Goal: Information Seeking & Learning: Check status

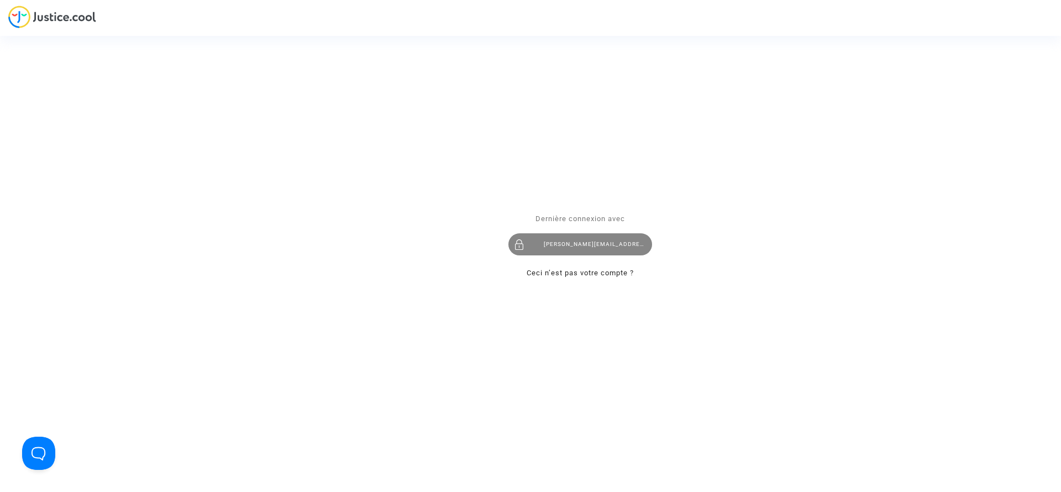
click at [549, 242] on div "noemie@pitcher-avocat.fr" at bounding box center [580, 245] width 144 height 22
click at [537, 239] on div "[PERSON_NAME][EMAIL_ADDRESS][DOMAIN_NAME]" at bounding box center [580, 245] width 144 height 22
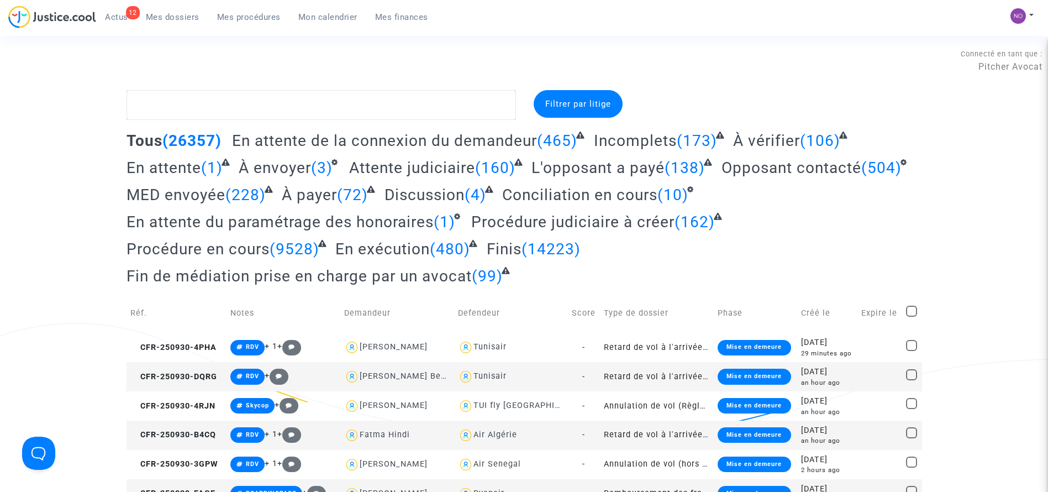
click at [322, 18] on span "Mon calendrier" at bounding box center [327, 17] width 59 height 10
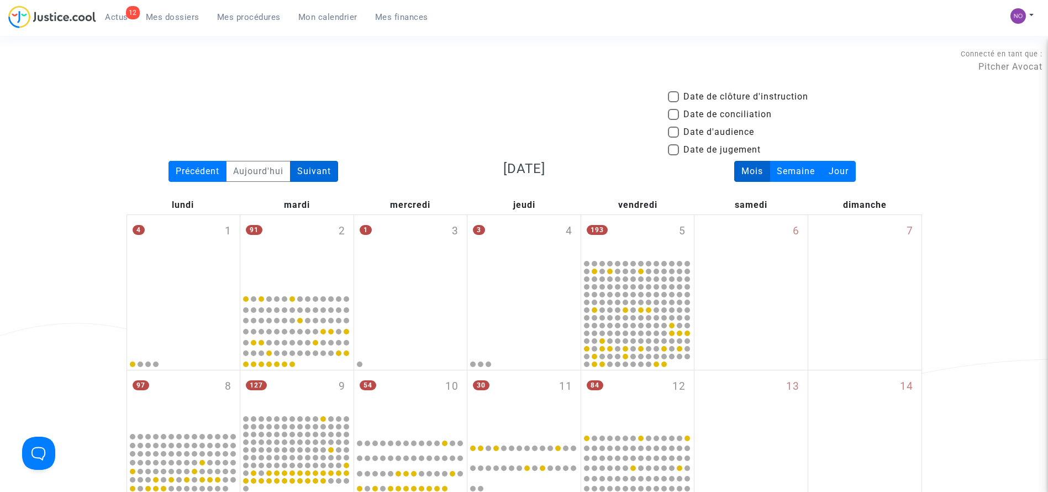
click at [304, 172] on div "Suivant" at bounding box center [314, 171] width 48 height 21
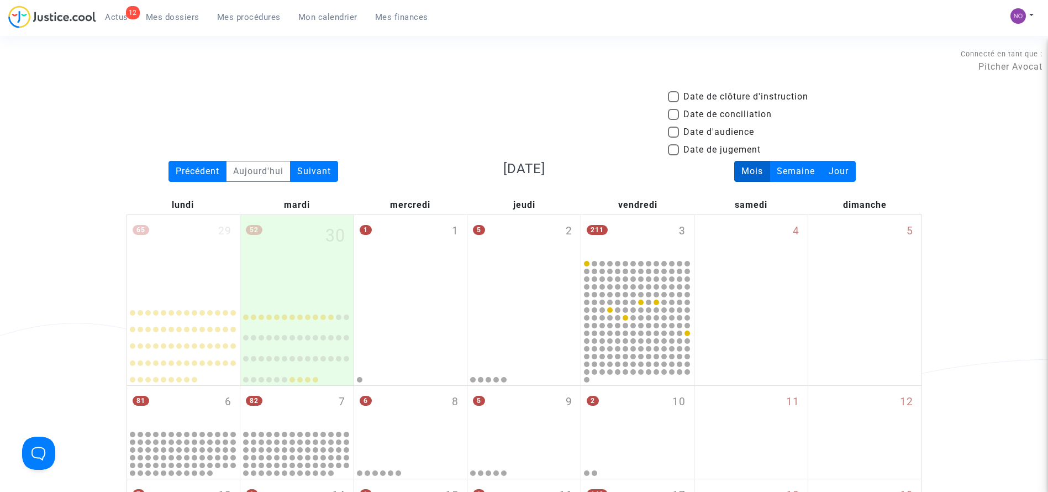
click at [704, 129] on span "Date d'audience" at bounding box center [719, 131] width 71 height 13
click at [674, 138] on input "Date d'audience" at bounding box center [673, 138] width 1 height 1
checkbox input "true"
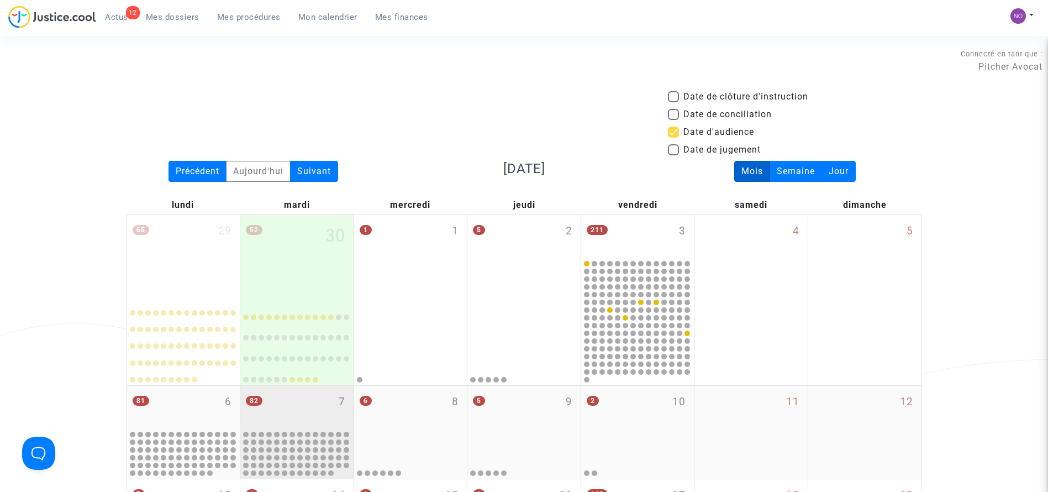
click at [325, 396] on div "82 7" at bounding box center [296, 407] width 113 height 43
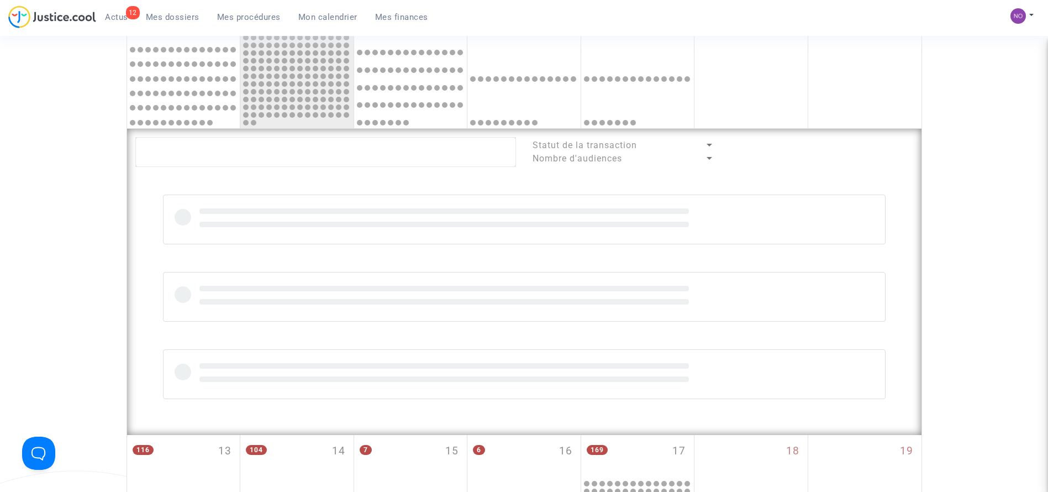
scroll to position [438, 0]
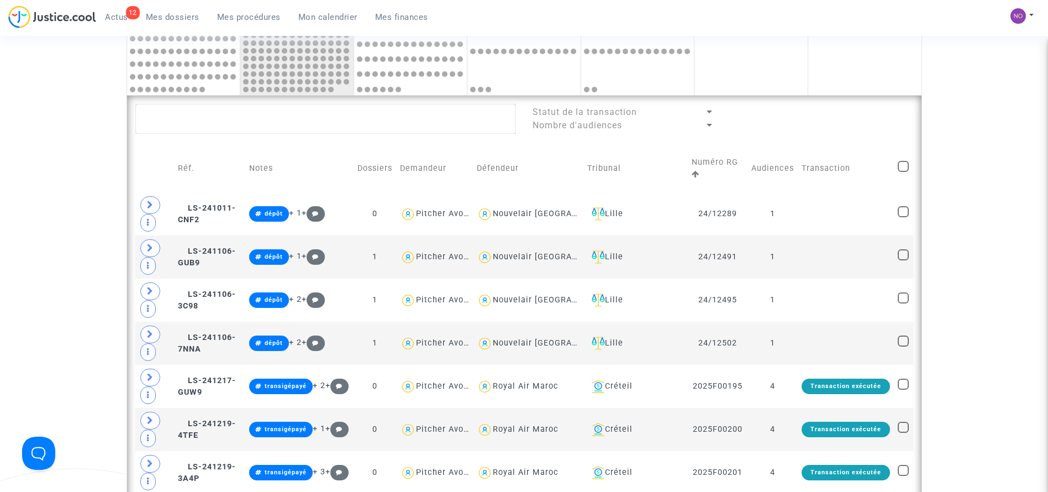
scroll to position [868, 0]
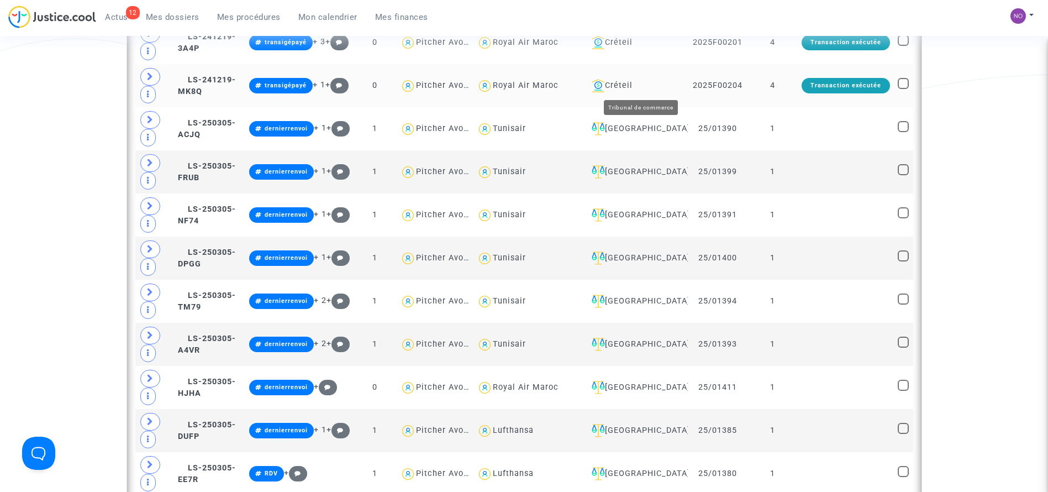
click at [646, 86] on div "Créteil" at bounding box center [635, 85] width 97 height 13
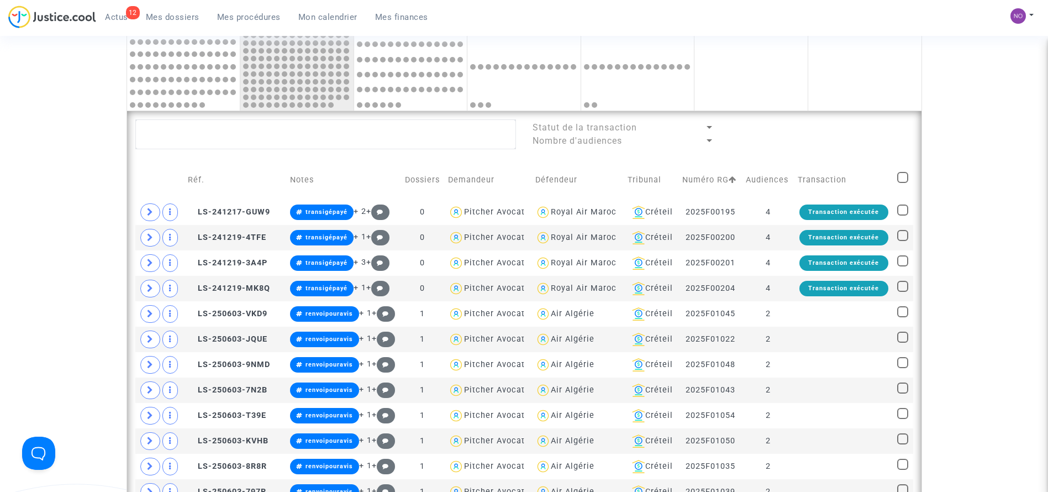
scroll to position [432, 0]
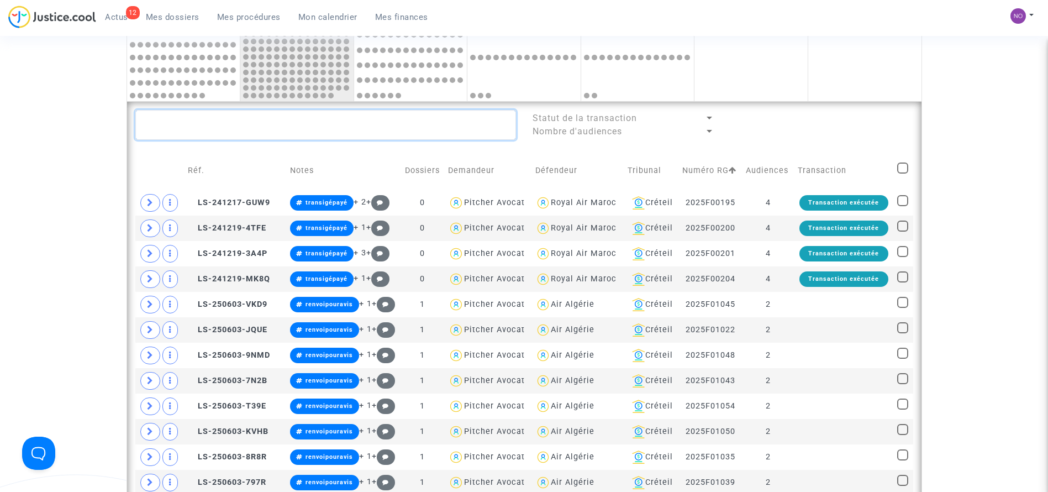
click at [396, 132] on textarea at bounding box center [325, 125] width 381 height 30
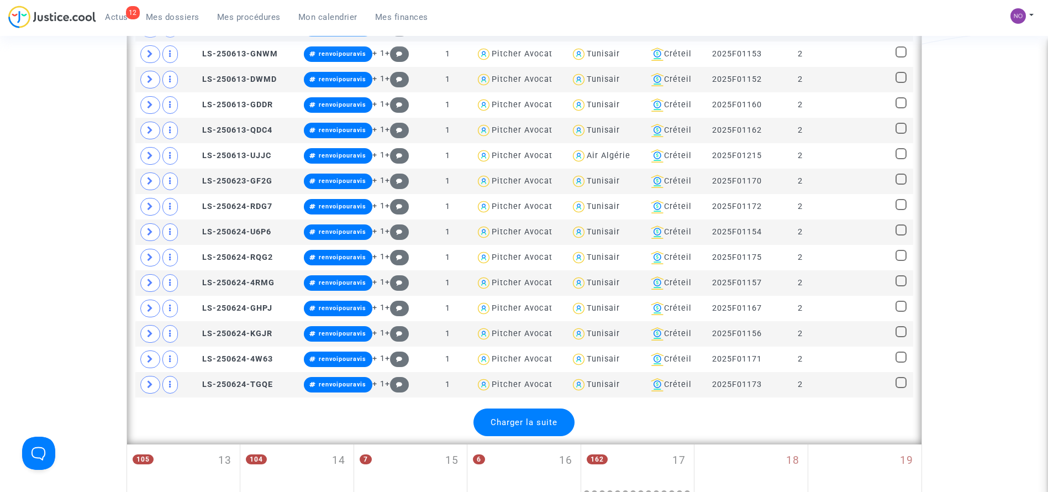
scroll to position [1502, 0]
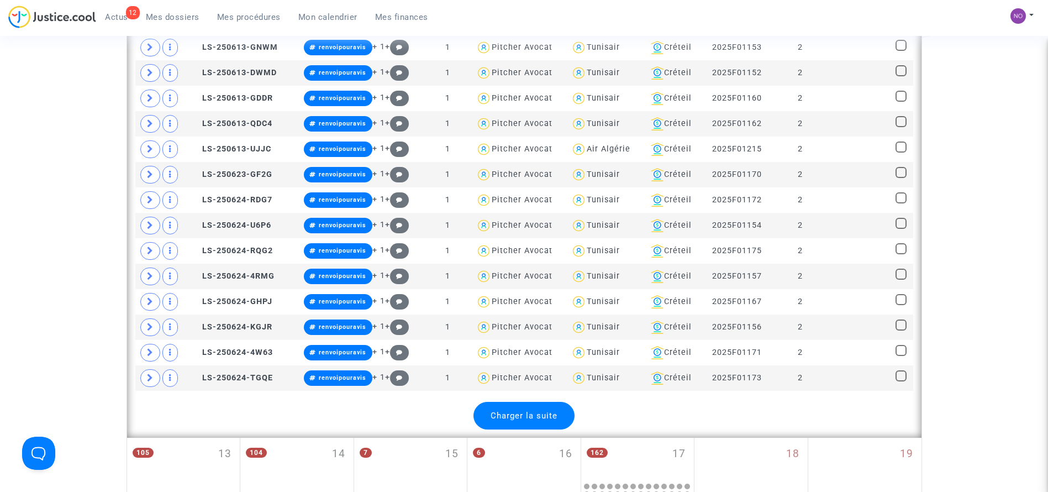
type textarea "#RENVOIPOURAVIS"
click at [543, 417] on span "Charger la suite" at bounding box center [524, 416] width 67 height 10
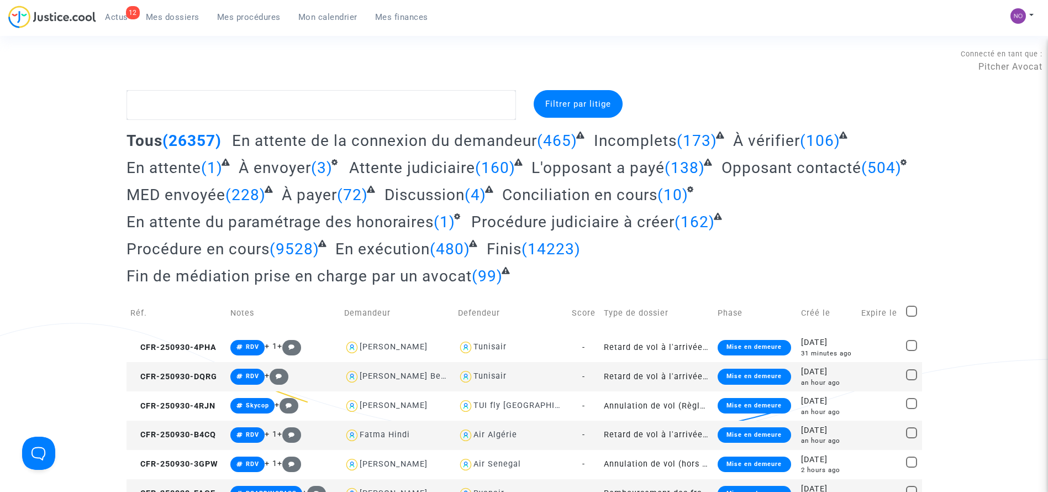
click at [254, 20] on span "Mes procédures" at bounding box center [249, 17] width 64 height 10
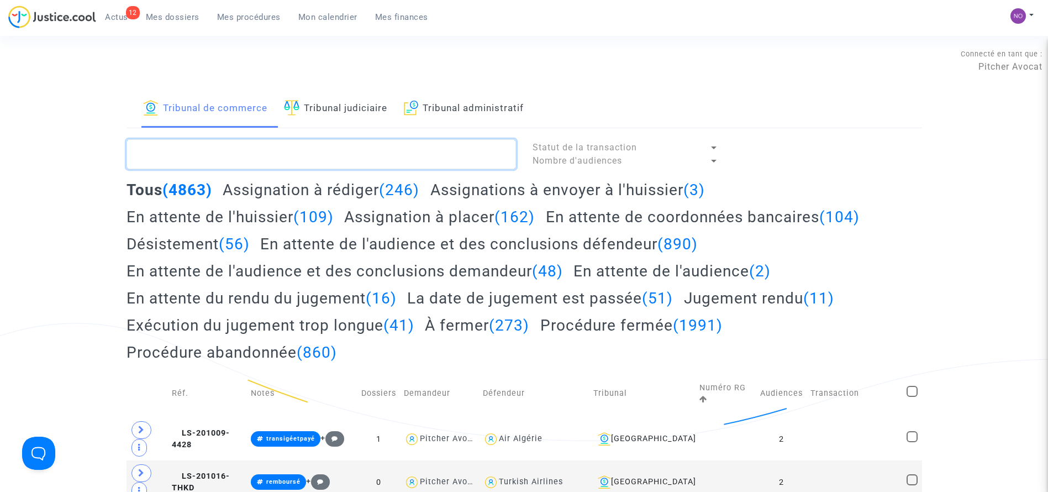
click at [205, 160] on textarea at bounding box center [322, 154] width 390 height 30
paste textarea "LS-250624-3A7H"
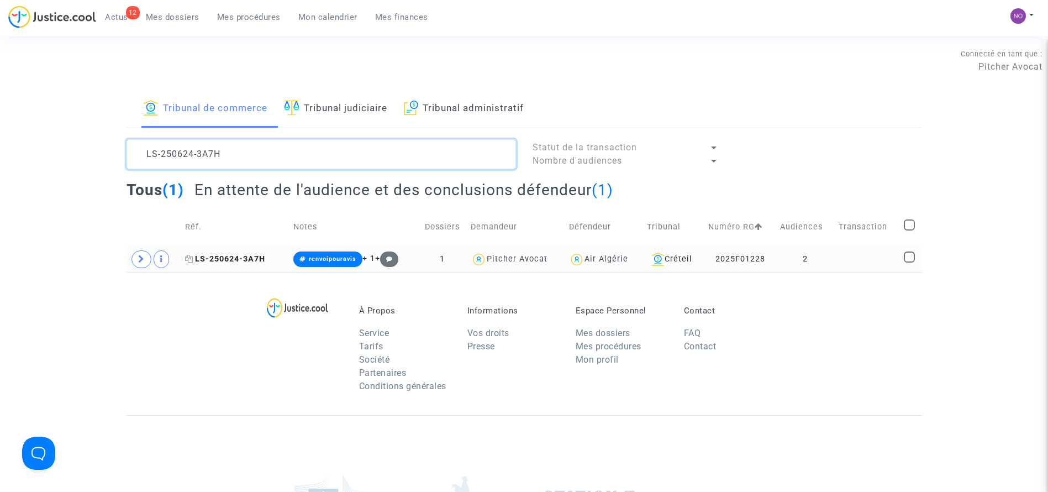
type textarea "LS-250624-3A7H"
click at [225, 260] on span "LS-250624-3A7H" at bounding box center [225, 258] width 80 height 9
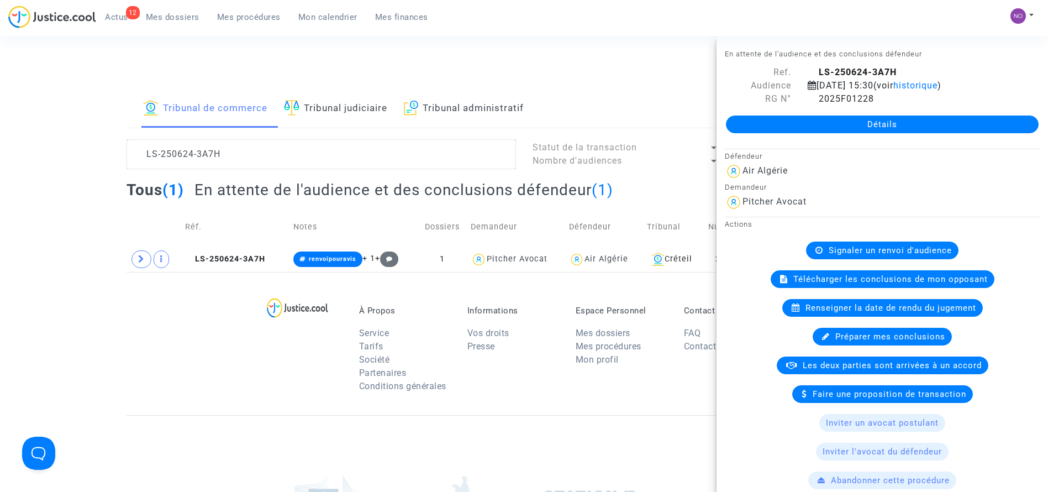
click at [854, 125] on link "Détails" at bounding box center [882, 124] width 313 height 18
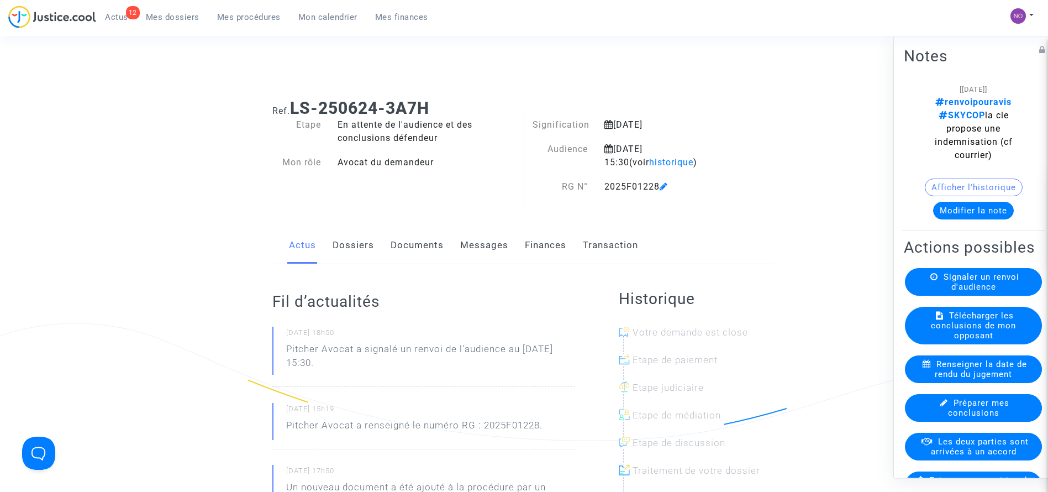
click at [413, 248] on link "Documents" at bounding box center [417, 245] width 53 height 36
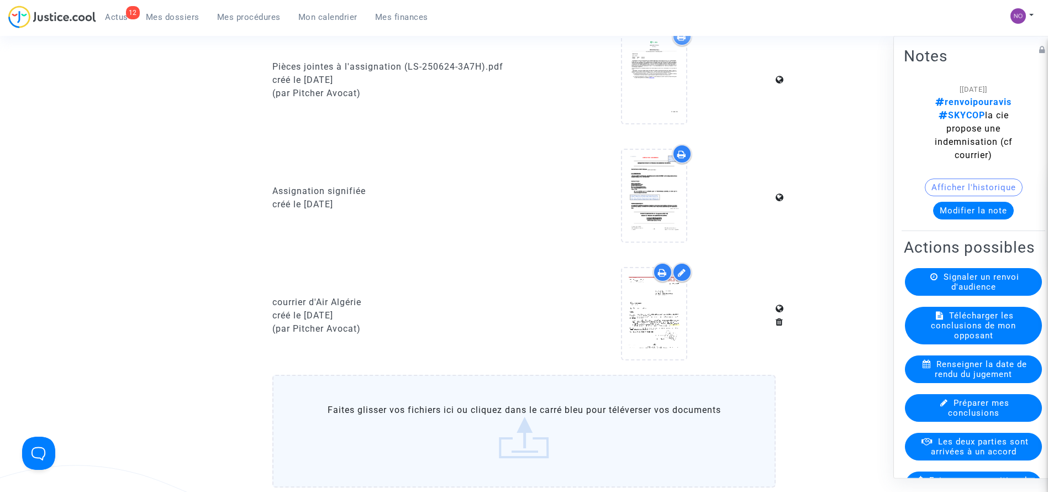
scroll to position [1012, 0]
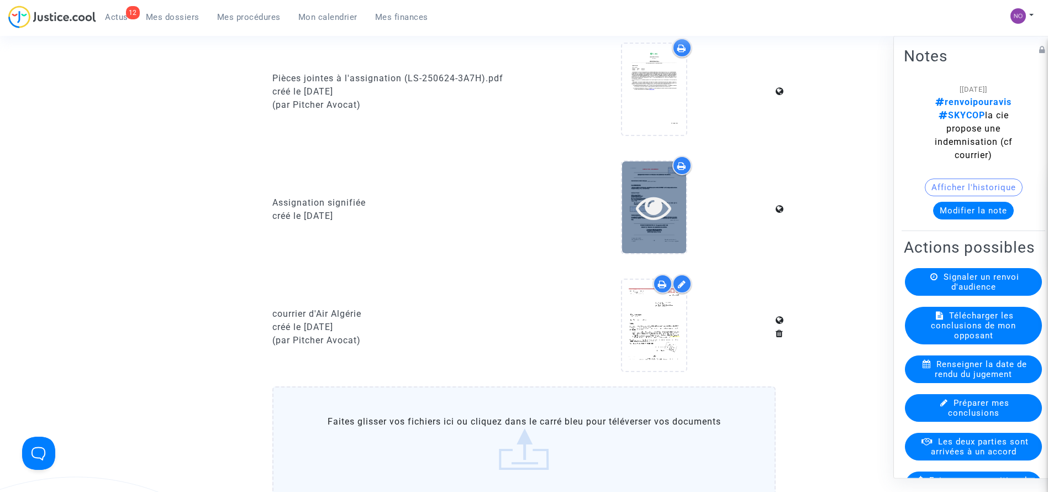
click at [672, 208] on icon at bounding box center [654, 207] width 36 height 35
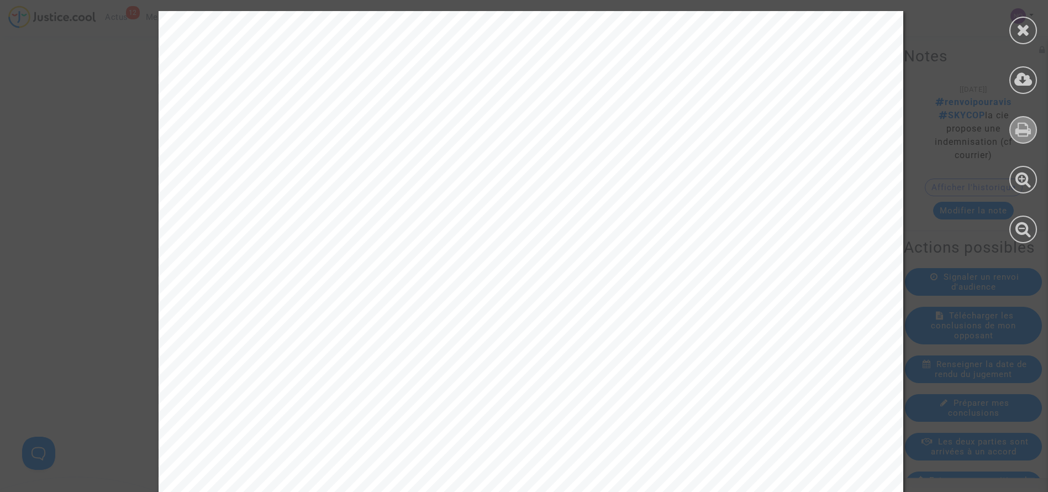
click at [1019, 133] on icon at bounding box center [1024, 129] width 16 height 17
click at [1017, 26] on icon at bounding box center [1024, 30] width 14 height 17
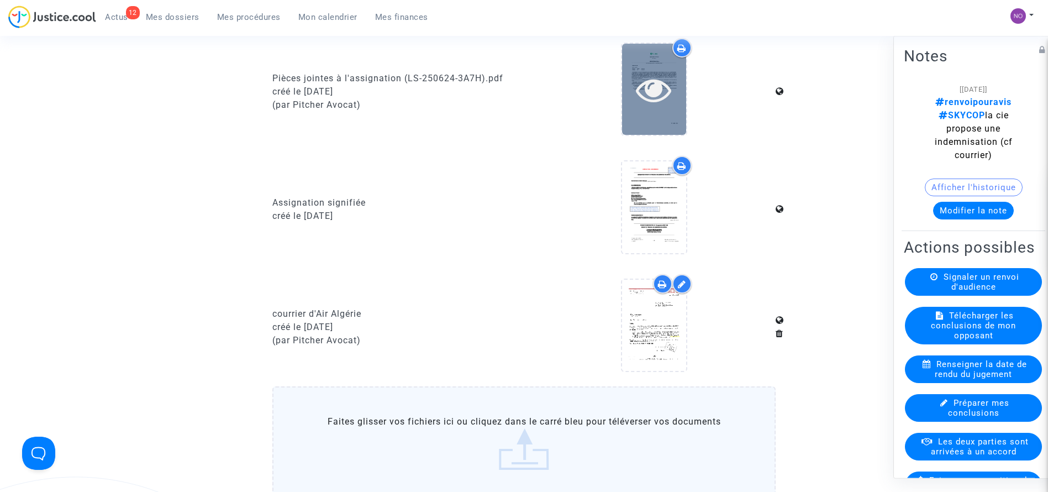
click at [629, 78] on div at bounding box center [654, 89] width 64 height 35
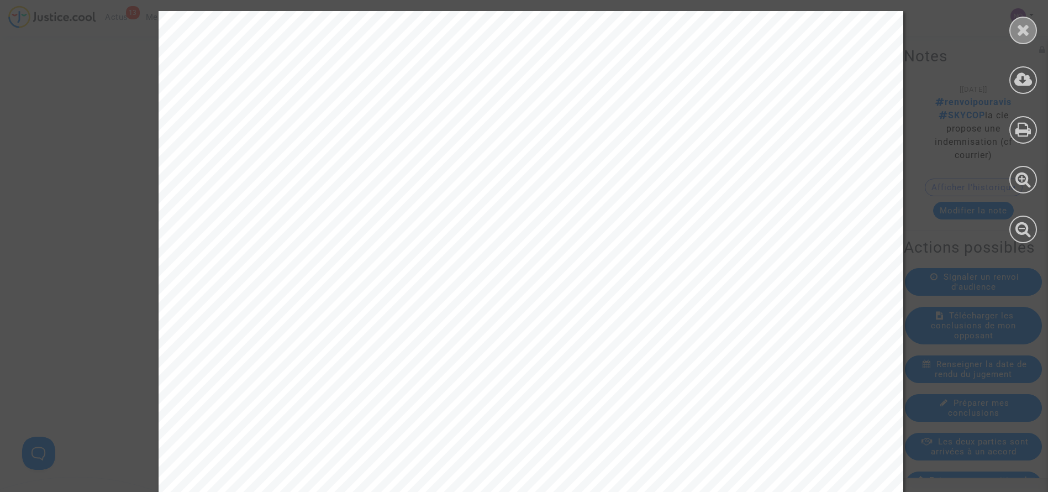
click at [1025, 29] on icon at bounding box center [1024, 30] width 14 height 17
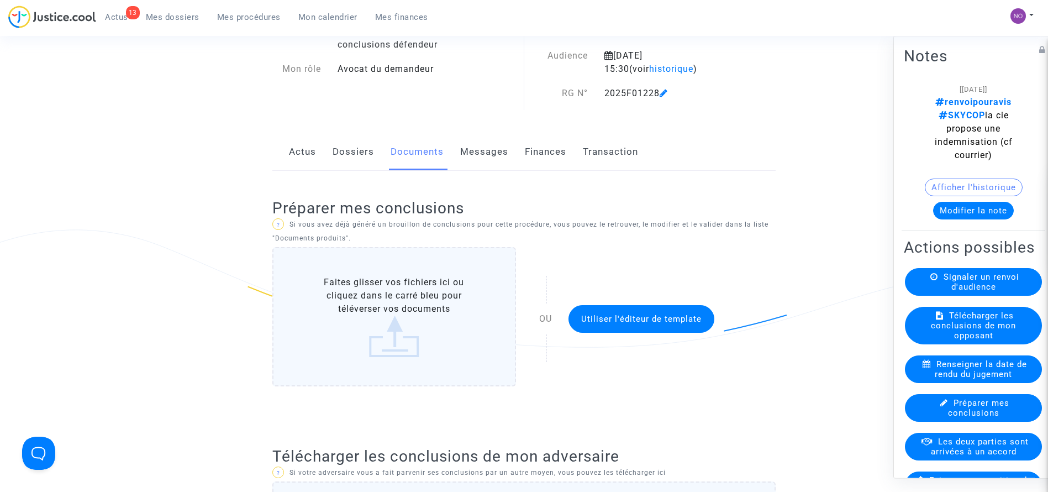
scroll to position [0, 0]
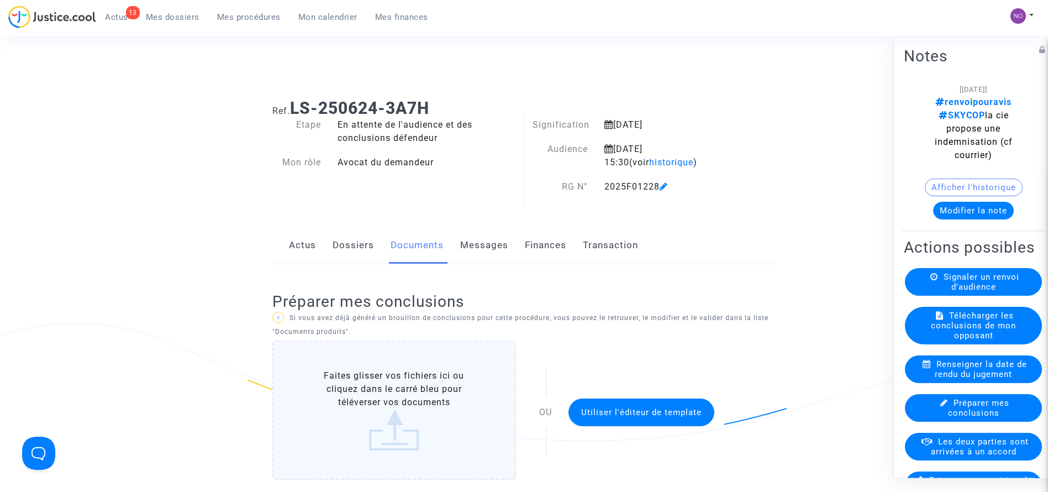
click at [349, 248] on link "Dossiers" at bounding box center [353, 245] width 41 height 36
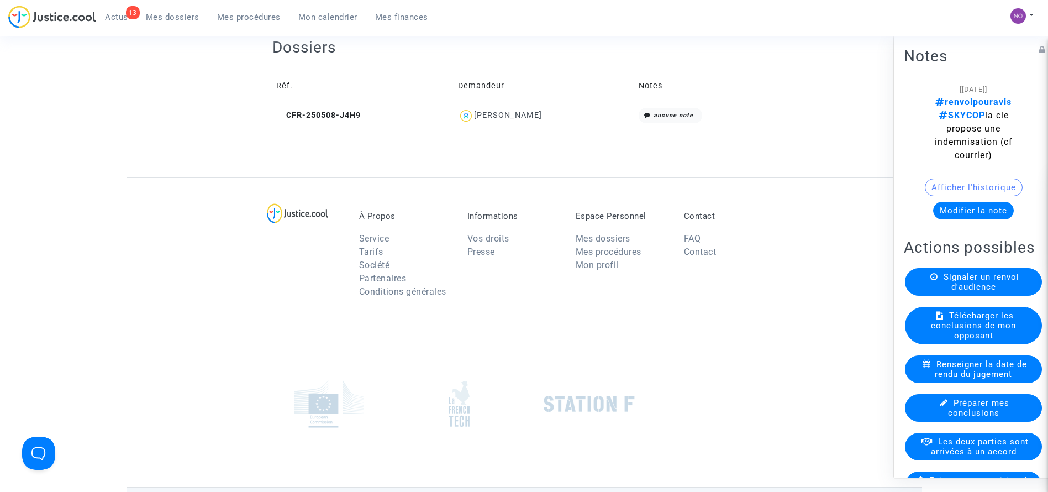
scroll to position [502, 0]
click at [340, 111] on span "CFR-250508-J4H9" at bounding box center [318, 112] width 85 height 9
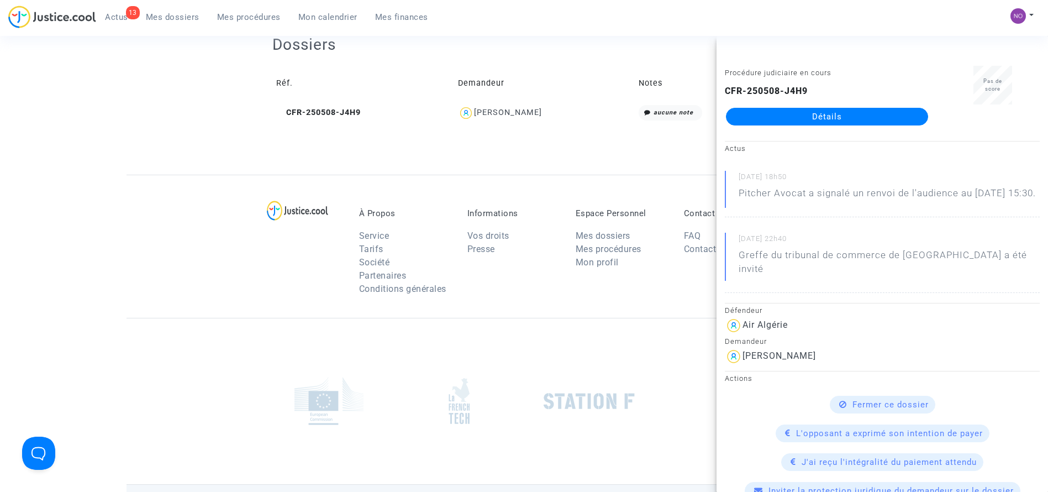
click at [787, 120] on link "Détails" at bounding box center [827, 117] width 202 height 18
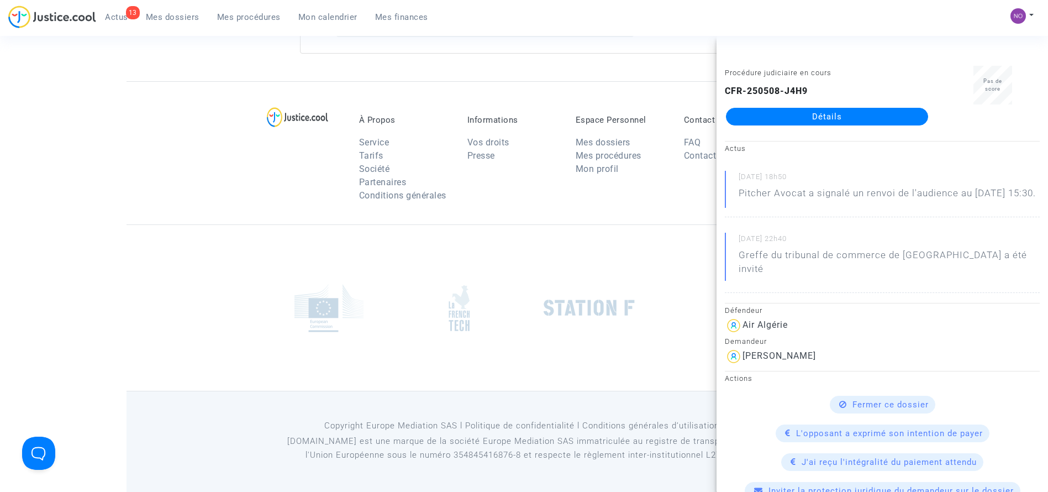
scroll to position [502, 0]
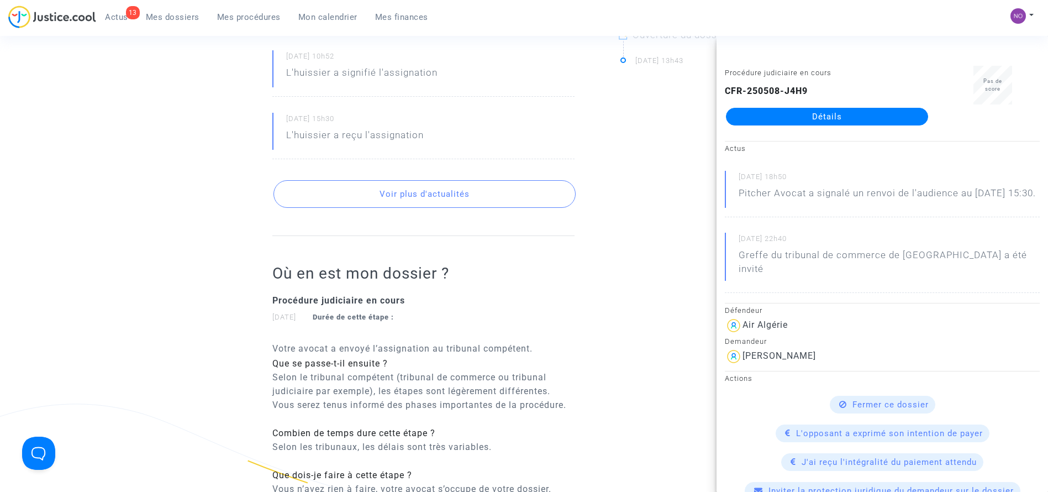
click at [246, 174] on ng-component "Ref. CFR-250508-J4H9 Etape Procédure judiciaire en cours Catégorie Annulation d…" at bounding box center [525, 120] width 796 height 1064
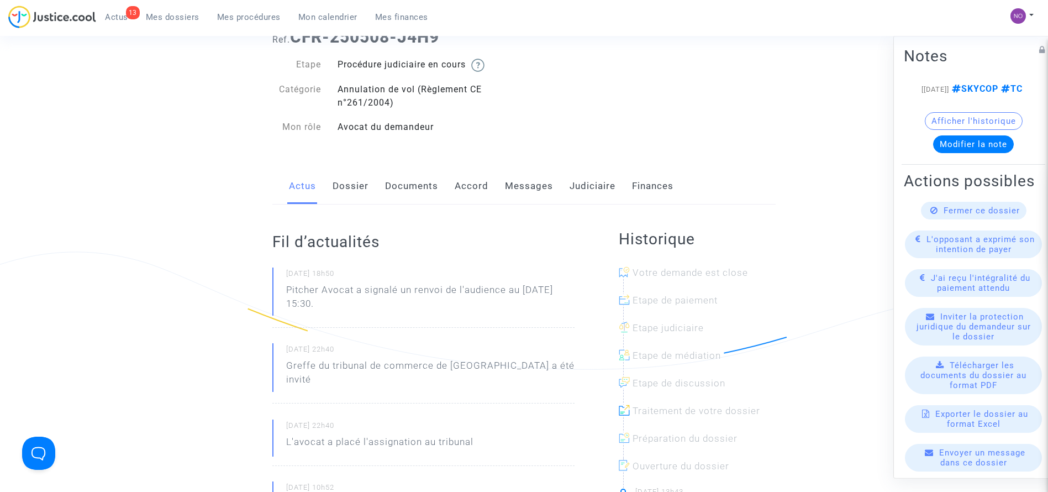
scroll to position [69, 0]
click at [406, 180] on link "Documents" at bounding box center [411, 188] width 53 height 36
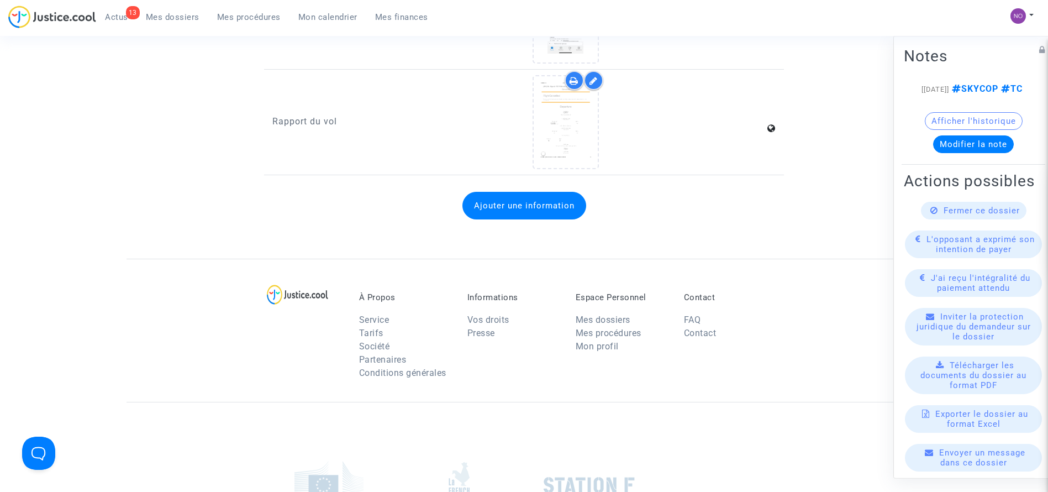
scroll to position [1657, 0]
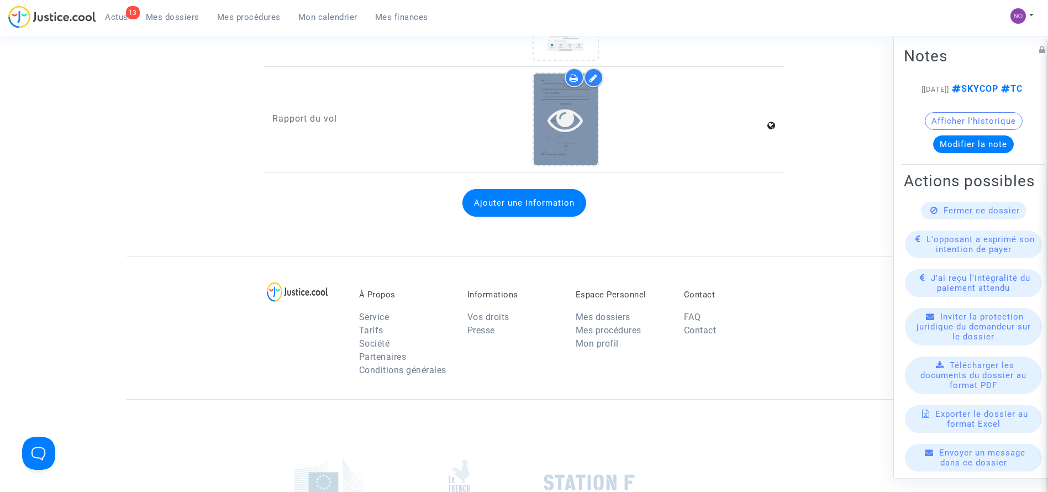
click at [559, 139] on div at bounding box center [566, 118] width 64 height 91
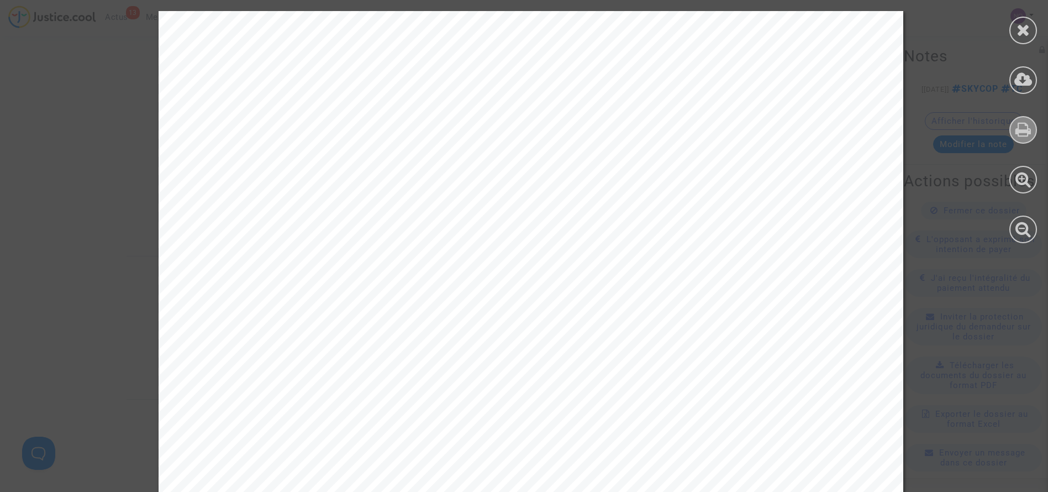
click at [1018, 130] on icon at bounding box center [1024, 129] width 16 height 17
click at [1026, 24] on icon at bounding box center [1024, 30] width 14 height 17
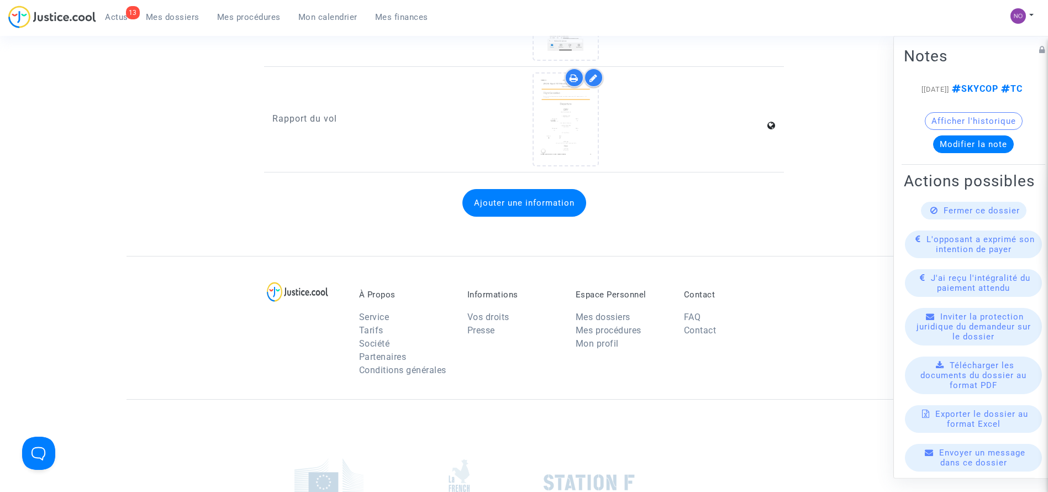
click at [259, 12] on span "Mes procédures" at bounding box center [249, 17] width 64 height 10
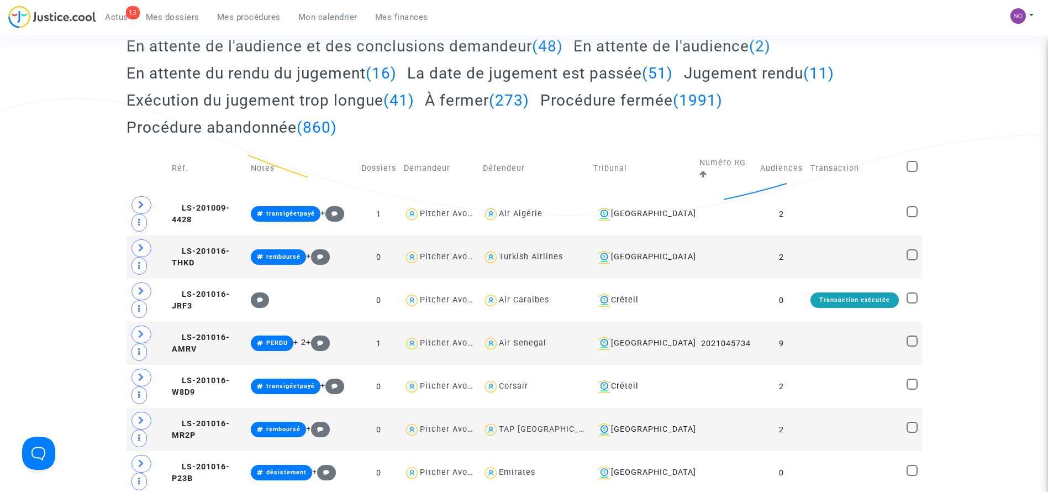
scroll to position [81, 0]
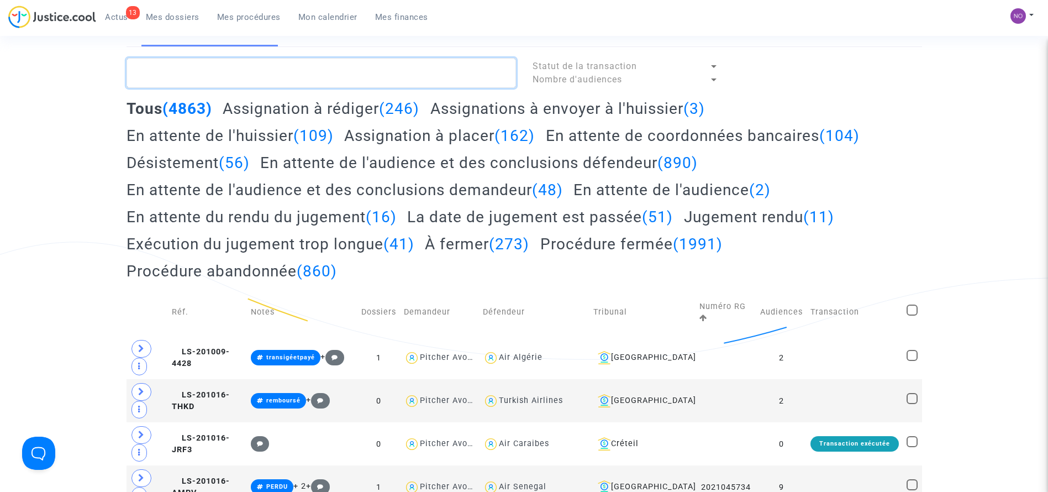
click at [458, 81] on textarea at bounding box center [322, 73] width 390 height 30
paste textarea "LS-250624-4MTG"
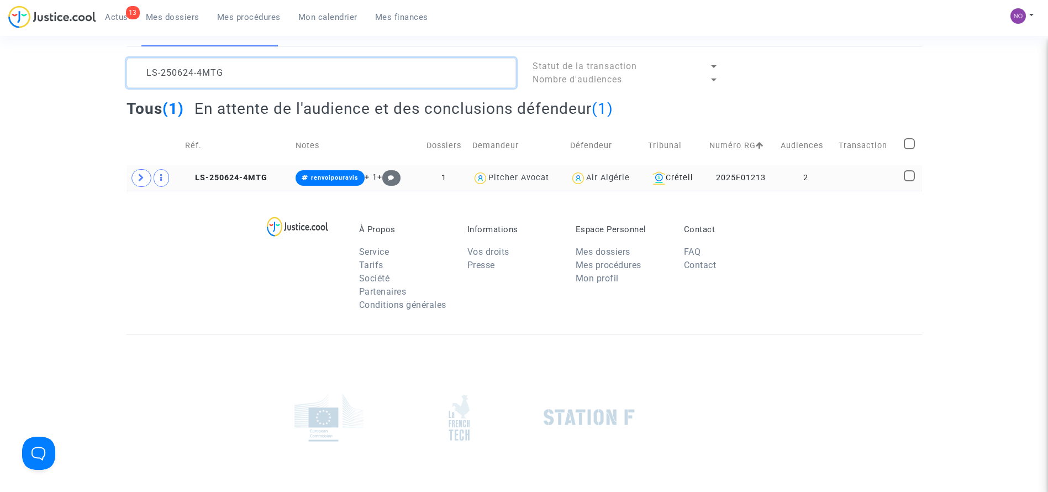
type textarea "LS-250624-4MTG"
click at [800, 173] on td "2" at bounding box center [806, 177] width 58 height 25
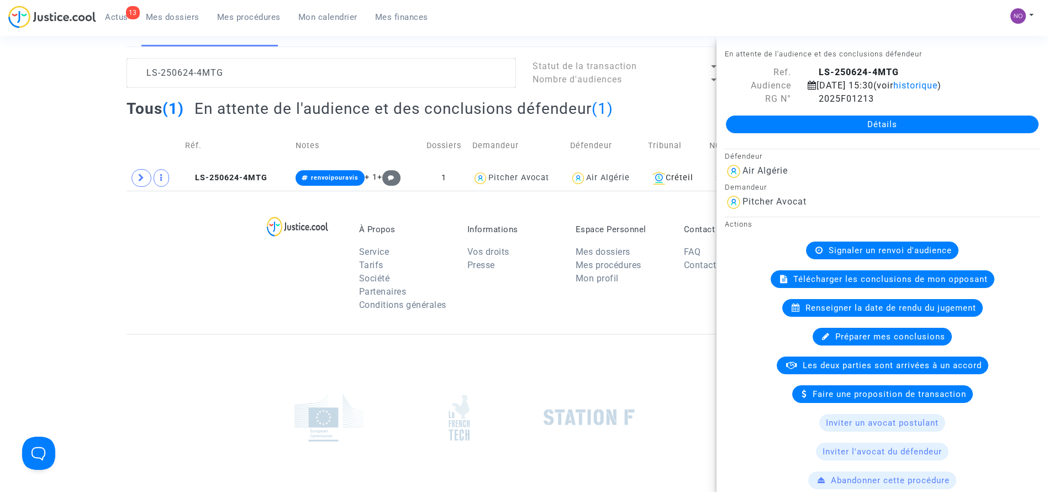
click at [804, 114] on div "Détails" at bounding box center [883, 125] width 332 height 38
click at [806, 128] on link "Détails" at bounding box center [882, 124] width 313 height 18
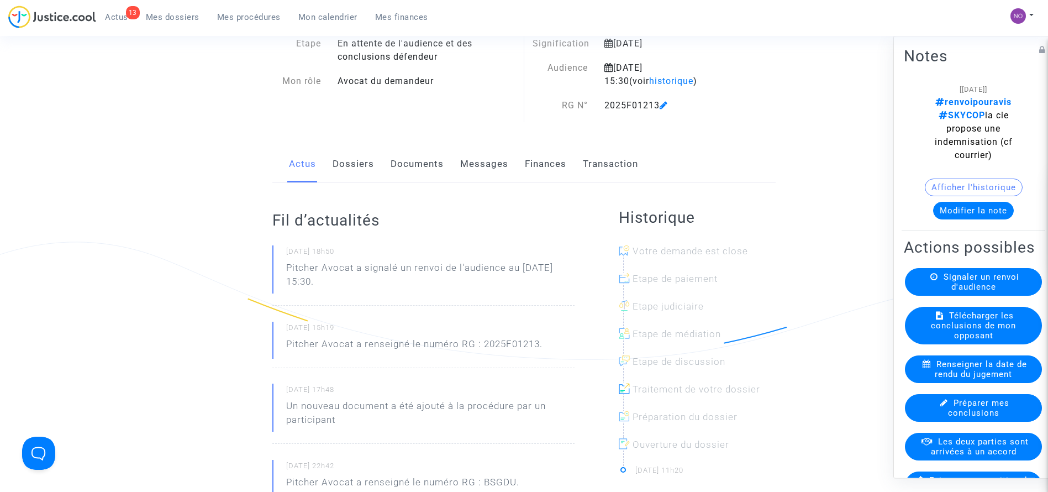
click at [418, 157] on link "Documents" at bounding box center [417, 164] width 53 height 36
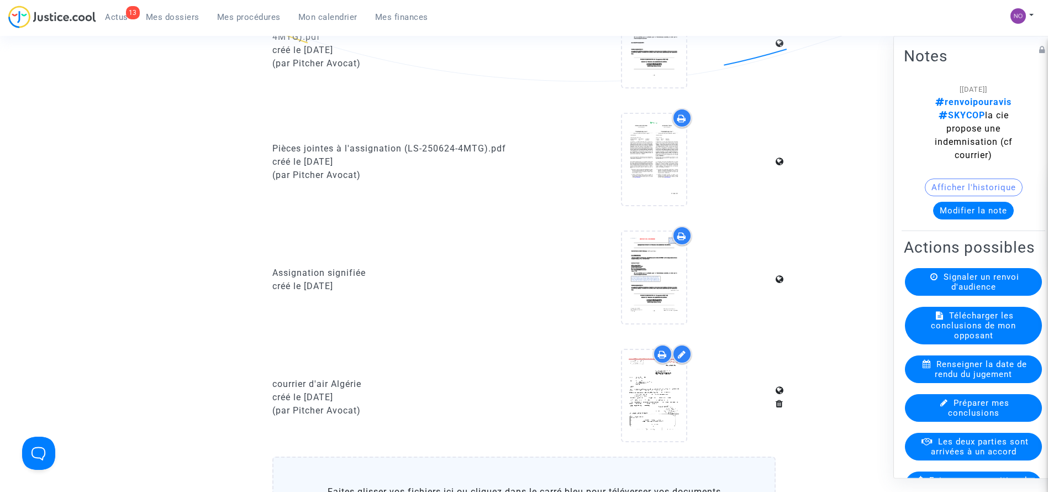
scroll to position [947, 0]
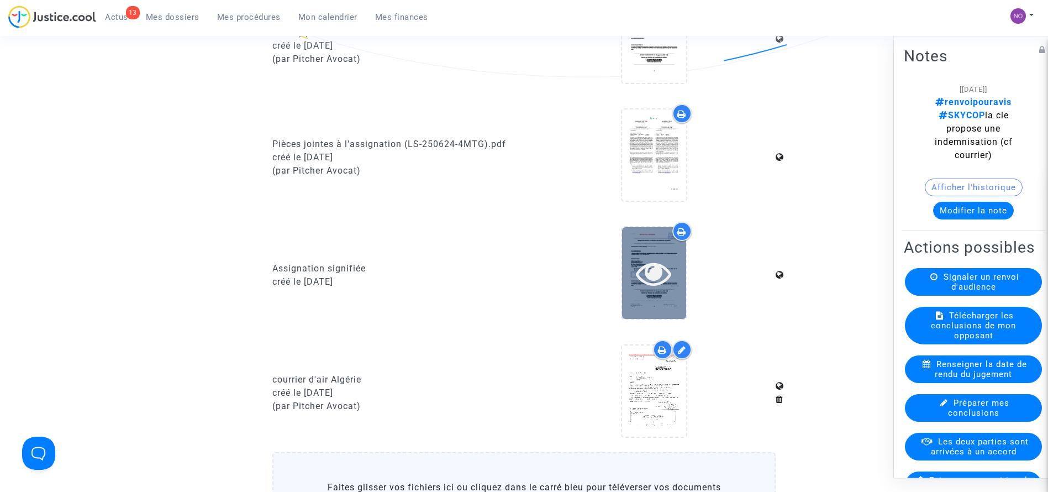
click at [665, 265] on icon at bounding box center [654, 272] width 36 height 35
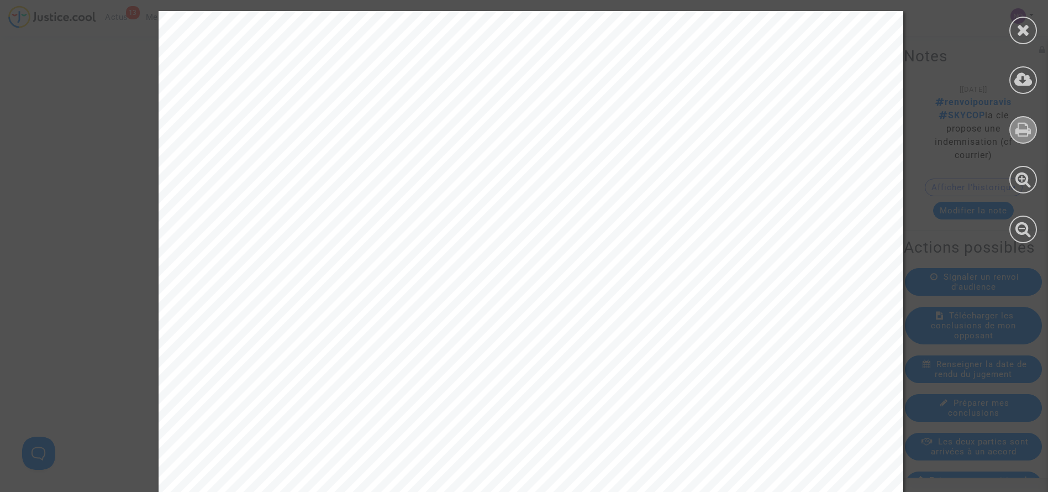
click at [1013, 133] on div at bounding box center [1024, 130] width 28 height 28
click at [1023, 26] on icon at bounding box center [1024, 30] width 14 height 17
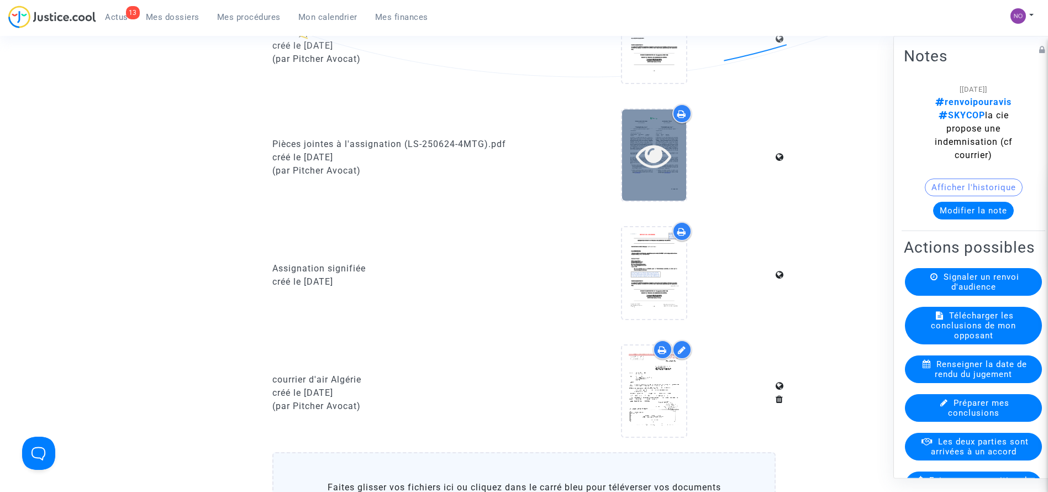
click at [653, 180] on div at bounding box center [654, 154] width 64 height 91
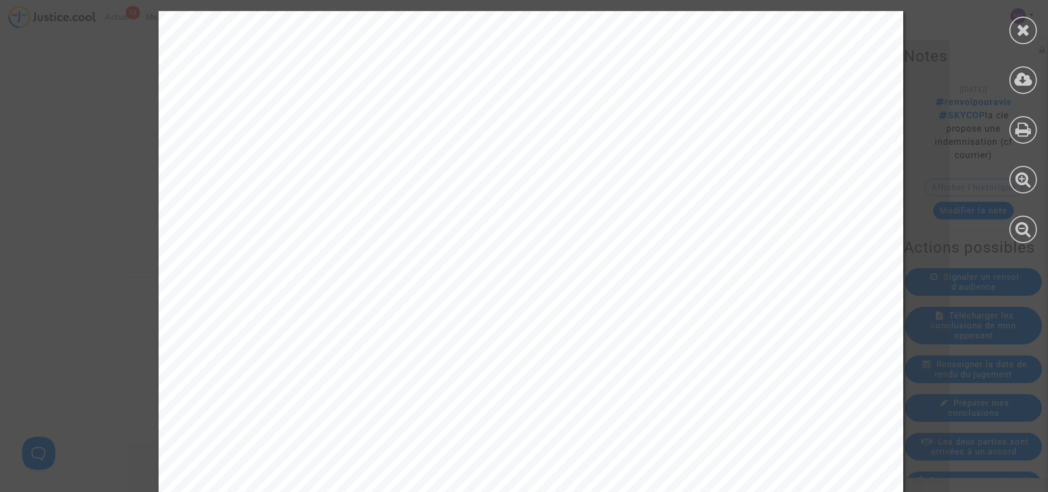
scroll to position [1462, 0]
click at [1027, 131] on icon at bounding box center [1024, 129] width 16 height 17
click at [1015, 30] on div at bounding box center [1024, 31] width 28 height 28
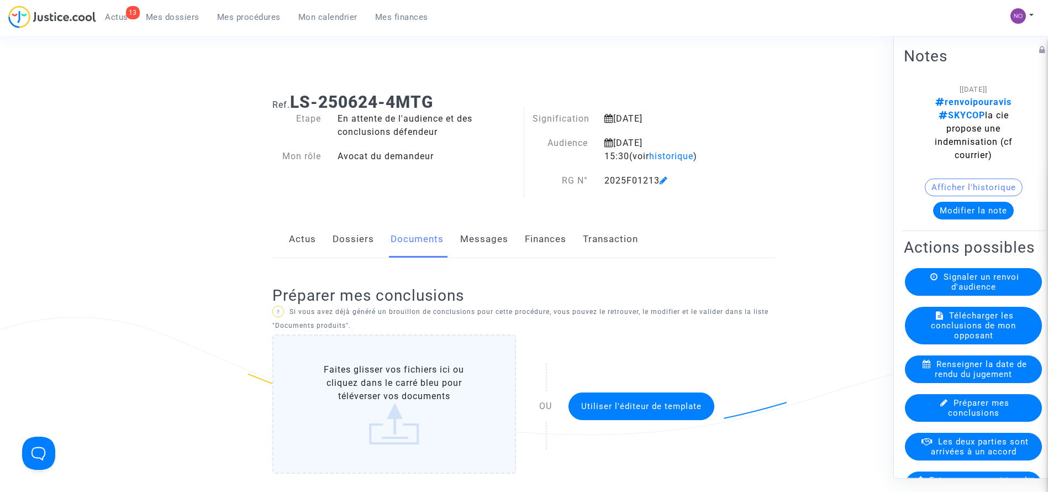
scroll to position [0, 0]
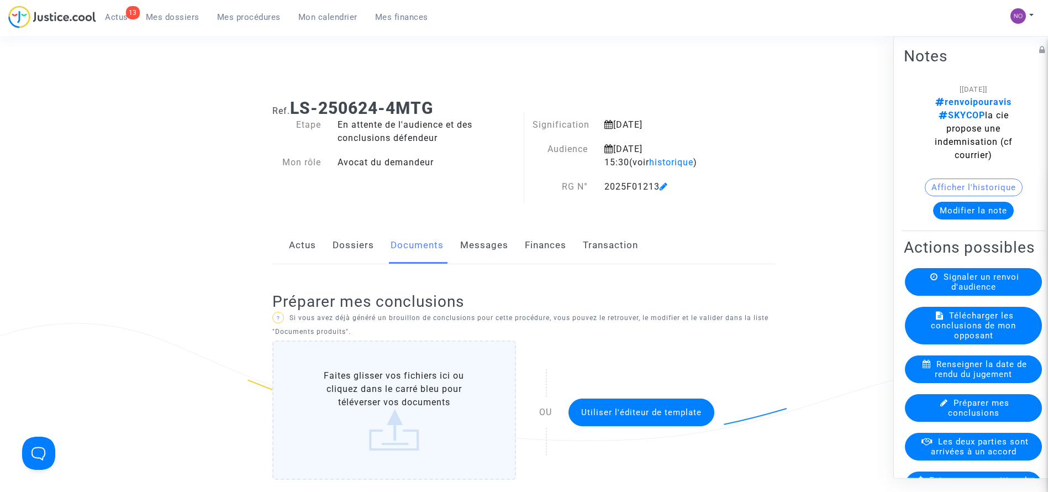
click at [347, 248] on link "Dossiers" at bounding box center [353, 245] width 41 height 36
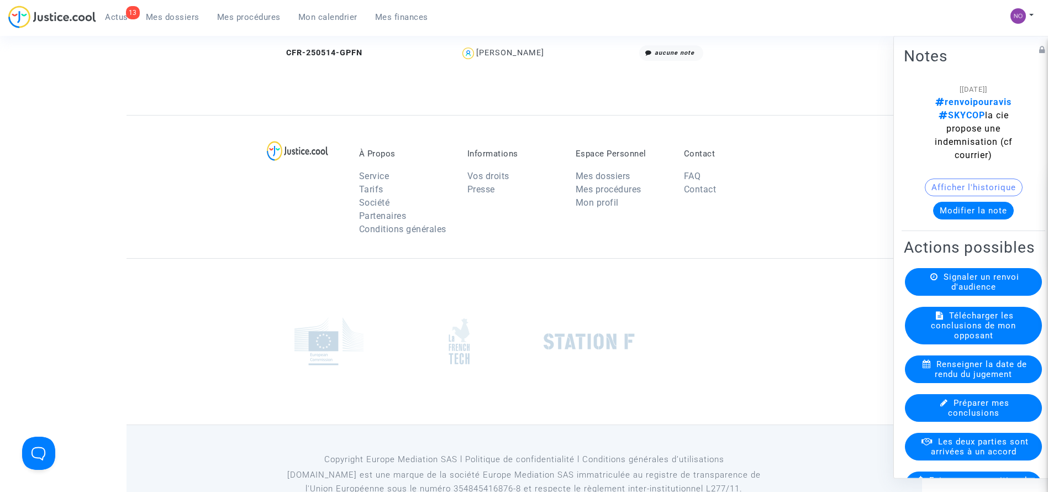
scroll to position [429, 0]
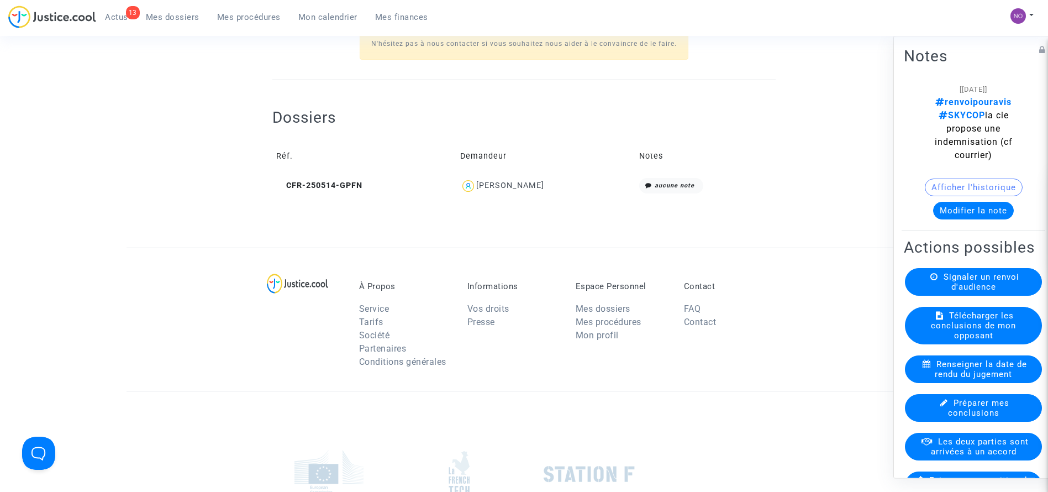
click at [301, 178] on td "CFR-250514-GPFN" at bounding box center [364, 186] width 184 height 24
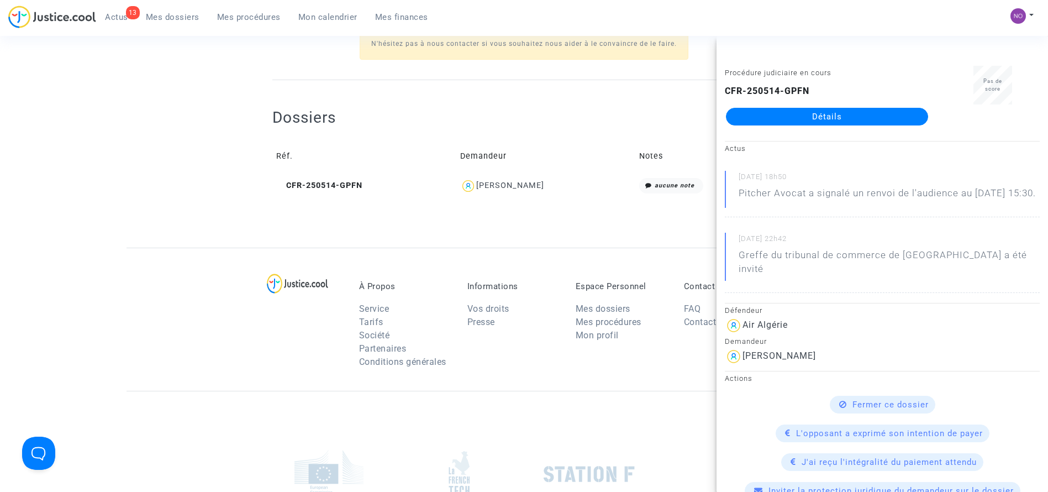
click at [748, 115] on link "Détails" at bounding box center [827, 117] width 202 height 18
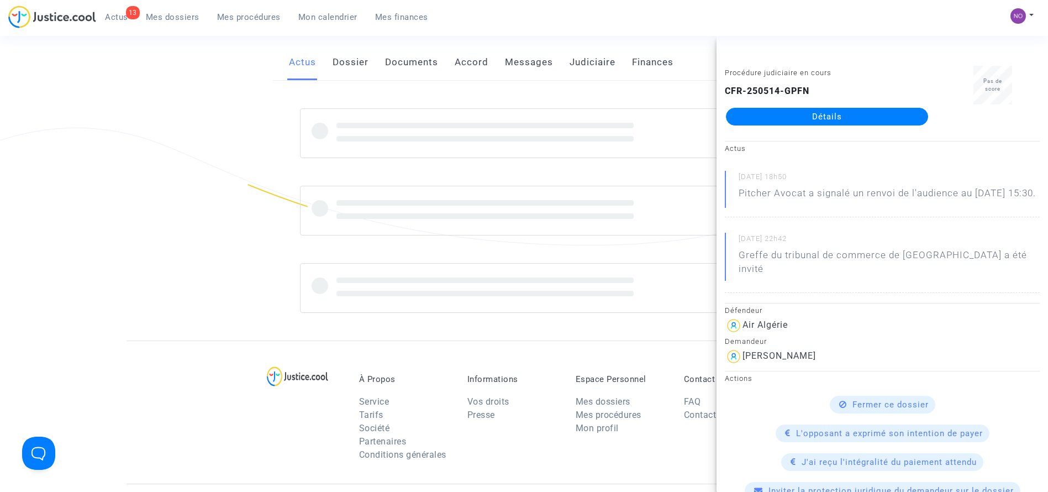
scroll to position [429, 0]
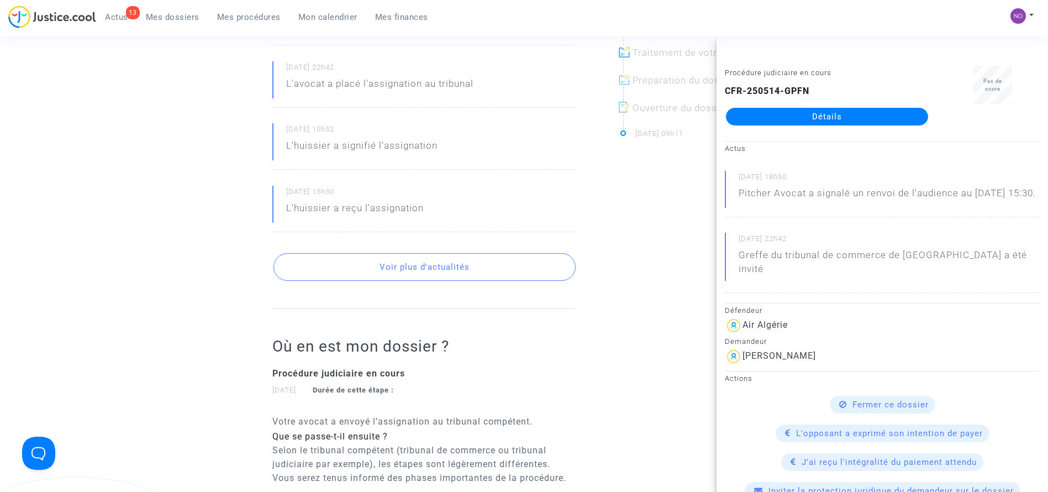
click at [165, 141] on ng-component "Ref. CFR-250514-GPFN Etape Procédure judiciaire en cours Catégorie Retard de vo…" at bounding box center [525, 193] width 796 height 1064
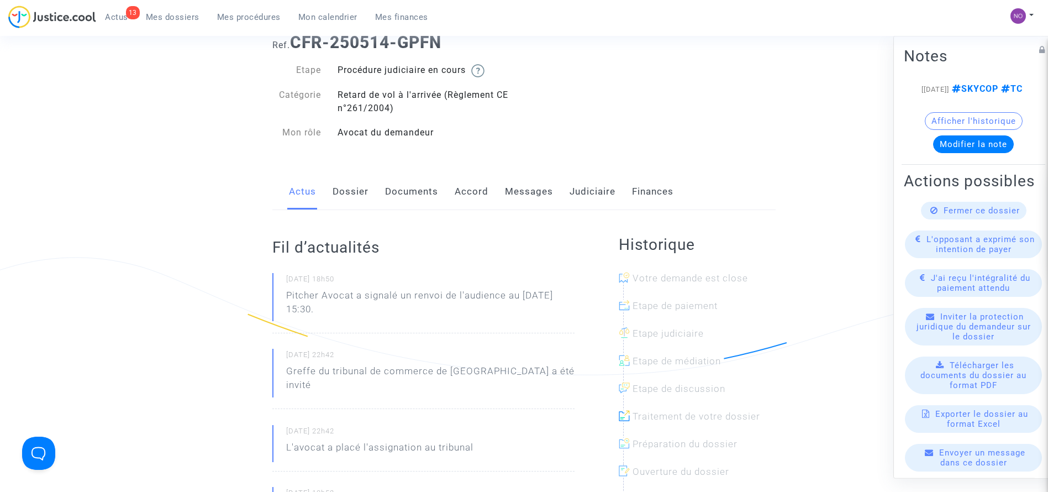
scroll to position [0, 0]
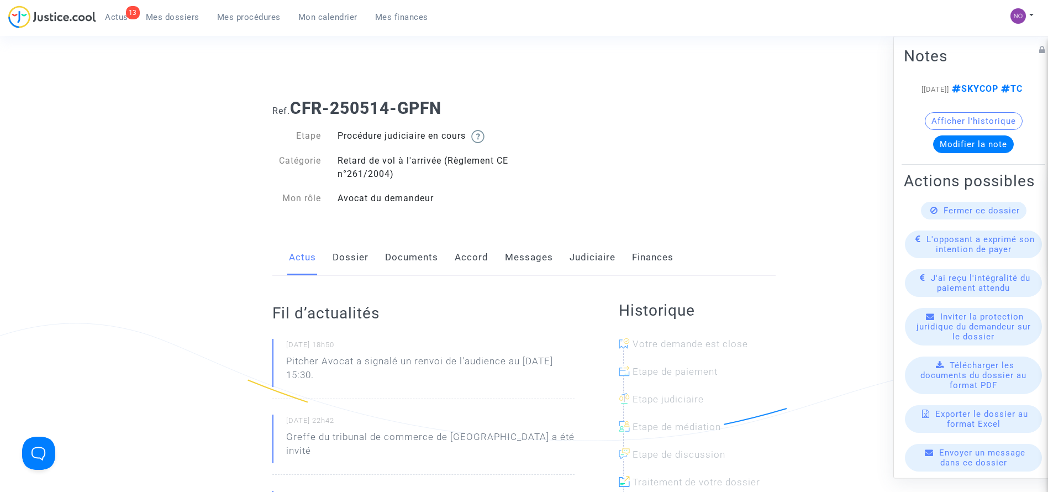
click at [415, 261] on link "Documents" at bounding box center [411, 257] width 53 height 36
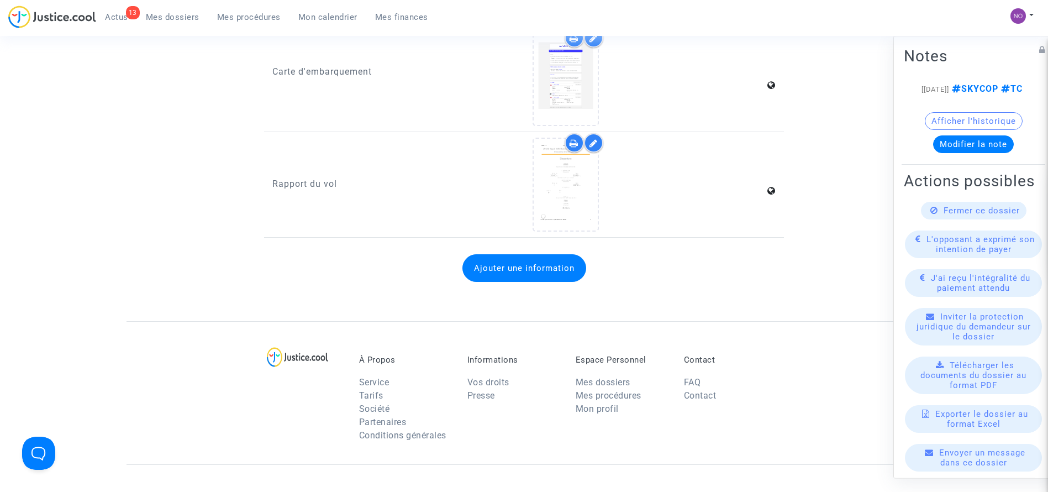
scroll to position [1624, 0]
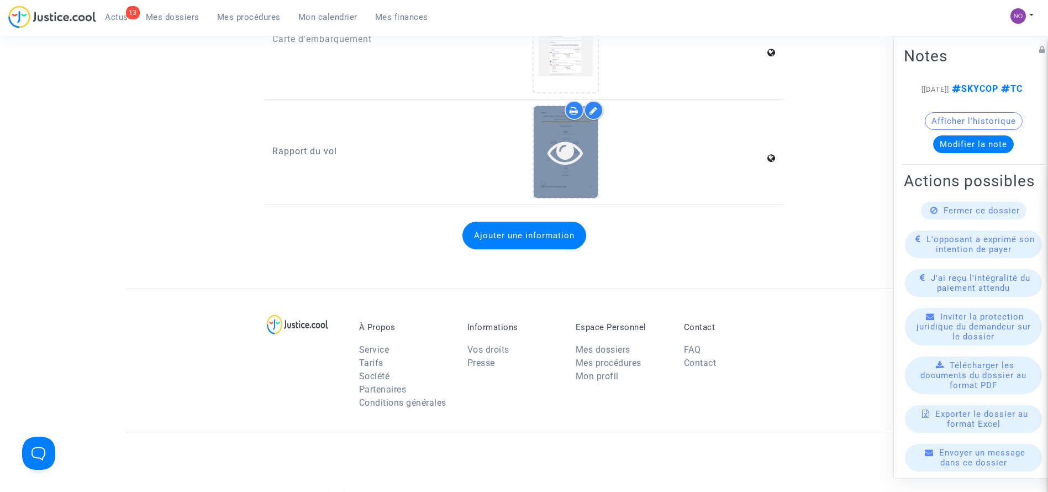
click at [576, 171] on div at bounding box center [566, 151] width 64 height 91
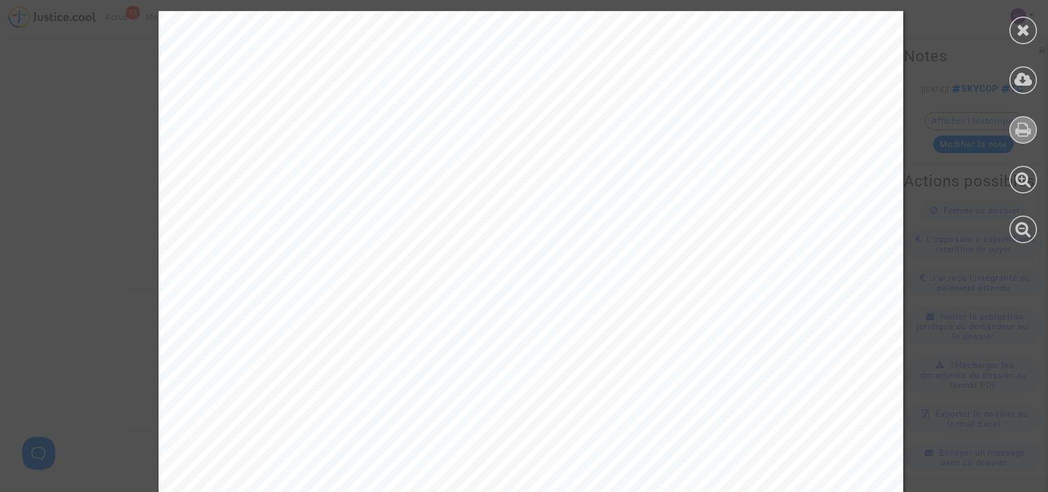
click at [1022, 135] on icon at bounding box center [1024, 129] width 16 height 17
click at [1027, 133] on icon at bounding box center [1024, 129] width 16 height 17
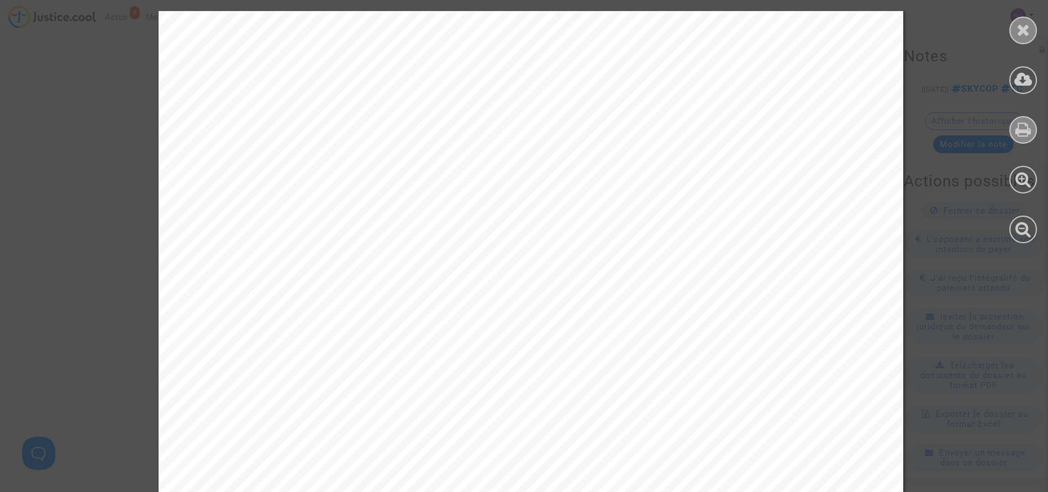
click at [1018, 34] on icon at bounding box center [1024, 30] width 14 height 17
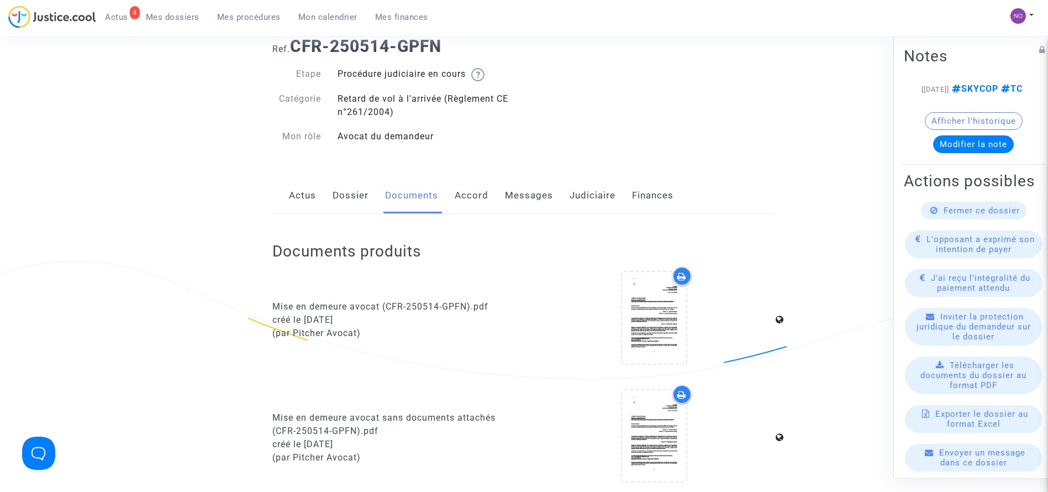
scroll to position [0, 0]
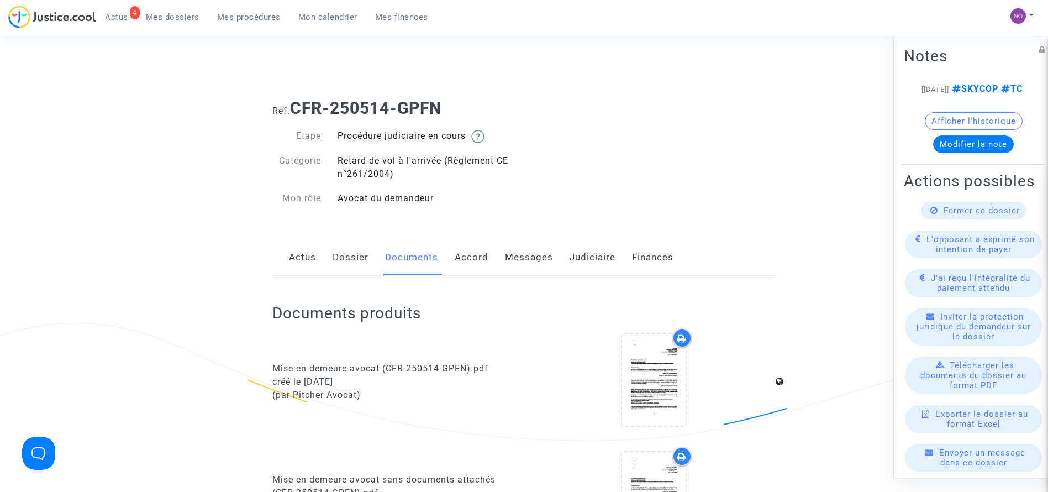
click at [586, 266] on link "Judiciaire" at bounding box center [593, 257] width 46 height 36
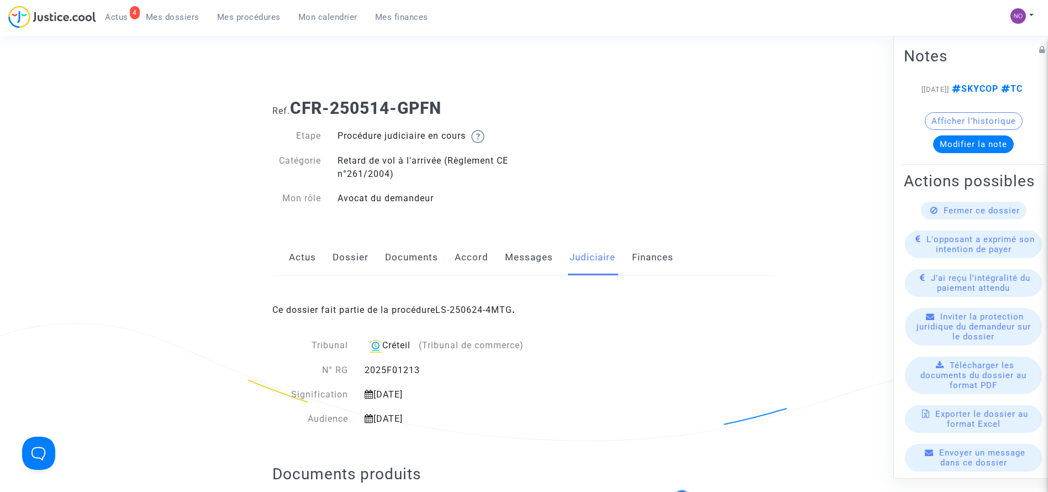
click at [215, 12] on link "Mes procédures" at bounding box center [248, 17] width 81 height 17
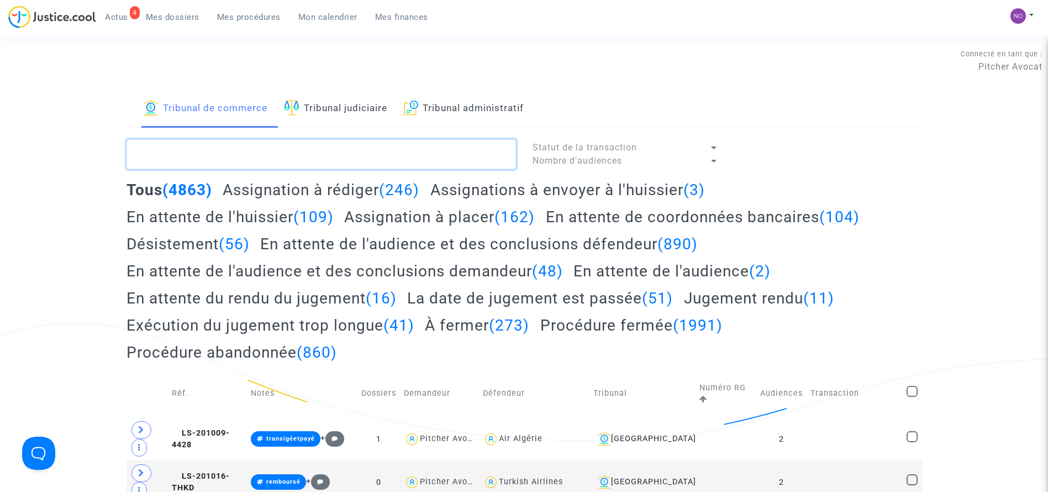
click at [257, 150] on textarea at bounding box center [322, 154] width 390 height 30
paste textarea "LS-250624-PQFB"
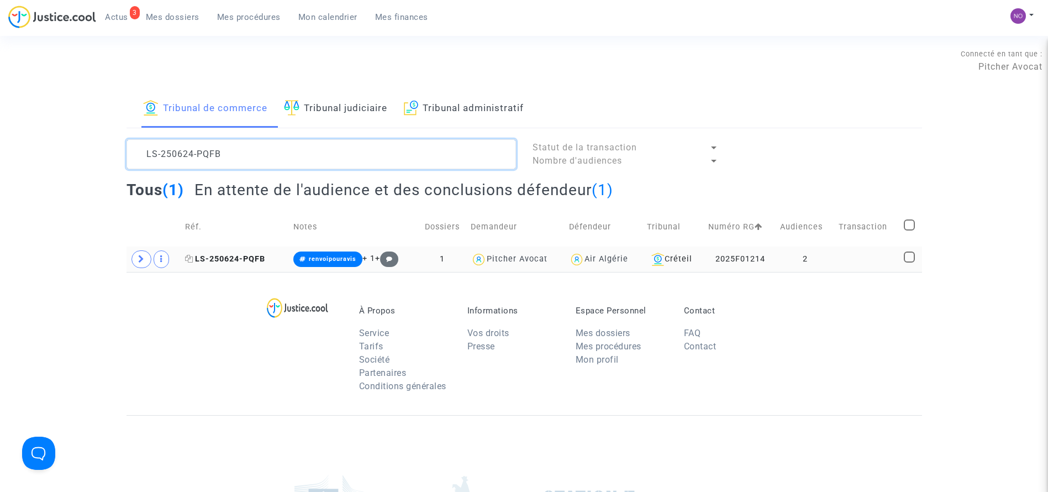
type textarea "LS-250624-PQFB"
click at [252, 255] on span "LS-250624-PQFB" at bounding box center [225, 258] width 80 height 9
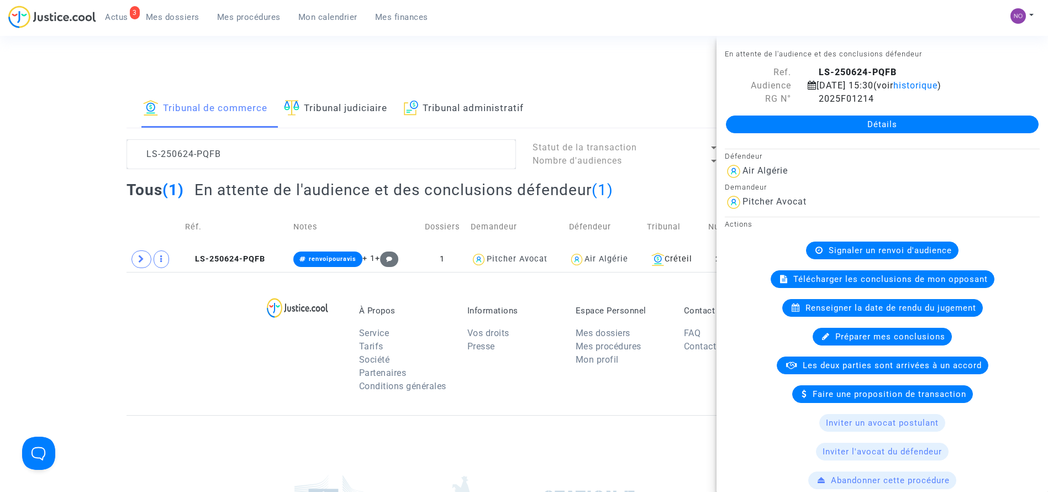
click at [771, 119] on link "Détails" at bounding box center [882, 124] width 313 height 18
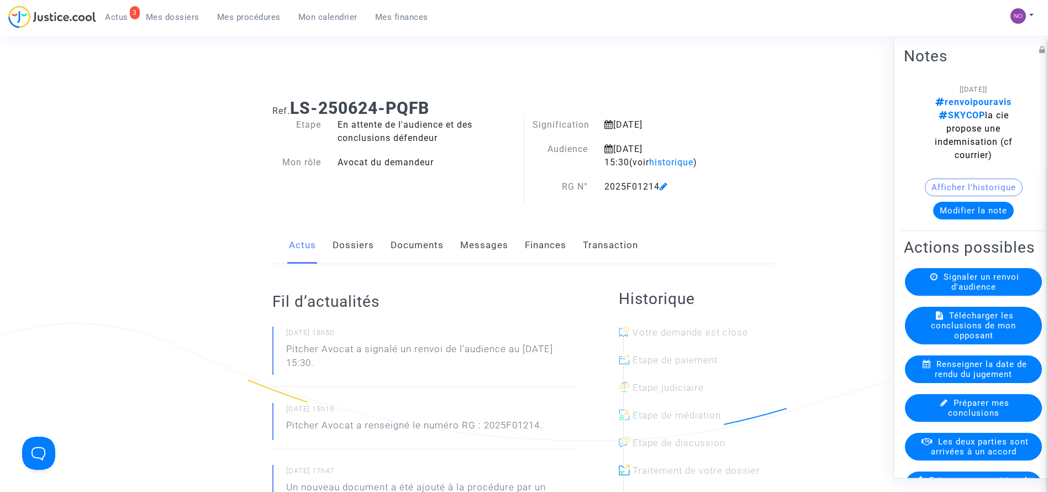
click at [405, 246] on link "Documents" at bounding box center [417, 245] width 53 height 36
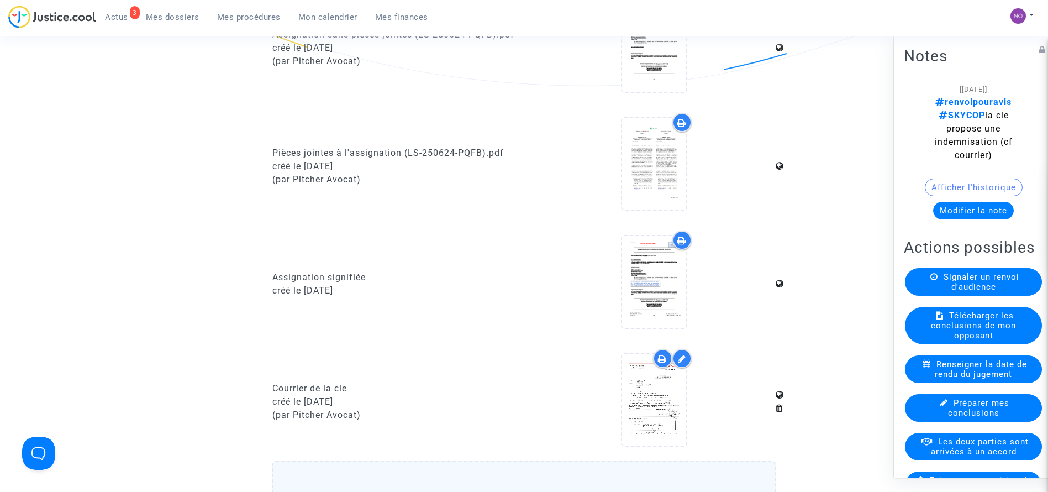
scroll to position [930, 0]
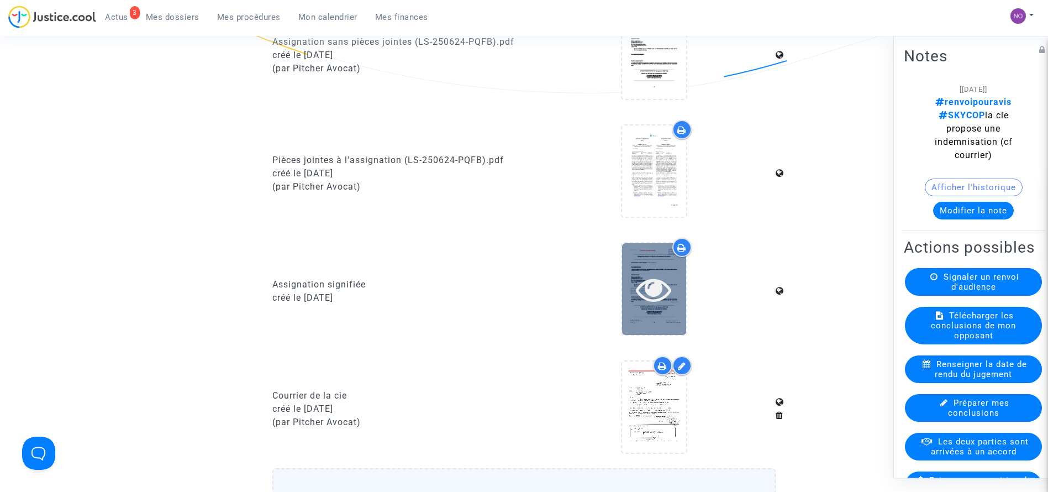
click at [654, 287] on icon at bounding box center [654, 288] width 36 height 35
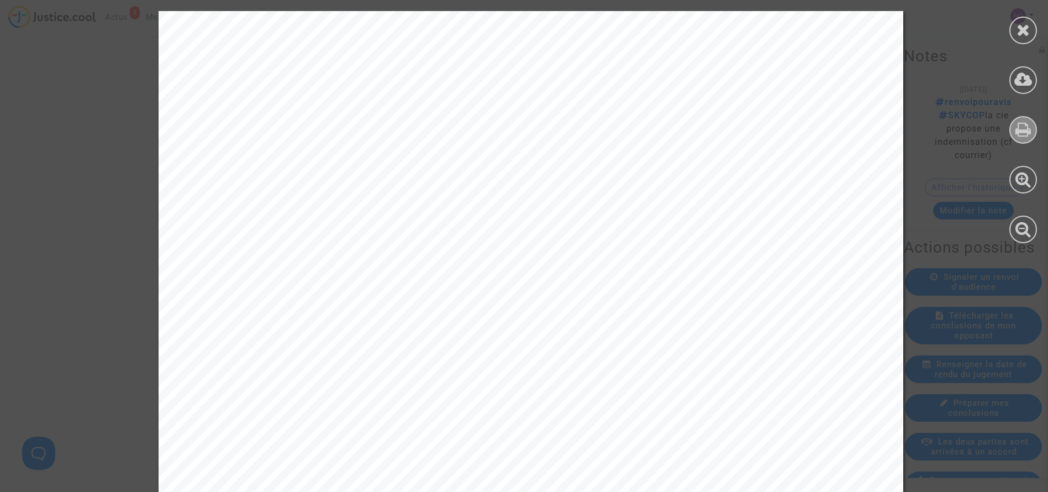
click at [1024, 132] on icon at bounding box center [1024, 129] width 16 height 17
click at [1028, 24] on icon at bounding box center [1024, 30] width 14 height 17
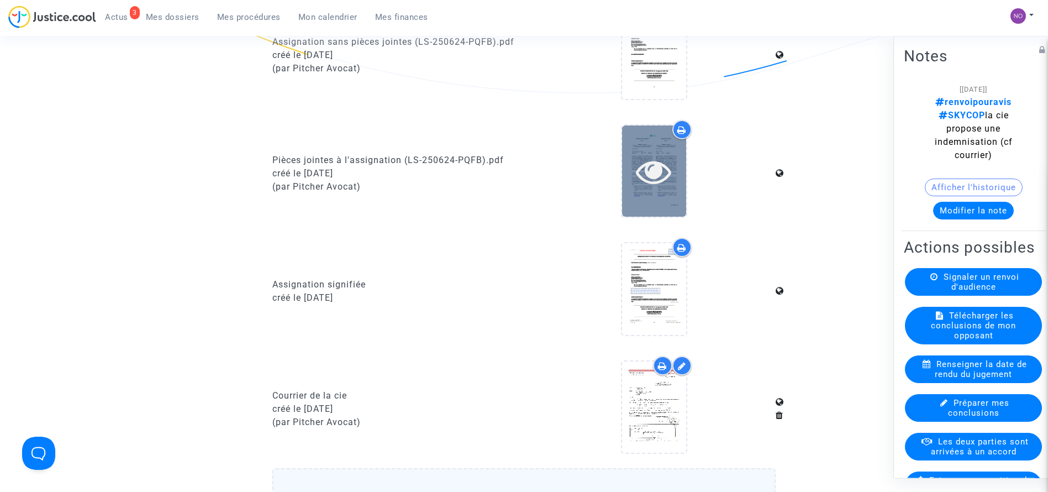
click at [648, 174] on icon at bounding box center [654, 171] width 36 height 35
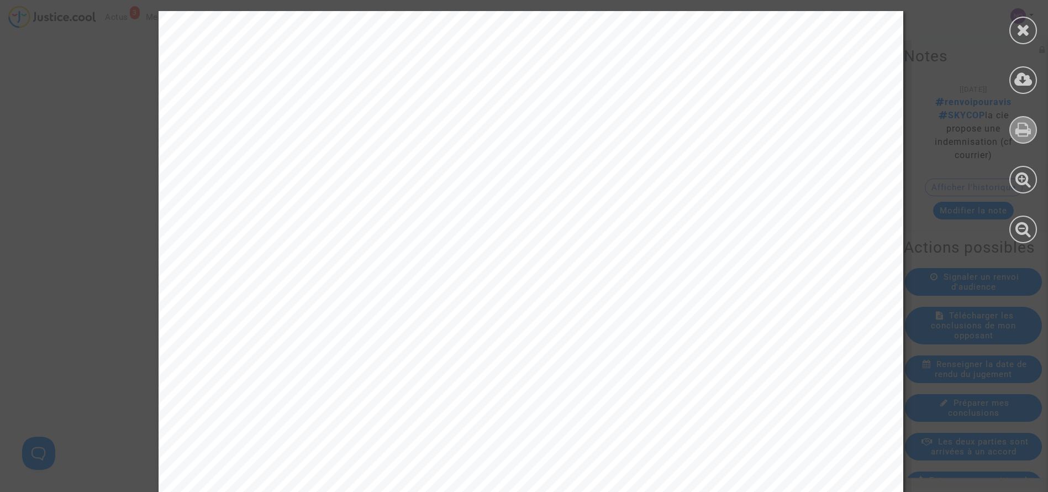
click at [1018, 133] on icon at bounding box center [1024, 129] width 16 height 17
click at [1012, 133] on div at bounding box center [1024, 130] width 28 height 28
click at [1016, 126] on icon at bounding box center [1024, 129] width 16 height 17
click at [1018, 34] on icon at bounding box center [1024, 30] width 14 height 17
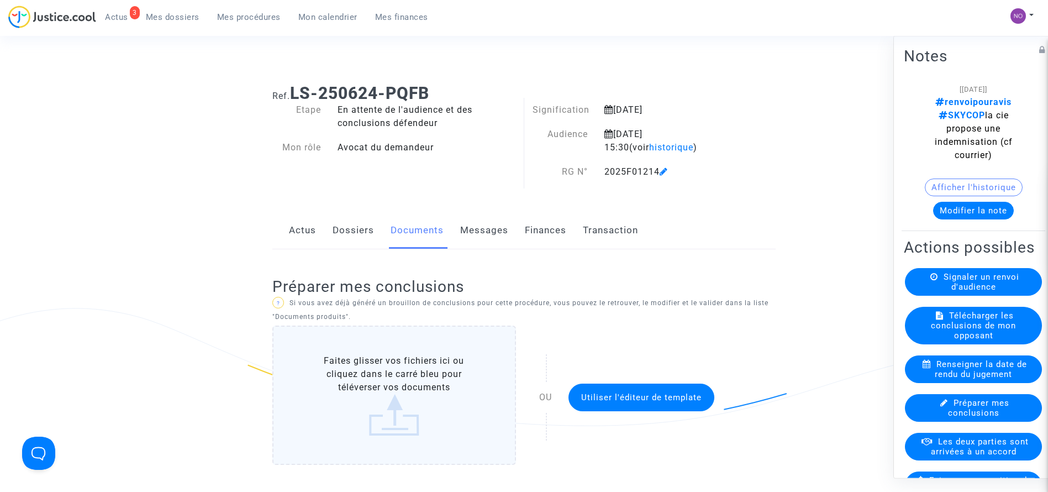
scroll to position [0, 0]
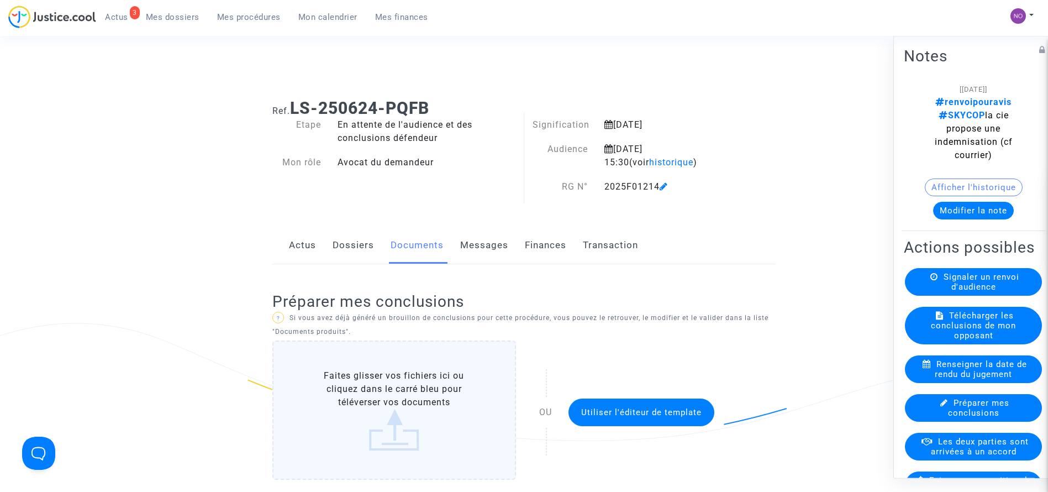
click at [339, 244] on link "Dossiers" at bounding box center [353, 245] width 41 height 36
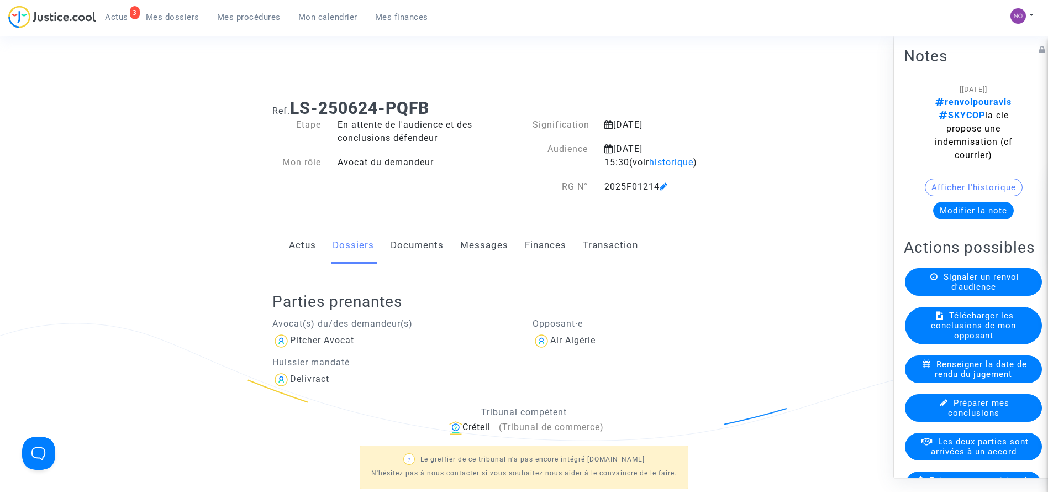
click at [192, 321] on ng-component "Ref. LS-250624-PQFB Etape En attente de l'audience et des conclusions défendeur…" at bounding box center [525, 383] width 796 height 587
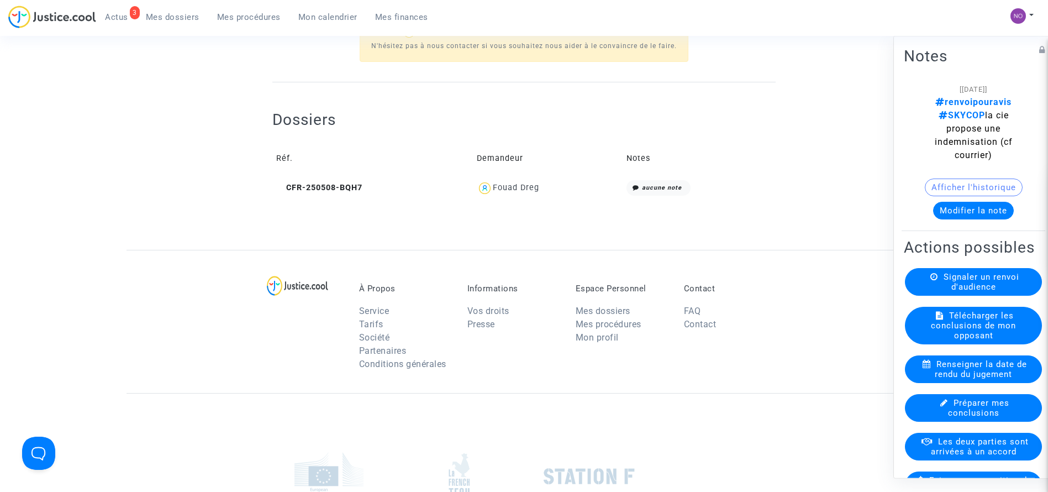
scroll to position [431, 0]
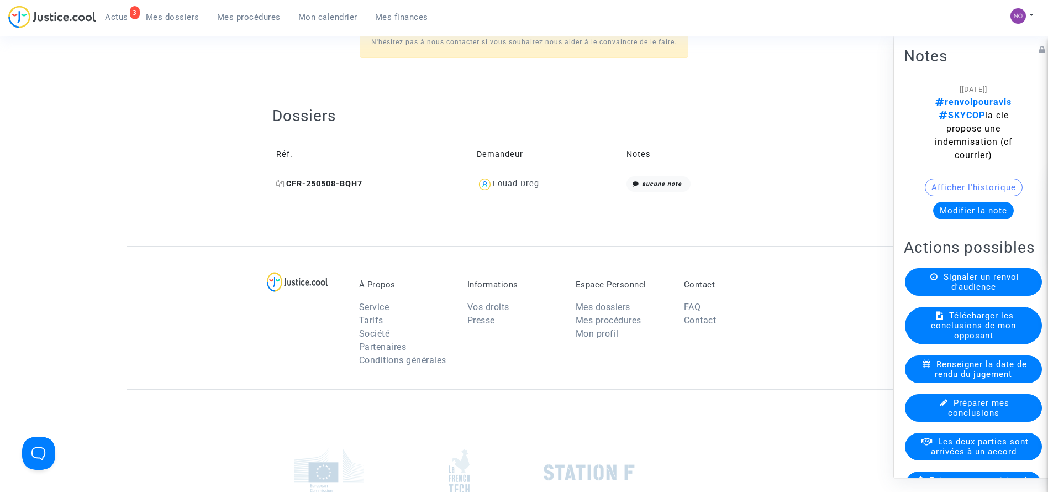
click at [333, 186] on span "CFR-250508-BQH7" at bounding box center [319, 183] width 86 height 9
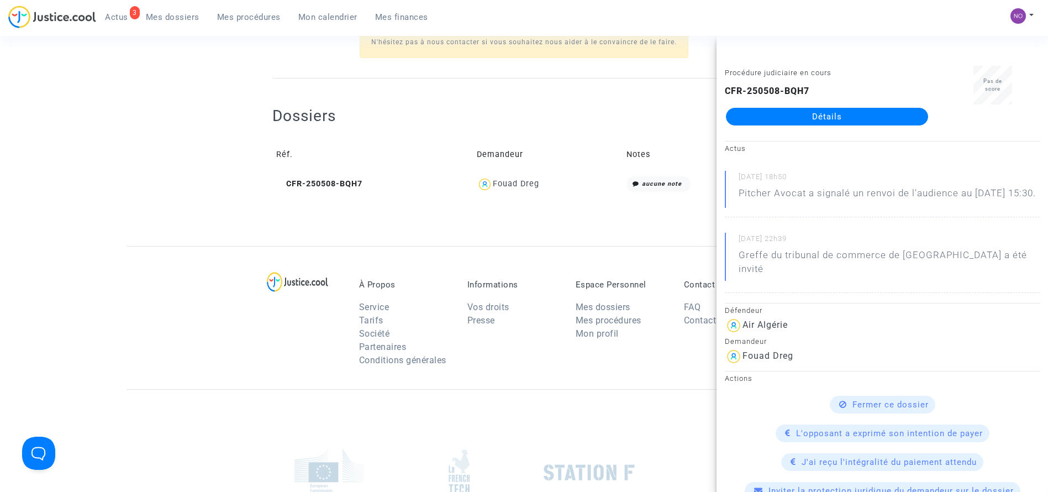
click at [787, 118] on link "Détails" at bounding box center [827, 117] width 202 height 18
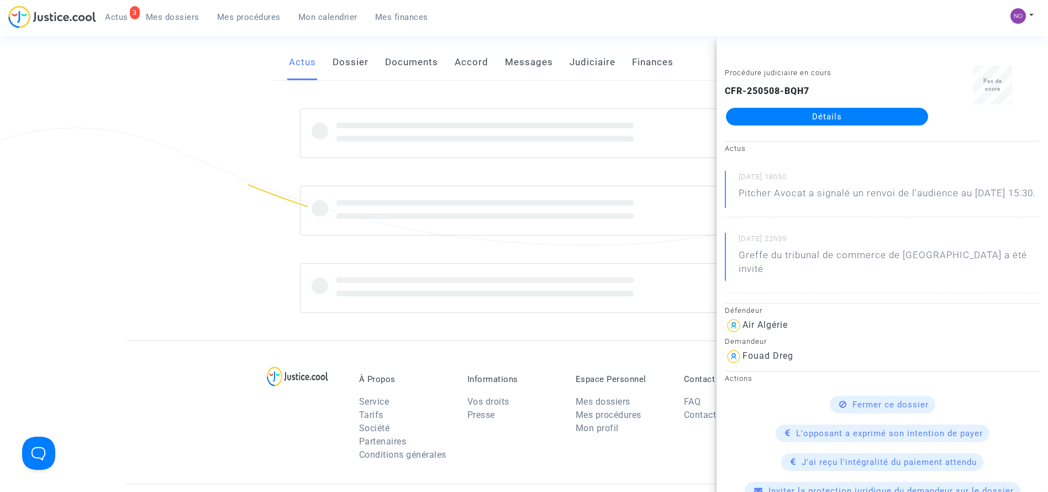
scroll to position [431, 0]
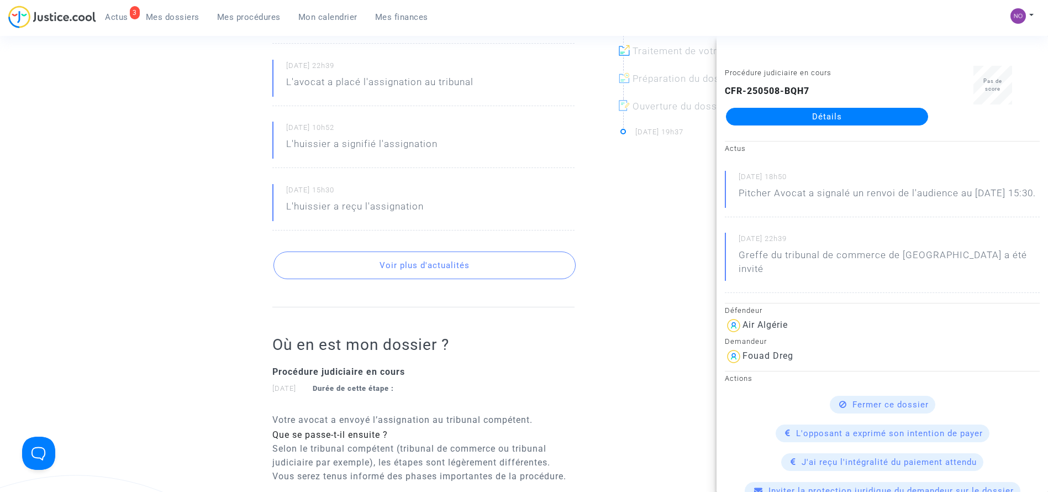
click at [230, 240] on ng-component "Ref. CFR-250508-BQH7 Etape Procédure judiciaire en cours Catégorie Retard de vo…" at bounding box center [525, 191] width 796 height 1064
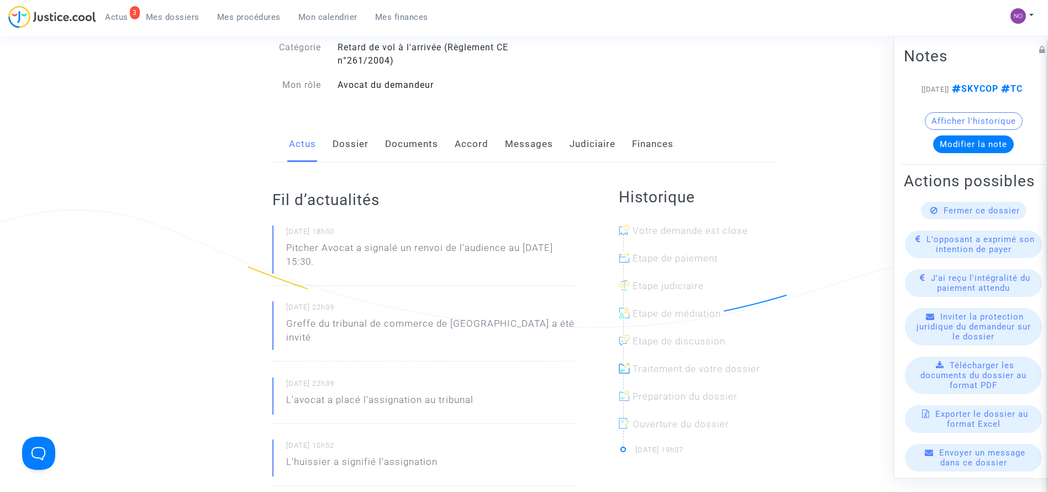
scroll to position [99, 0]
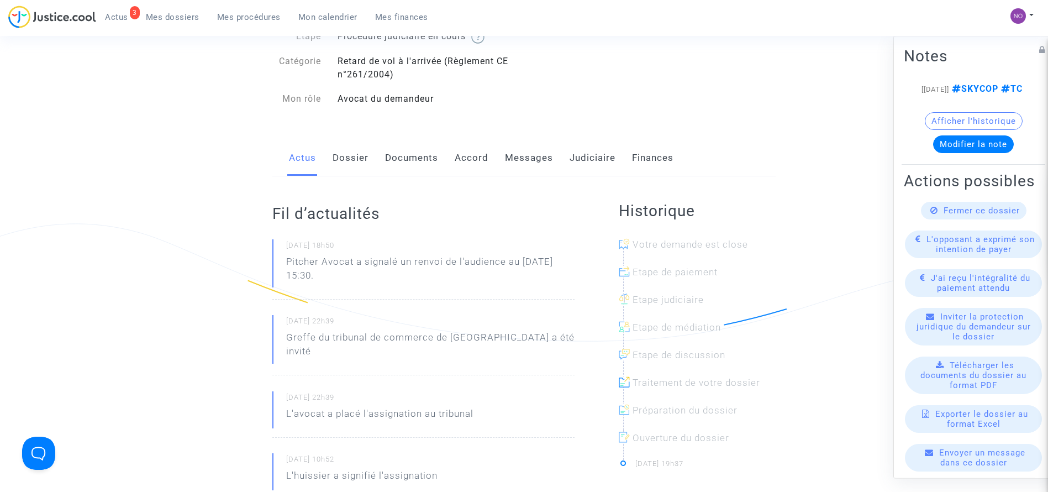
click at [419, 158] on link "Documents" at bounding box center [411, 158] width 53 height 36
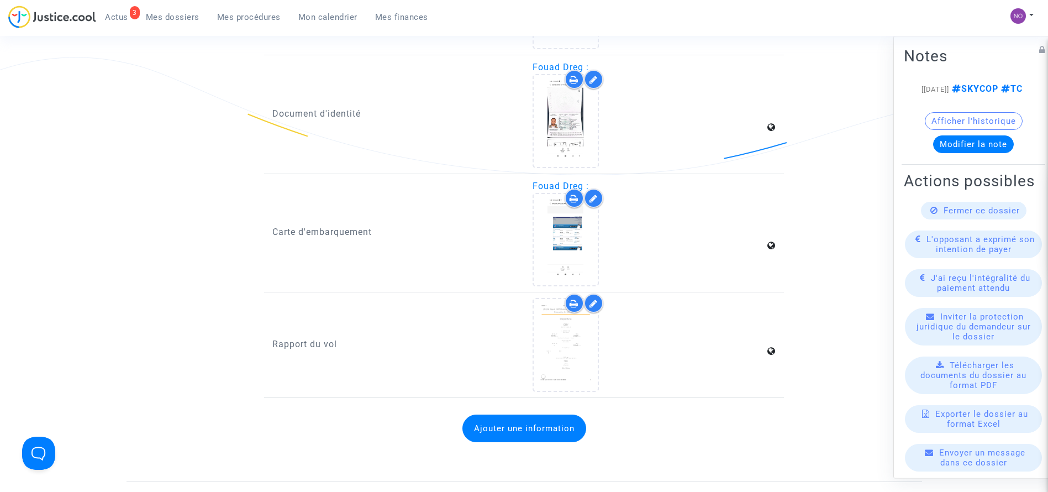
scroll to position [1492, 0]
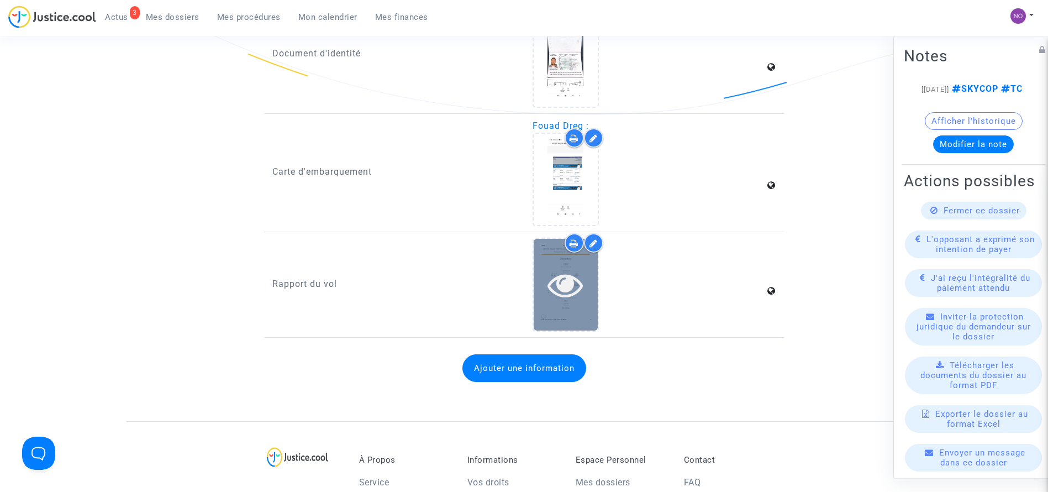
click at [576, 295] on icon at bounding box center [566, 284] width 36 height 35
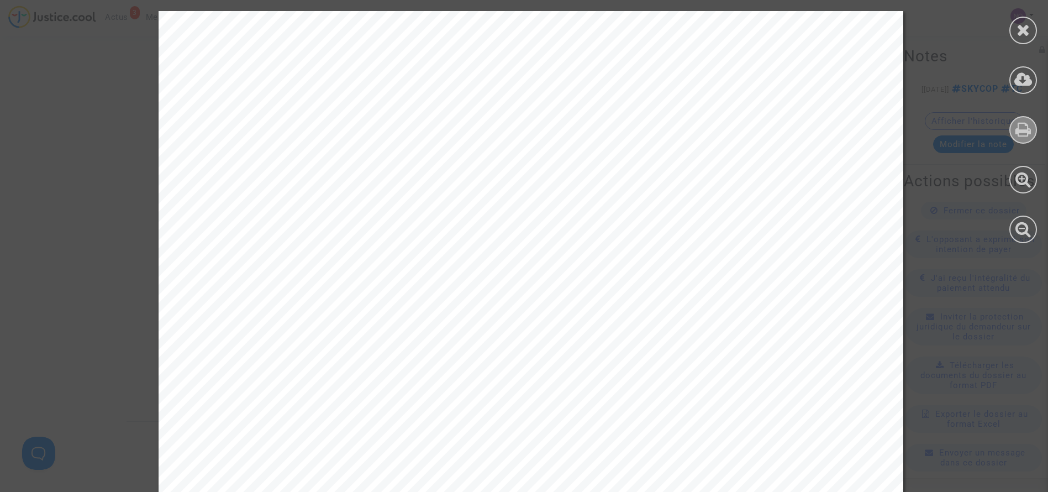
click at [1024, 137] on icon at bounding box center [1024, 129] width 16 height 17
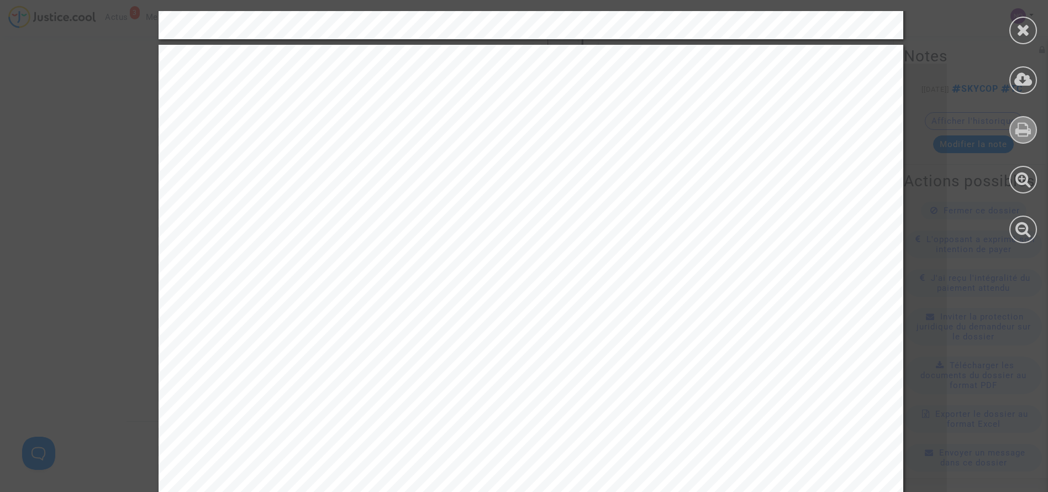
scroll to position [1028, 0]
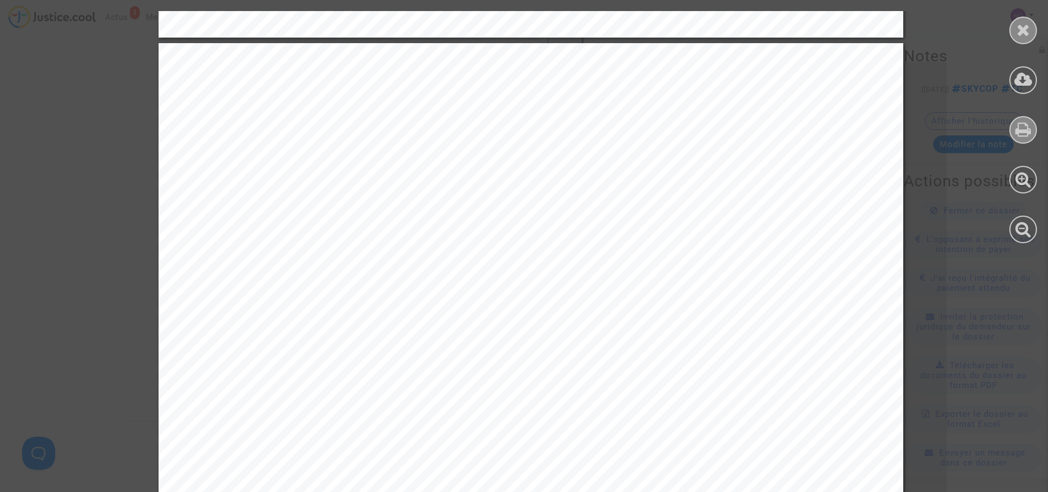
click at [1019, 27] on icon at bounding box center [1024, 30] width 14 height 17
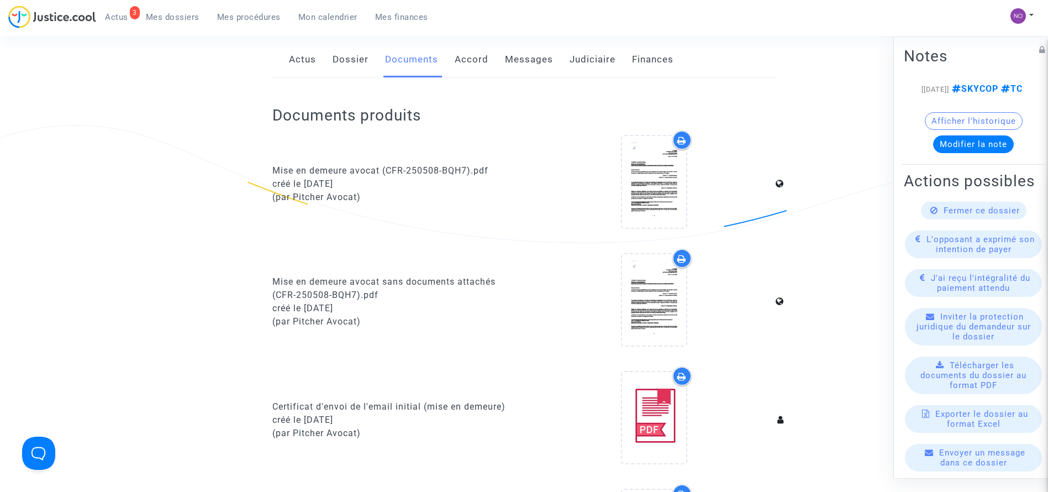
scroll to position [197, 0]
click at [577, 55] on link "Judiciaire" at bounding box center [593, 61] width 46 height 36
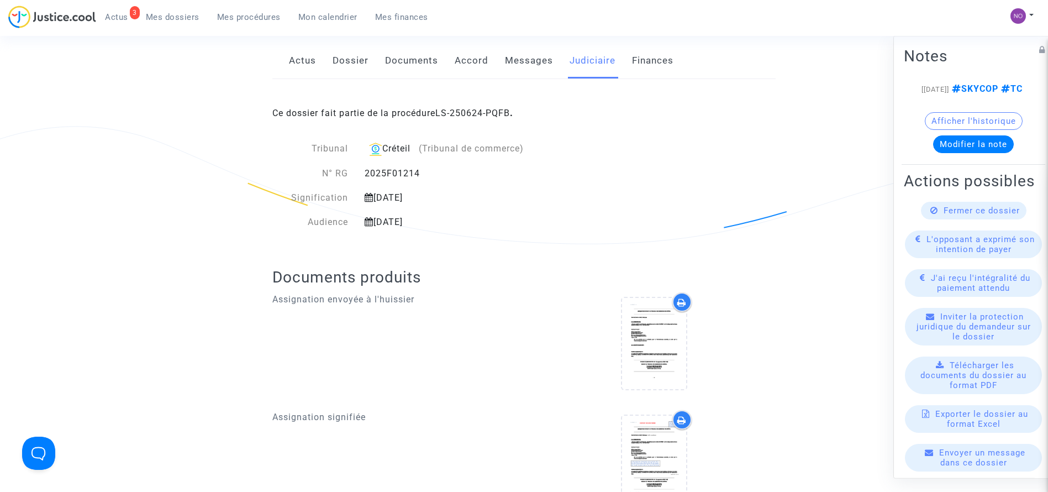
click at [256, 15] on span "Mes procédures" at bounding box center [249, 17] width 64 height 10
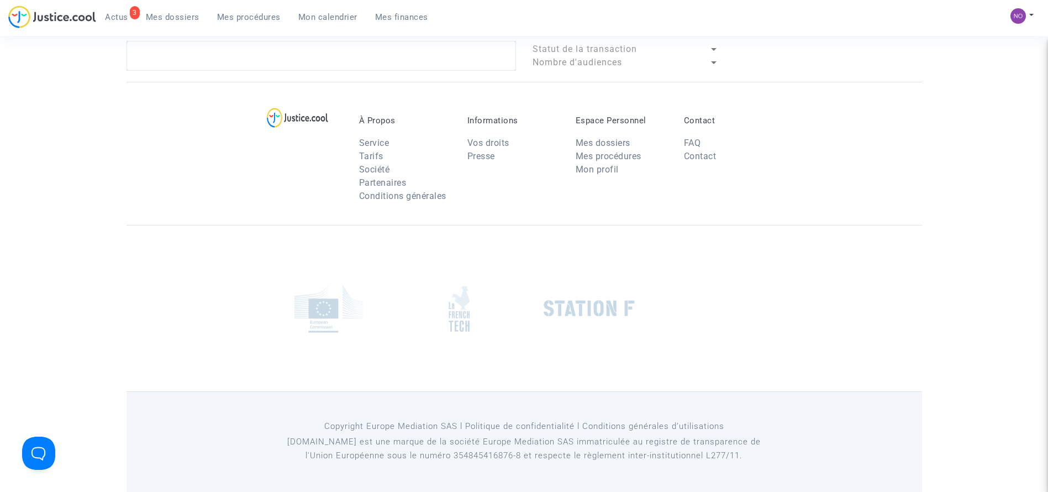
scroll to position [197, 0]
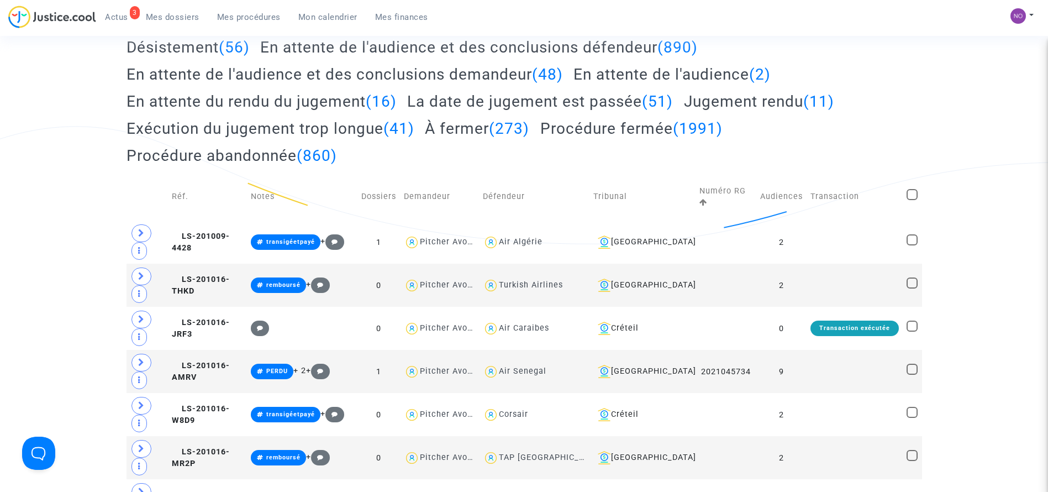
click at [260, 20] on span "Mes procédures" at bounding box center [249, 17] width 64 height 10
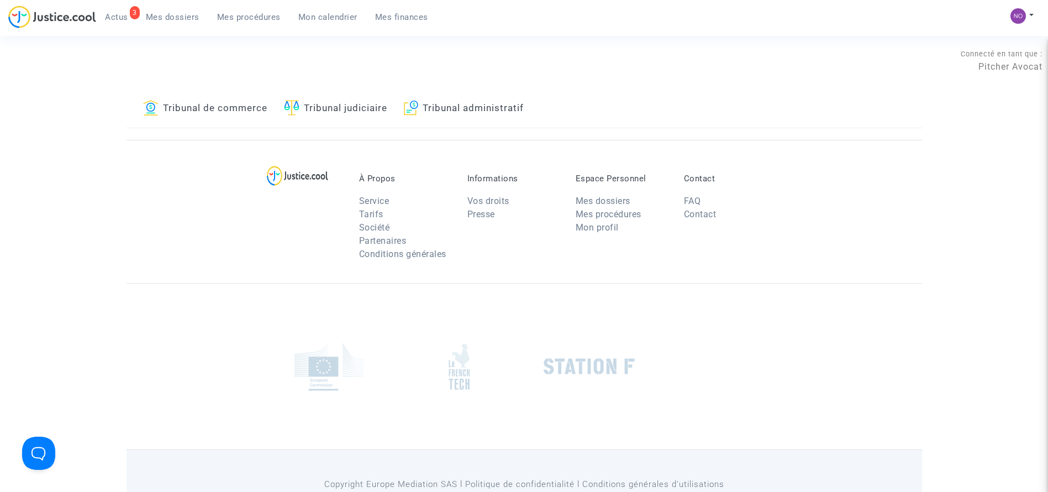
click at [201, 107] on link "Tribunal de commerce" at bounding box center [205, 109] width 124 height 38
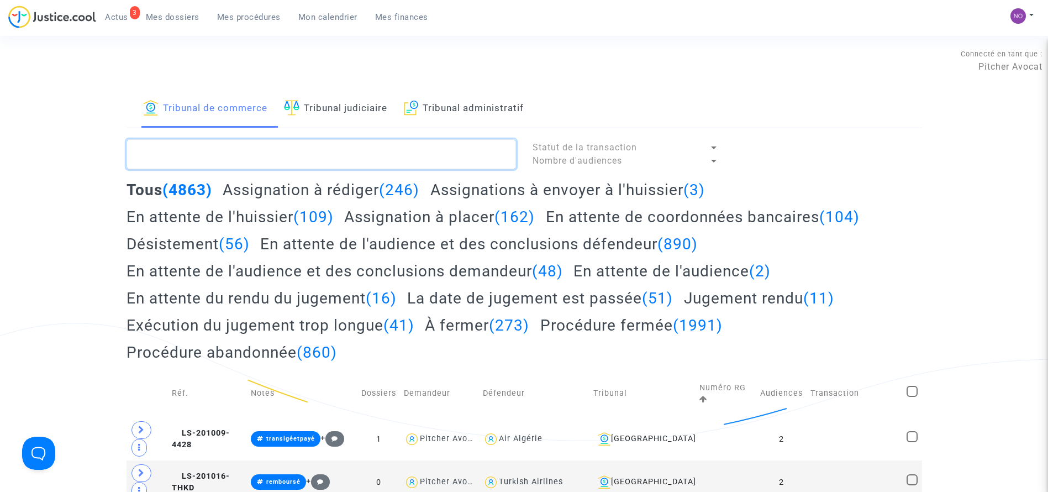
click at [295, 153] on textarea at bounding box center [322, 154] width 390 height 30
paste textarea "LS-250624-RQG2"
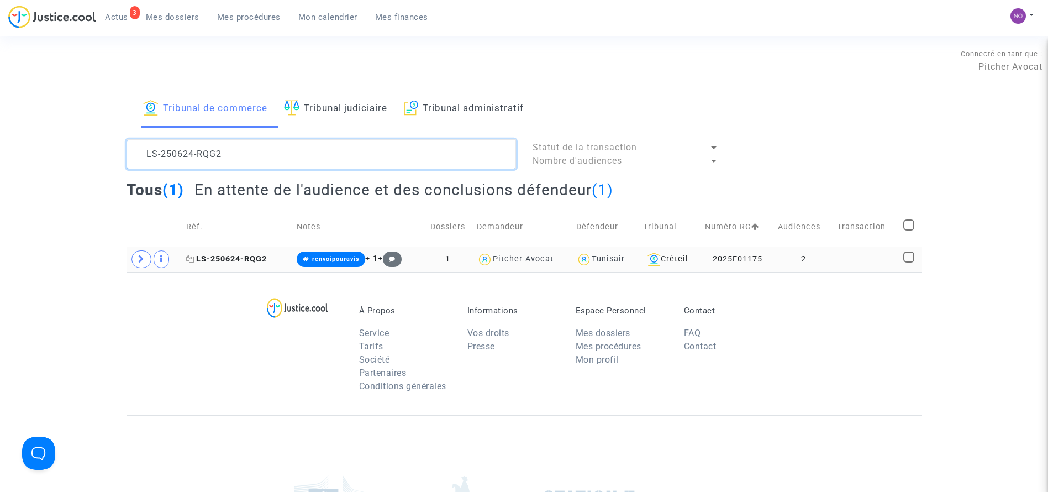
type textarea "LS-250624-RQG2"
click at [227, 254] on span "LS-250624-RQG2" at bounding box center [226, 258] width 81 height 9
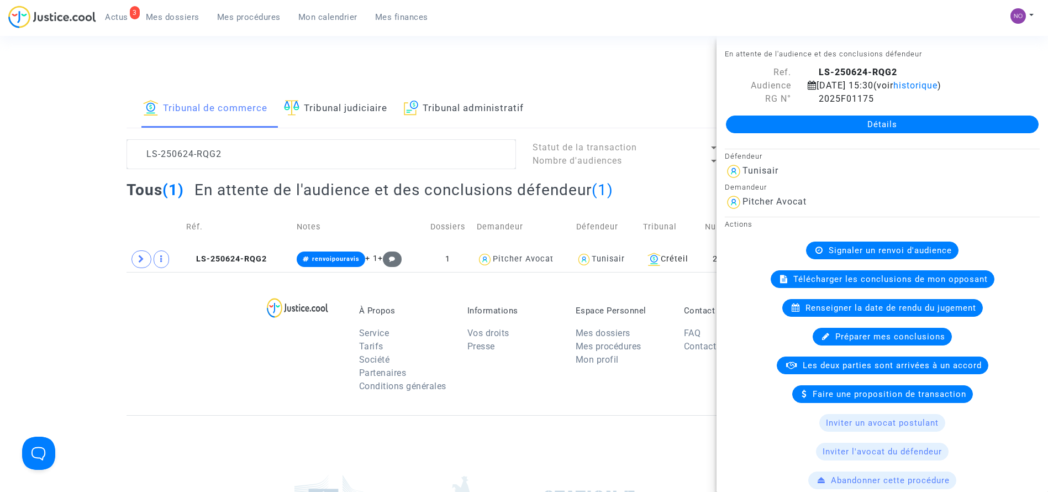
click at [832, 119] on link "Détails" at bounding box center [882, 124] width 313 height 18
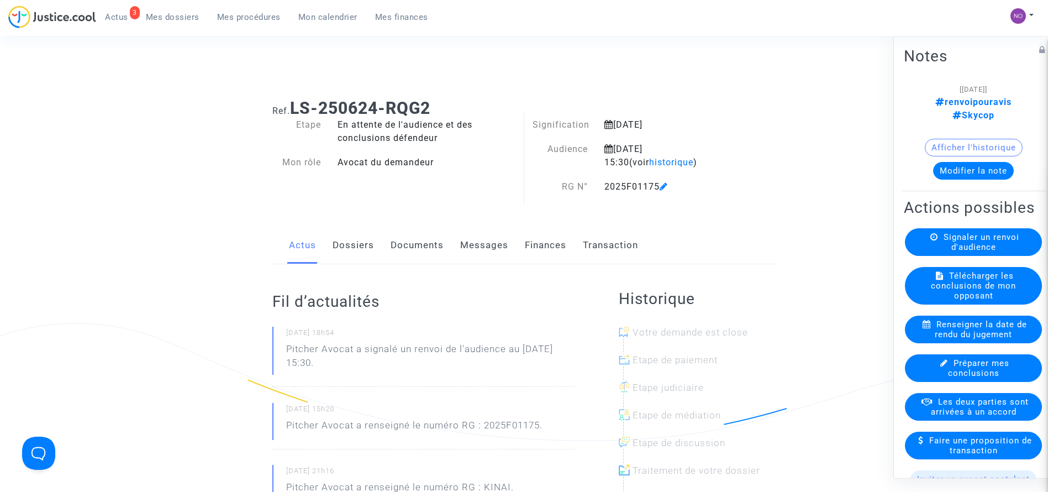
click at [404, 260] on link "Documents" at bounding box center [417, 245] width 53 height 36
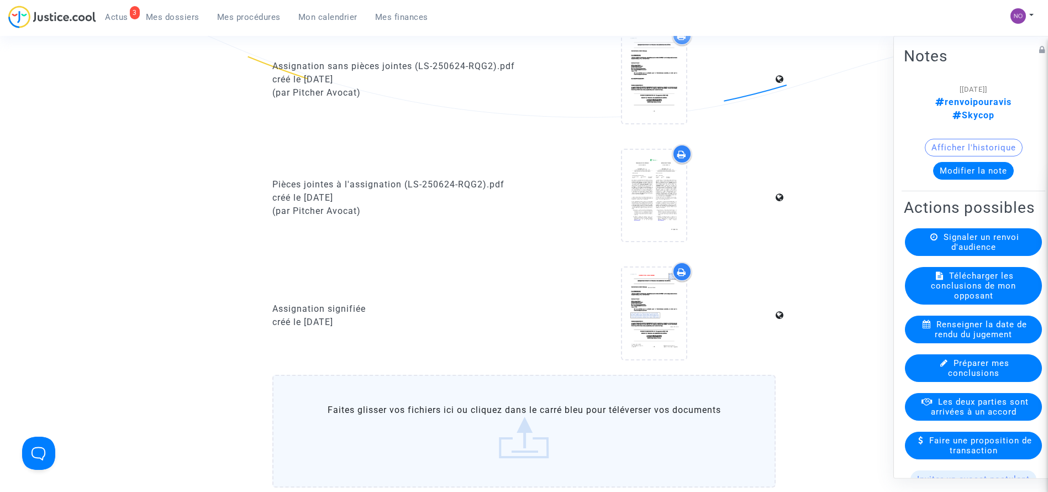
scroll to position [915, 0]
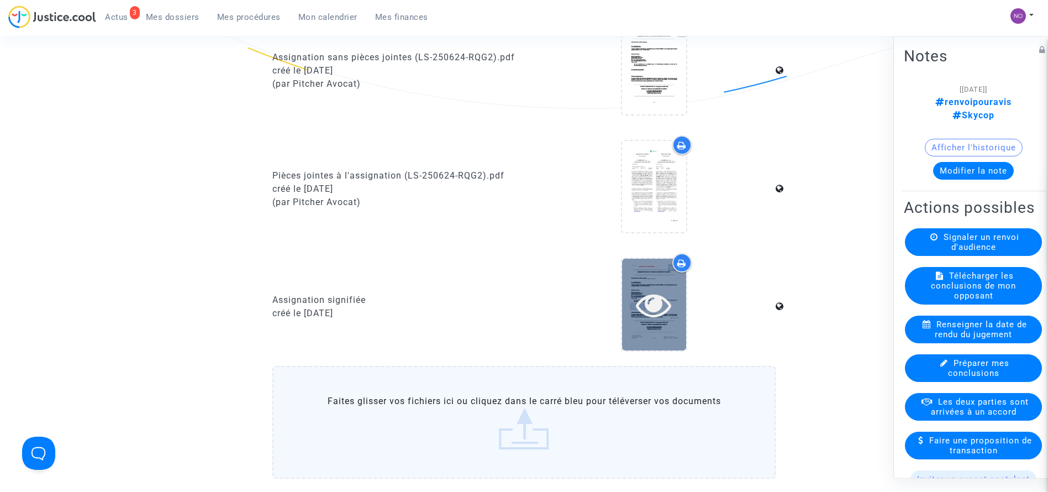
click at [658, 298] on icon at bounding box center [654, 304] width 36 height 35
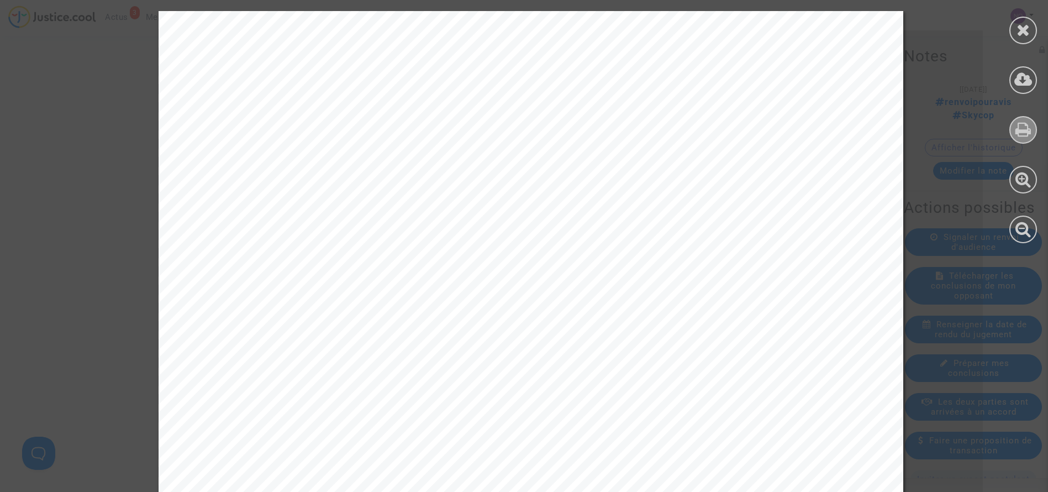
click at [1010, 125] on div at bounding box center [1024, 130] width 28 height 28
click at [1022, 24] on icon at bounding box center [1024, 30] width 14 height 17
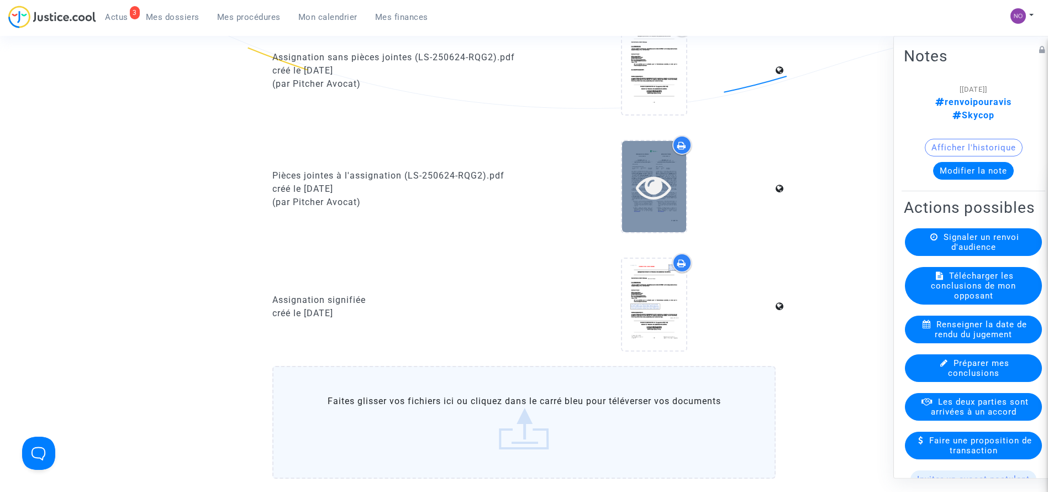
click at [651, 180] on icon at bounding box center [654, 186] width 36 height 35
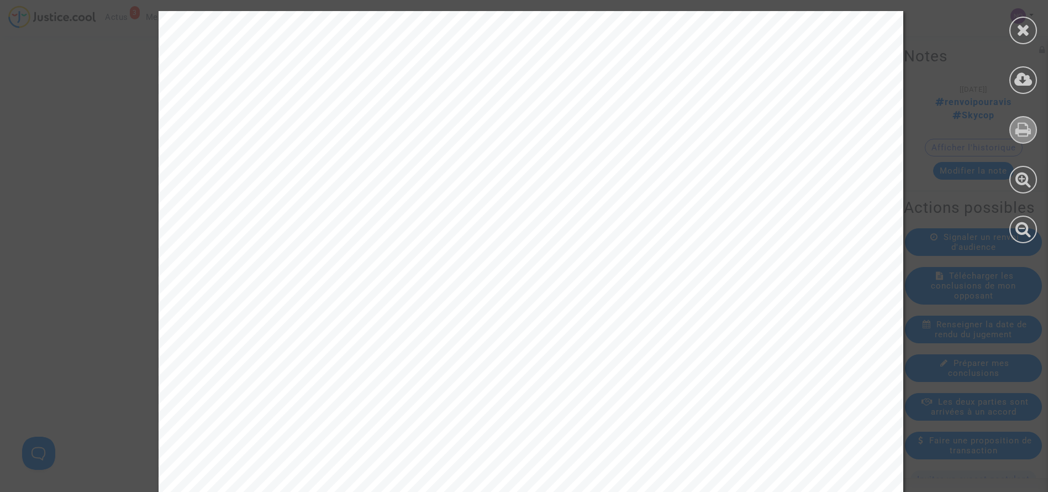
click at [1024, 134] on icon at bounding box center [1024, 129] width 16 height 17
click at [1021, 24] on icon at bounding box center [1024, 30] width 14 height 17
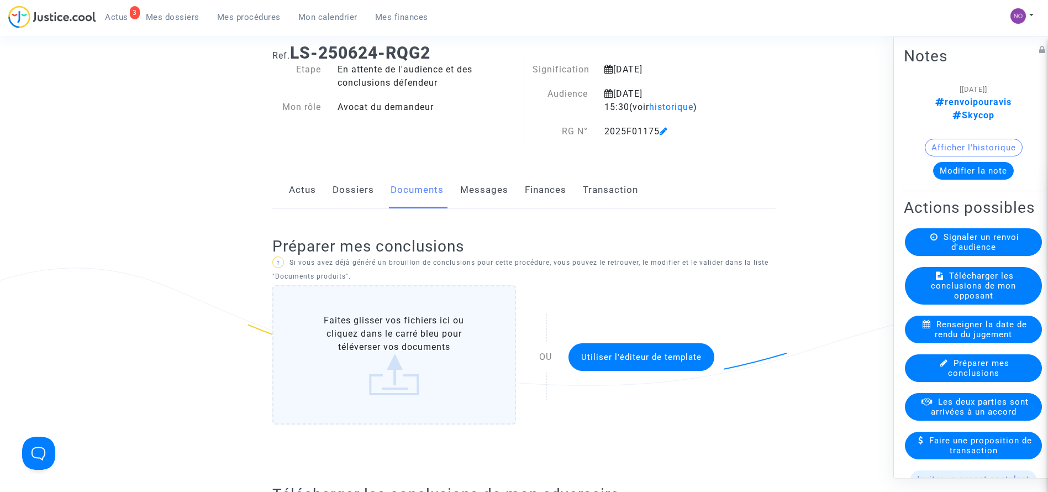
scroll to position [0, 0]
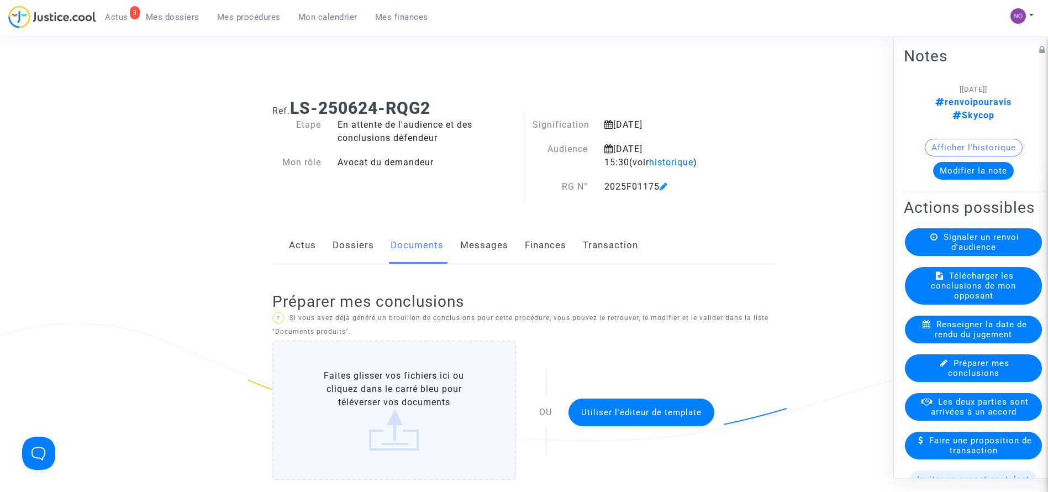
click at [356, 239] on link "Dossiers" at bounding box center [353, 245] width 41 height 36
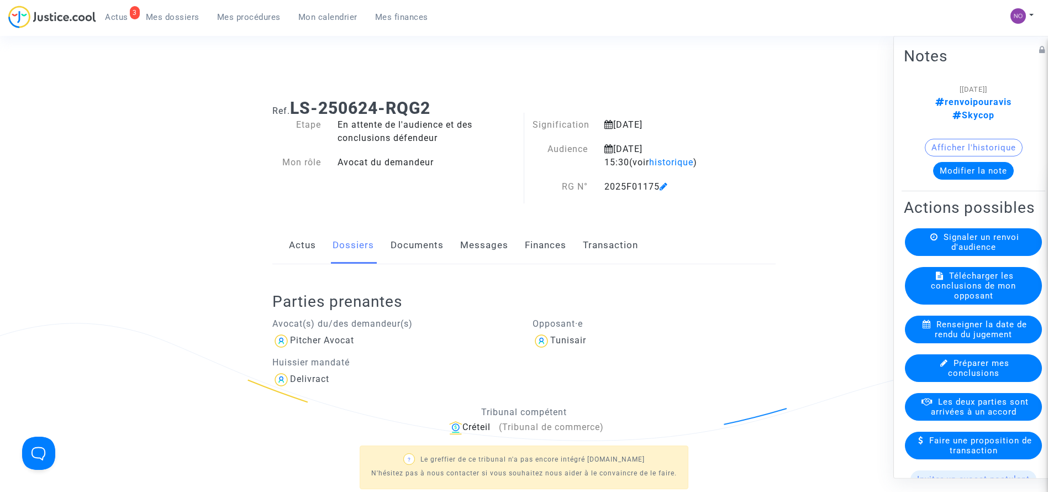
click at [124, 367] on div "Ref. LS-250624-RQG2 Etape En attente de l'audience et des conclusions défendeur…" at bounding box center [524, 383] width 1048 height 587
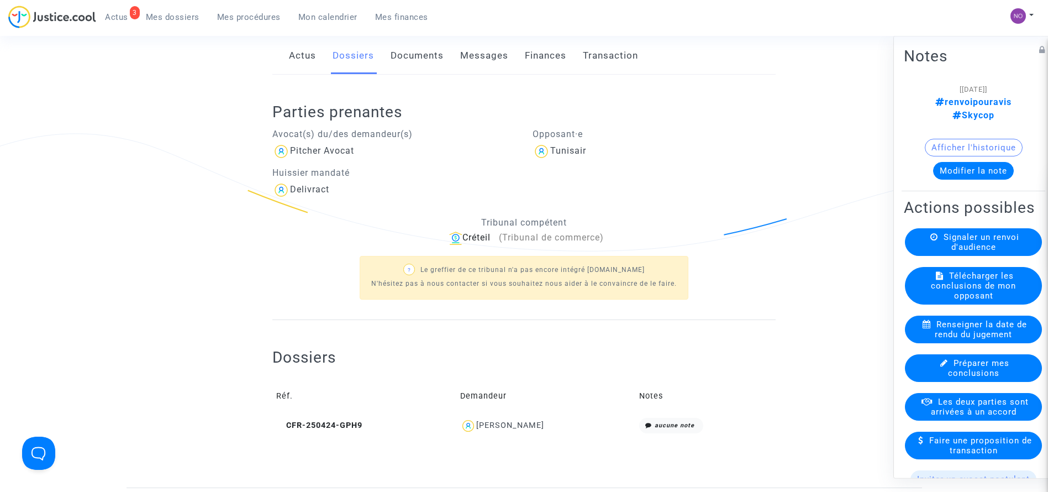
scroll to position [332, 0]
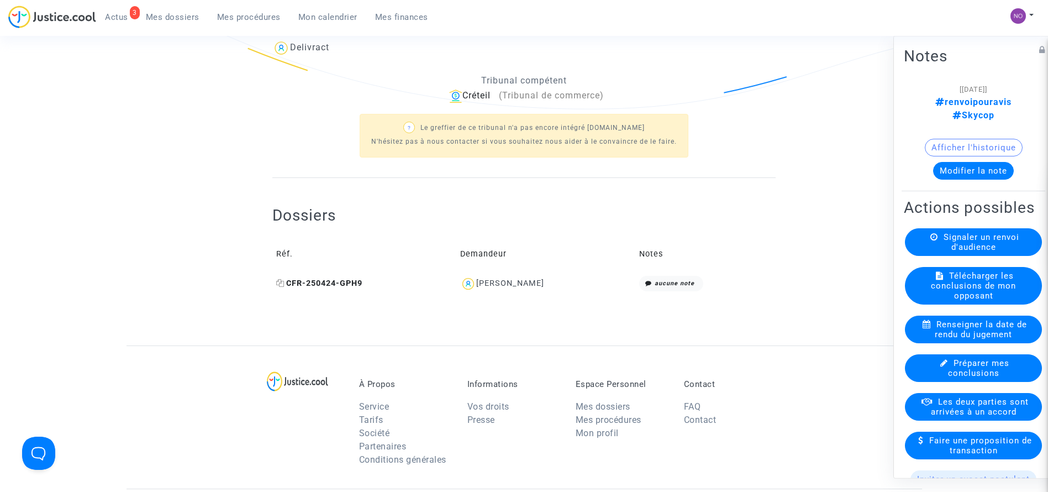
click at [307, 285] on span "CFR-250424-GPH9" at bounding box center [319, 282] width 86 height 9
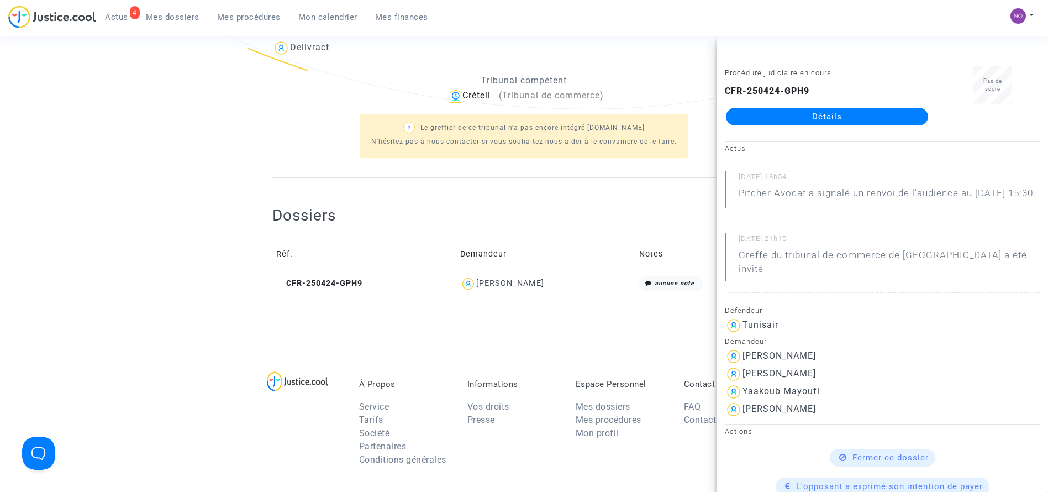
click at [823, 115] on link "Détails" at bounding box center [827, 117] width 202 height 18
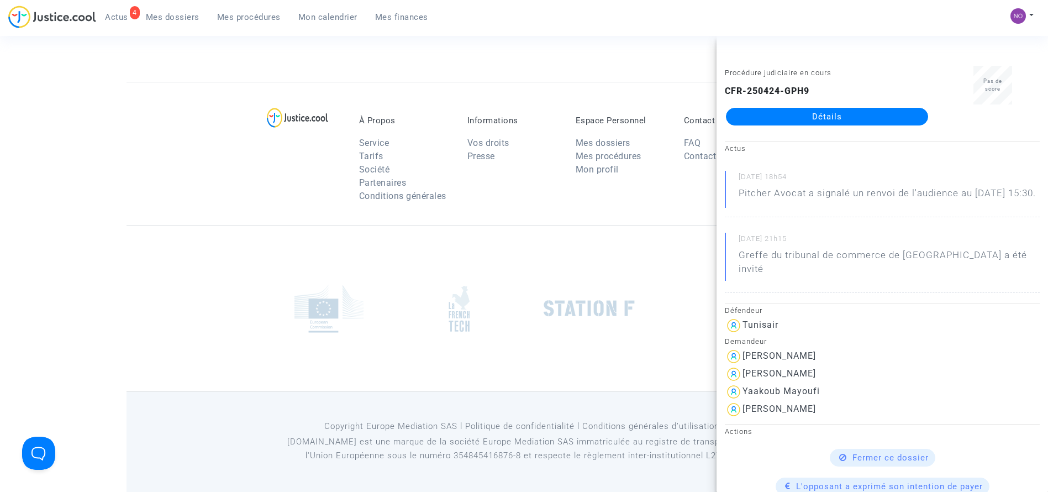
scroll to position [332, 0]
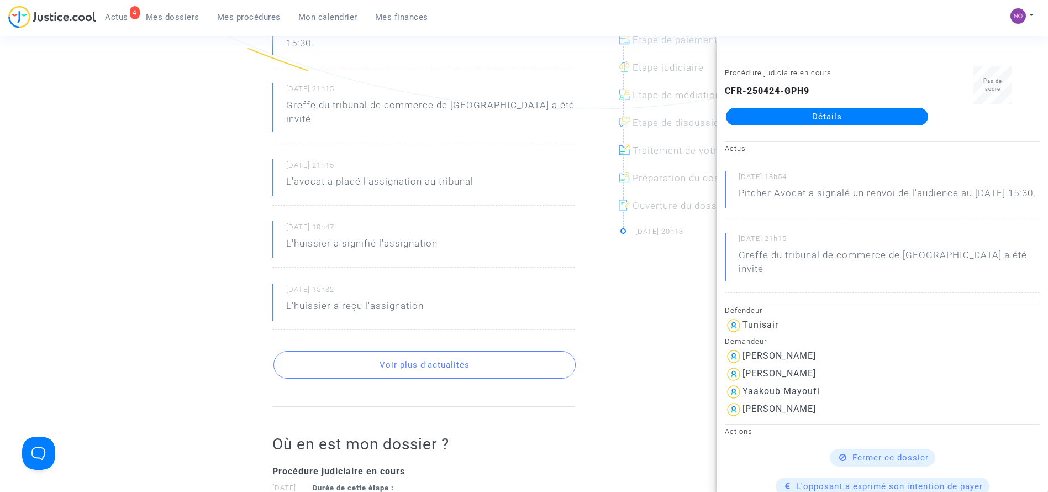
click at [190, 192] on ng-component "Ref. CFR-250424-GPH9 Etape Procédure judiciaire en cours Catégorie Retard de vo…" at bounding box center [525, 291] width 796 height 1064
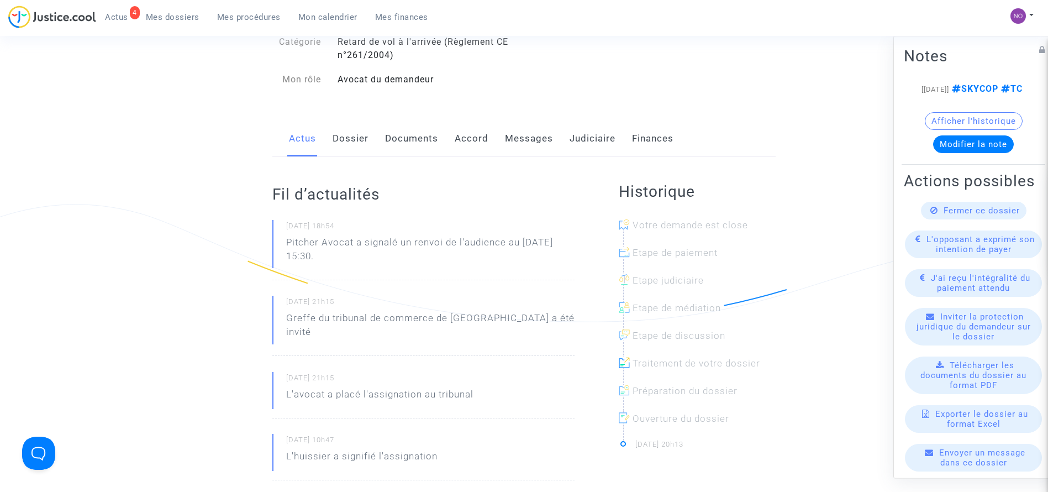
scroll to position [0, 0]
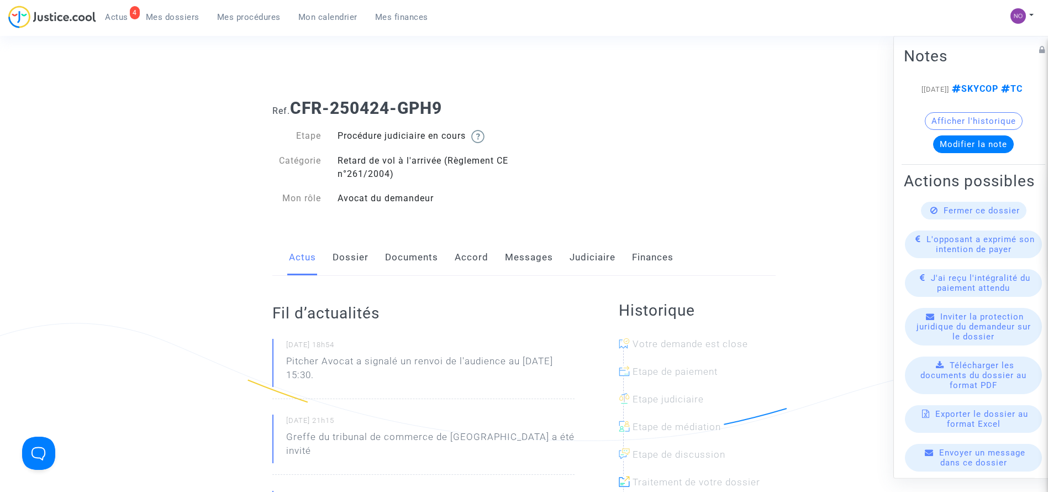
click at [395, 265] on link "Documents" at bounding box center [411, 257] width 53 height 36
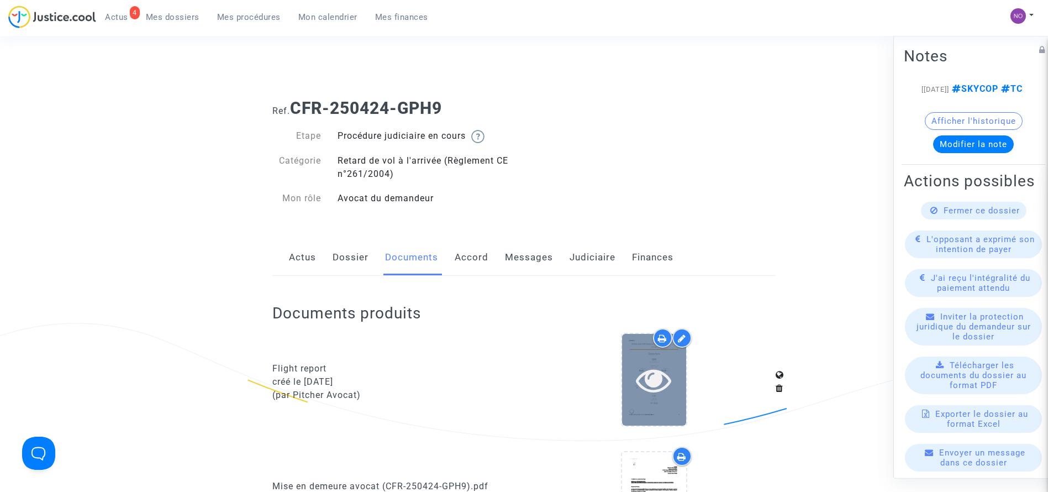
click at [652, 381] on icon at bounding box center [654, 379] width 36 height 35
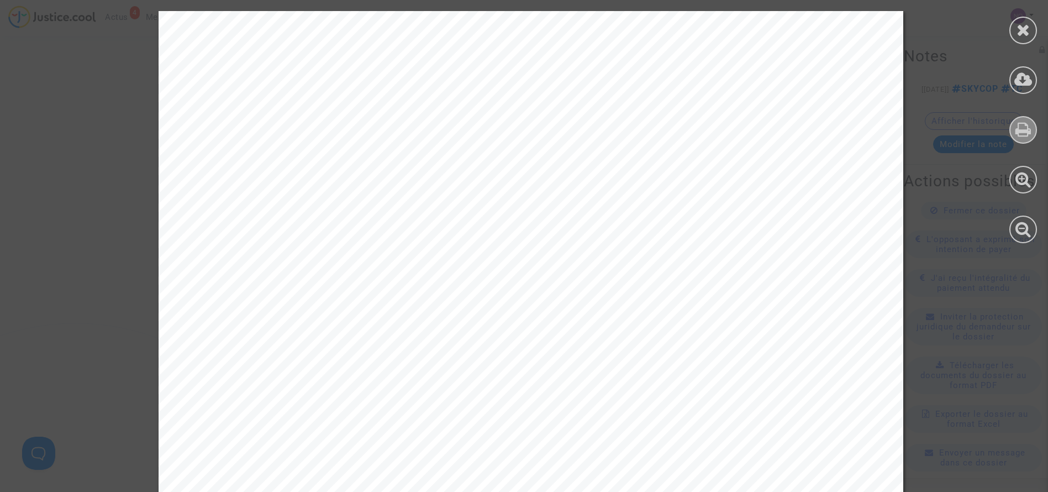
click at [1027, 133] on icon at bounding box center [1024, 129] width 16 height 17
click at [1021, 32] on icon at bounding box center [1024, 30] width 14 height 17
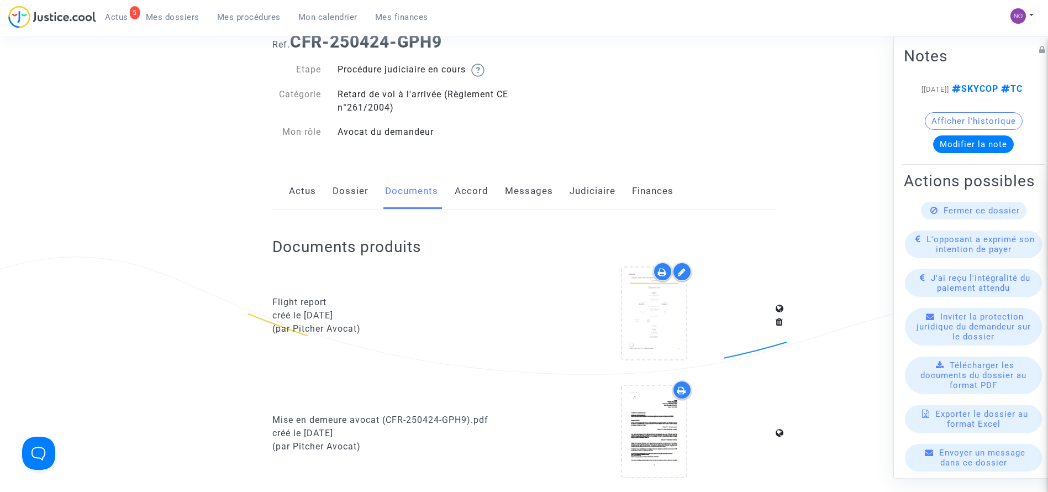
click at [580, 188] on link "Judiciaire" at bounding box center [593, 191] width 46 height 36
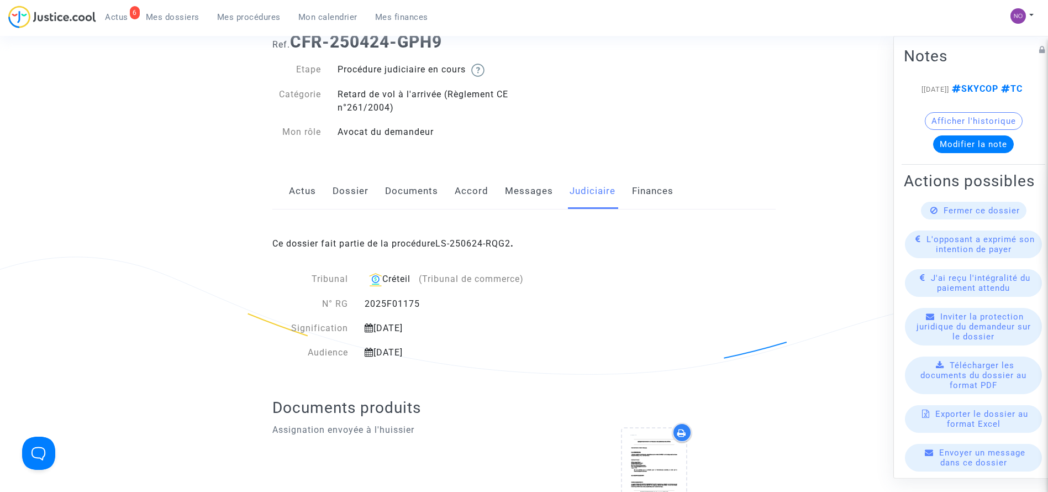
click at [255, 15] on span "Mes procédures" at bounding box center [249, 17] width 64 height 10
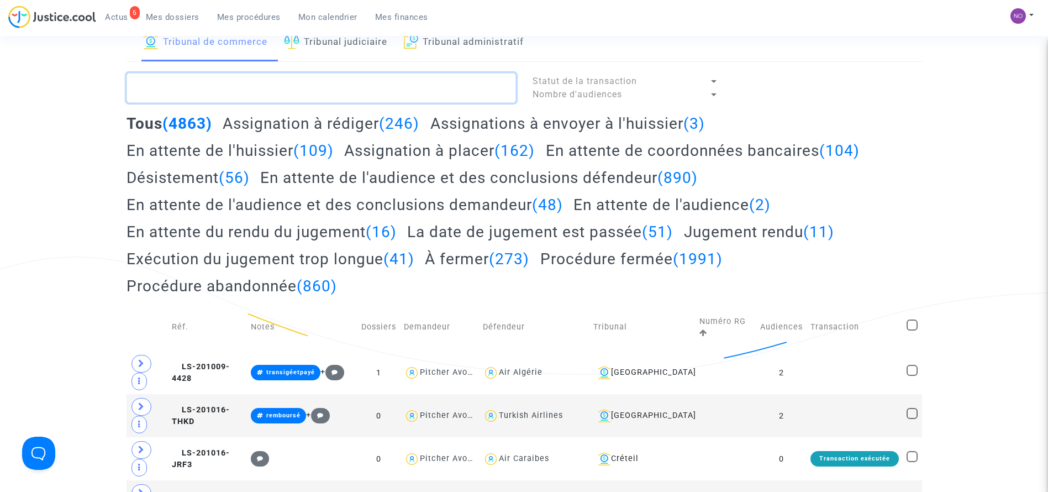
click at [322, 83] on textarea at bounding box center [322, 88] width 390 height 30
paste textarea "LS-250624-8EBH"
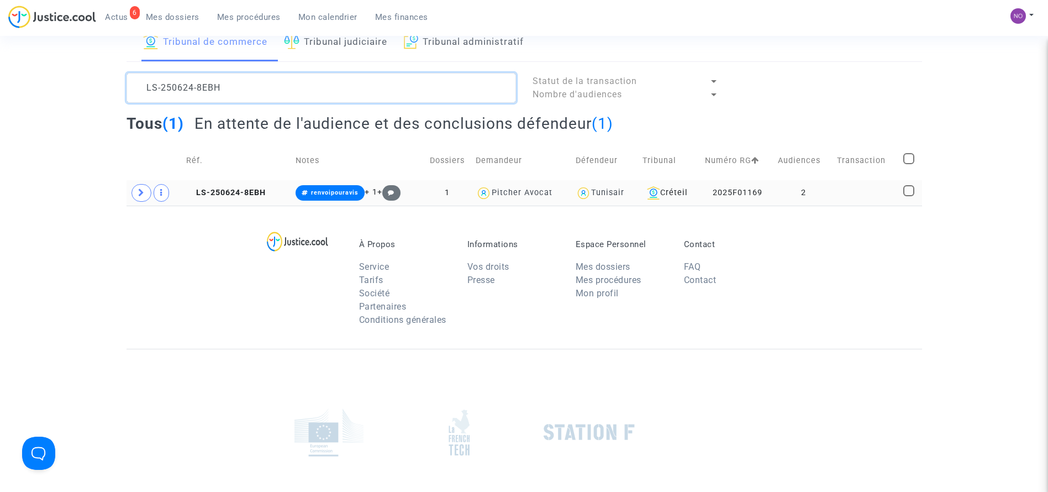
type textarea "LS-250624-8EBH"
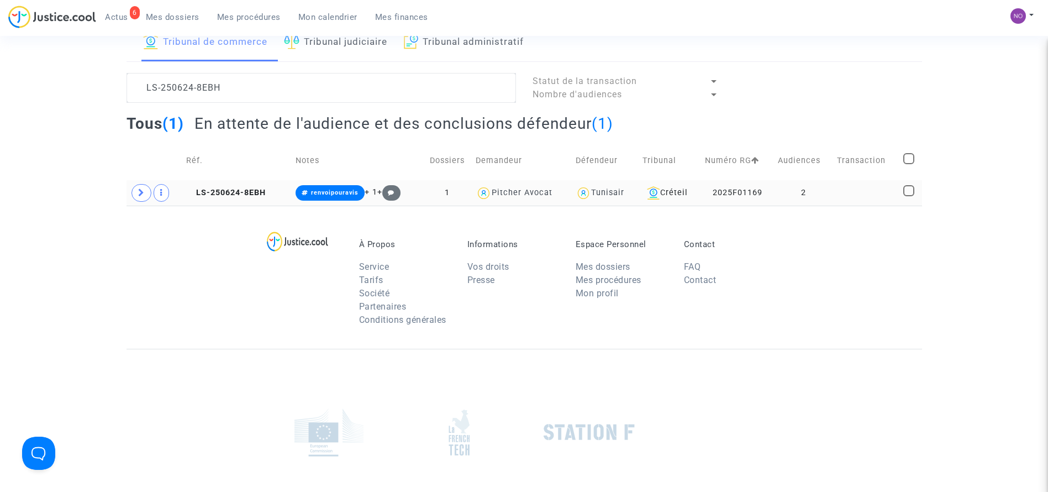
click at [828, 193] on td "2" at bounding box center [803, 192] width 59 height 25
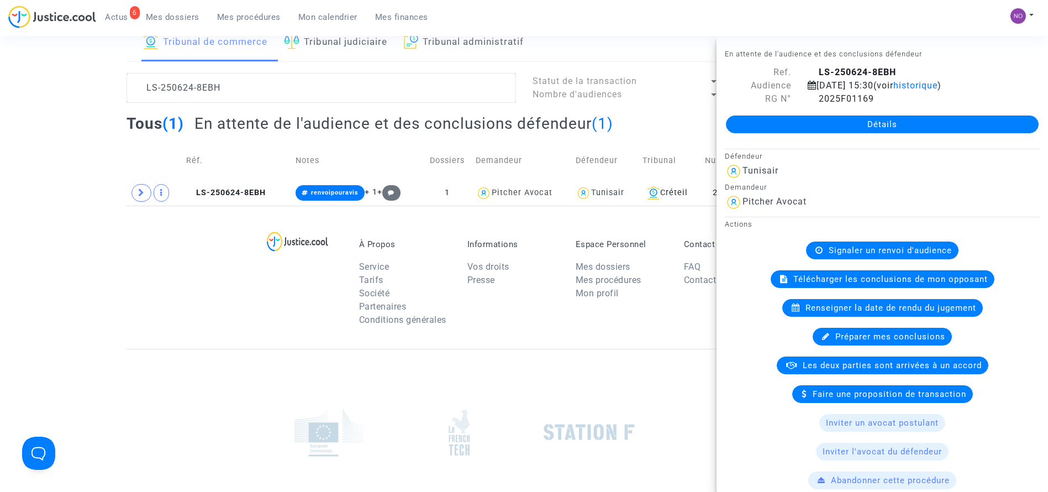
click at [804, 116] on link "Détails" at bounding box center [882, 124] width 313 height 18
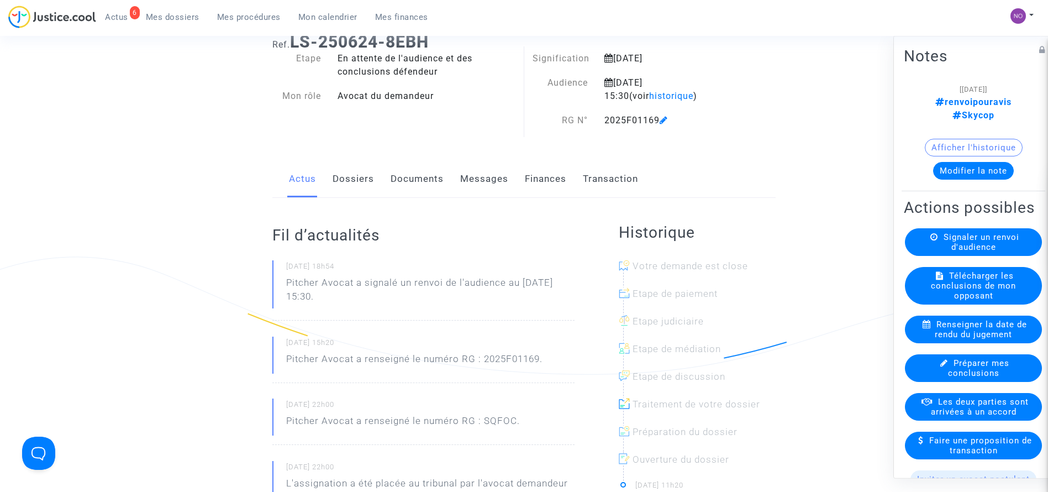
click at [401, 177] on link "Documents" at bounding box center [417, 179] width 53 height 36
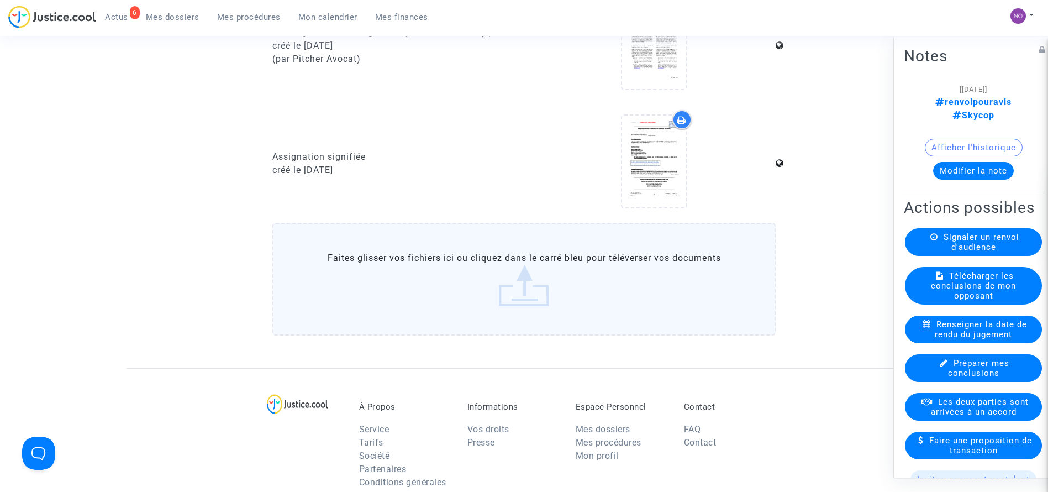
scroll to position [1052, 0]
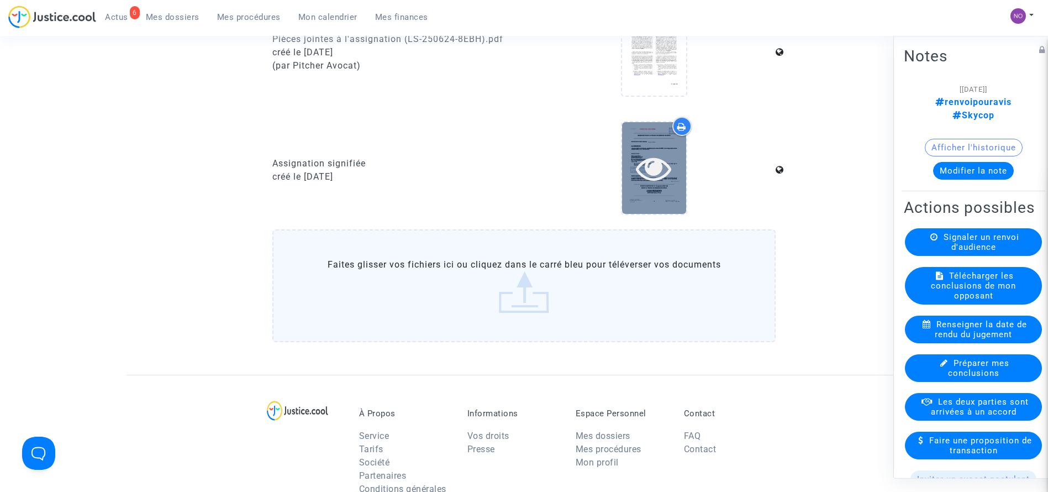
click at [659, 169] on icon at bounding box center [654, 167] width 36 height 35
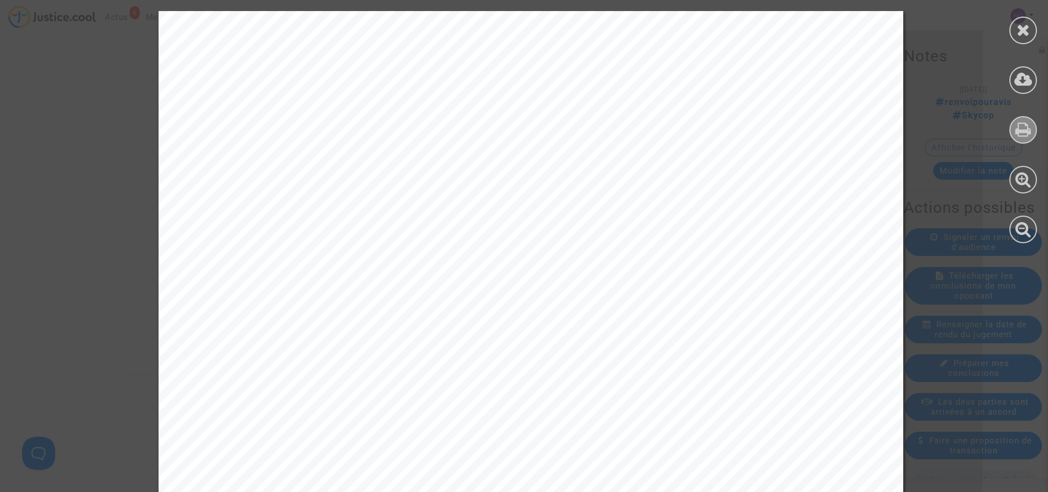
click at [1021, 137] on icon at bounding box center [1024, 129] width 16 height 17
click at [1015, 35] on div at bounding box center [1024, 31] width 28 height 28
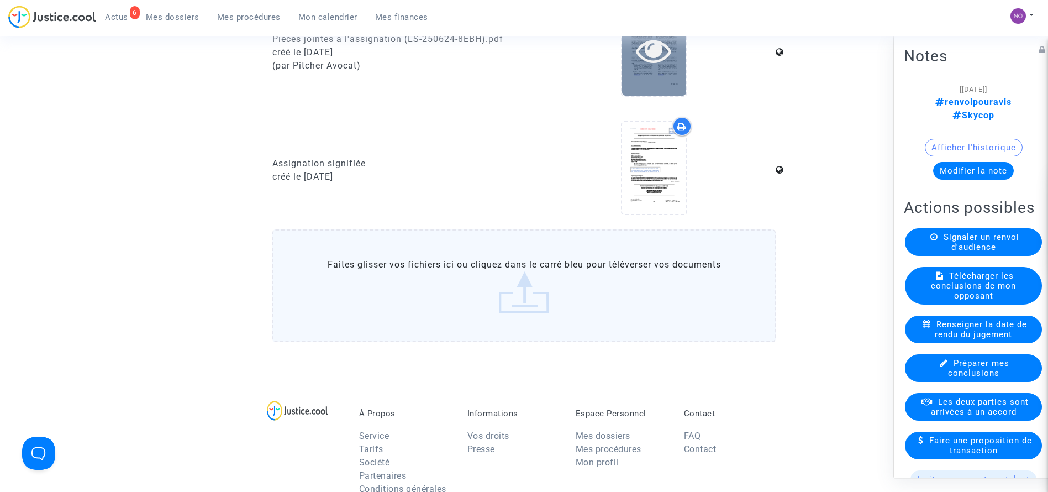
click at [649, 65] on icon at bounding box center [654, 50] width 36 height 35
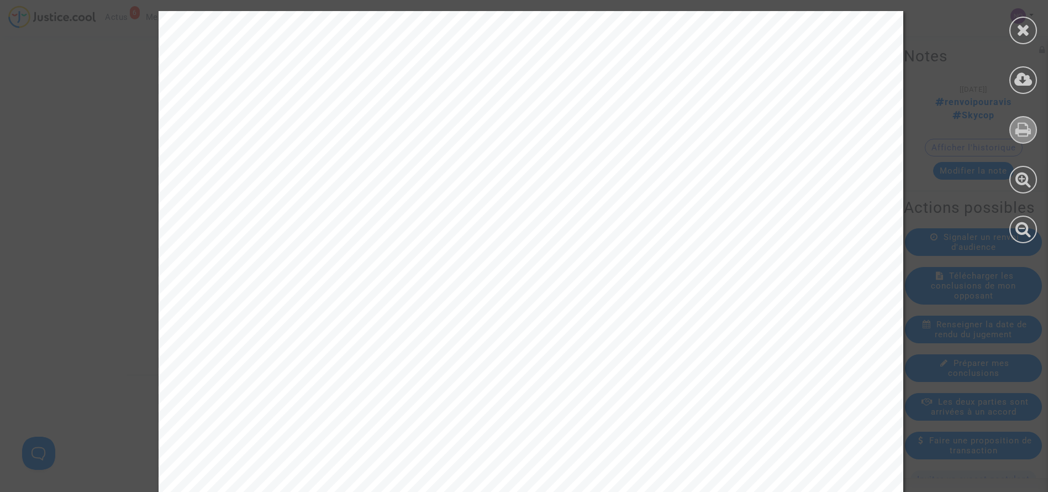
click at [1022, 135] on icon at bounding box center [1024, 129] width 16 height 17
click at [1021, 29] on icon at bounding box center [1024, 30] width 14 height 17
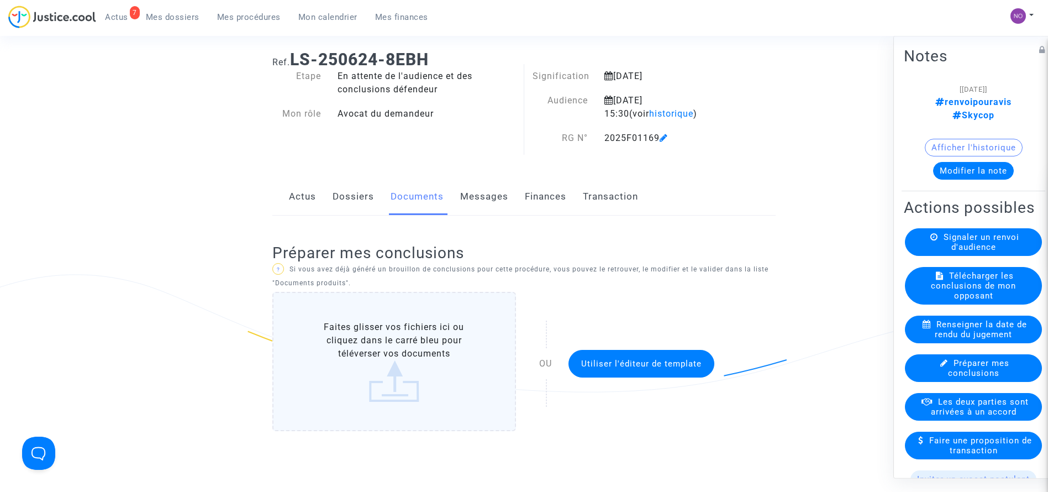
scroll to position [0, 0]
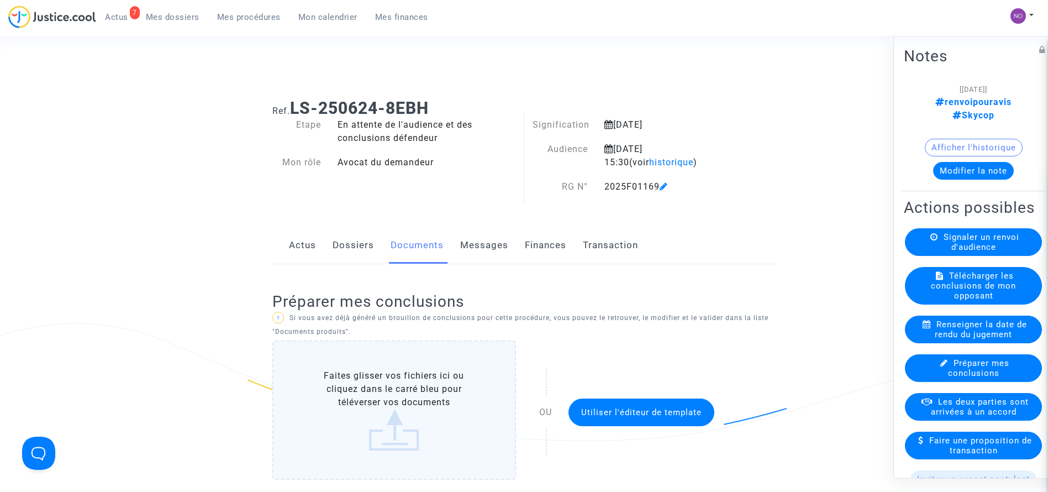
click at [343, 243] on link "Dossiers" at bounding box center [353, 245] width 41 height 36
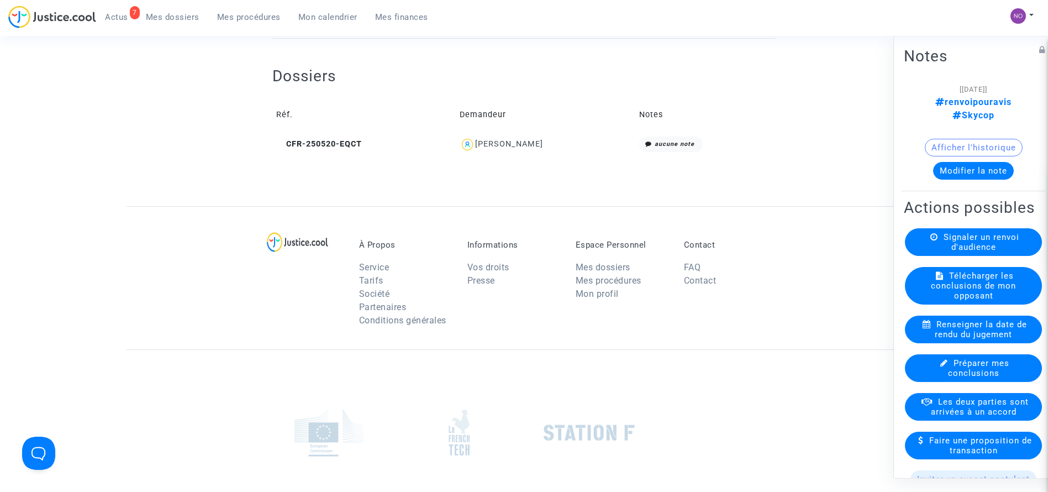
scroll to position [474, 0]
click at [341, 137] on span "CFR-250520-EQCT" at bounding box center [319, 140] width 86 height 9
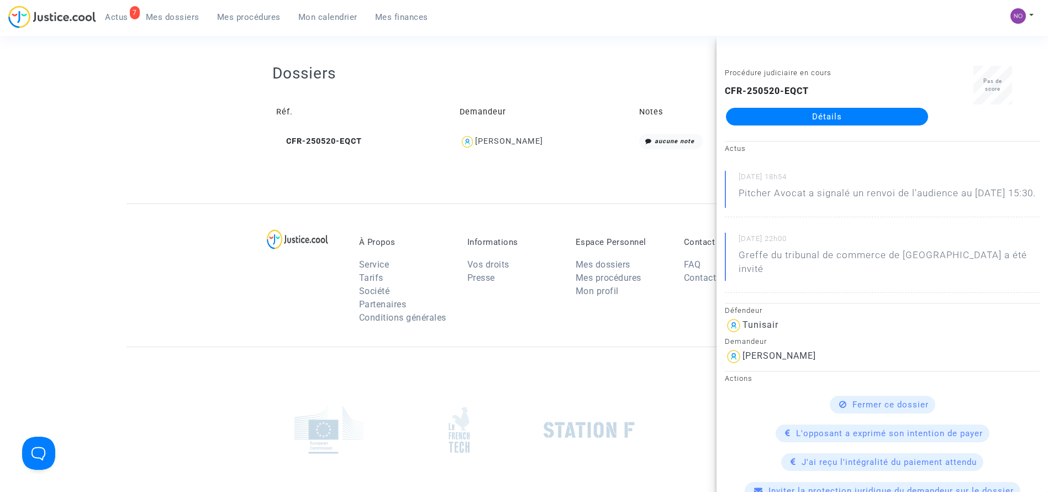
click at [821, 124] on link "Détails" at bounding box center [827, 117] width 202 height 18
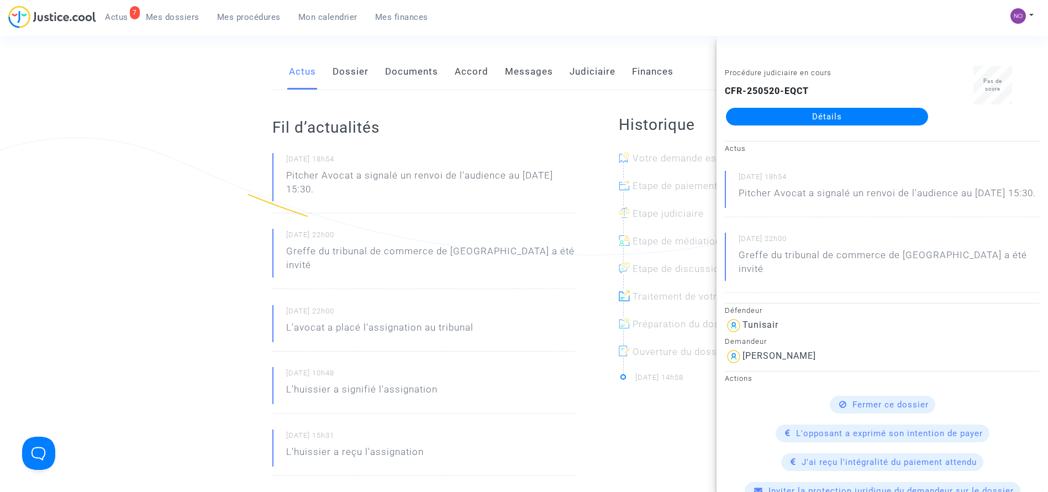
scroll to position [175, 0]
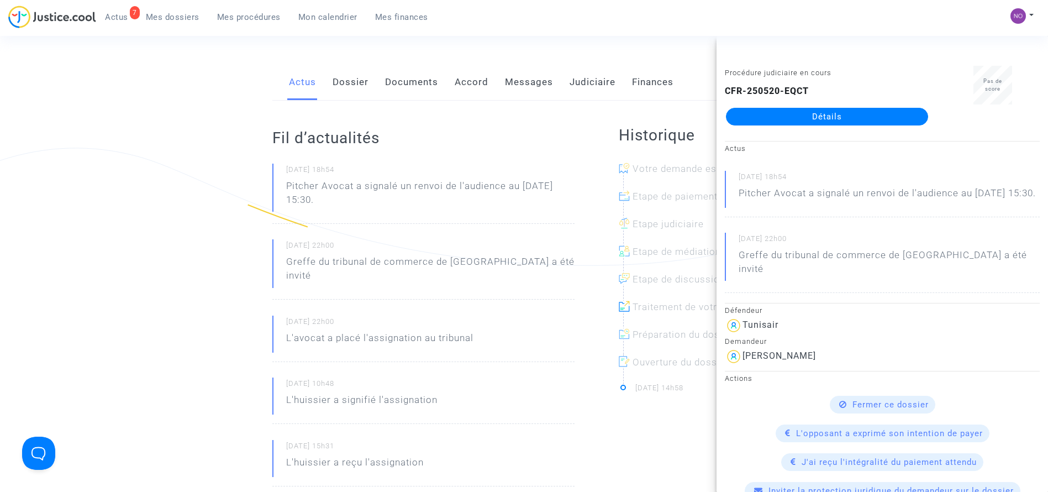
click at [419, 92] on link "Documents" at bounding box center [411, 82] width 53 height 36
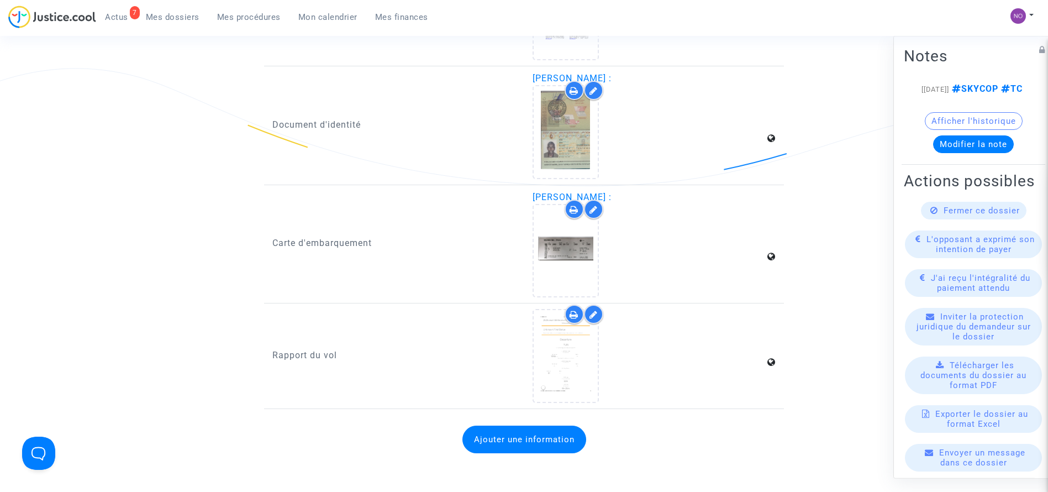
scroll to position [1435, 0]
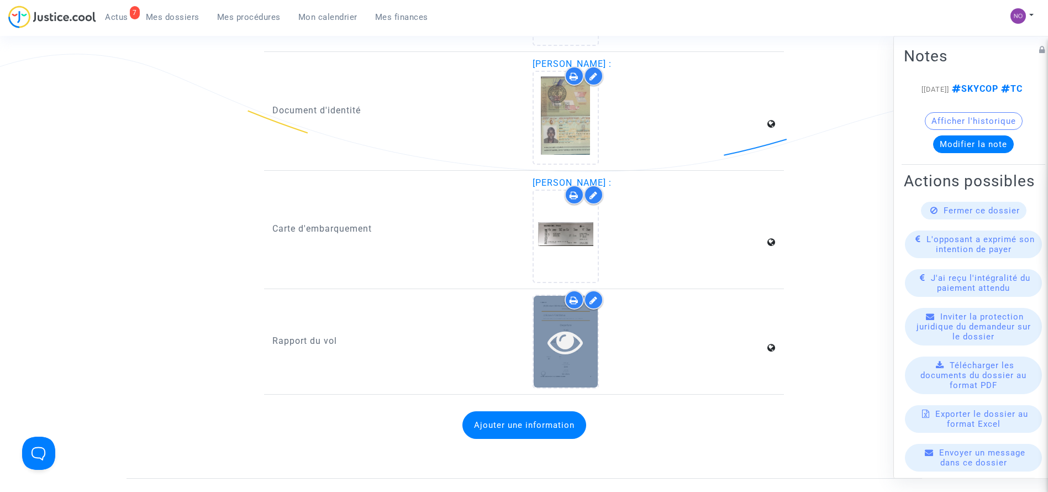
click at [568, 335] on icon at bounding box center [566, 341] width 36 height 35
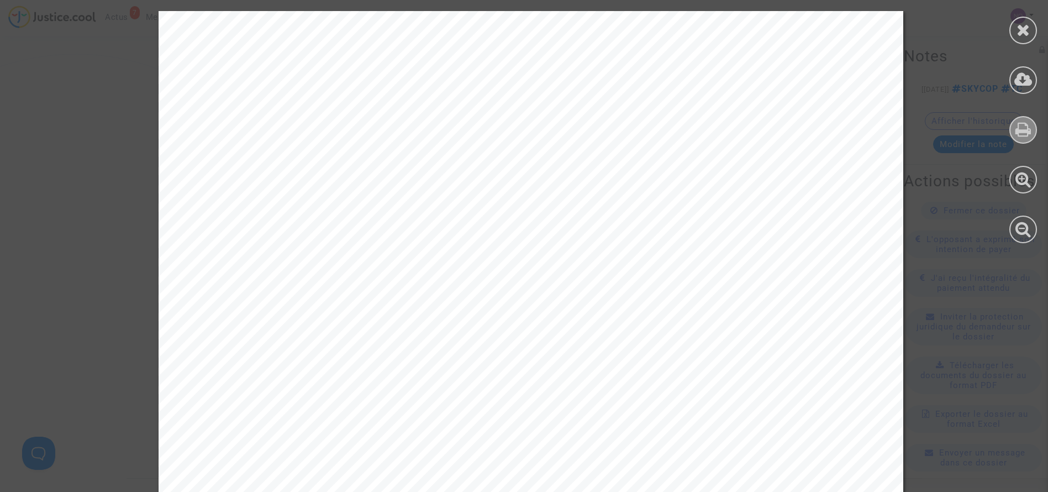
click at [1016, 131] on icon at bounding box center [1024, 129] width 16 height 17
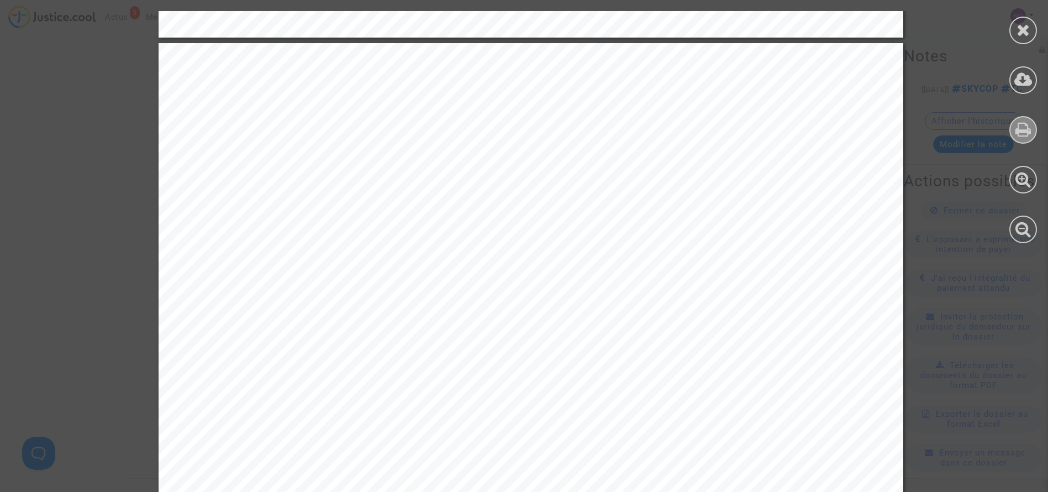
scroll to position [1061, 0]
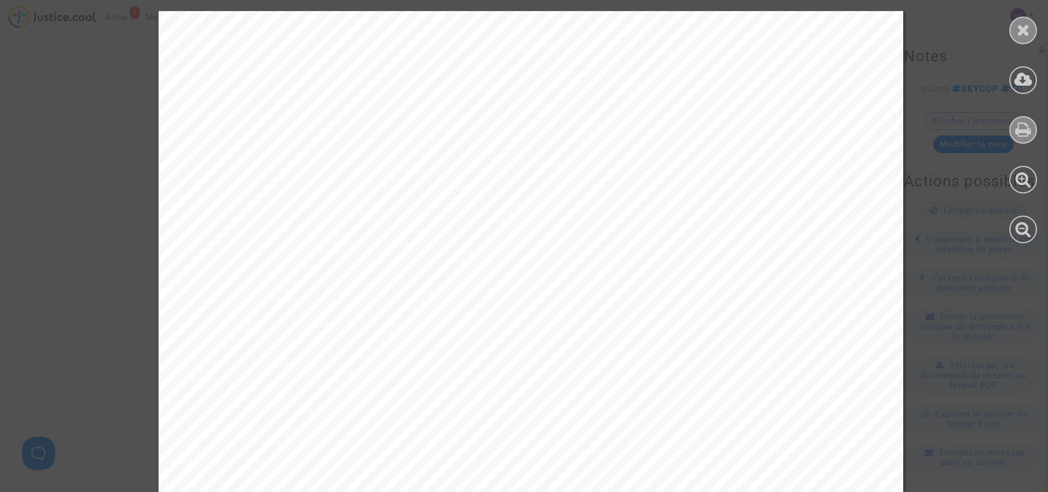
click at [1024, 24] on icon at bounding box center [1024, 30] width 14 height 17
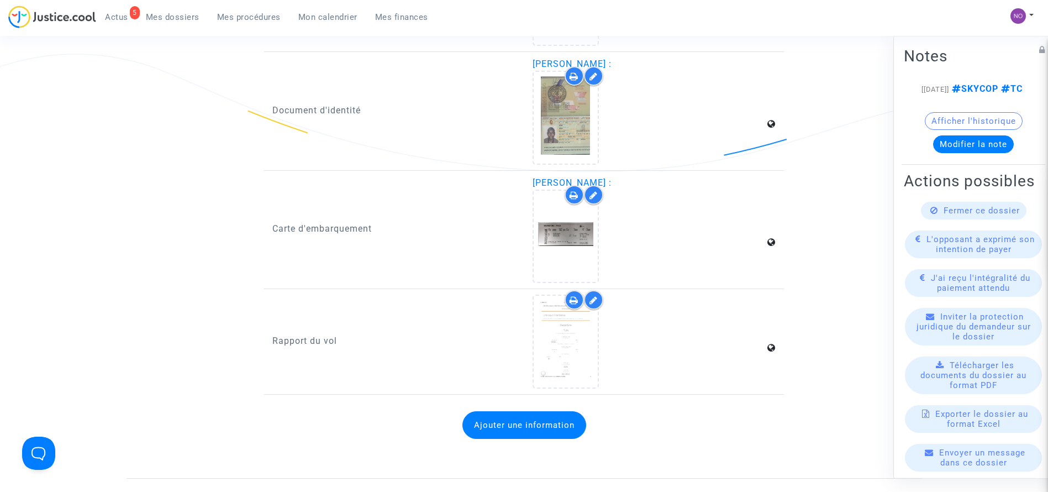
click at [256, 18] on span "Mes procédures" at bounding box center [249, 17] width 64 height 10
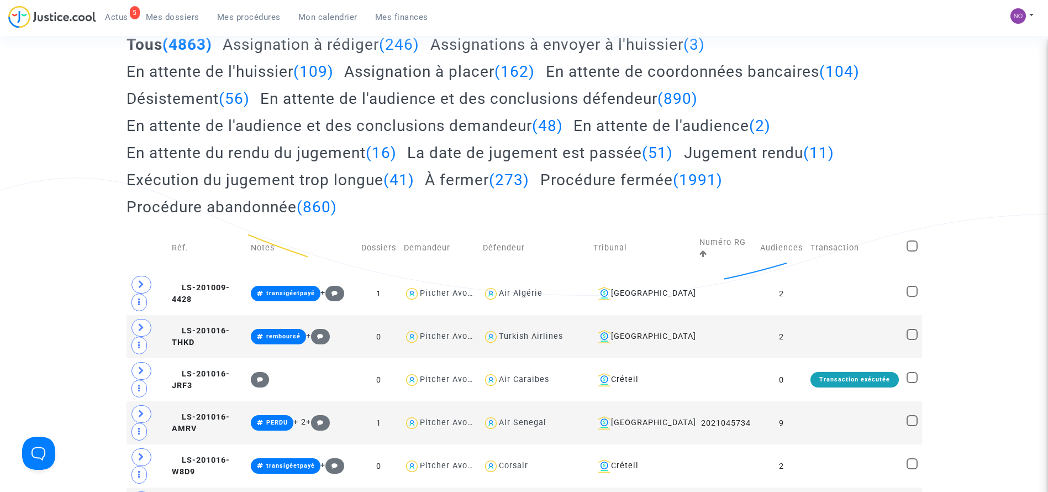
scroll to position [2, 0]
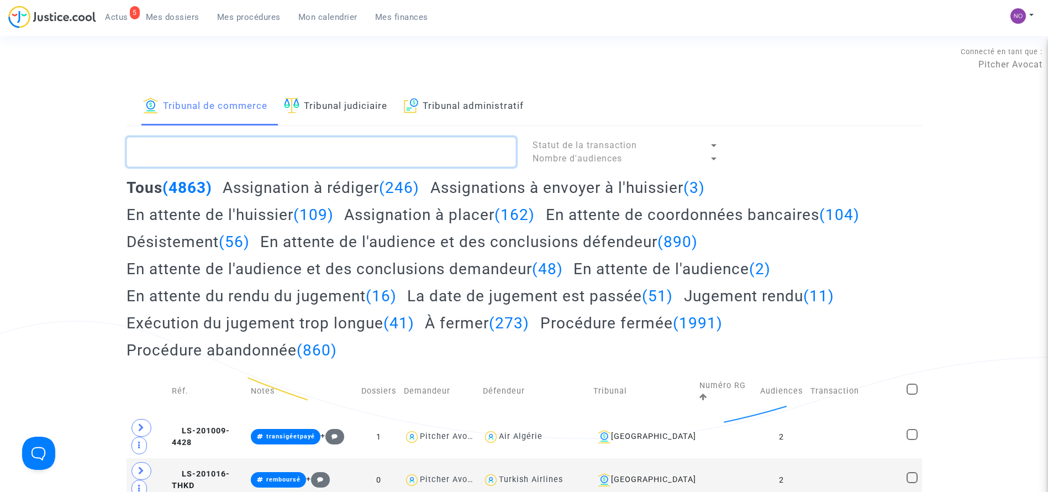
click at [369, 162] on textarea at bounding box center [322, 152] width 390 height 30
paste textarea "LS-250624-4W63"
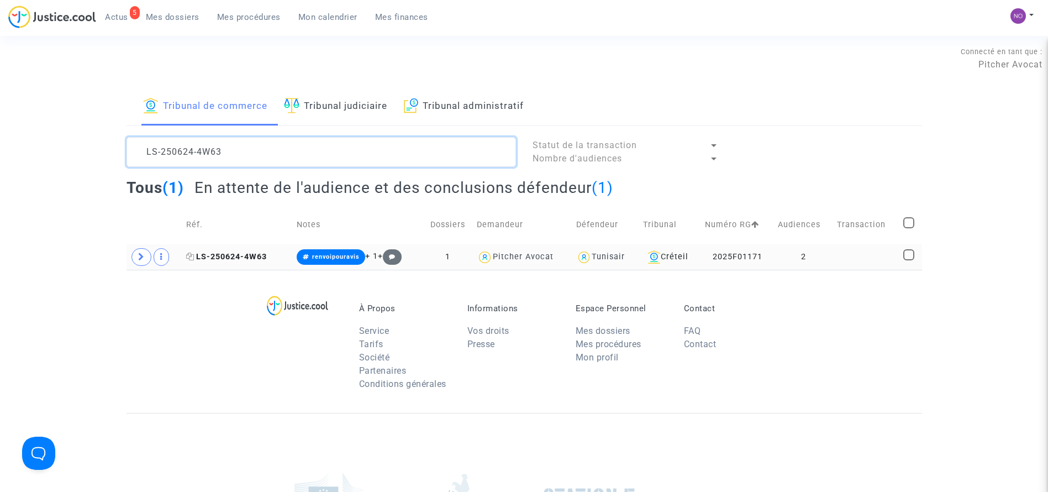
type textarea "LS-250624-4W63"
click at [241, 257] on span "LS-250624-4W63" at bounding box center [226, 256] width 81 height 9
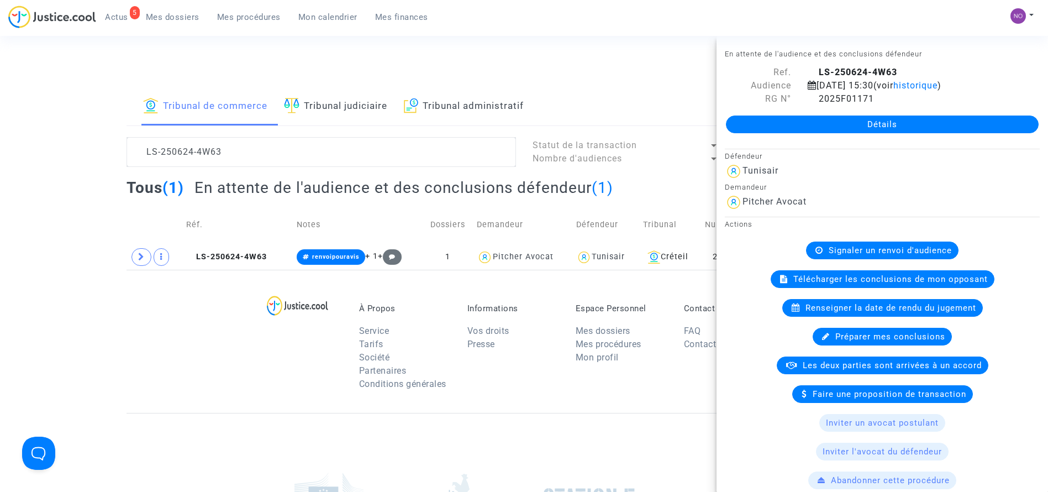
click at [797, 126] on link "Détails" at bounding box center [882, 124] width 313 height 18
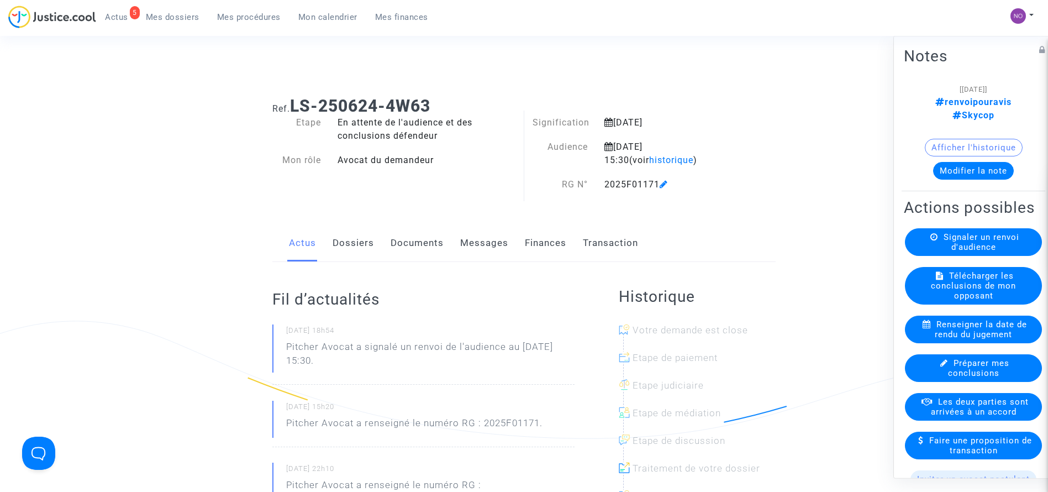
click at [406, 241] on link "Documents" at bounding box center [417, 243] width 53 height 36
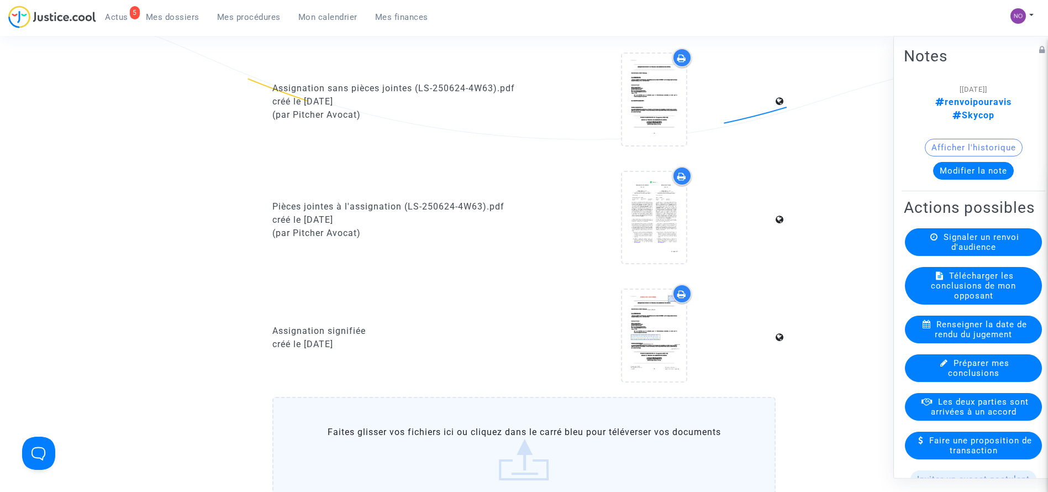
scroll to position [873, 0]
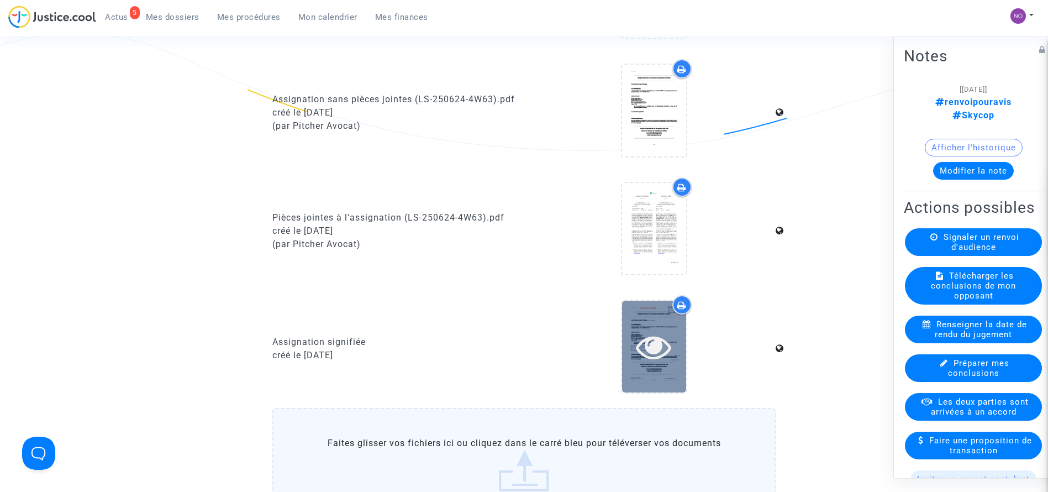
click at [667, 344] on icon at bounding box center [654, 346] width 36 height 35
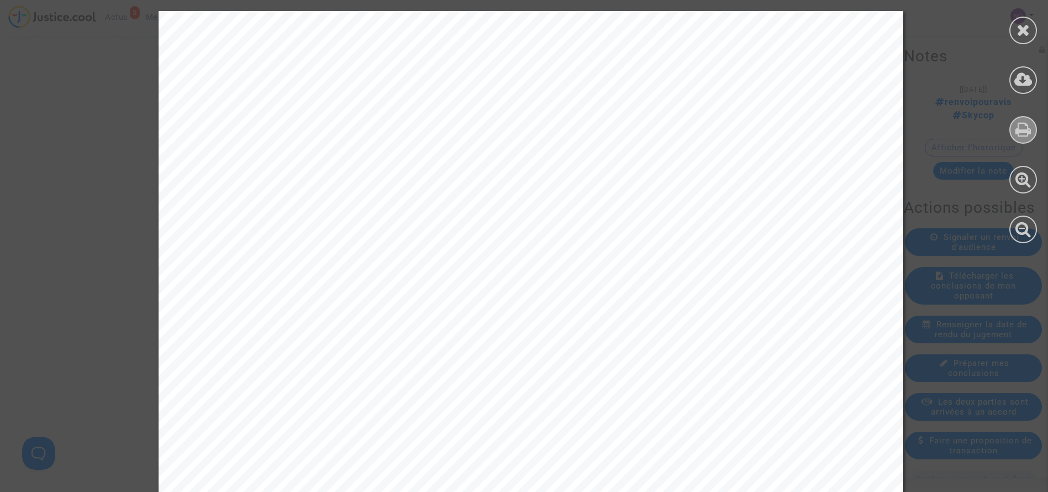
click at [1017, 139] on div at bounding box center [1024, 130] width 28 height 28
click at [1017, 25] on icon at bounding box center [1024, 30] width 14 height 17
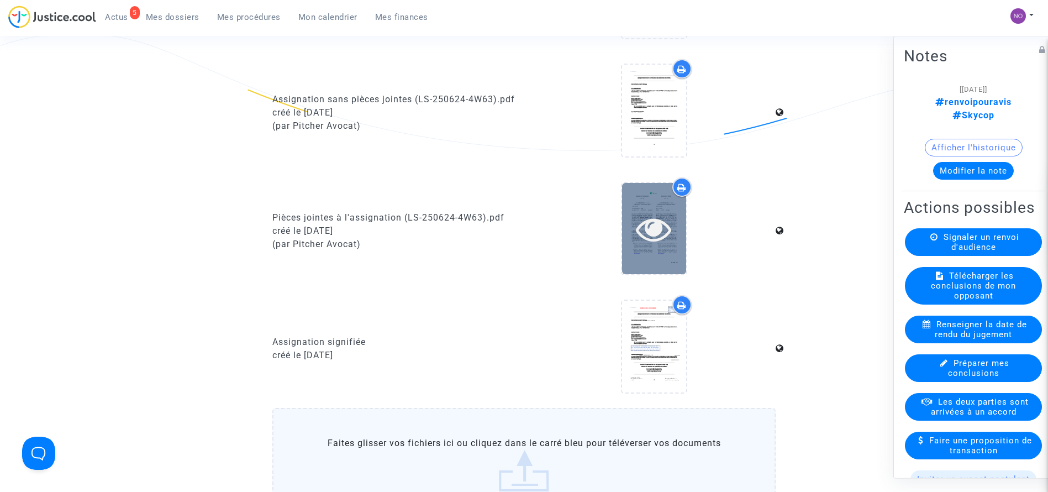
click at [663, 246] on div at bounding box center [654, 228] width 64 height 91
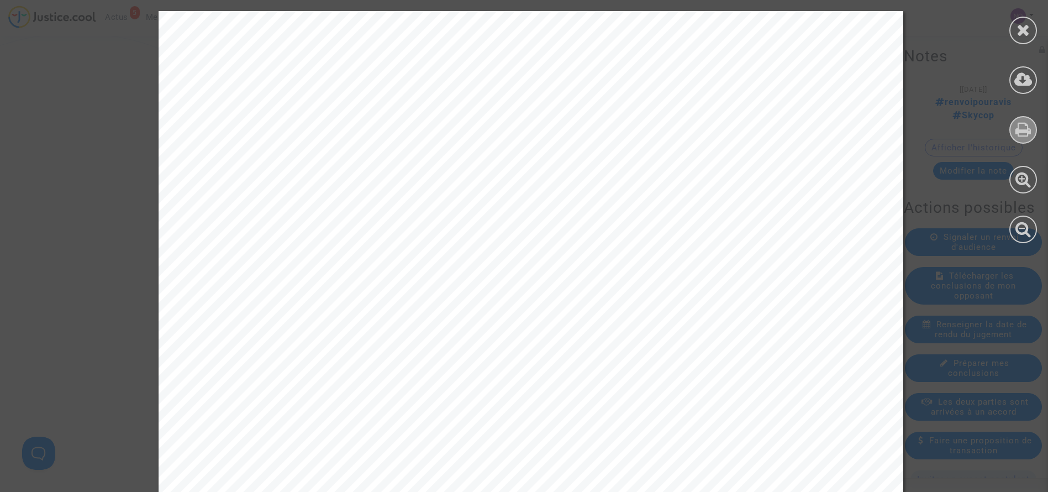
click at [1020, 123] on icon at bounding box center [1024, 129] width 16 height 17
click at [1027, 38] on div at bounding box center [1024, 31] width 28 height 28
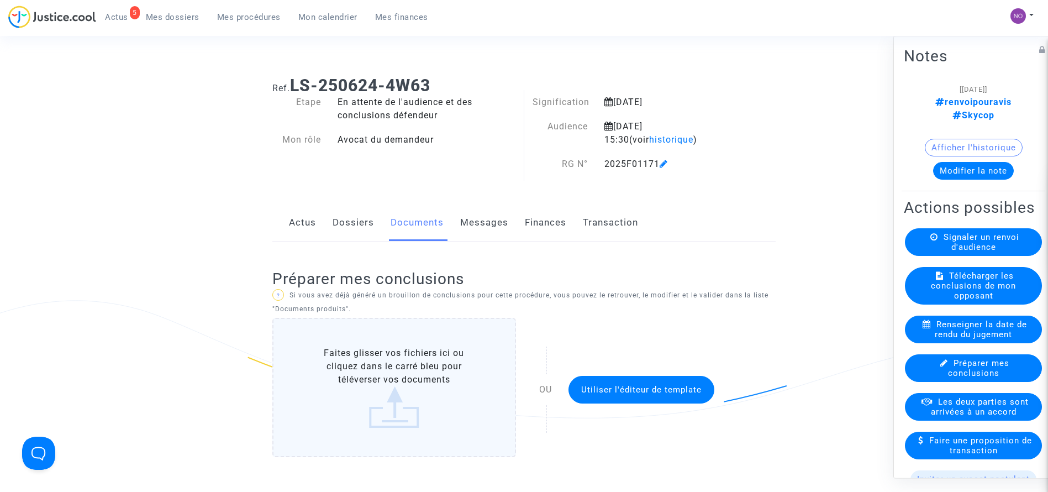
scroll to position [0, 0]
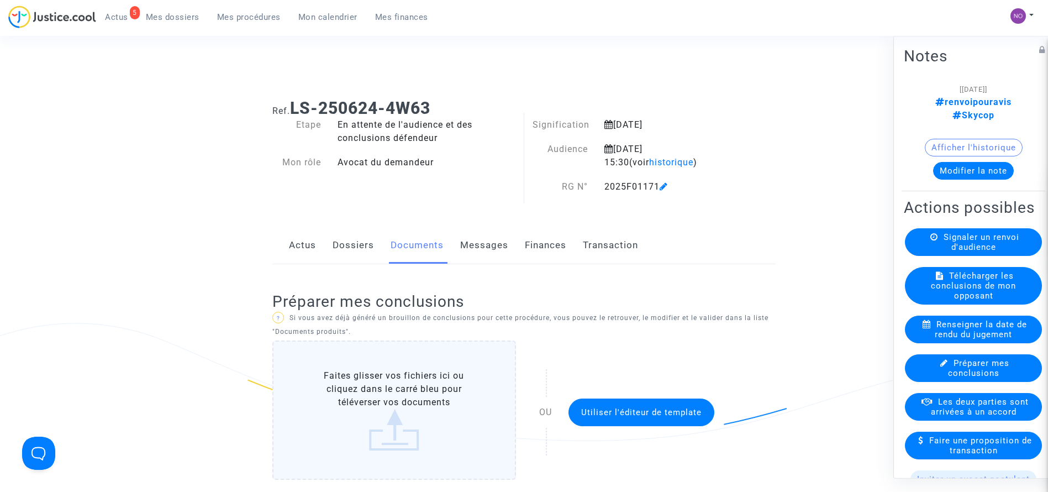
click at [353, 233] on link "Dossiers" at bounding box center [353, 245] width 41 height 36
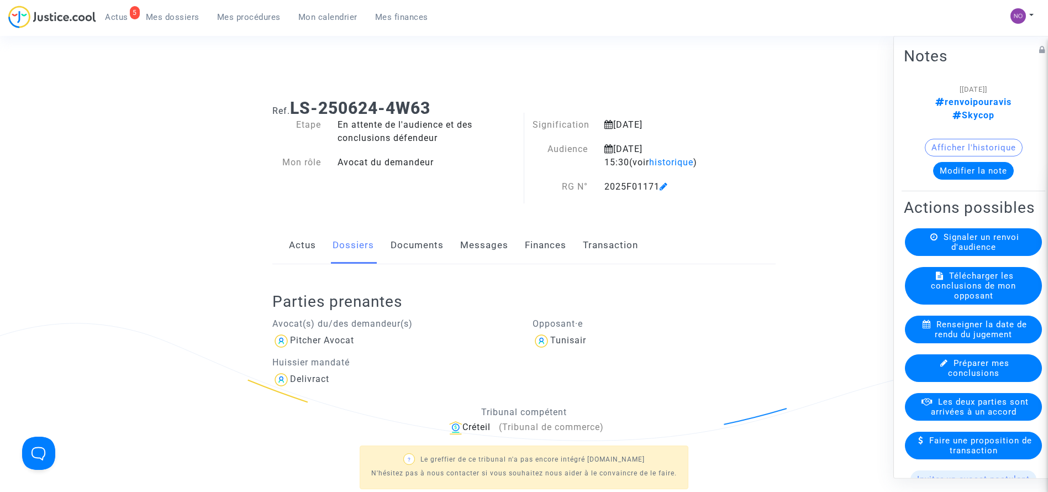
click at [945, 93] on div "[19/09/2025] renvoipouravis Skycop" at bounding box center [974, 102] width 106 height 40
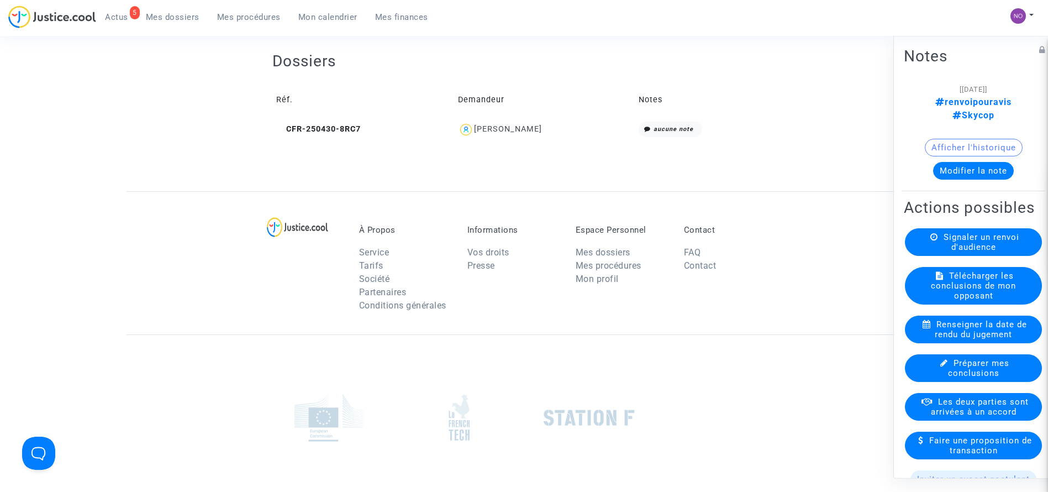
scroll to position [462, 0]
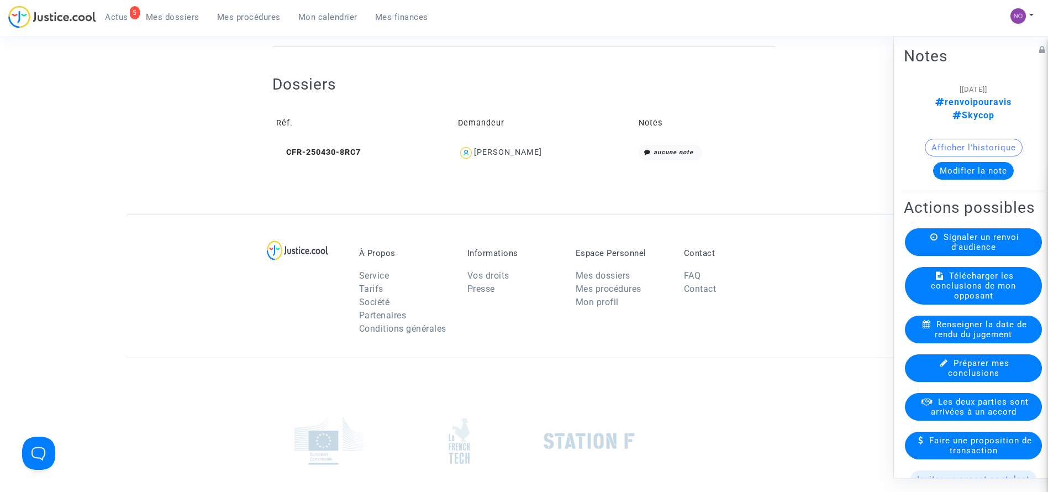
click at [352, 146] on td "CFR-250430-8RC7" at bounding box center [363, 153] width 182 height 24
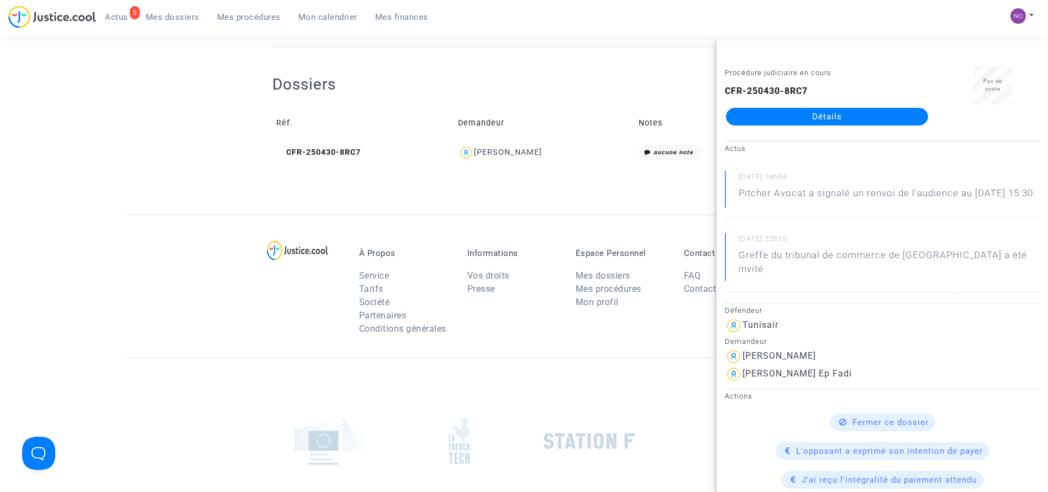
click at [800, 112] on link "Détails" at bounding box center [827, 117] width 202 height 18
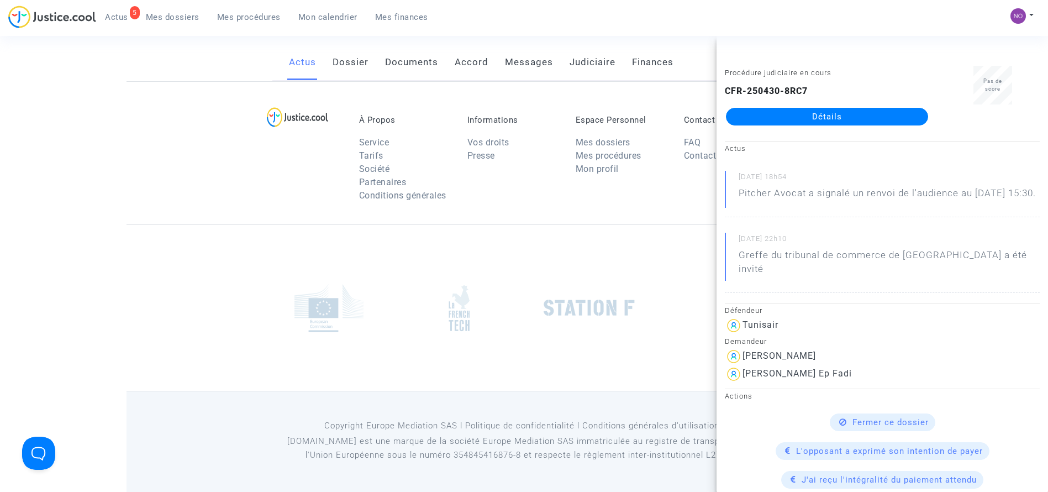
scroll to position [462, 0]
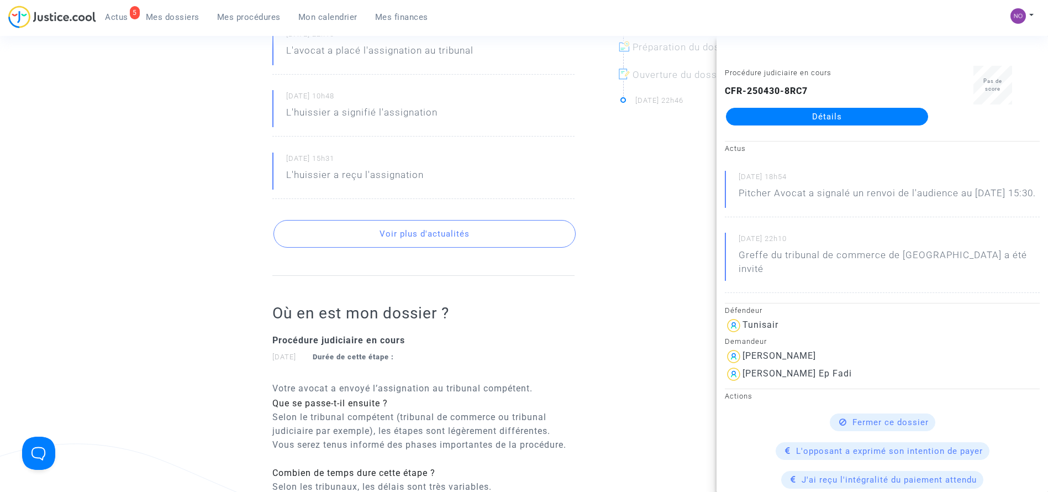
click at [809, 115] on link "Détails" at bounding box center [827, 117] width 202 height 18
click at [197, 141] on ng-component "Ref. CFR-250430-8RC7 Etape Procédure judiciaire en cours Catégorie Retard de vo…" at bounding box center [525, 160] width 796 height 1064
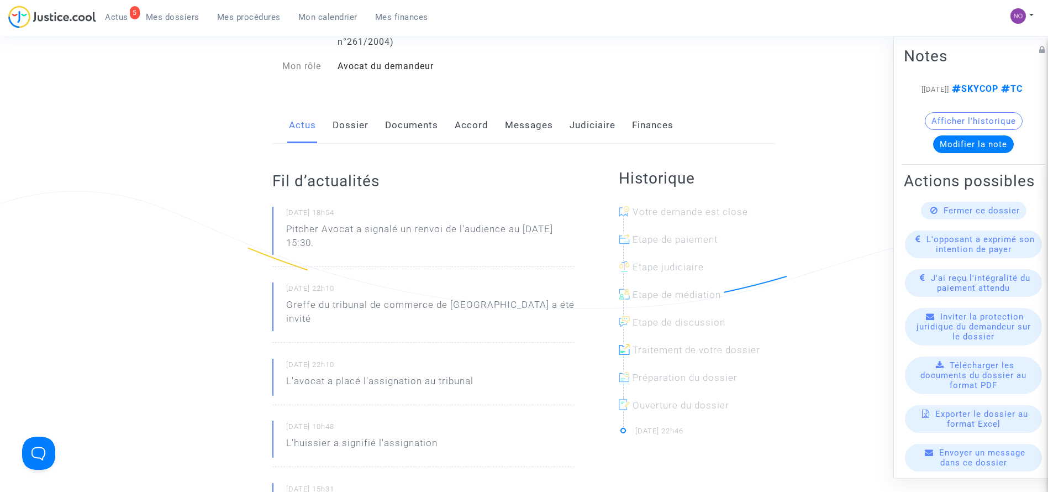
scroll to position [65, 0]
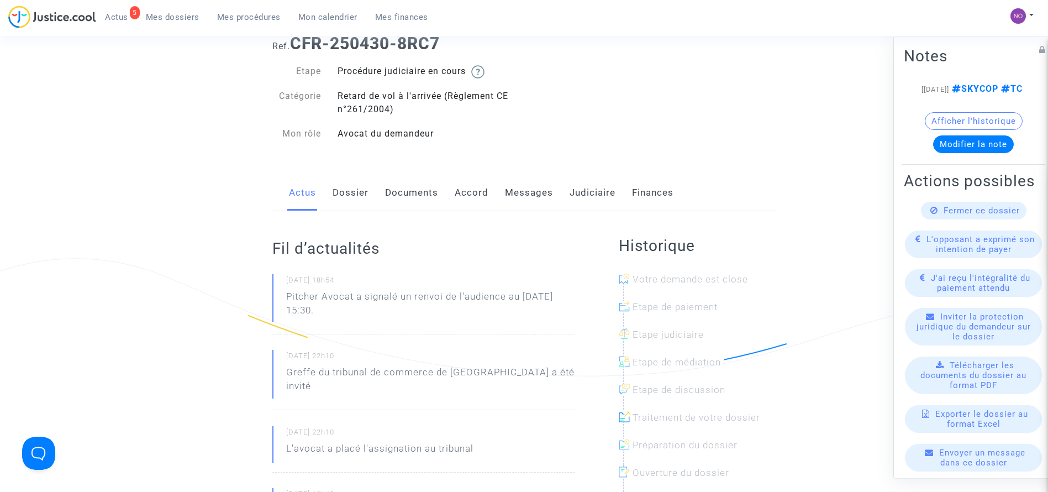
click at [411, 203] on link "Documents" at bounding box center [411, 193] width 53 height 36
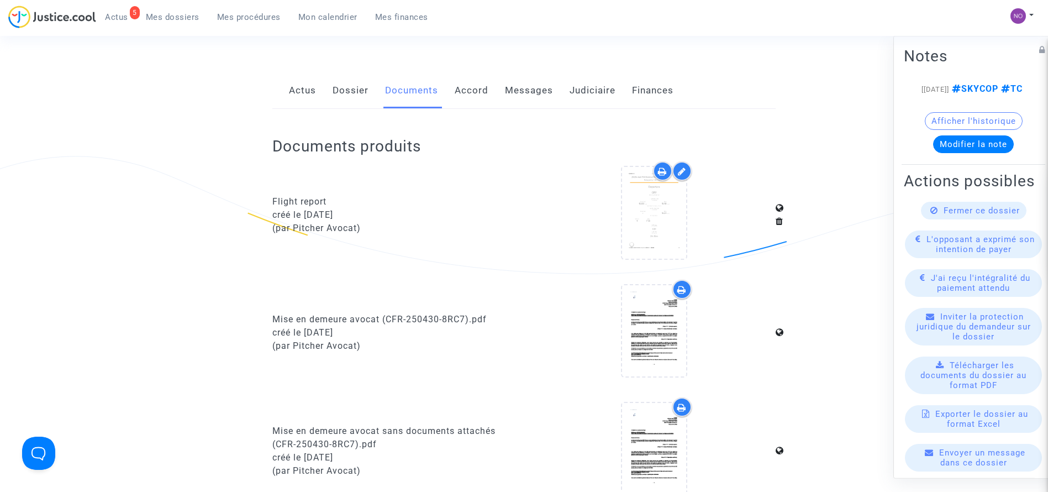
scroll to position [161, 0]
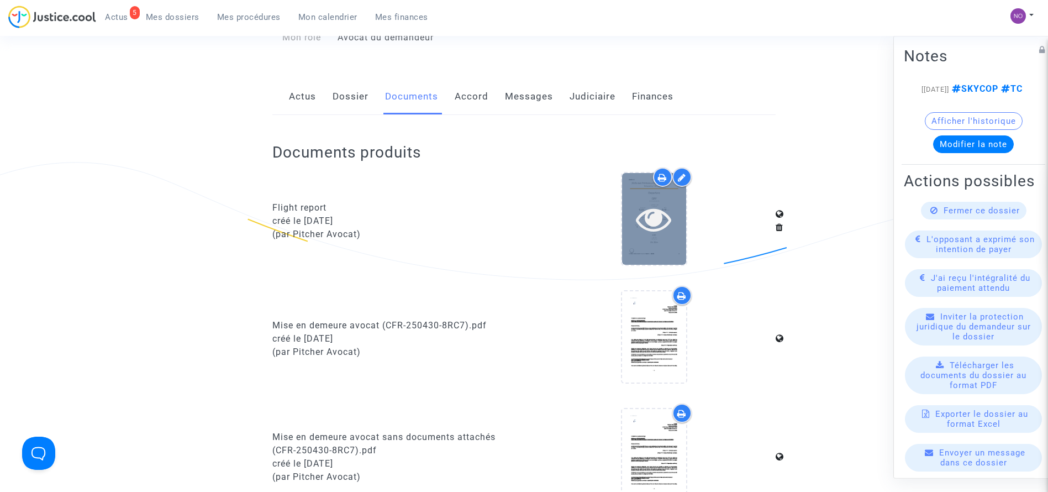
click at [670, 229] on icon at bounding box center [654, 218] width 36 height 35
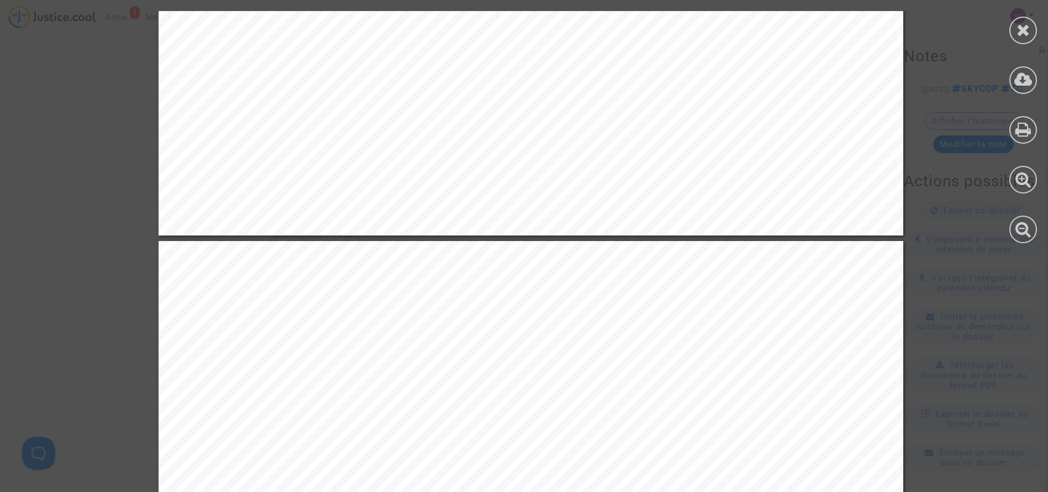
scroll to position [829, 0]
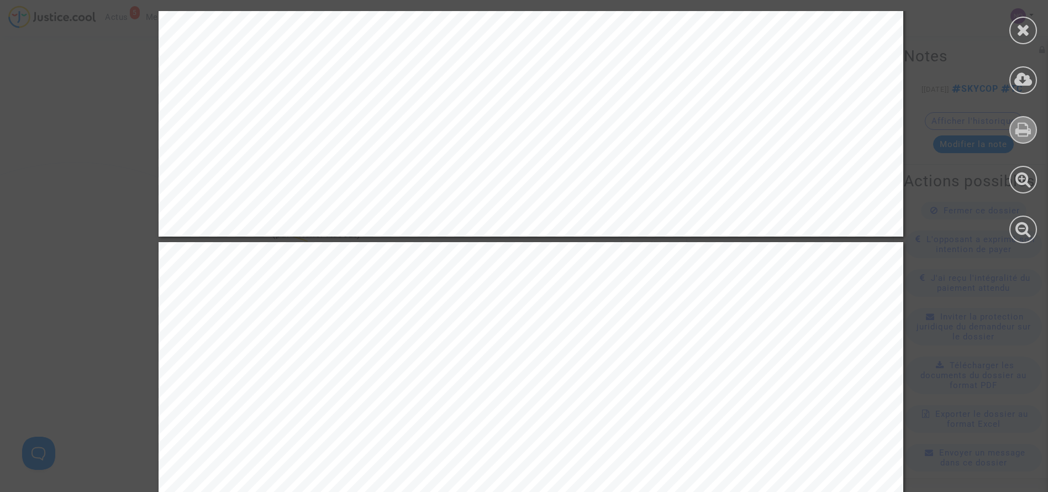
click at [1037, 130] on div at bounding box center [1024, 130] width 28 height 28
click at [1023, 35] on icon at bounding box center [1024, 30] width 14 height 17
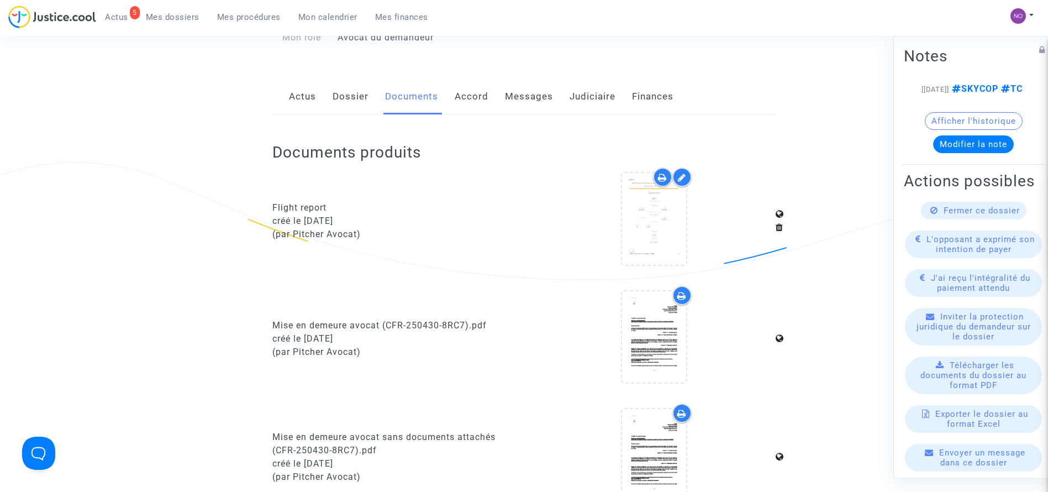
click at [261, 16] on span "Mes procédures" at bounding box center [249, 17] width 64 height 10
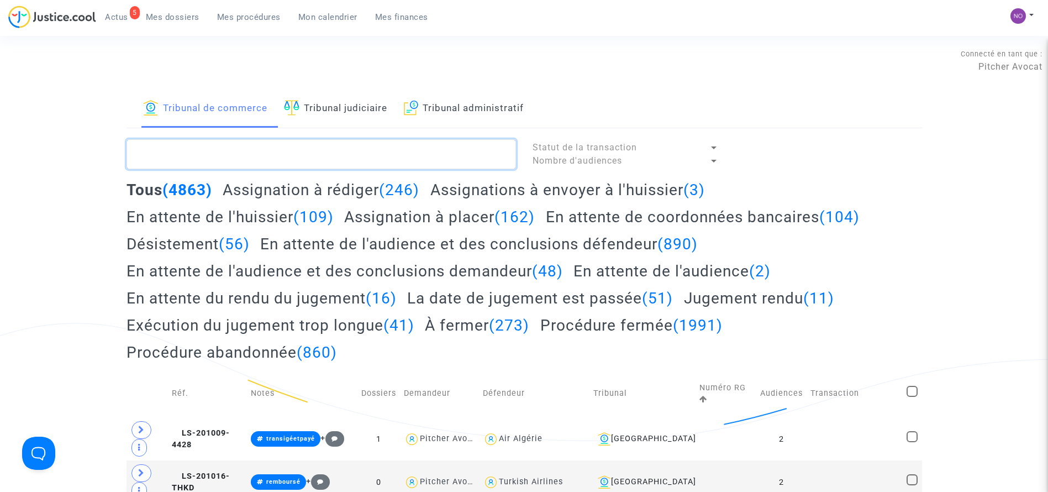
click at [423, 145] on textarea at bounding box center [322, 154] width 390 height 30
paste textarea "LS-250625-GV9P"
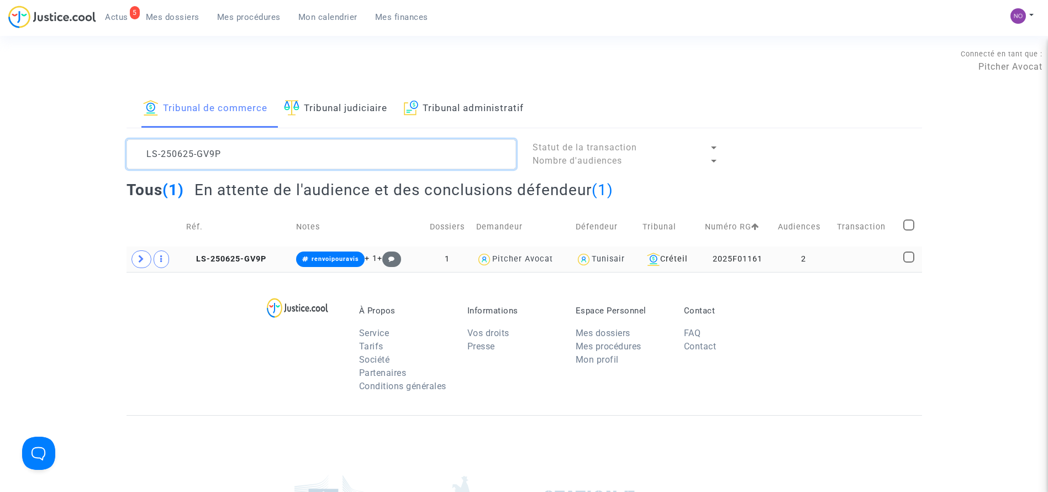
type textarea "LS-250625-GV9P"
click at [798, 266] on td "2" at bounding box center [803, 258] width 59 height 25
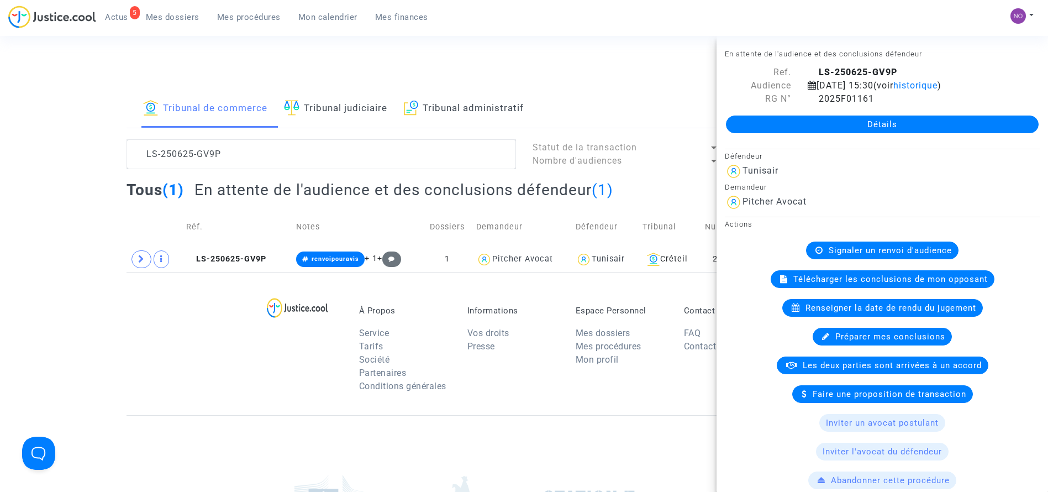
click at [852, 118] on link "Détails" at bounding box center [882, 124] width 313 height 18
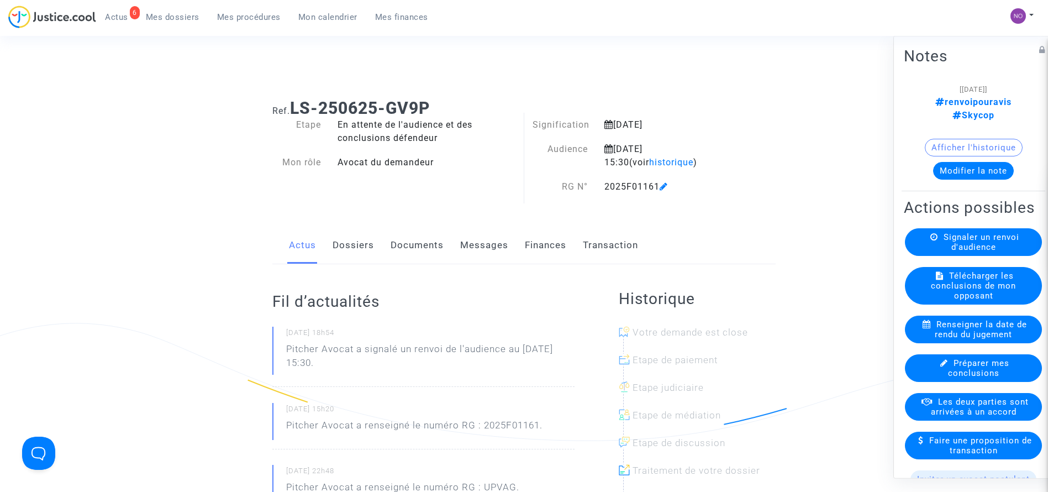
click at [418, 254] on link "Documents" at bounding box center [417, 245] width 53 height 36
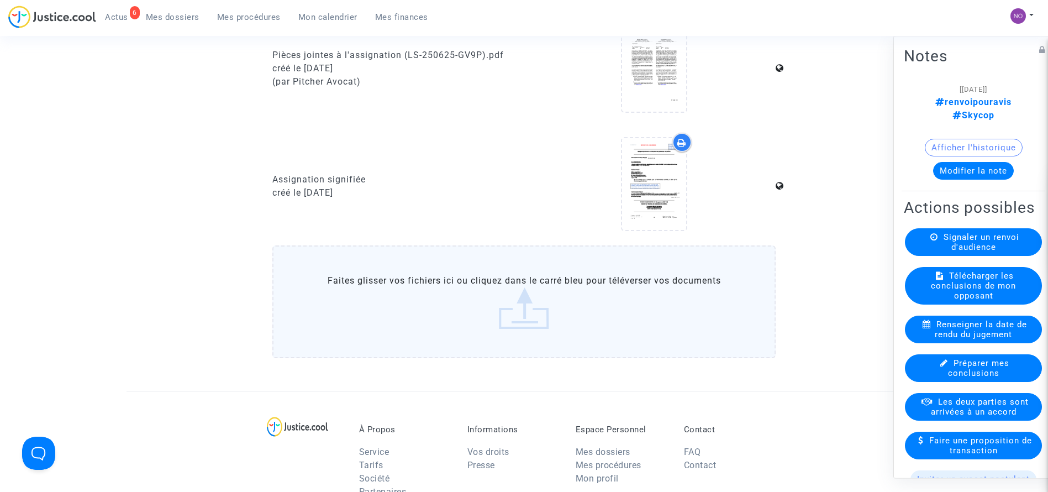
scroll to position [1040, 0]
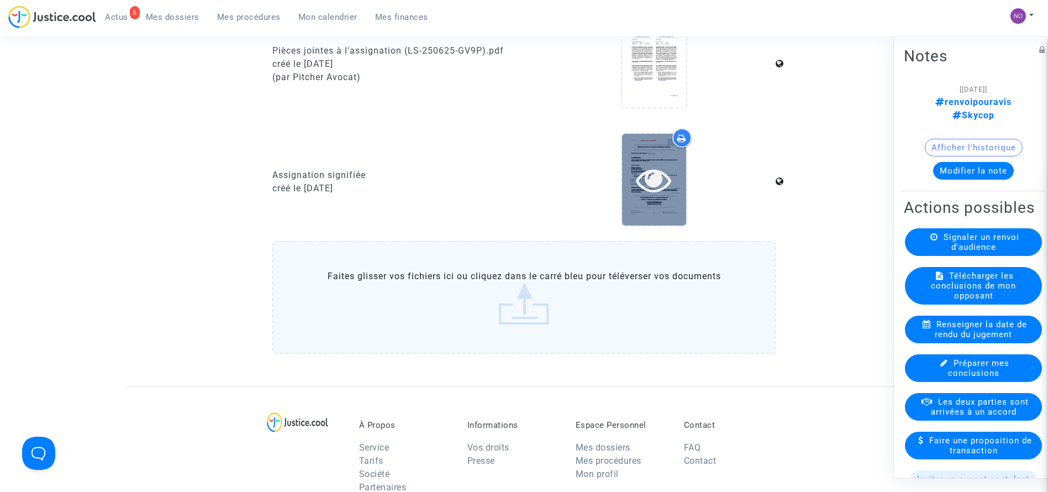
click at [676, 194] on div at bounding box center [654, 179] width 64 height 35
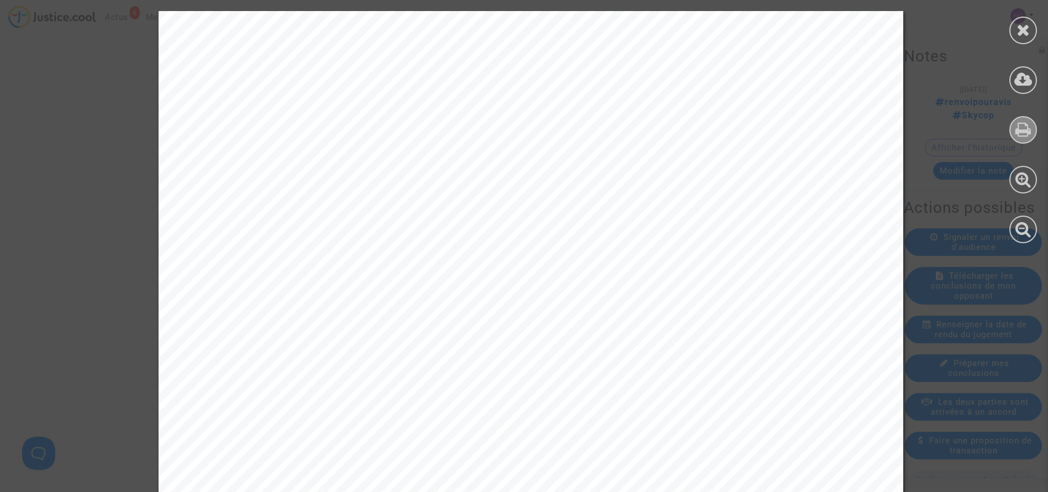
click at [1016, 131] on icon at bounding box center [1024, 129] width 16 height 17
click at [1021, 35] on icon at bounding box center [1024, 30] width 14 height 17
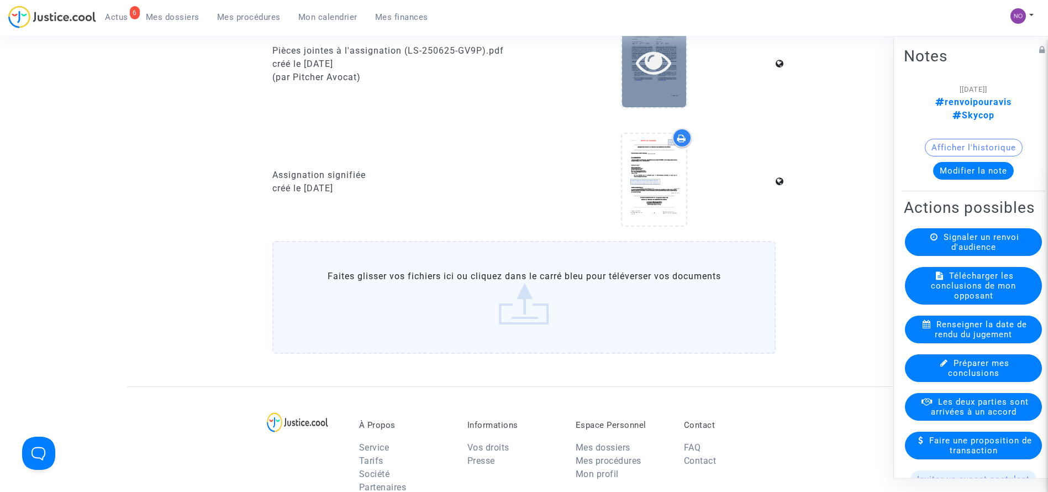
click at [642, 60] on icon at bounding box center [654, 61] width 36 height 35
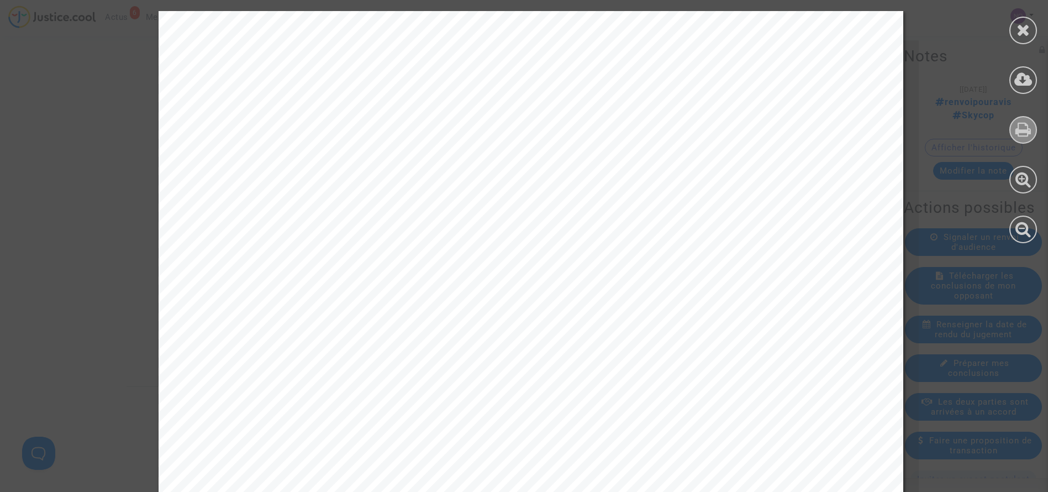
click at [1022, 131] on icon at bounding box center [1024, 129] width 16 height 17
click at [1026, 20] on div at bounding box center [1024, 31] width 28 height 28
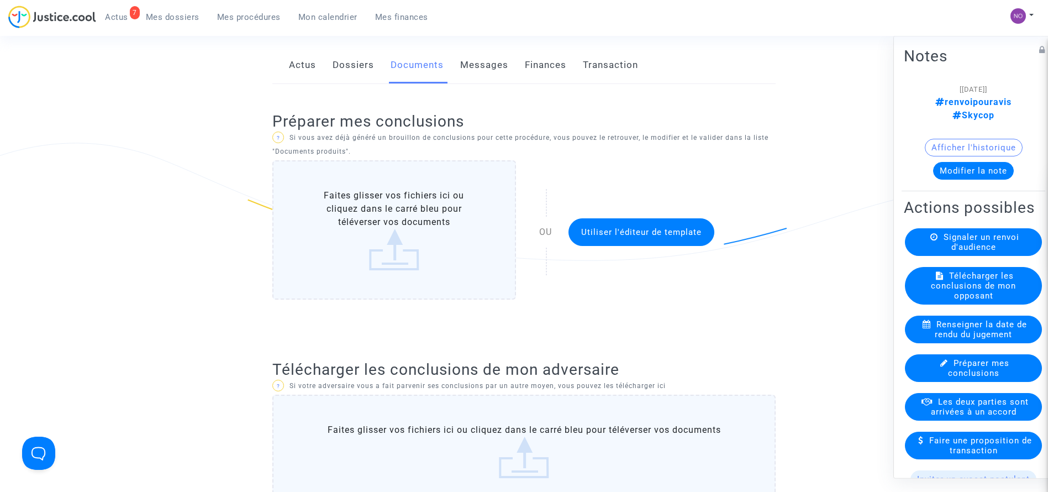
scroll to position [37, 0]
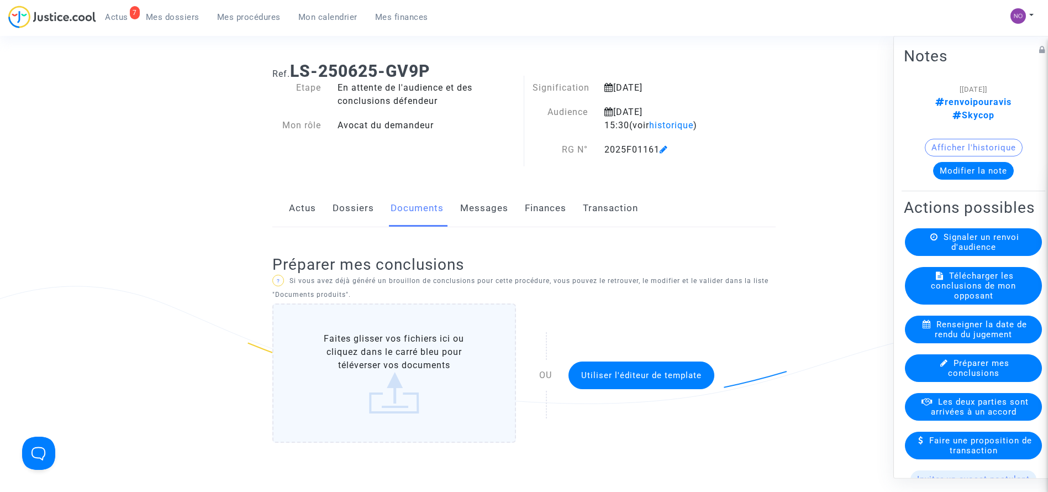
click at [361, 201] on link "Dossiers" at bounding box center [353, 208] width 41 height 36
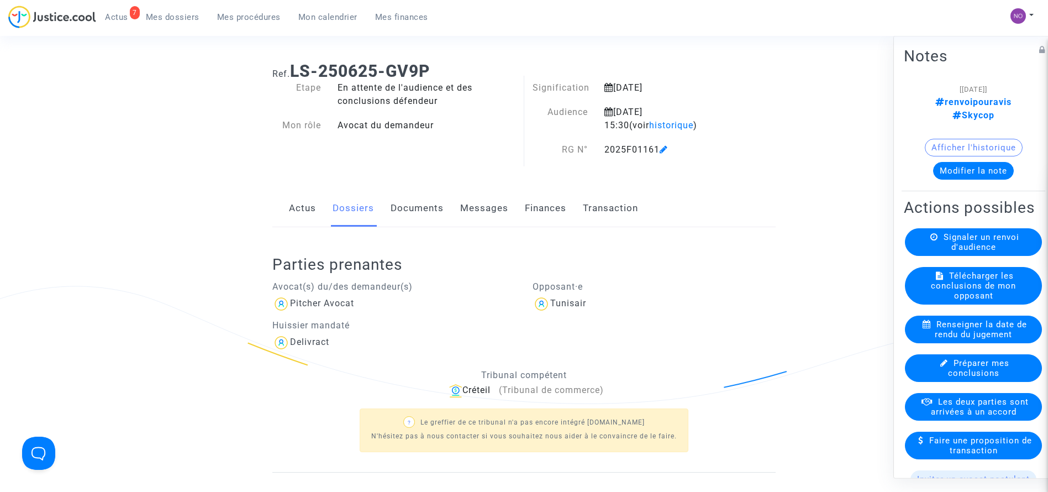
click at [177, 349] on ng-component "Ref. LS-250625-GV9P Etape En attente de l'audience et des conclusions défendeur…" at bounding box center [525, 346] width 796 height 587
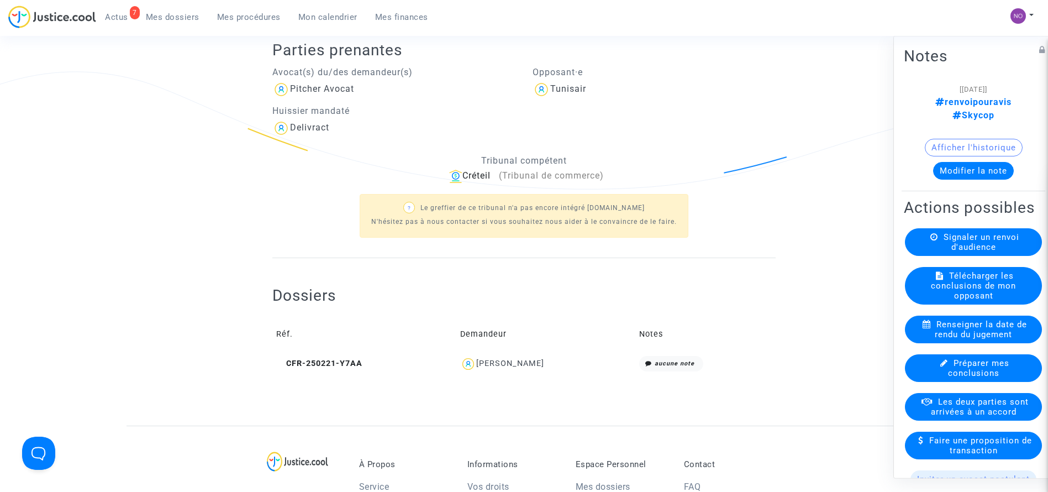
scroll to position [302, 0]
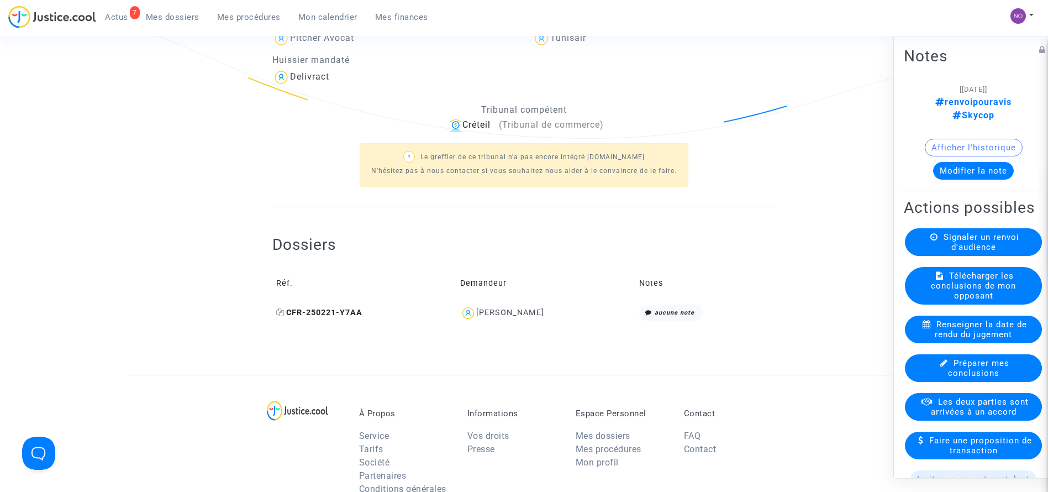
click at [328, 308] on span "CFR-250221-Y7AA" at bounding box center [319, 312] width 86 height 9
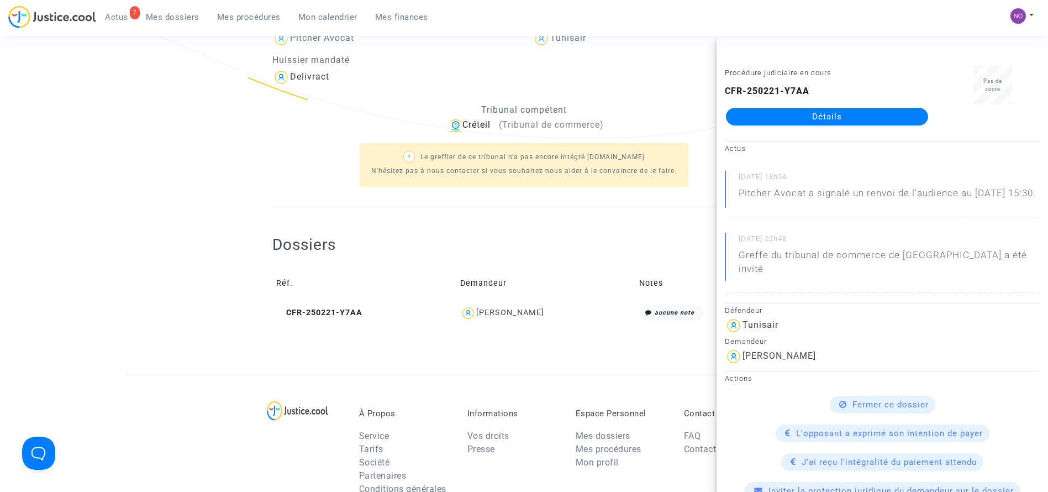
click at [863, 118] on link "Détails" at bounding box center [827, 117] width 202 height 18
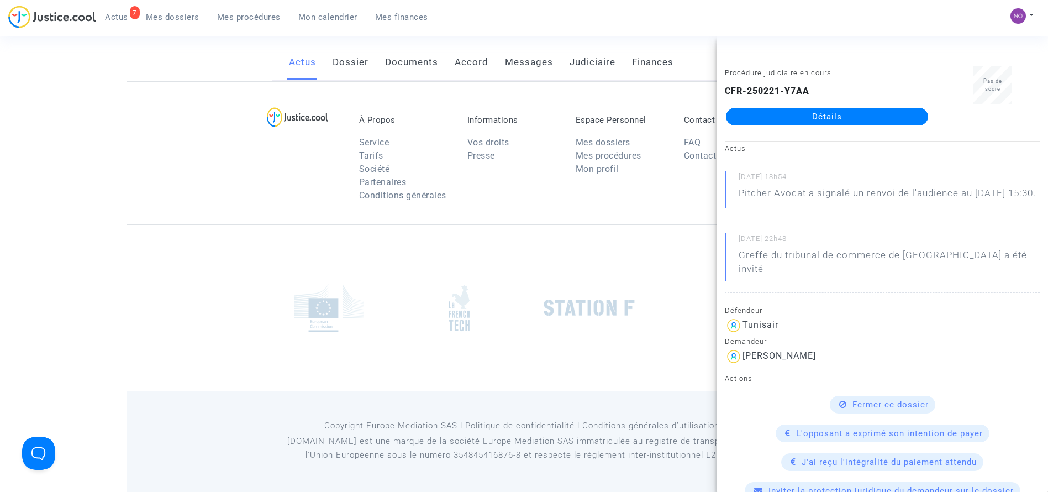
scroll to position [302, 0]
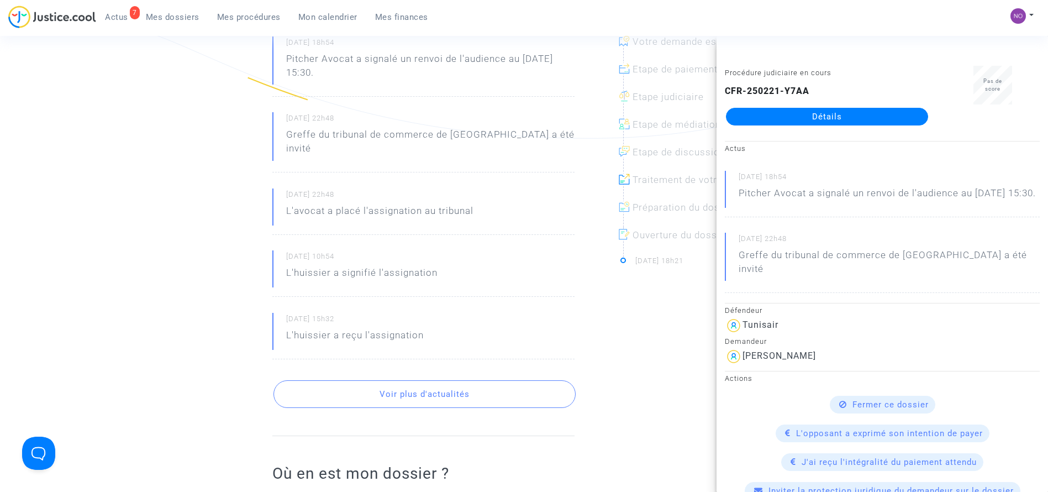
click at [154, 160] on ng-component "Ref. CFR-250221-Y7AA Etape Procédure judiciaire en cours Catégorie Retard de vo…" at bounding box center [525, 320] width 796 height 1064
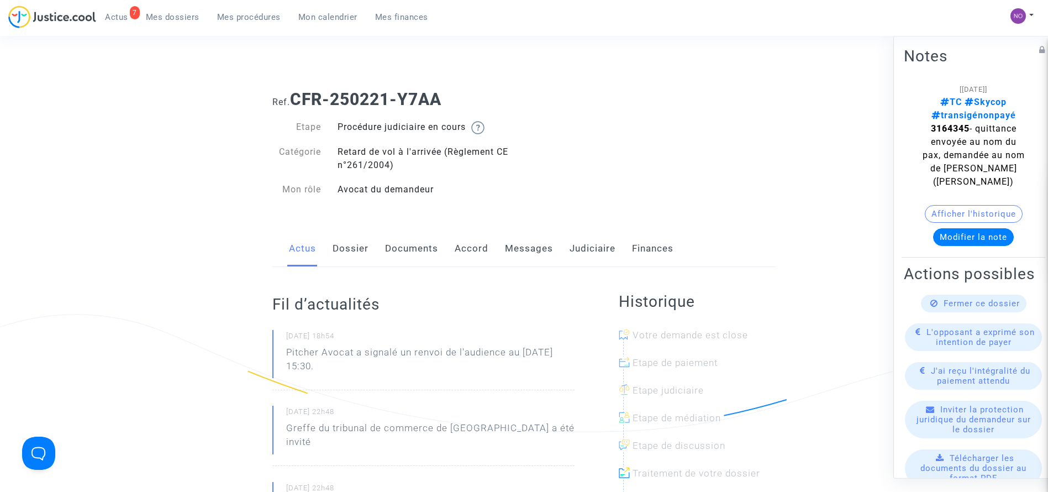
scroll to position [0, 0]
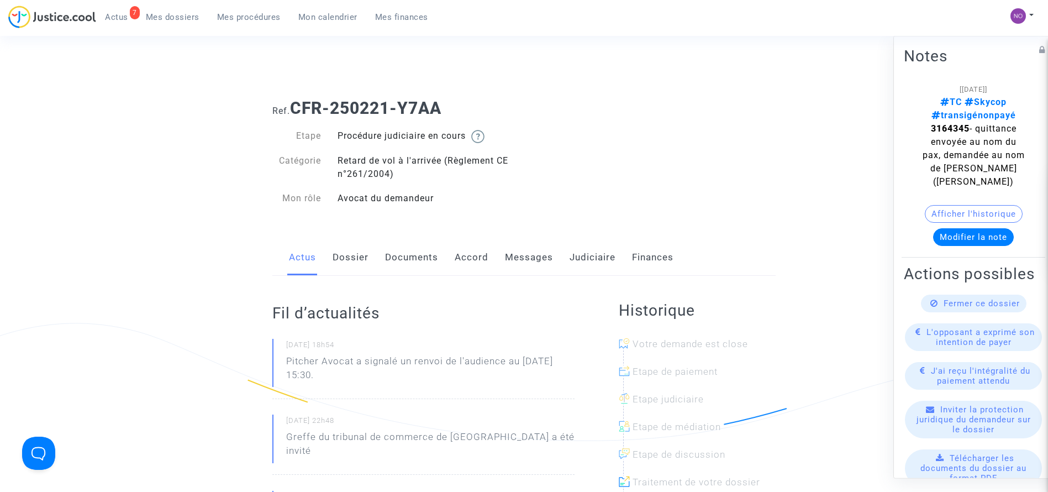
click at [425, 249] on link "Documents" at bounding box center [411, 257] width 53 height 36
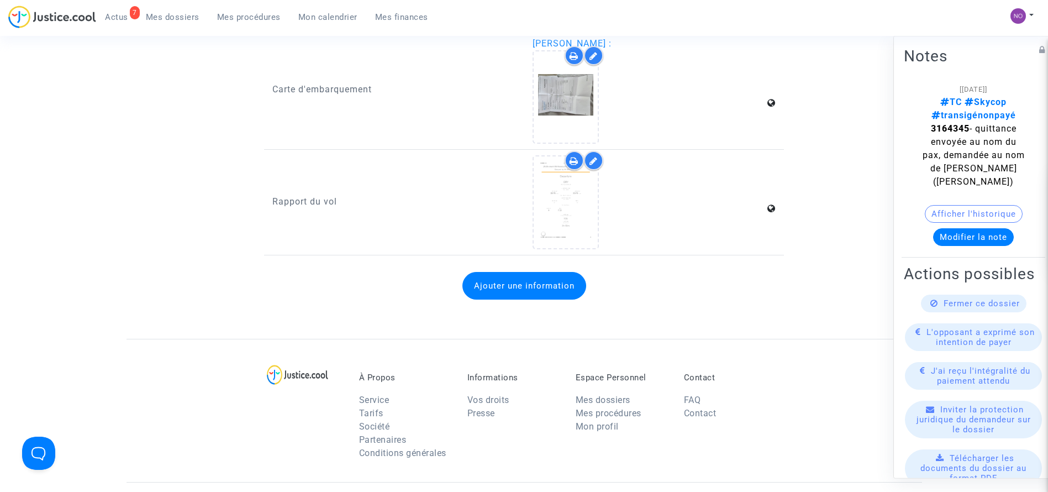
scroll to position [1658, 0]
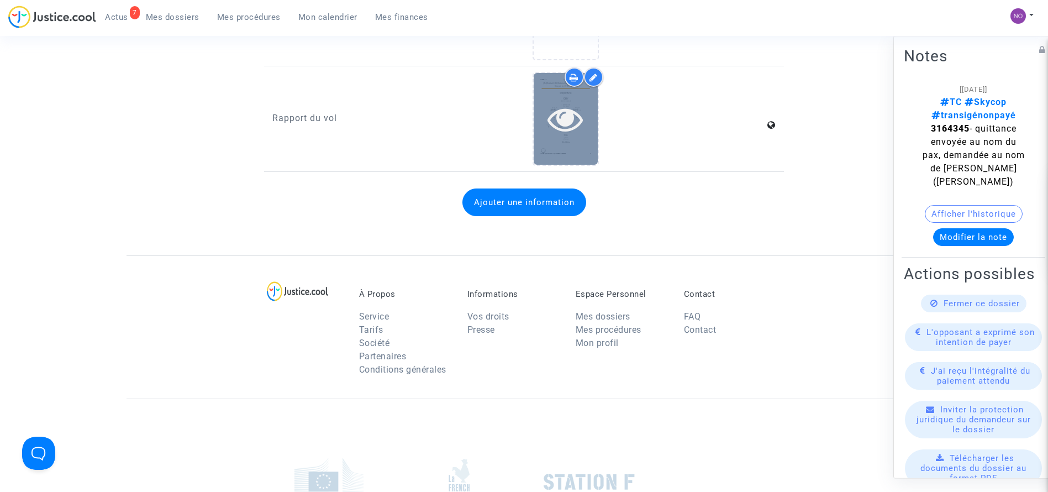
click at [558, 115] on icon at bounding box center [566, 118] width 36 height 35
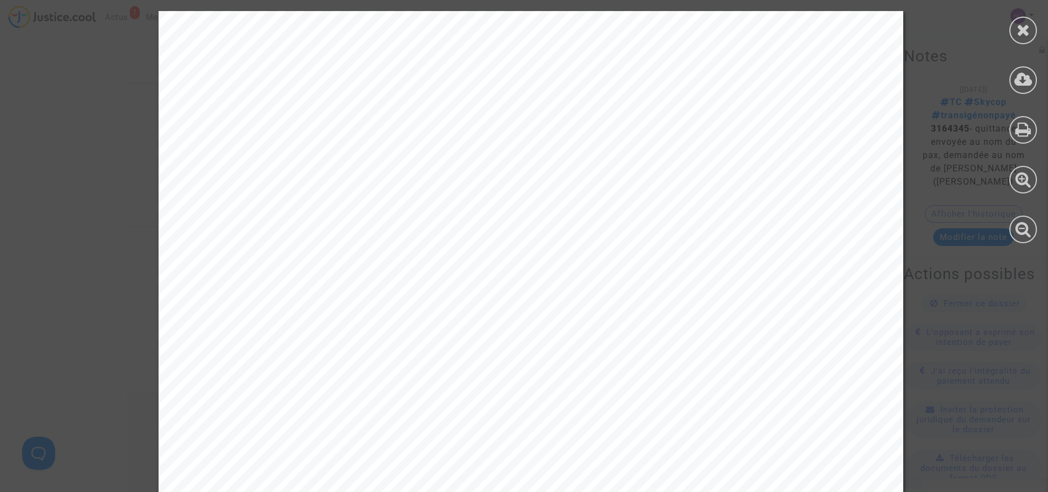
scroll to position [1831, 0]
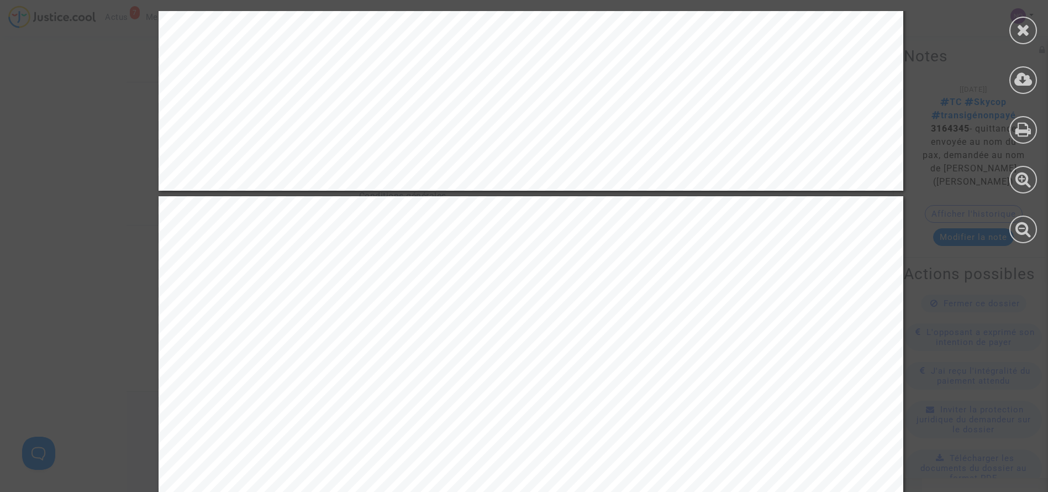
scroll to position [895, 0]
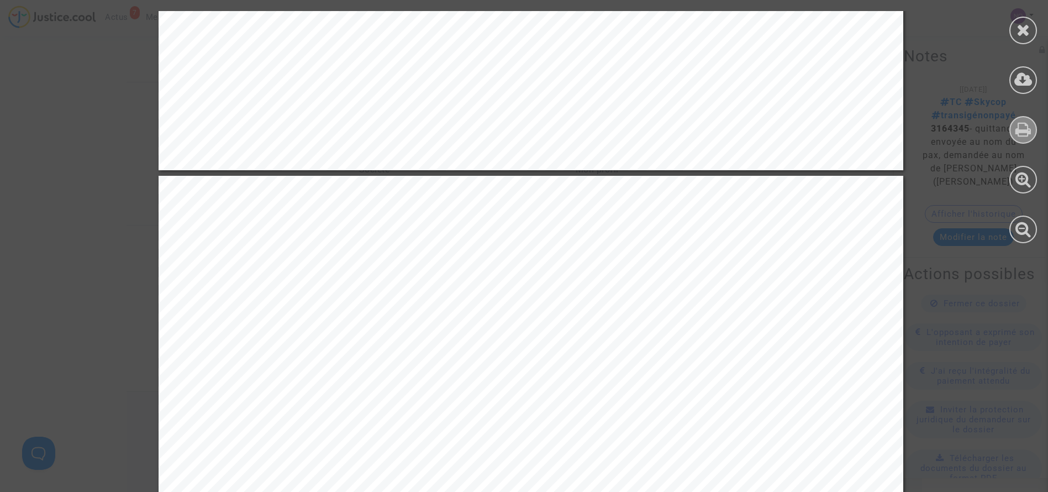
click at [1020, 133] on icon at bounding box center [1024, 129] width 16 height 17
click at [1021, 31] on icon at bounding box center [1024, 30] width 14 height 17
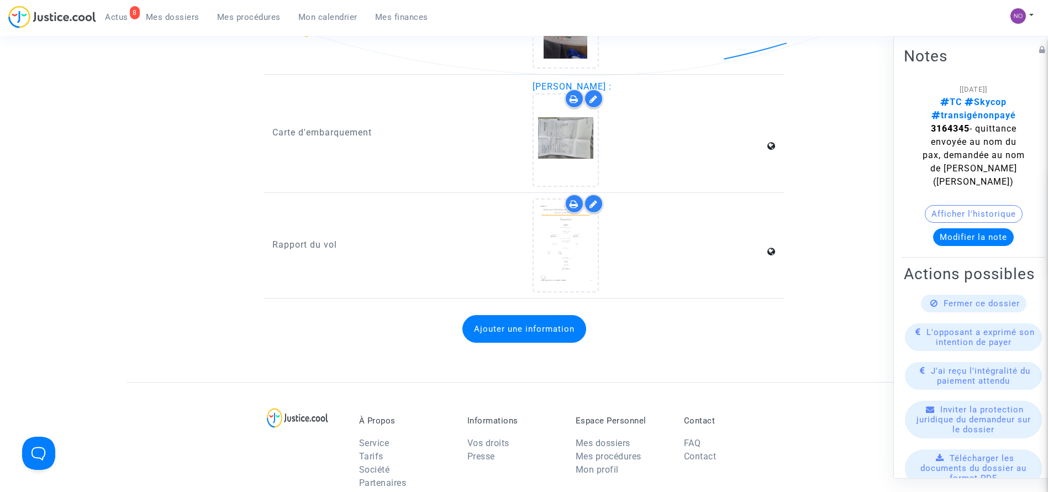
scroll to position [1545, 0]
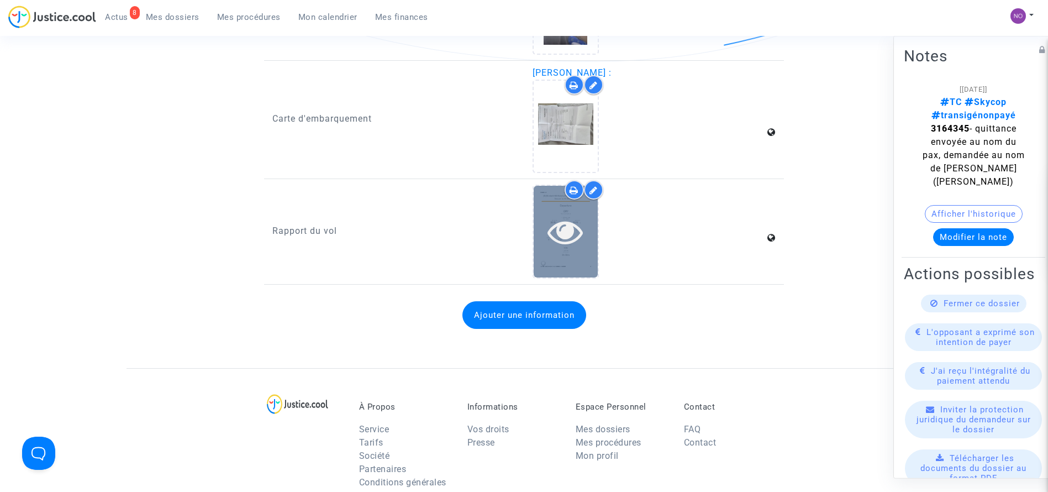
click at [582, 249] on icon at bounding box center [566, 231] width 36 height 35
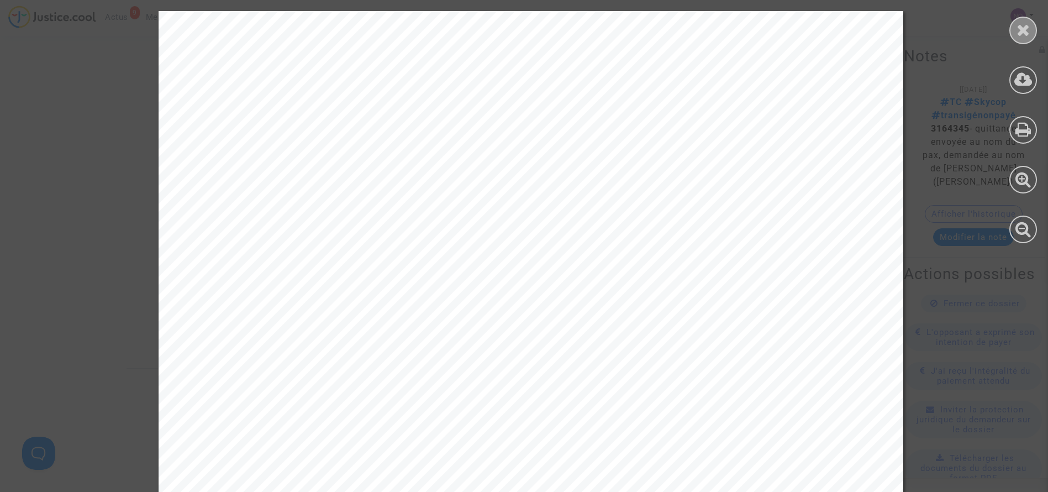
click at [1018, 31] on icon at bounding box center [1024, 30] width 14 height 17
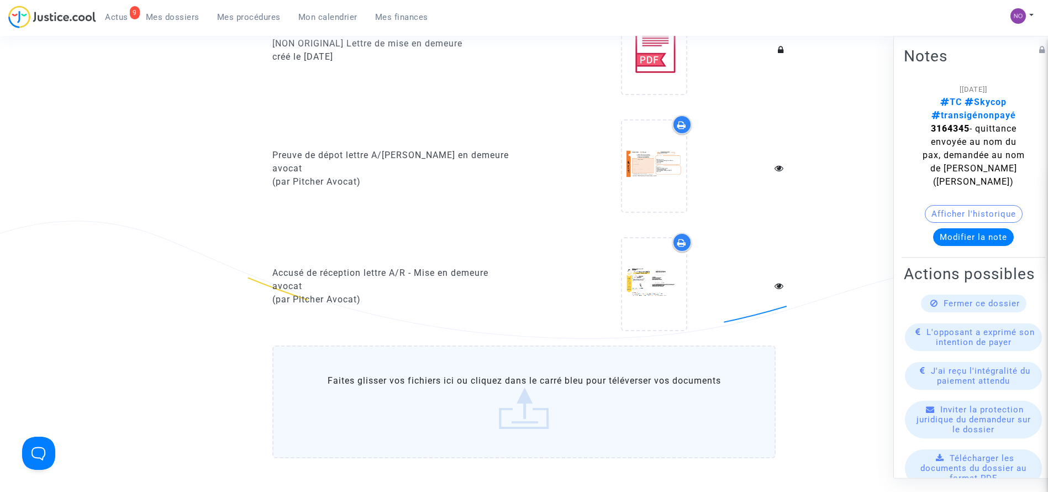
scroll to position [0, 0]
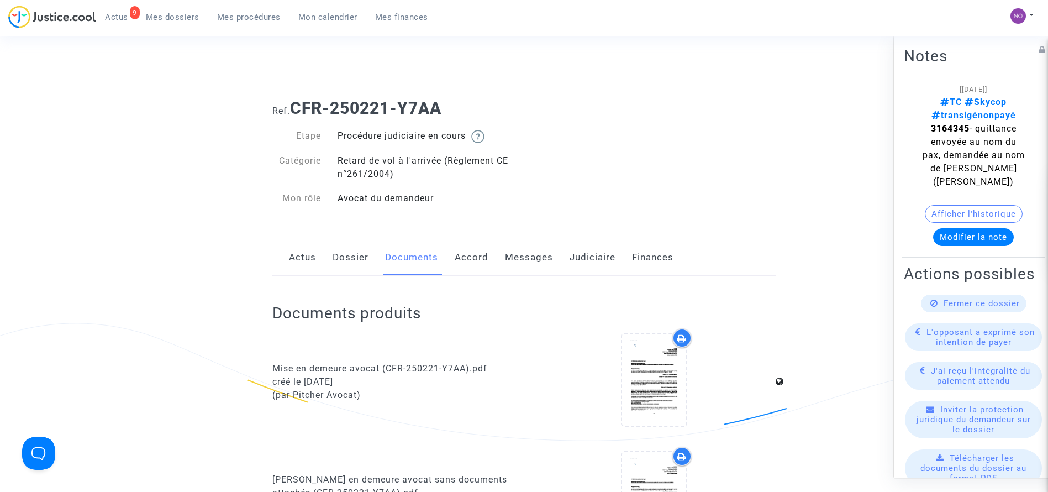
click at [589, 252] on link "Judiciaire" at bounding box center [593, 257] width 46 height 36
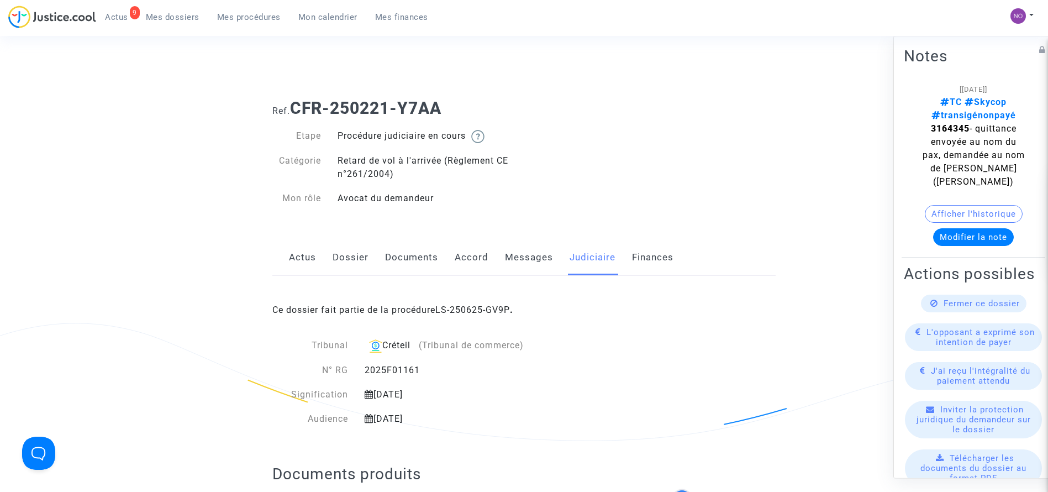
click at [250, 17] on span "Mes procédures" at bounding box center [249, 17] width 64 height 10
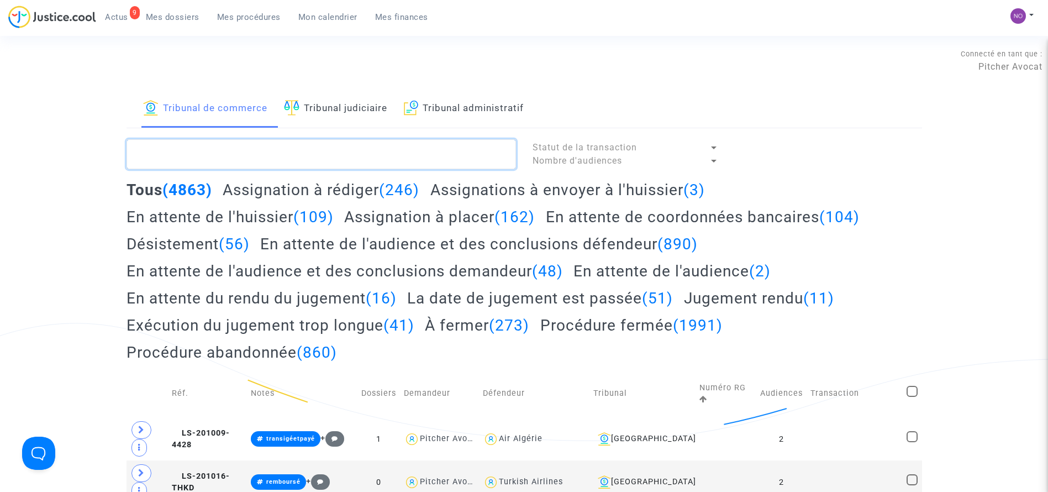
click at [325, 153] on textarea at bounding box center [322, 154] width 390 height 30
paste textarea "LS-250624-RDG7"
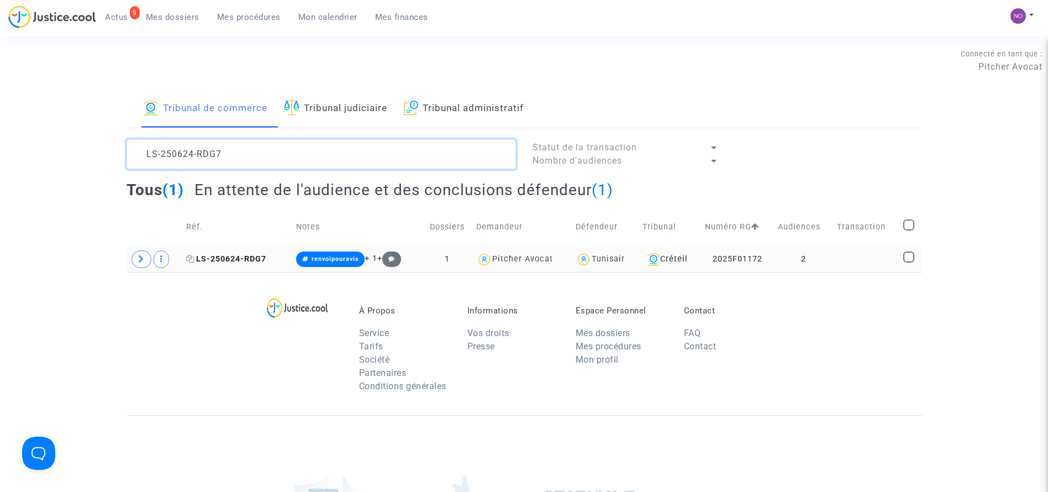
type textarea "LS-250624-RDG7"
click at [208, 254] on span "LS-250624-RDG7" at bounding box center [226, 258] width 80 height 9
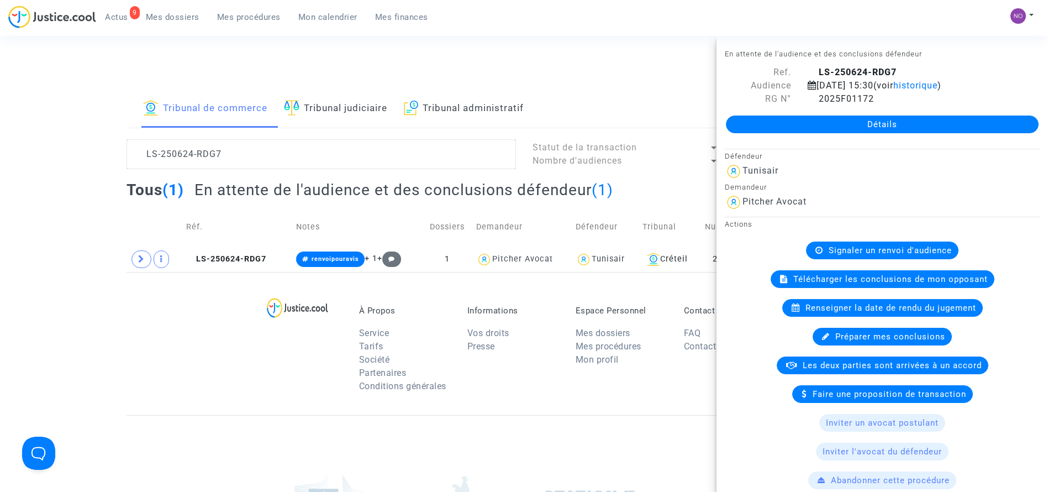
click at [748, 128] on link "Détails" at bounding box center [882, 124] width 313 height 18
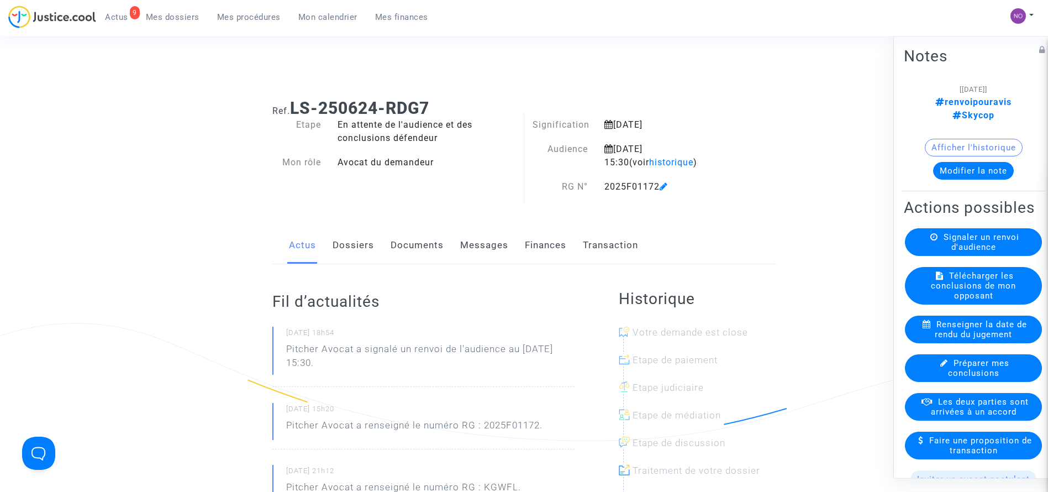
click at [424, 229] on link "Documents" at bounding box center [417, 245] width 53 height 36
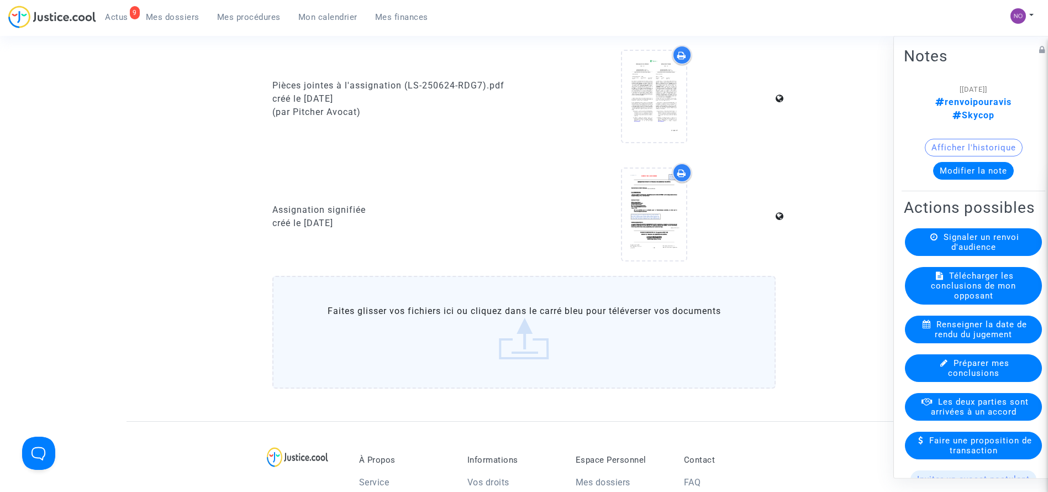
scroll to position [1018, 0]
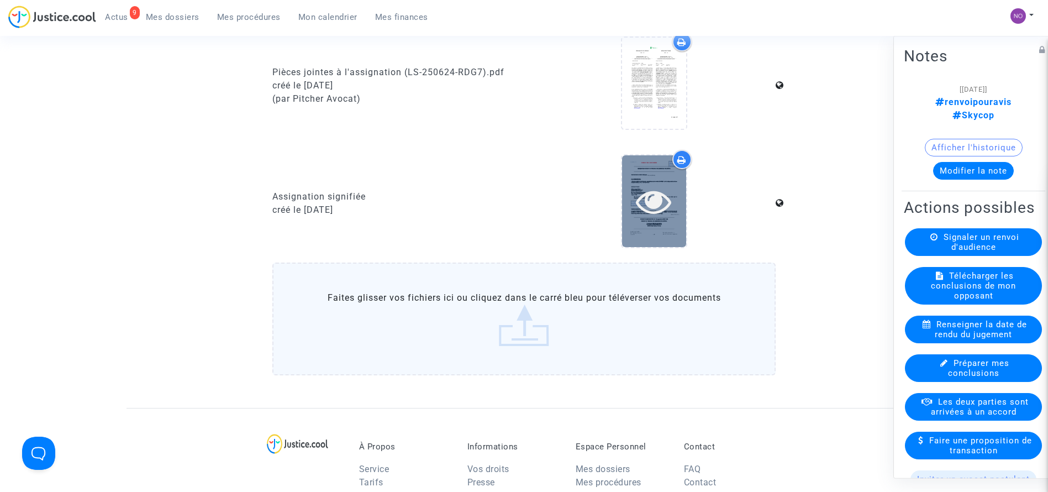
click at [650, 188] on icon at bounding box center [654, 200] width 36 height 35
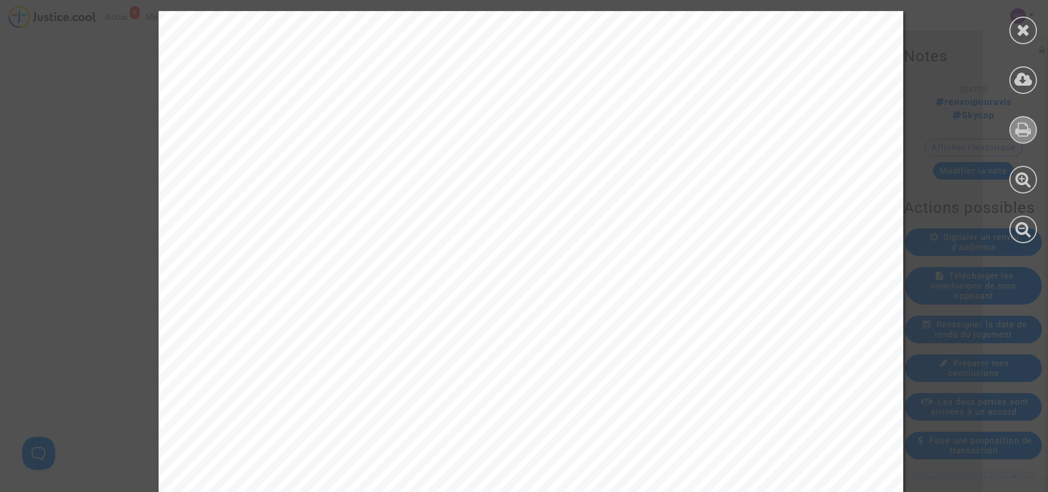
click at [1022, 131] on icon at bounding box center [1024, 129] width 16 height 17
click at [1023, 39] on div at bounding box center [1024, 31] width 28 height 28
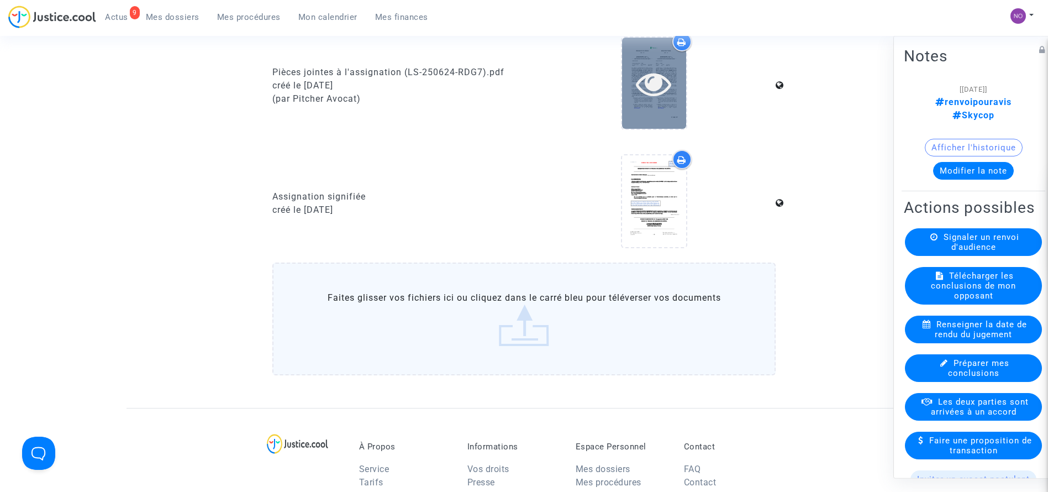
click at [651, 73] on icon at bounding box center [654, 83] width 36 height 35
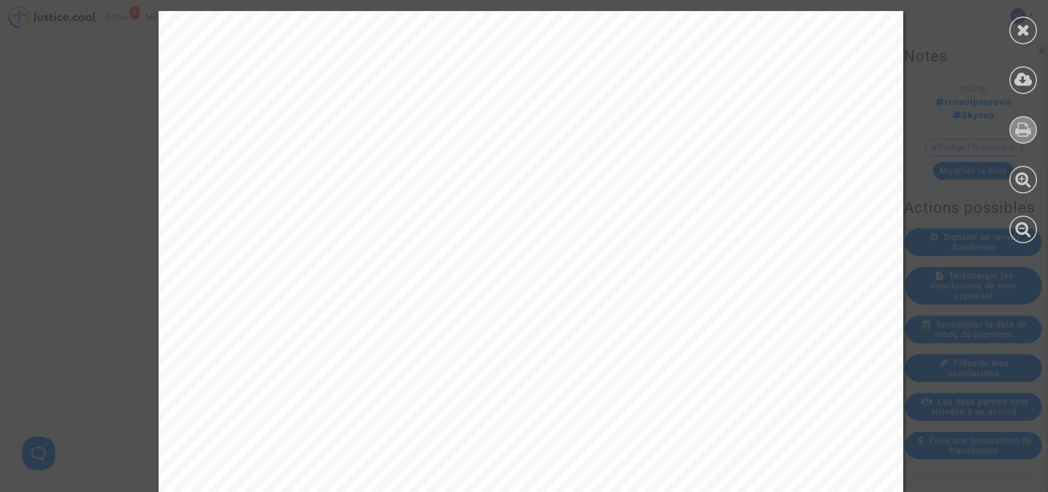
click at [1023, 130] on icon at bounding box center [1024, 129] width 16 height 17
click at [1023, 33] on icon at bounding box center [1024, 30] width 14 height 17
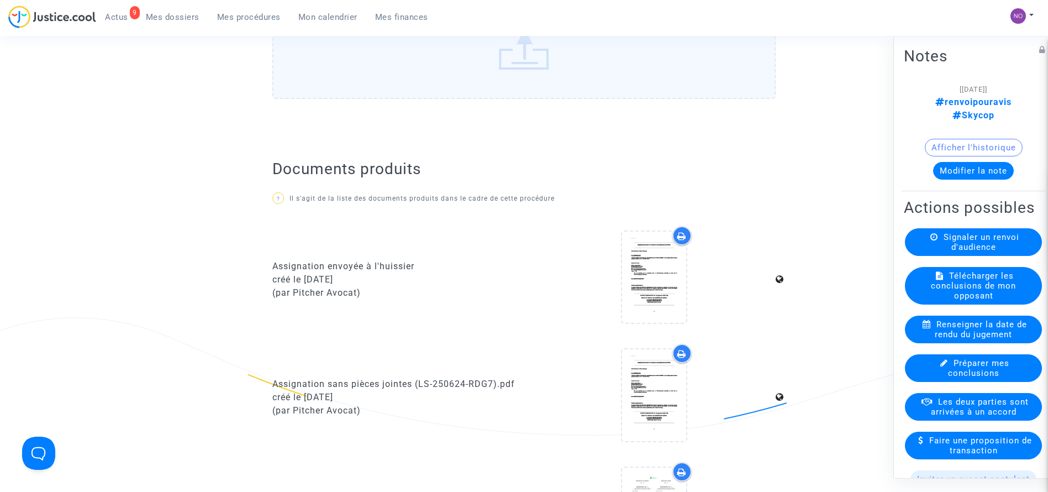
scroll to position [15, 0]
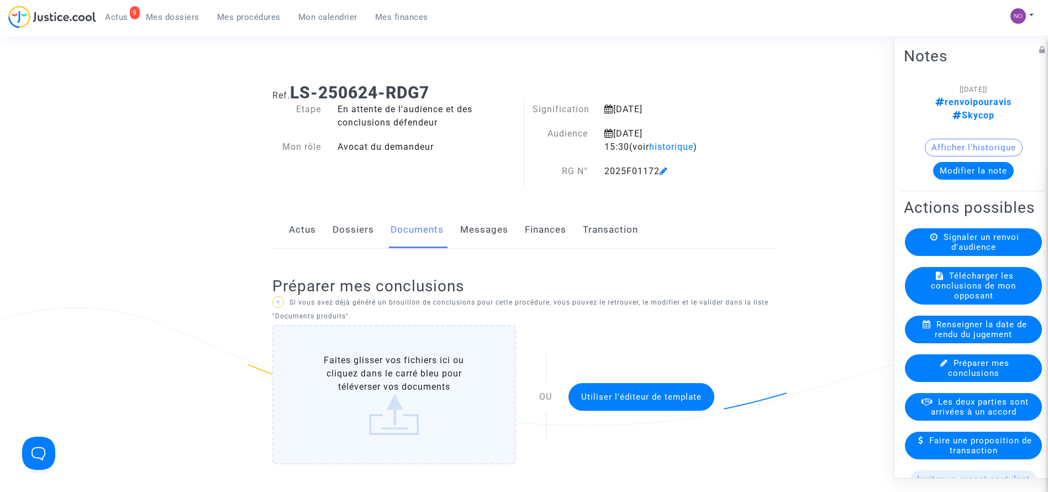
click at [371, 234] on link "Dossiers" at bounding box center [353, 230] width 41 height 36
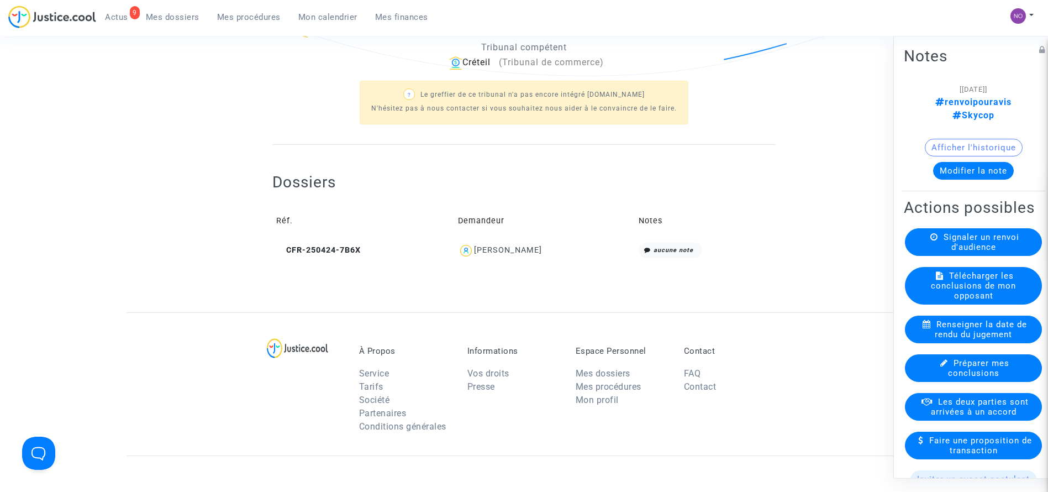
scroll to position [387, 0]
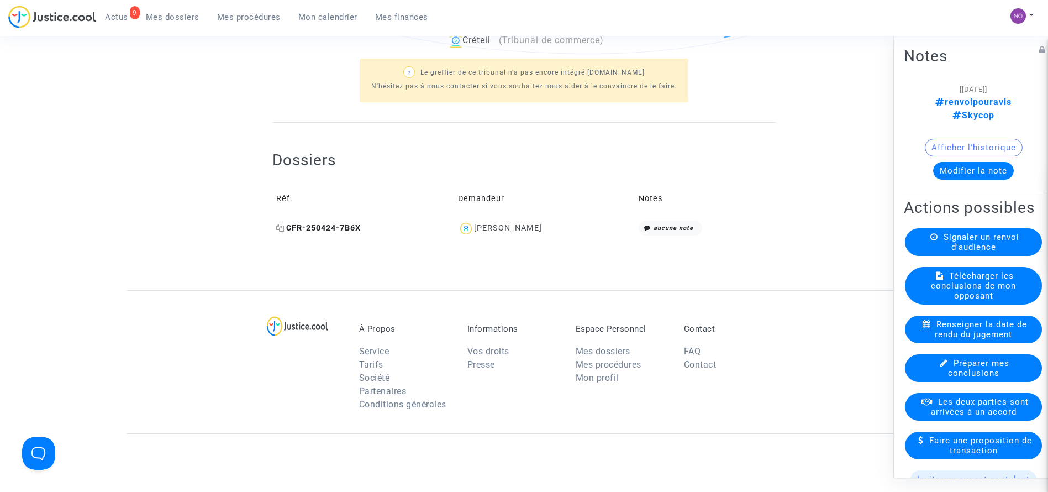
click at [329, 227] on span "CFR-250424-7B6X" at bounding box center [318, 227] width 85 height 9
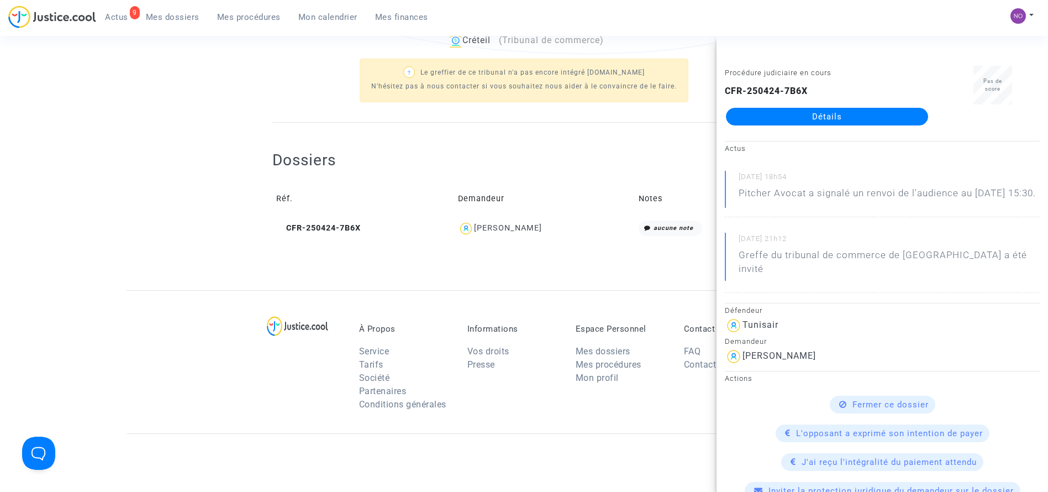
click at [780, 114] on link "Détails" at bounding box center [827, 117] width 202 height 18
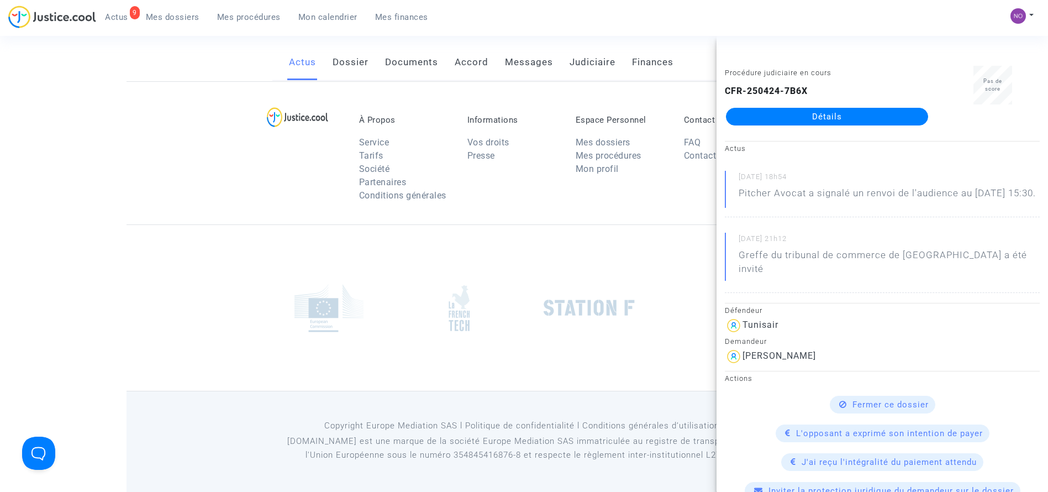
scroll to position [387, 0]
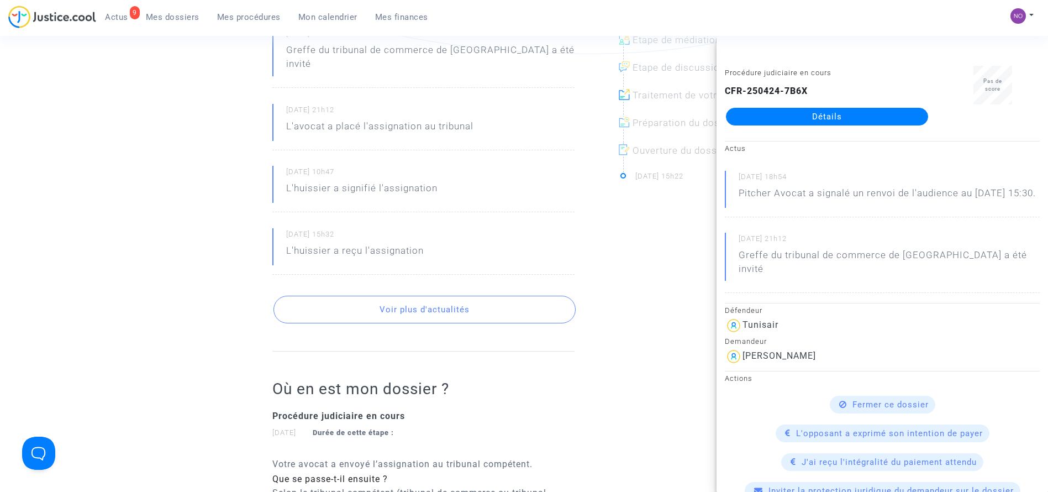
click at [153, 157] on ng-component "Ref. CFR-250424-7B6X Etape Procédure judiciaire en cours Catégorie Annulation d…" at bounding box center [525, 235] width 796 height 1064
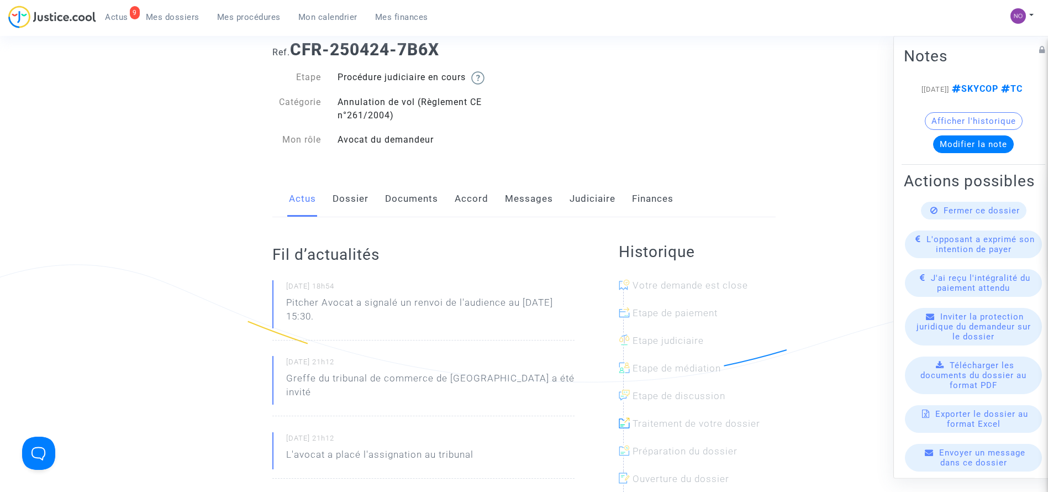
scroll to position [22, 0]
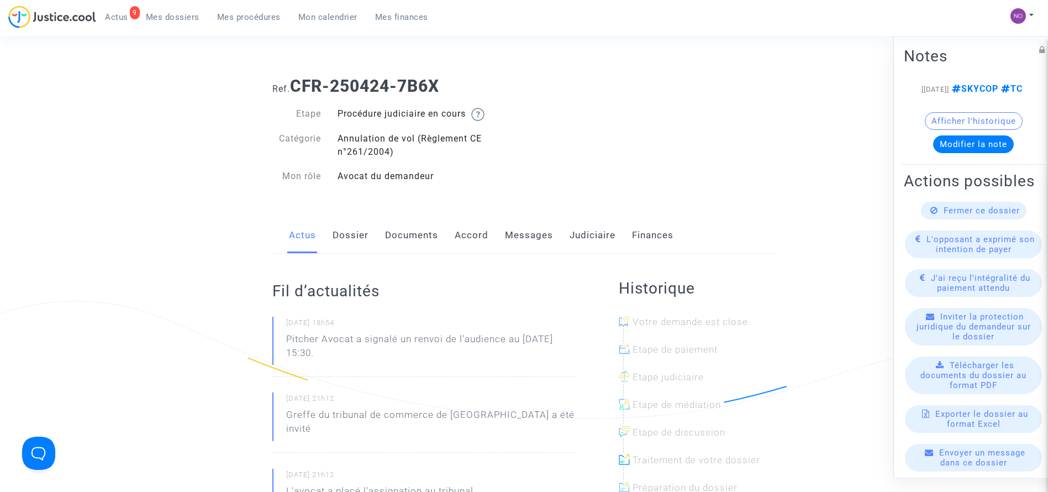
click at [411, 225] on link "Documents" at bounding box center [411, 235] width 53 height 36
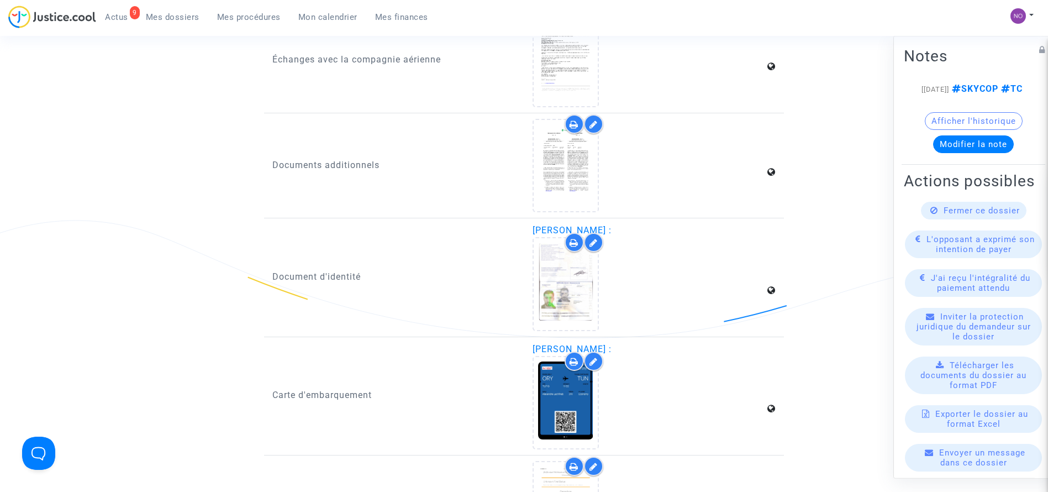
scroll to position [1481, 0]
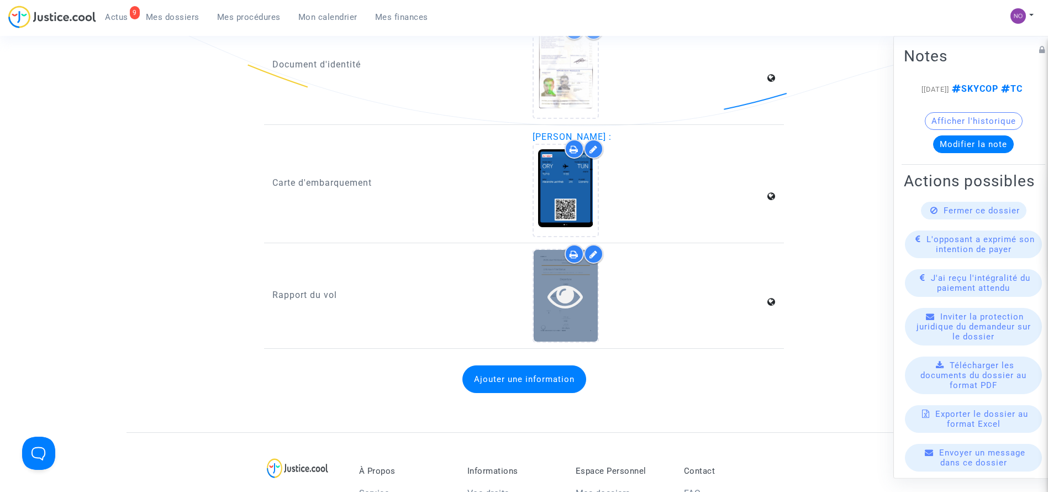
click at [566, 290] on icon at bounding box center [566, 295] width 36 height 35
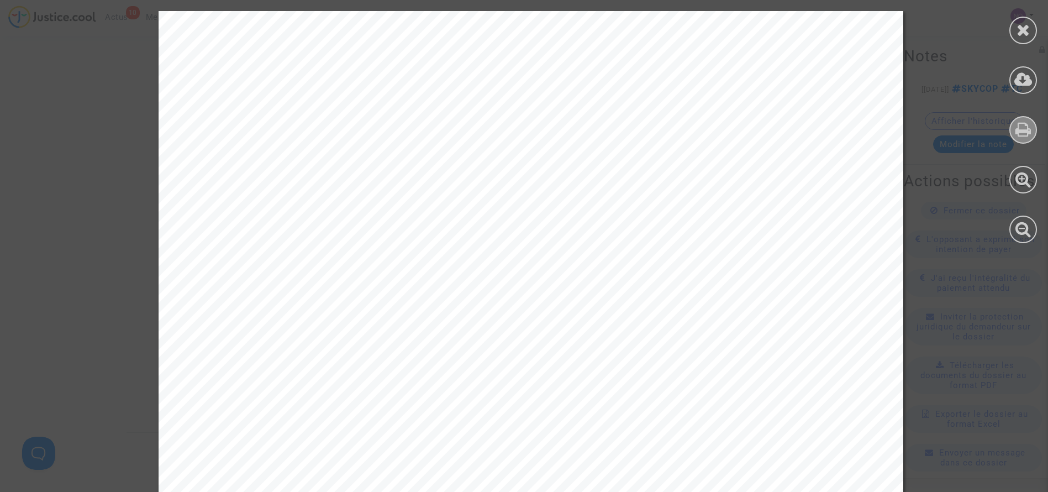
click at [1016, 137] on icon at bounding box center [1024, 129] width 16 height 17
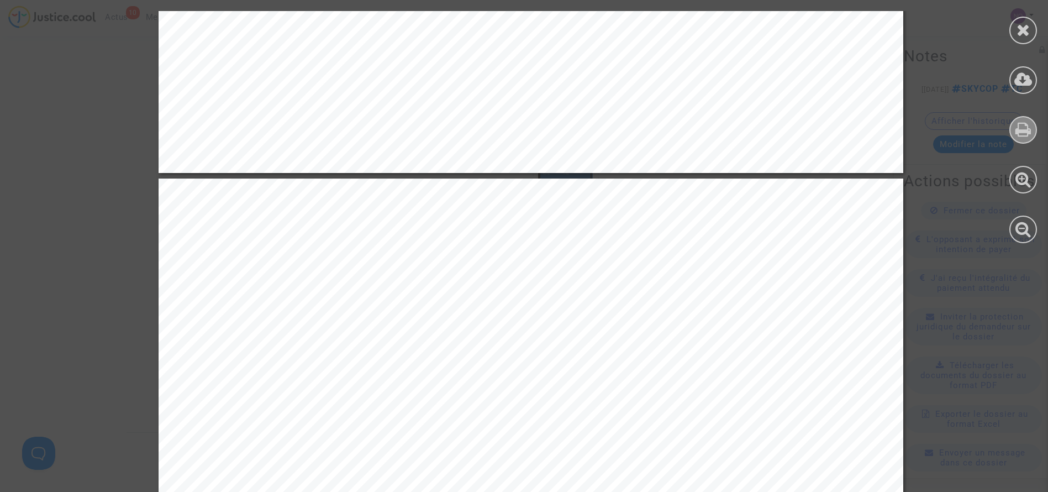
scroll to position [895, 0]
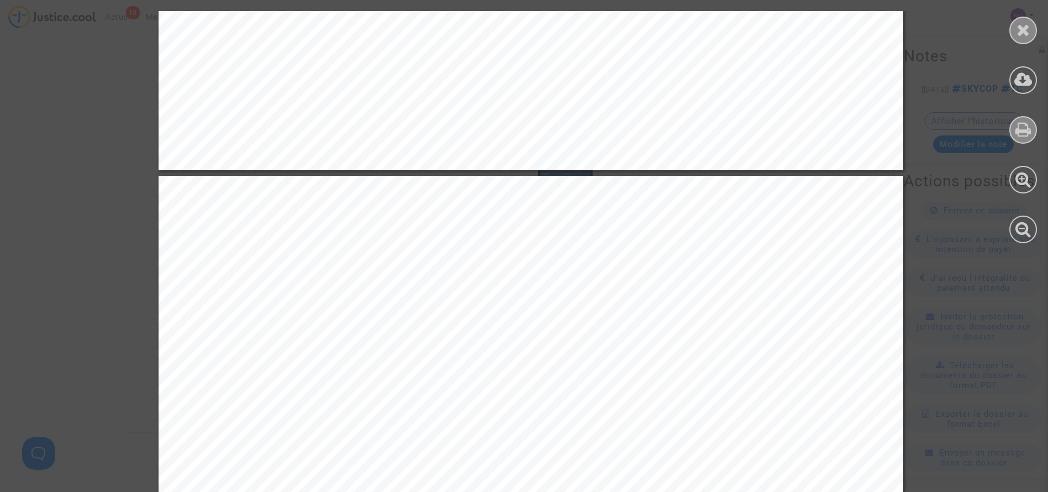
click at [1028, 27] on icon at bounding box center [1024, 30] width 14 height 17
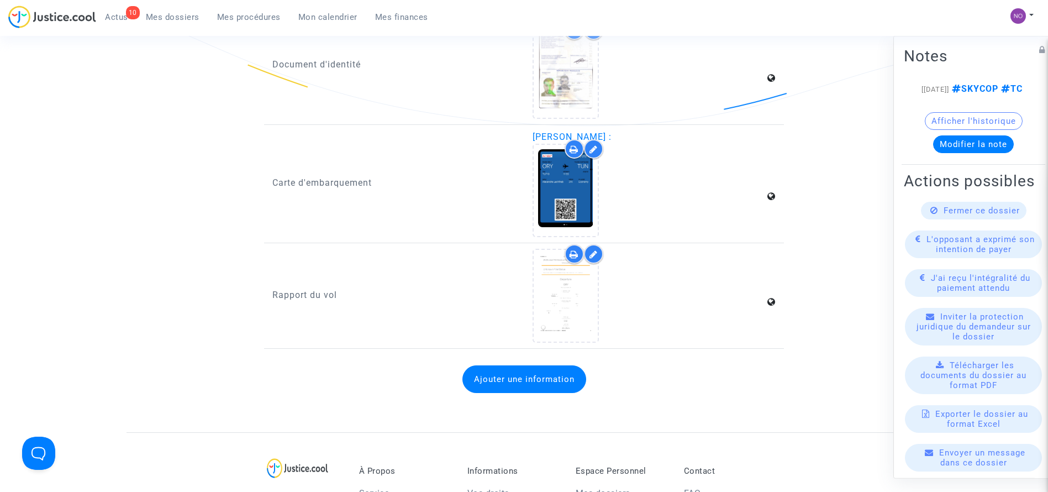
click at [256, 27] on div "10 Actus Mes dossiers Mes procédures Mon calendrier Mes finances" at bounding box center [222, 21] width 429 height 30
click at [249, 17] on span "Mes procédures" at bounding box center [249, 17] width 64 height 10
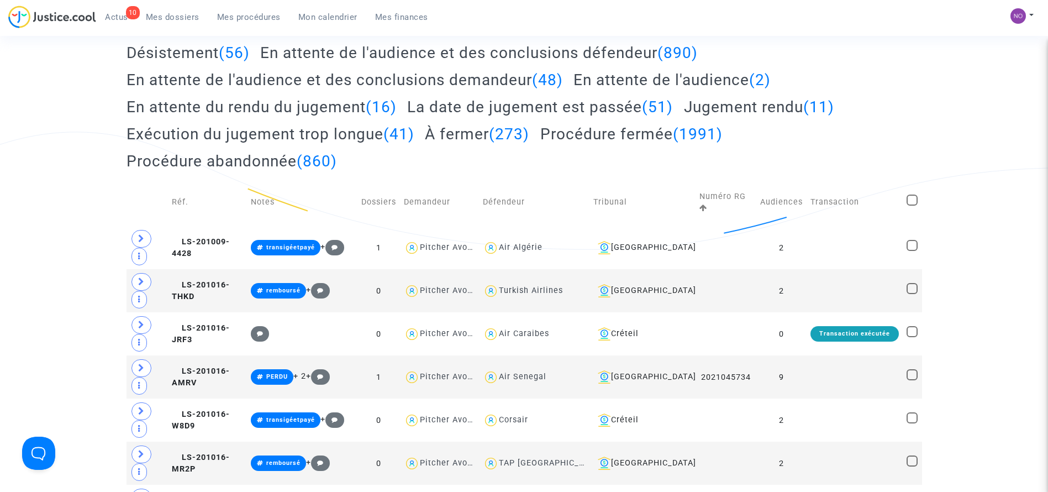
scroll to position [48, 0]
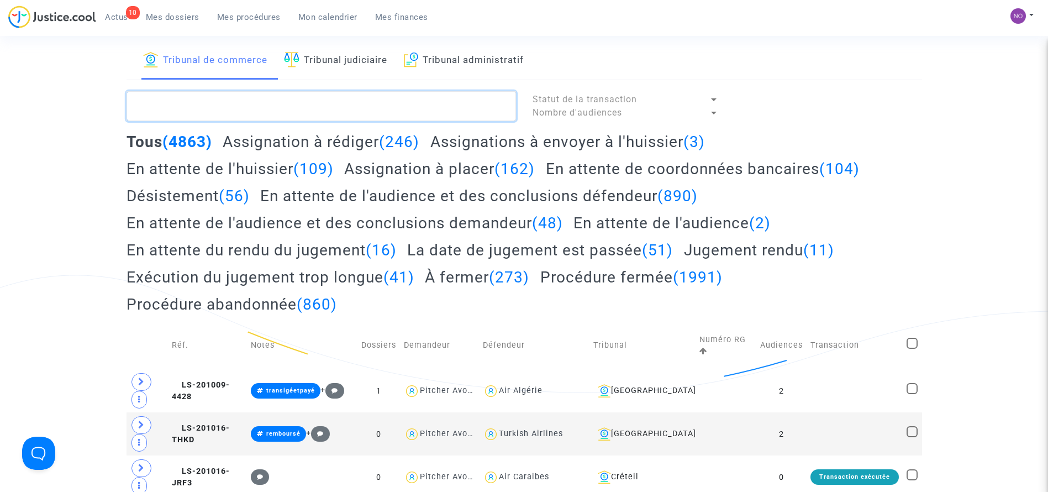
click at [392, 104] on textarea at bounding box center [322, 106] width 390 height 30
paste textarea "LS-250624-U6P6"
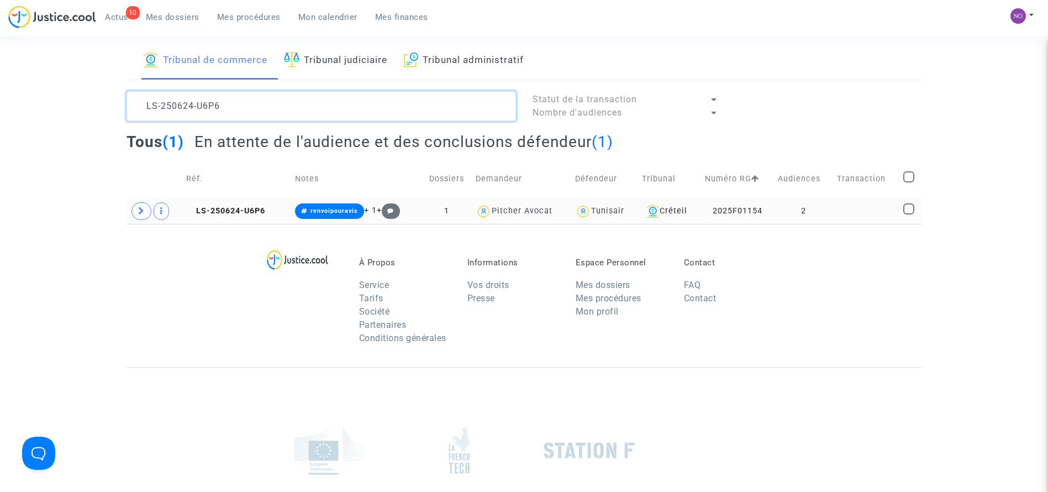
type textarea "LS-250624-U6P6"
click at [843, 208] on td at bounding box center [866, 210] width 66 height 25
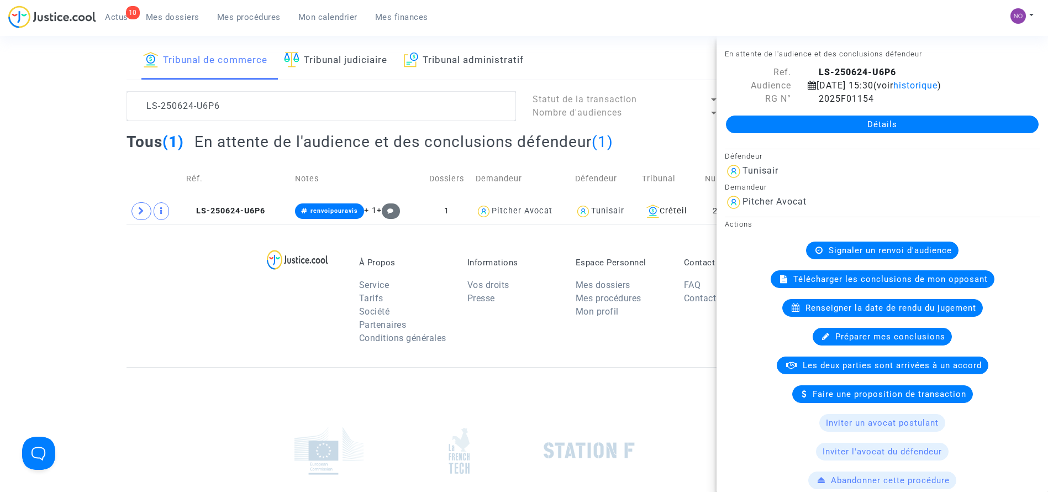
click at [911, 130] on link "Détails" at bounding box center [882, 124] width 313 height 18
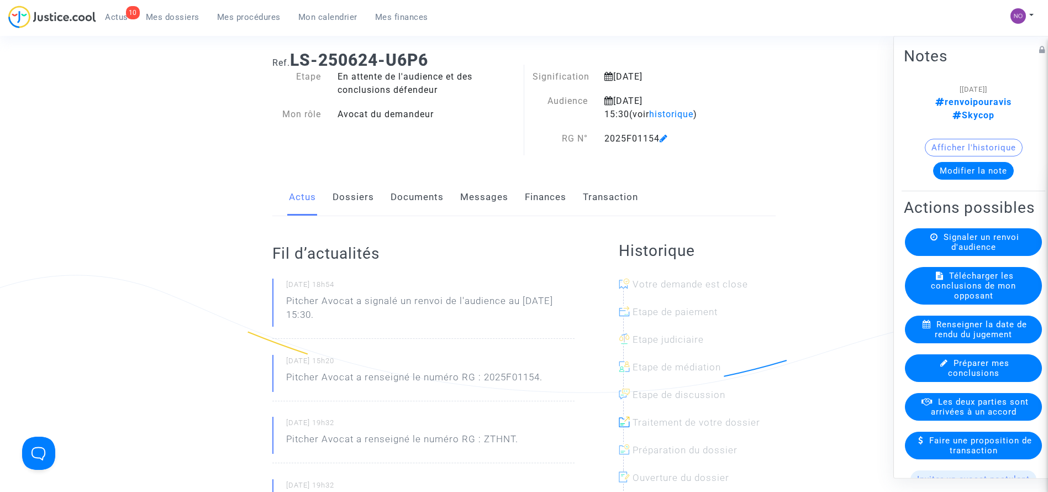
click at [430, 190] on link "Documents" at bounding box center [417, 197] width 53 height 36
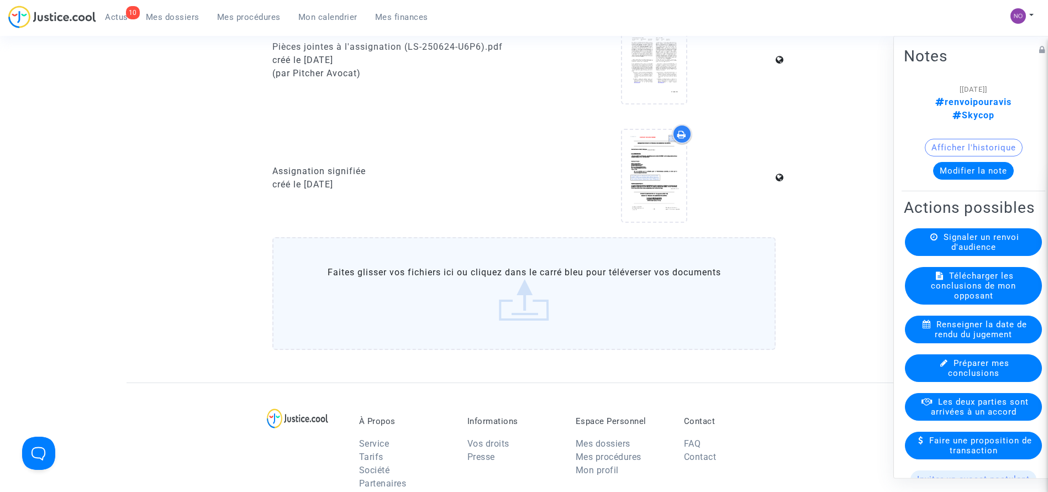
scroll to position [1039, 0]
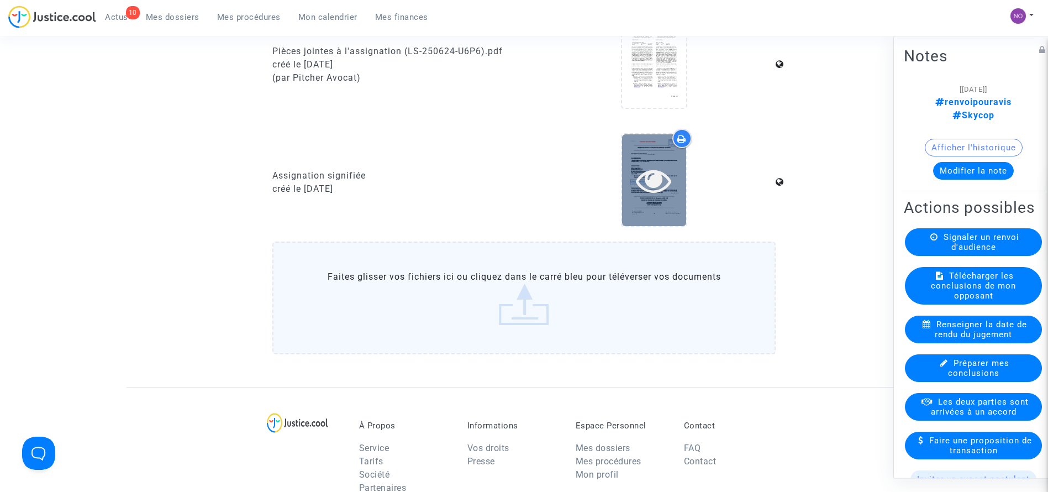
click at [655, 192] on icon at bounding box center [654, 179] width 36 height 35
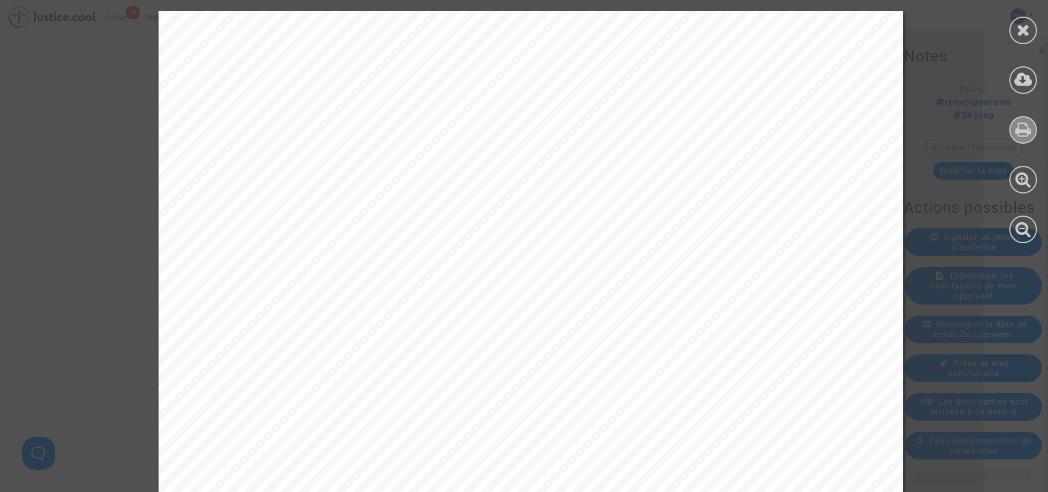
click at [1017, 125] on icon at bounding box center [1024, 129] width 16 height 17
click at [1021, 25] on icon at bounding box center [1024, 30] width 14 height 17
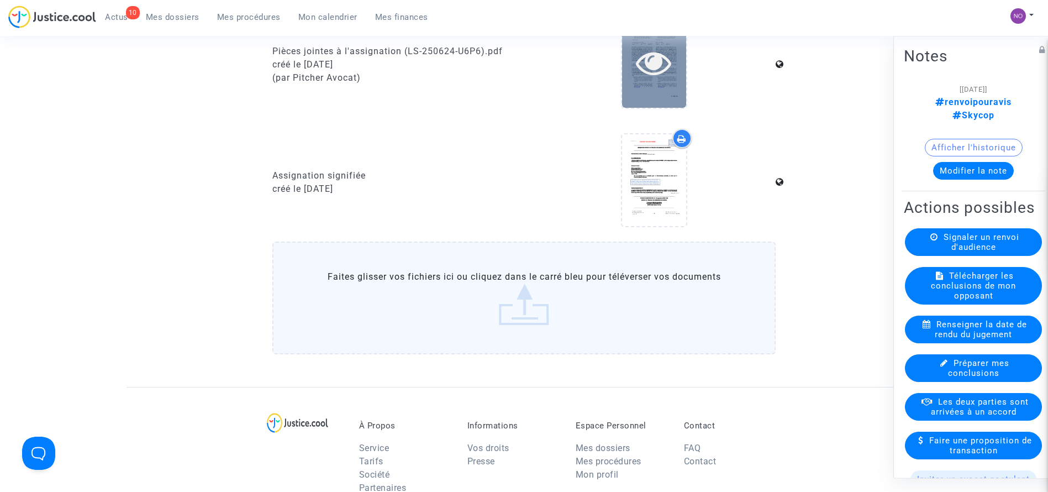
click at [644, 74] on icon at bounding box center [654, 62] width 36 height 35
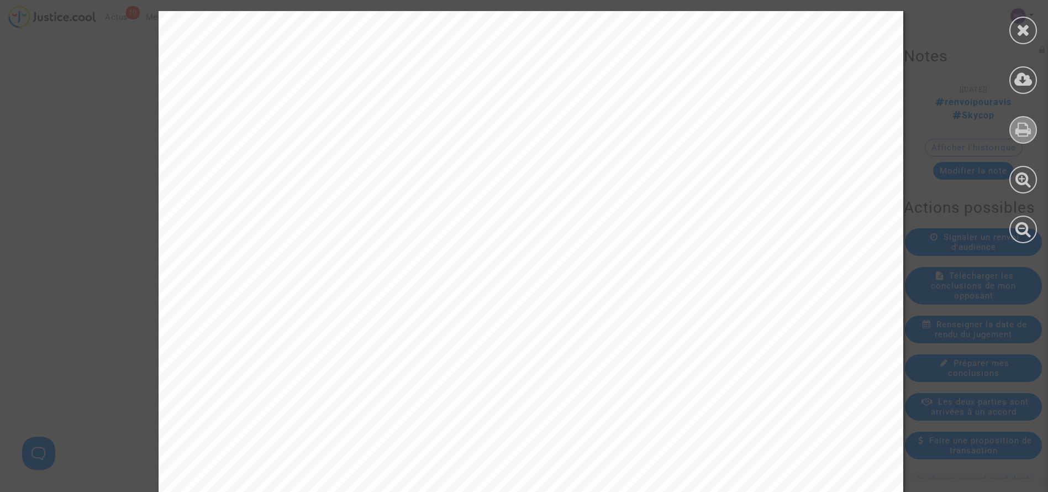
click at [1018, 129] on icon at bounding box center [1024, 129] width 16 height 17
click at [1030, 30] on icon at bounding box center [1024, 30] width 14 height 17
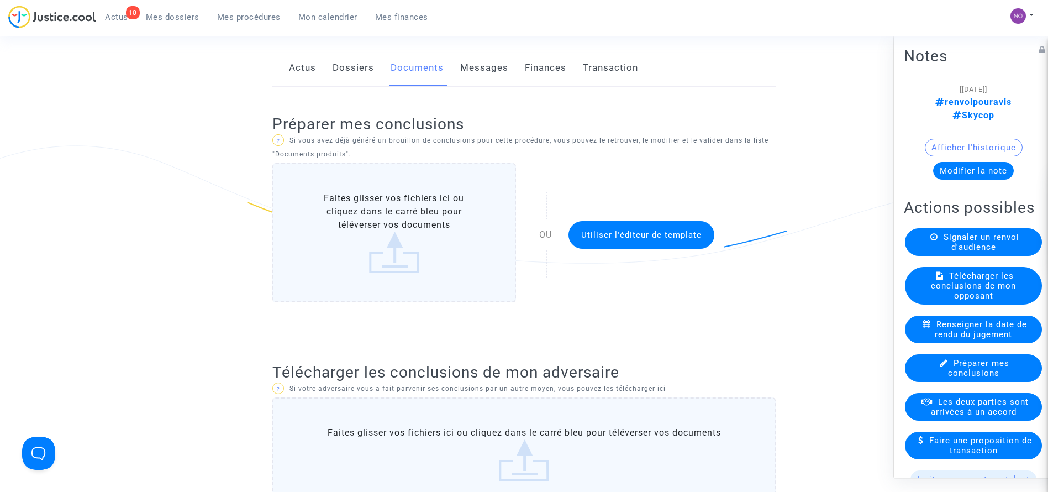
scroll to position [34, 0]
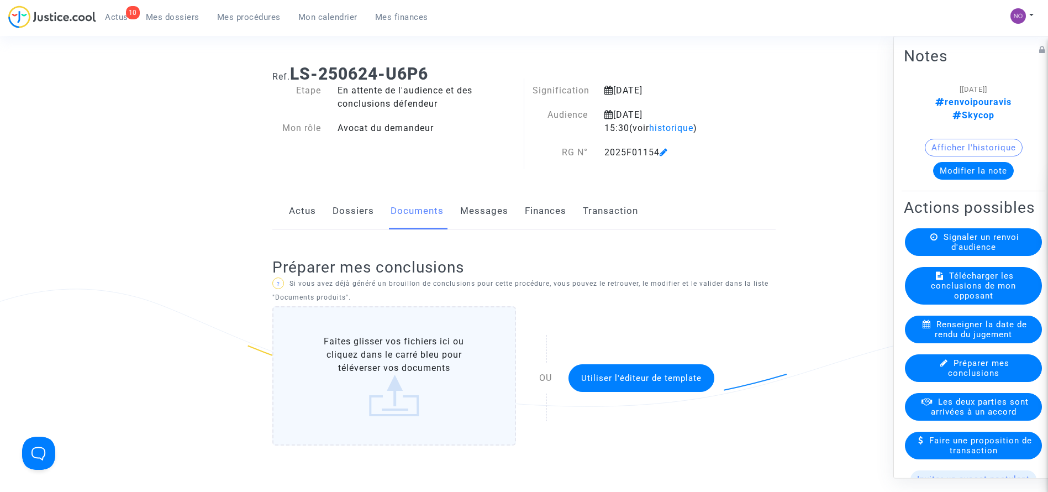
click at [360, 206] on link "Dossiers" at bounding box center [353, 211] width 41 height 36
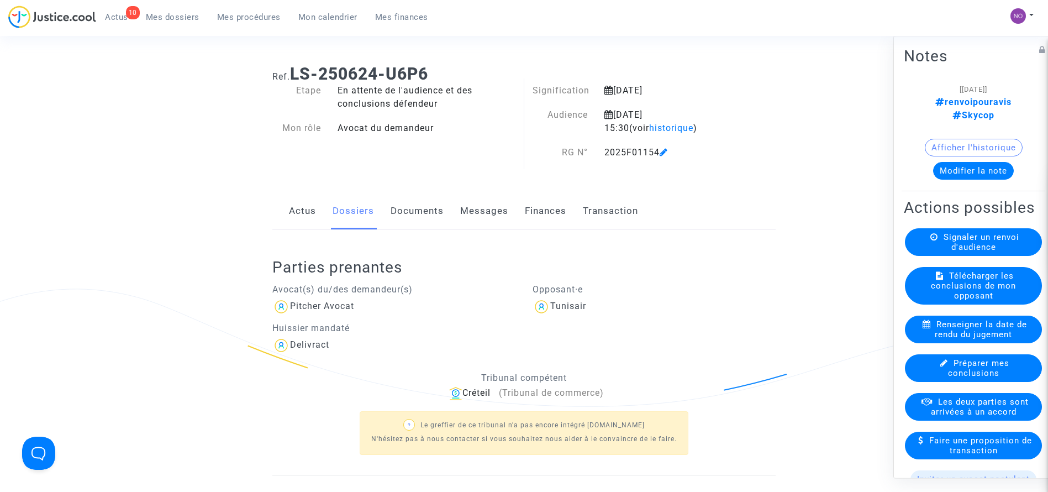
click at [198, 265] on ng-component "Ref. LS-250624-U6P6 Etape En attente de l'audience et des conclusions défendeur…" at bounding box center [525, 349] width 796 height 587
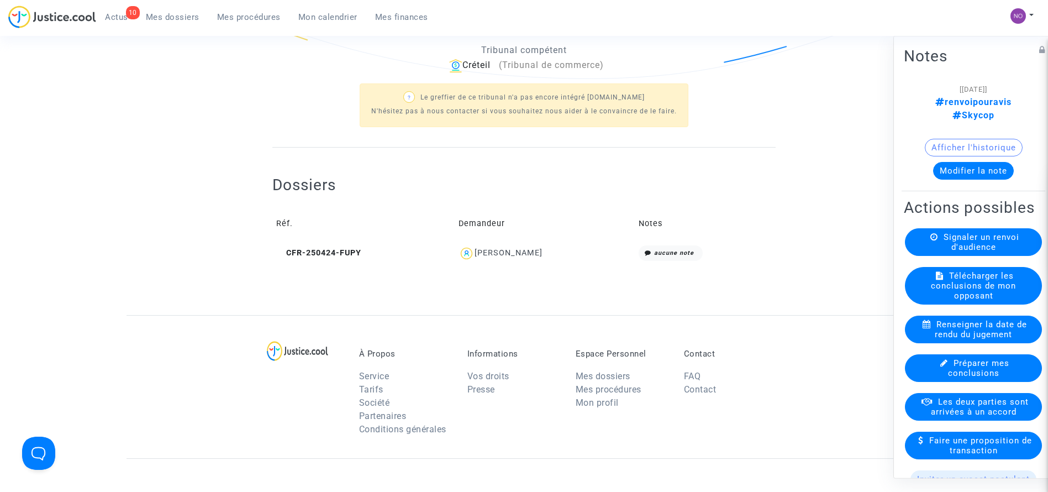
scroll to position [366, 0]
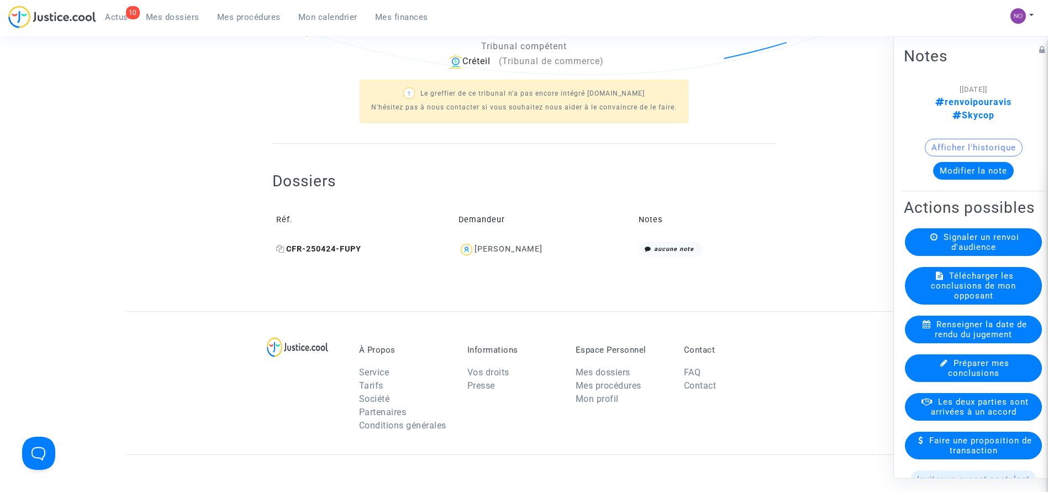
click at [324, 247] on span "CFR-250424-FUPY" at bounding box center [318, 248] width 85 height 9
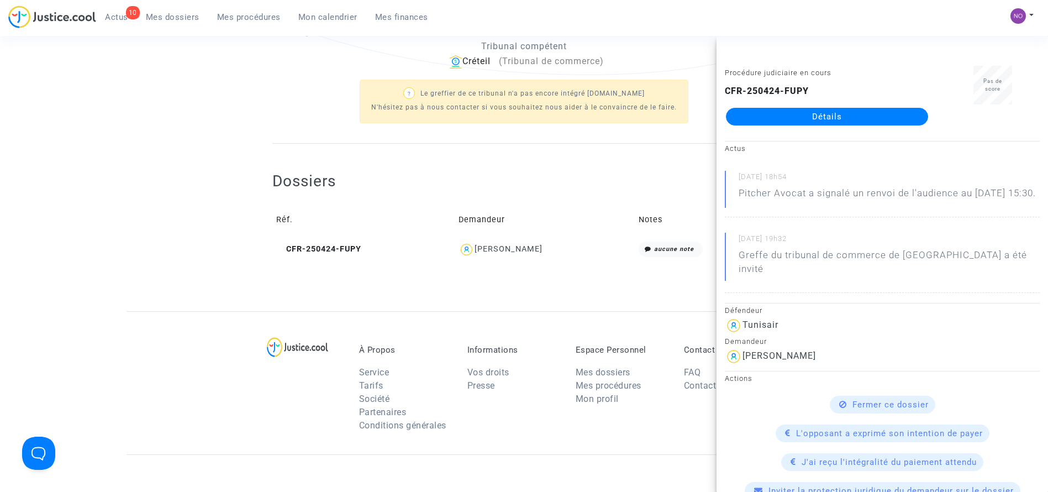
click at [809, 114] on link "Détails" at bounding box center [827, 117] width 202 height 18
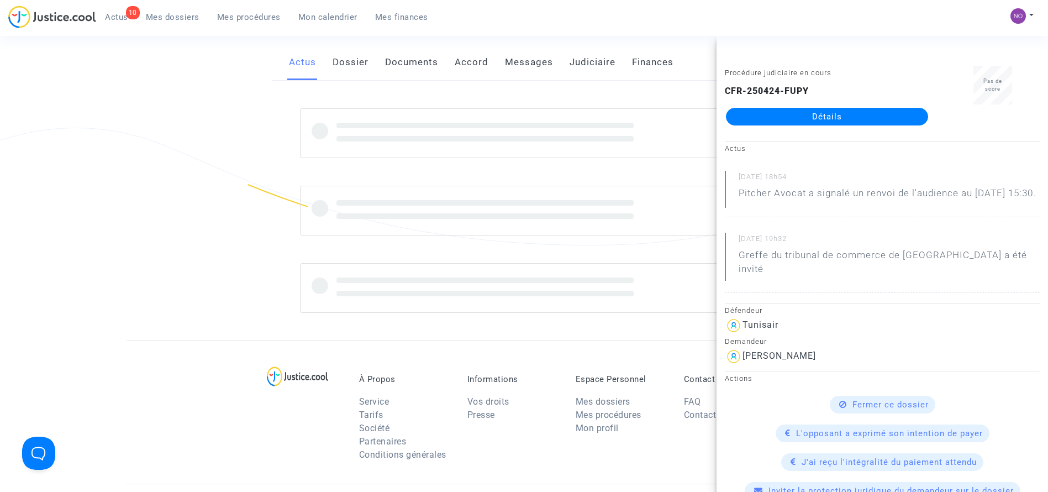
scroll to position [366, 0]
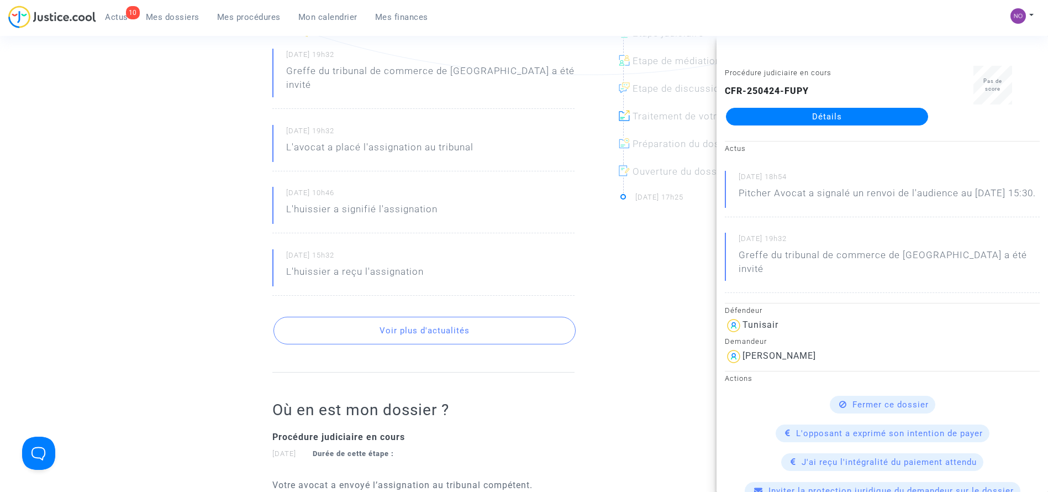
click at [251, 155] on ng-component "Ref. CFR-250424-FUPY Etape Procédure judiciaire en cours Catégorie Annulation d…" at bounding box center [525, 256] width 796 height 1064
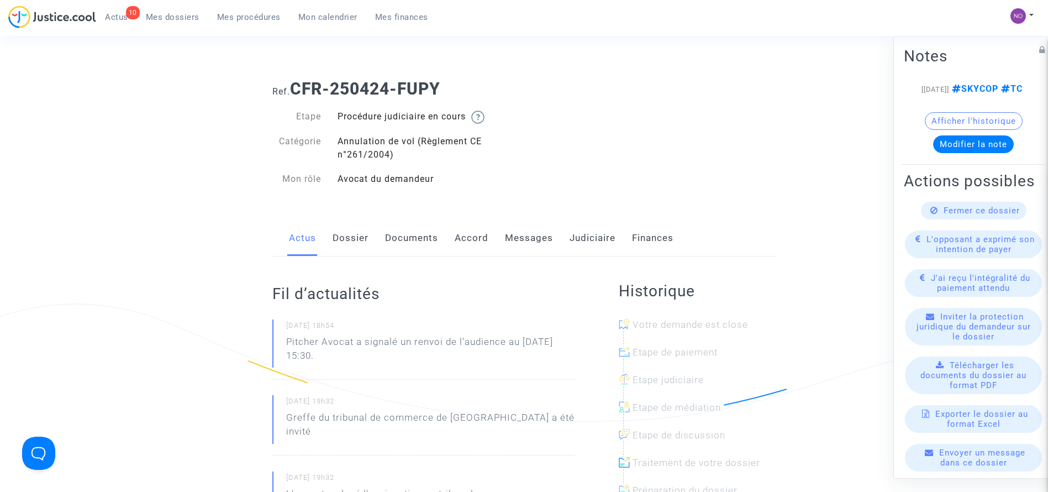
scroll to position [1, 0]
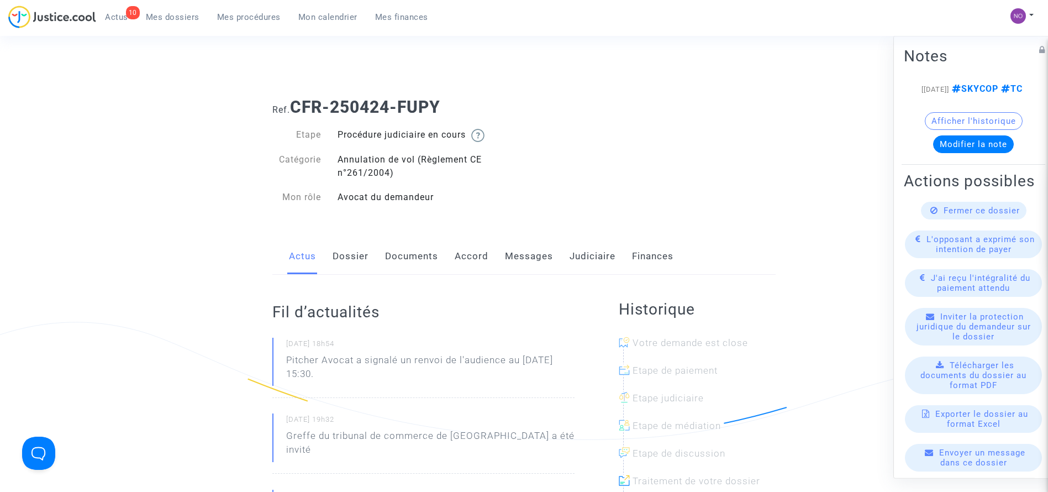
click at [396, 260] on link "Documents" at bounding box center [411, 256] width 53 height 36
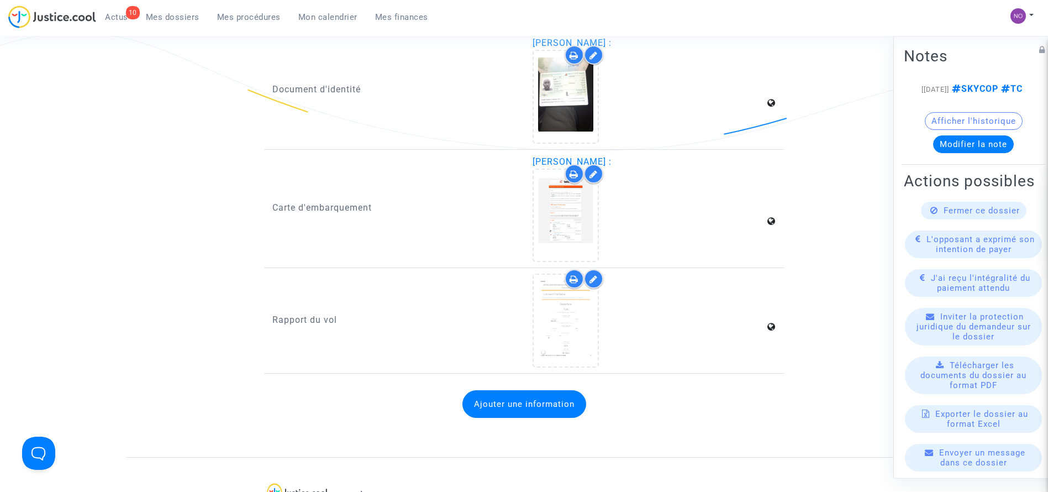
scroll to position [1444, 0]
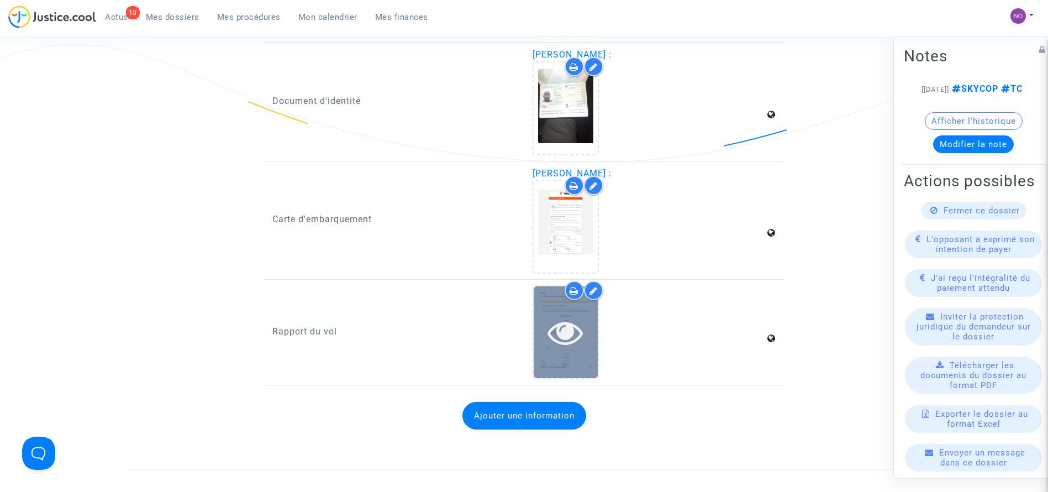
click at [548, 349] on icon at bounding box center [566, 331] width 36 height 35
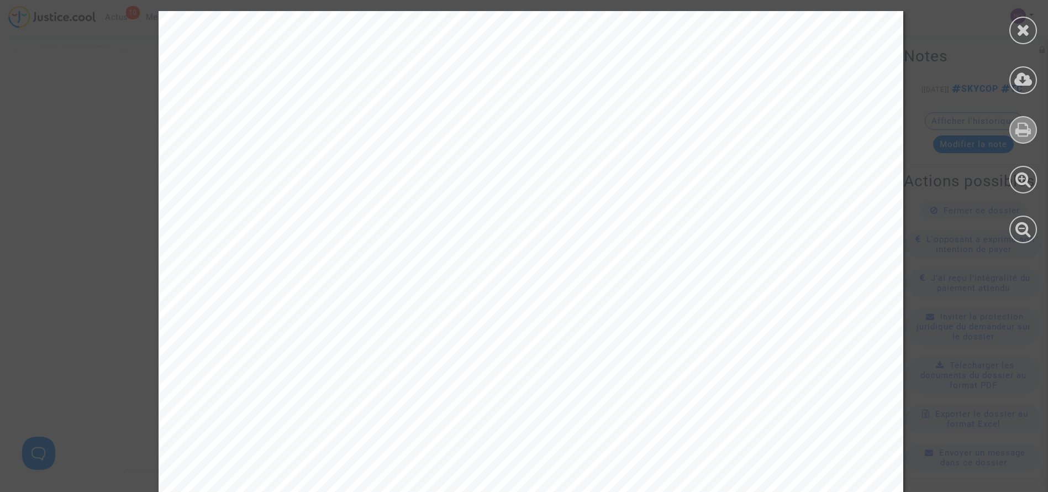
click at [1019, 132] on icon at bounding box center [1024, 129] width 16 height 17
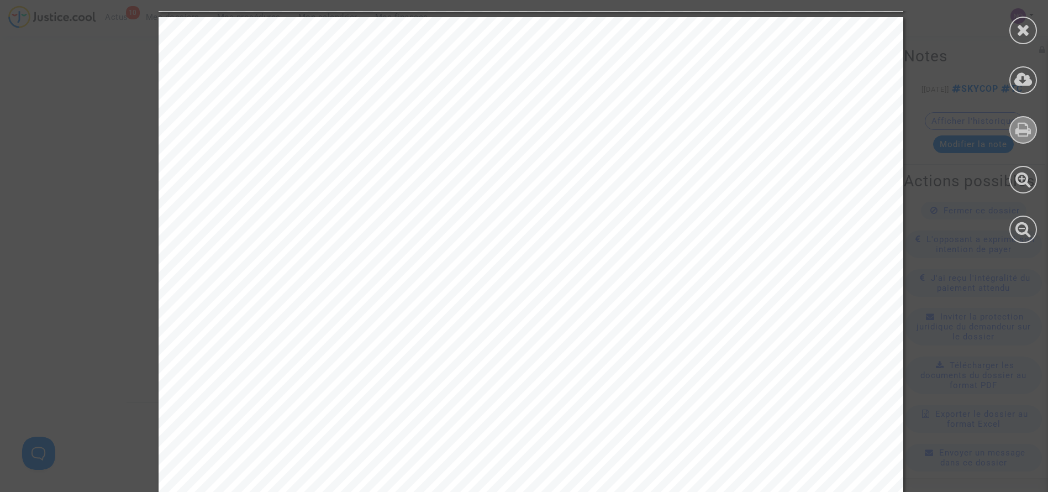
scroll to position [1087, 0]
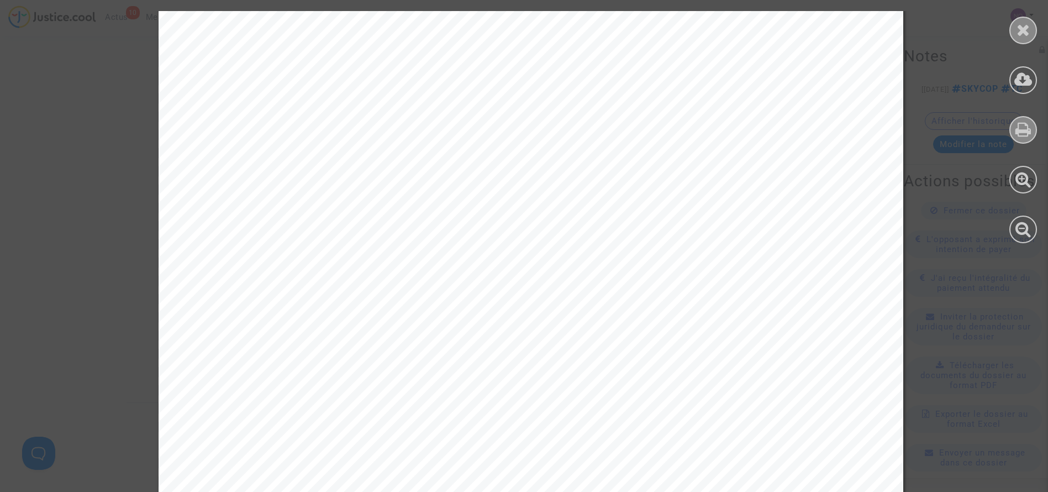
click at [1013, 22] on div at bounding box center [1024, 31] width 28 height 28
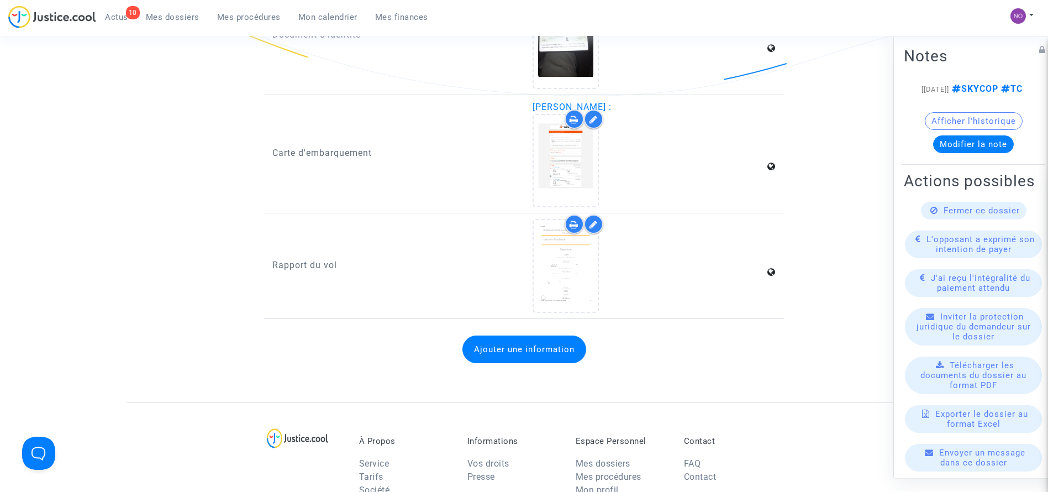
click at [257, 16] on span "Mes procédures" at bounding box center [249, 17] width 64 height 10
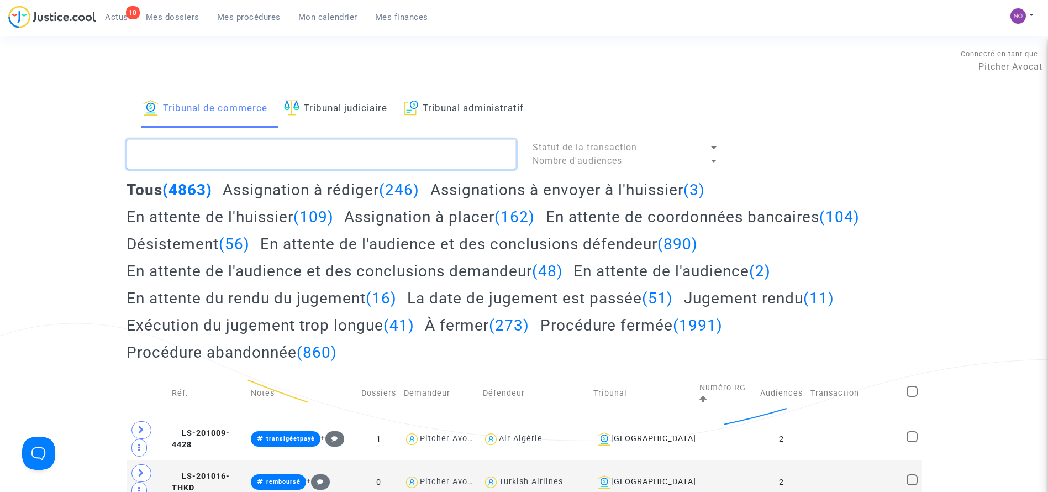
click at [372, 157] on textarea at bounding box center [322, 154] width 390 height 30
paste textarea "LS-250624-4RMG"
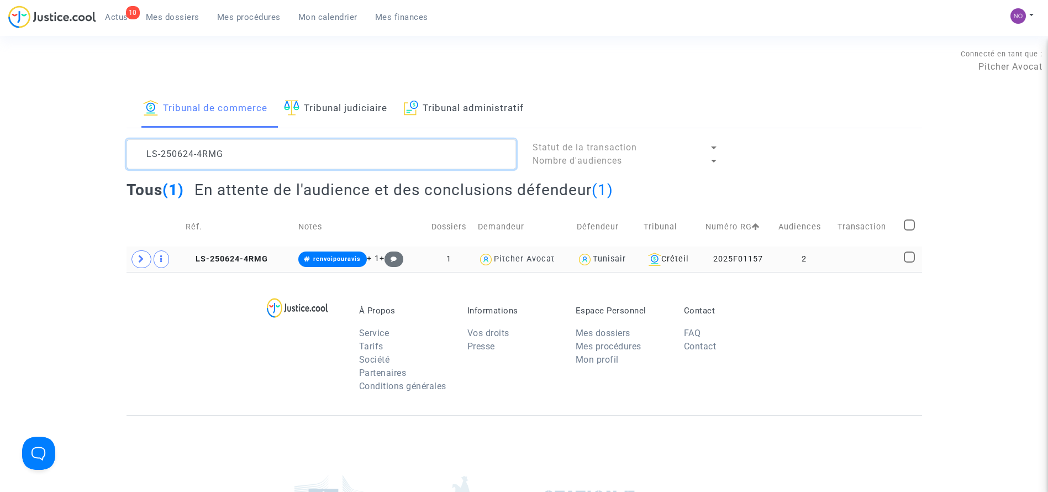
type textarea "LS-250624-4RMG"
click at [223, 252] on td "LS-250624-4RMG" at bounding box center [238, 258] width 112 height 25
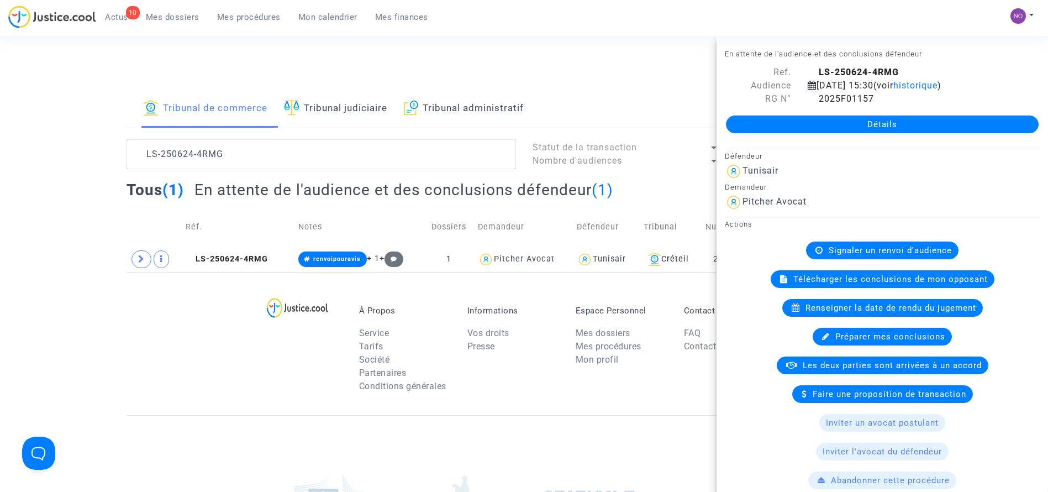
click at [823, 120] on link "Détails" at bounding box center [882, 124] width 313 height 18
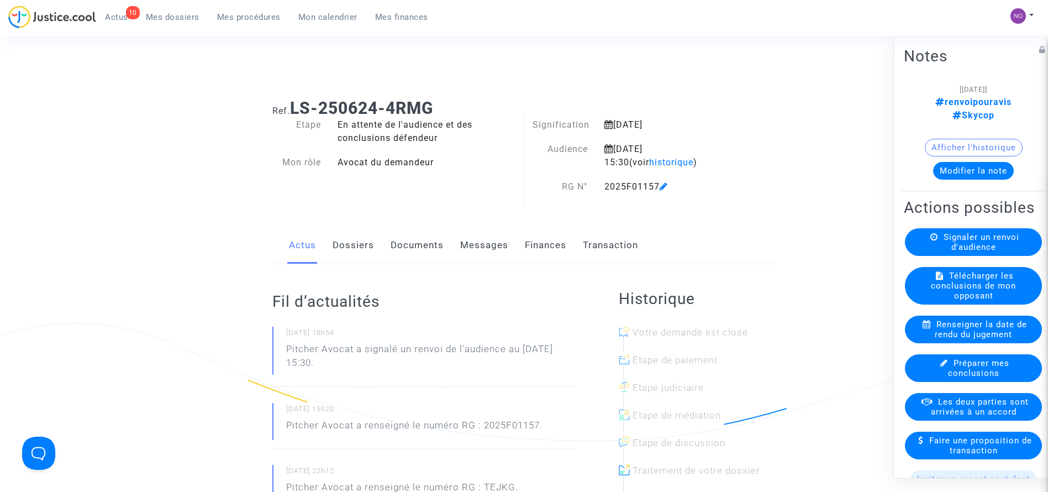
click at [427, 247] on link "Documents" at bounding box center [417, 245] width 53 height 36
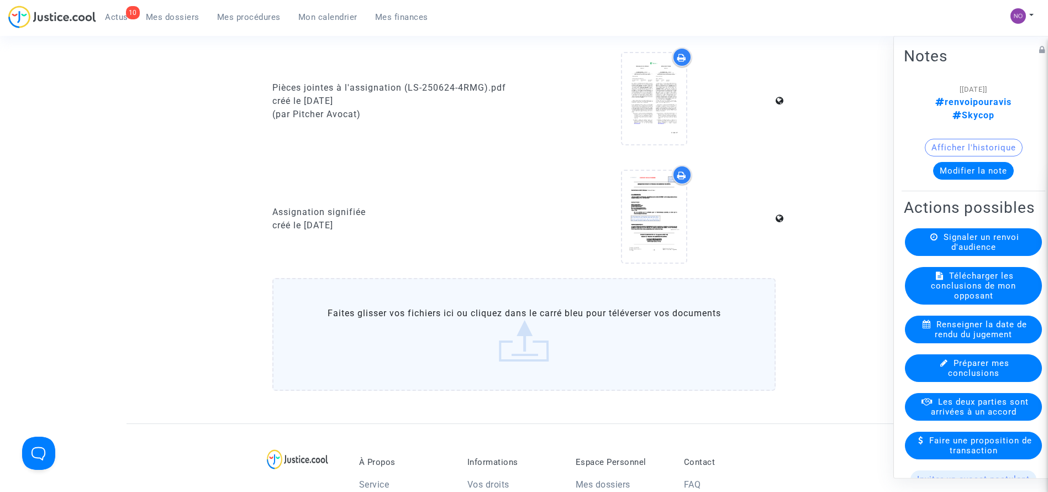
scroll to position [1035, 0]
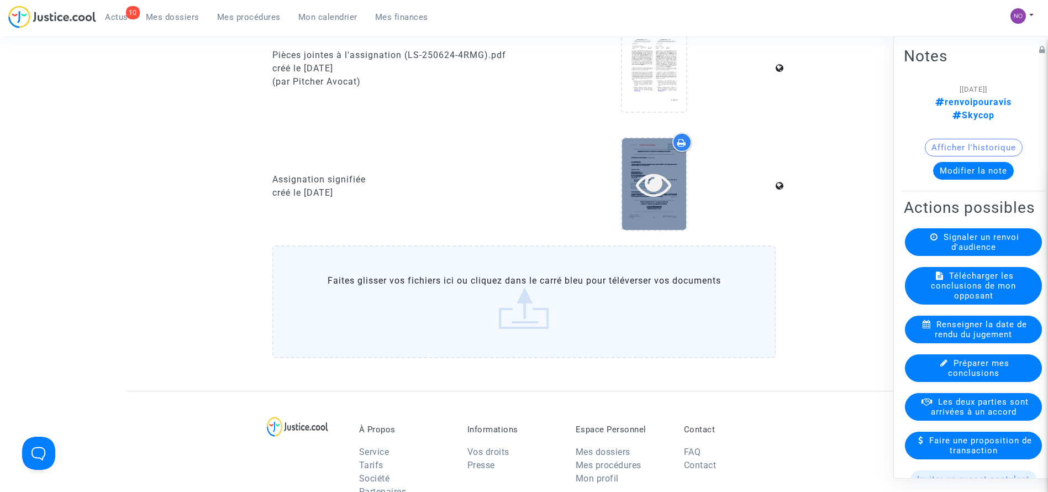
click at [665, 193] on icon at bounding box center [654, 183] width 36 height 35
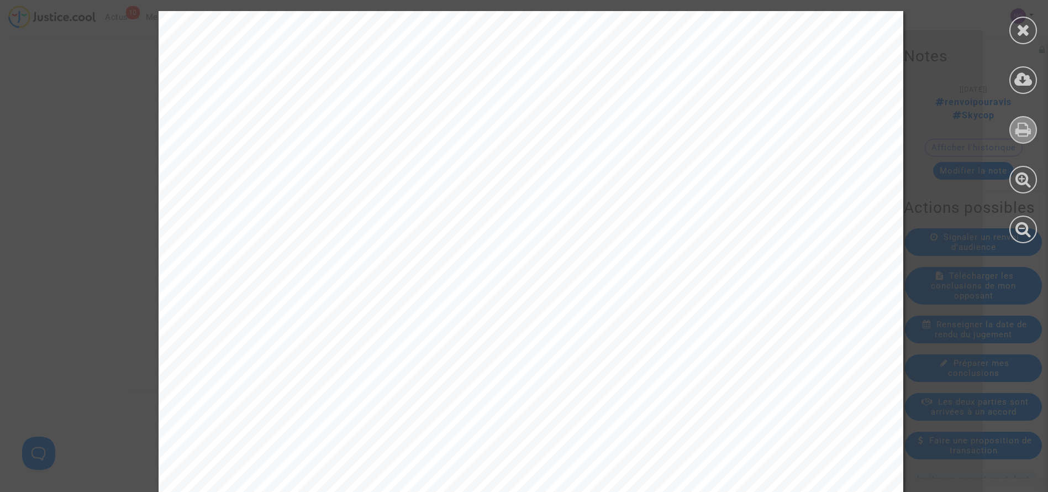
click at [1018, 127] on icon at bounding box center [1024, 129] width 16 height 17
click at [1013, 33] on div at bounding box center [1024, 31] width 28 height 28
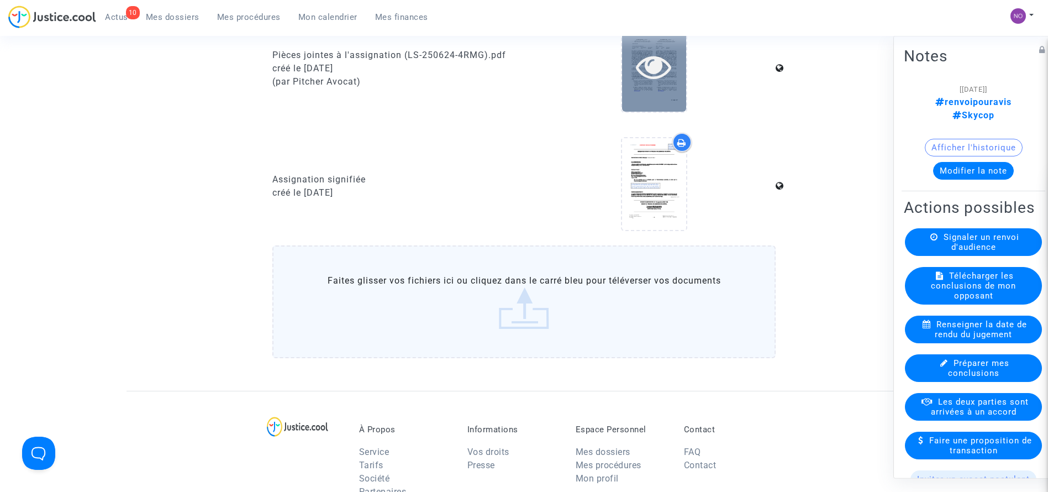
click at [634, 59] on div at bounding box center [654, 66] width 64 height 35
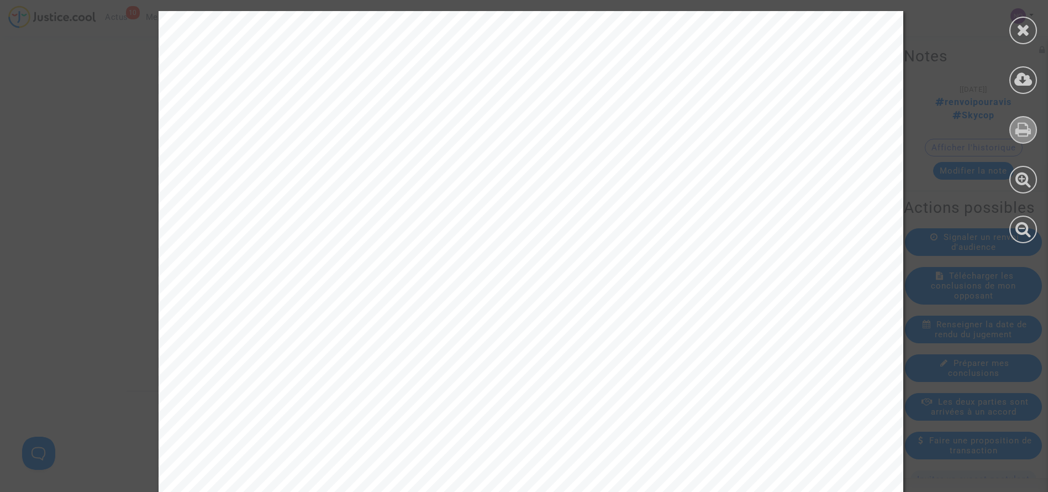
click at [1016, 131] on icon at bounding box center [1024, 129] width 16 height 17
click at [1023, 22] on icon at bounding box center [1024, 30] width 14 height 17
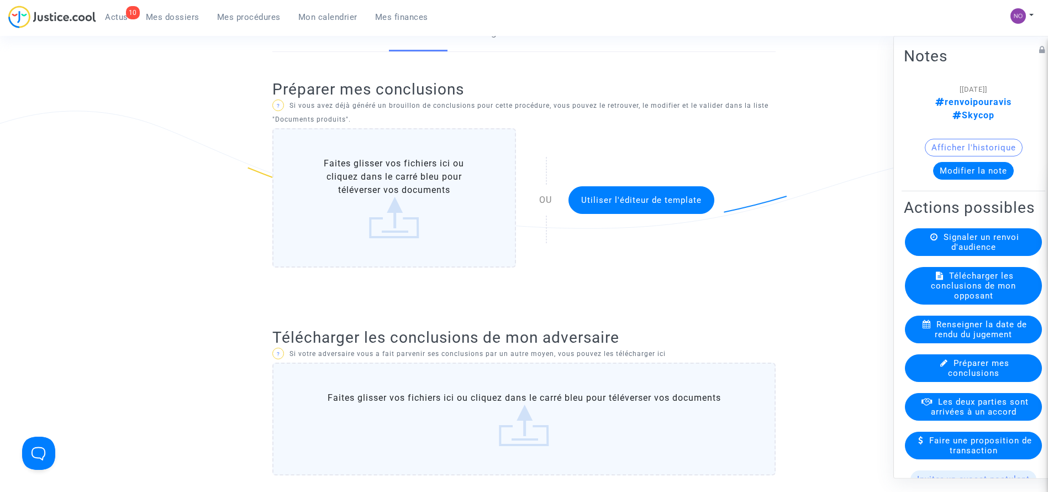
scroll to position [174, 0]
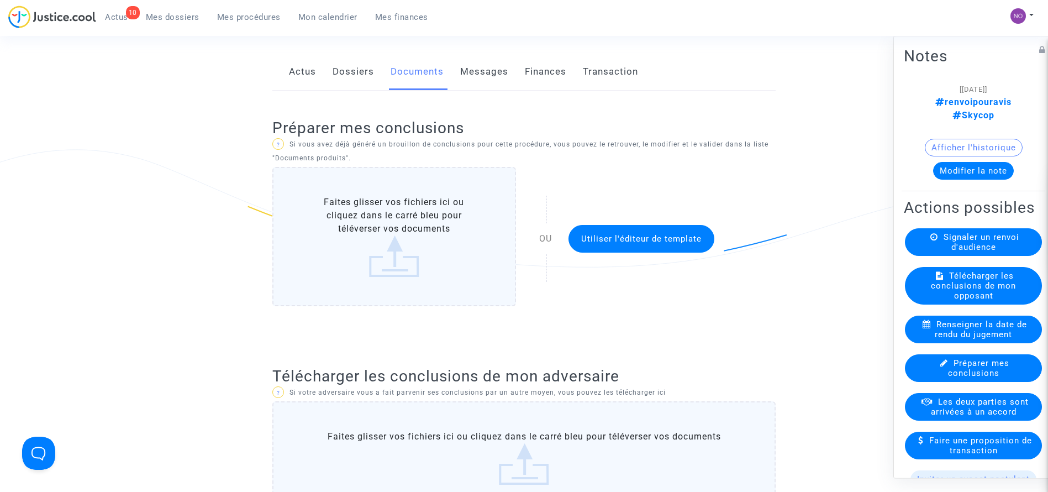
click at [347, 82] on link "Dossiers" at bounding box center [353, 72] width 41 height 36
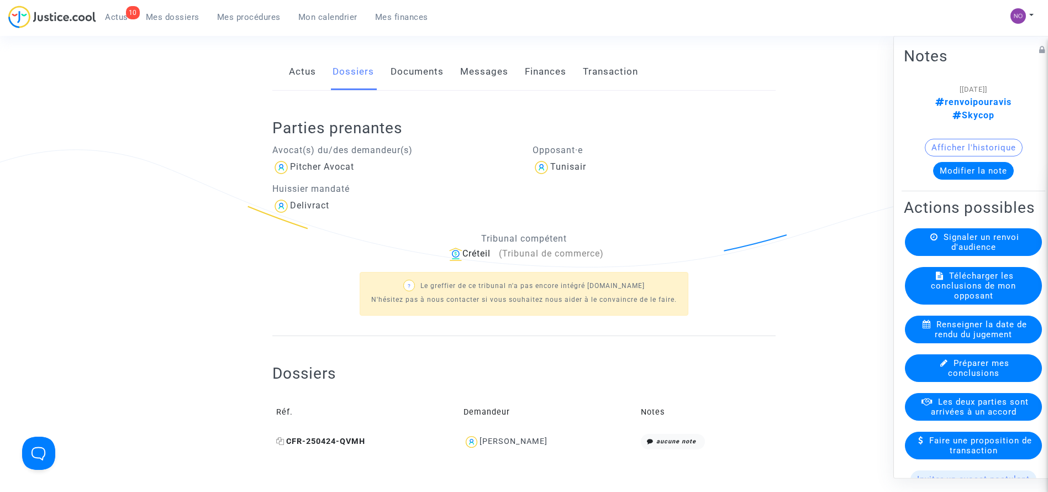
click at [320, 440] on span "CFR-250424-QVMH" at bounding box center [320, 441] width 89 height 9
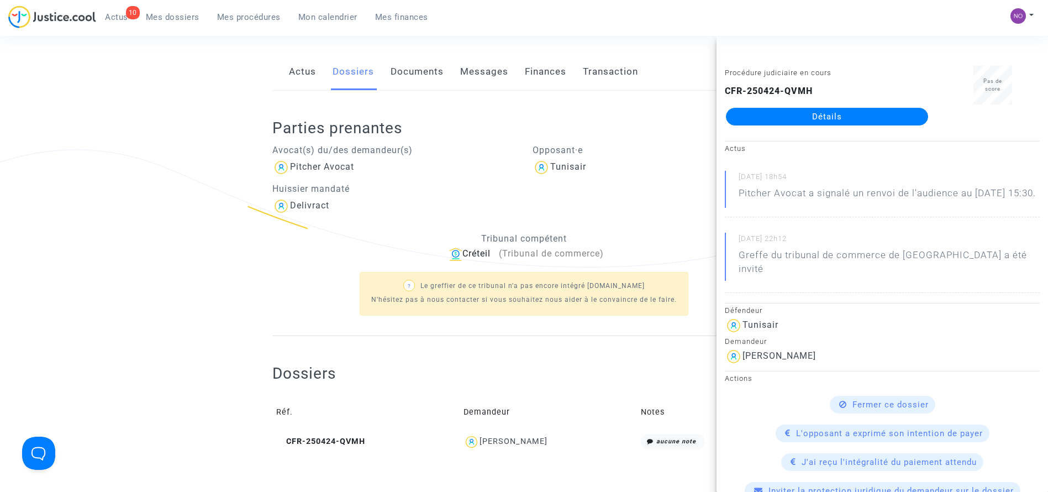
click at [816, 121] on link "Détails" at bounding box center [827, 117] width 202 height 18
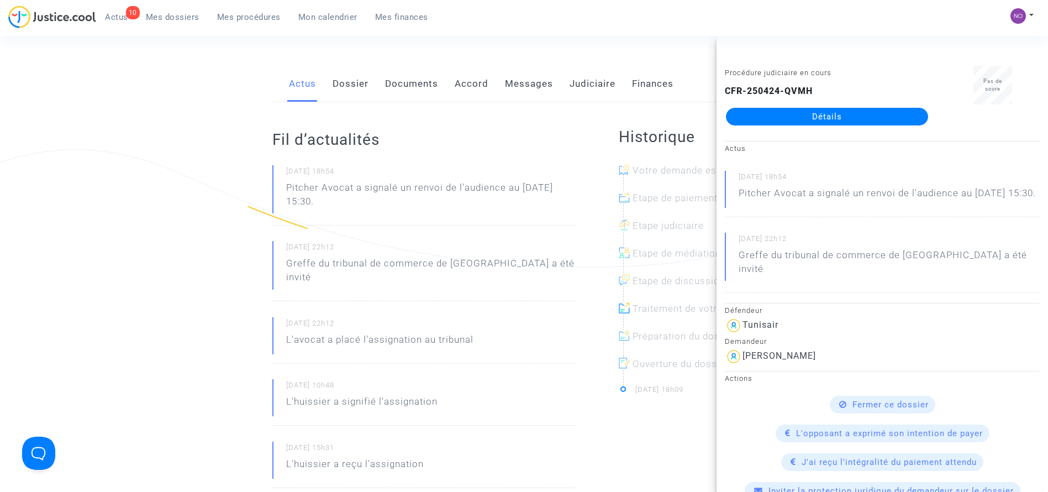
click at [391, 85] on link "Documents" at bounding box center [411, 84] width 53 height 36
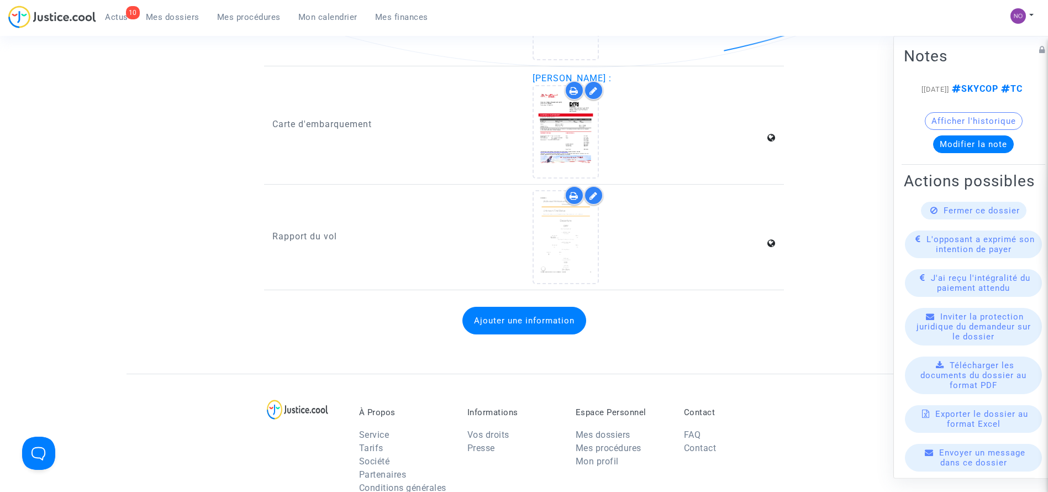
scroll to position [1534, 0]
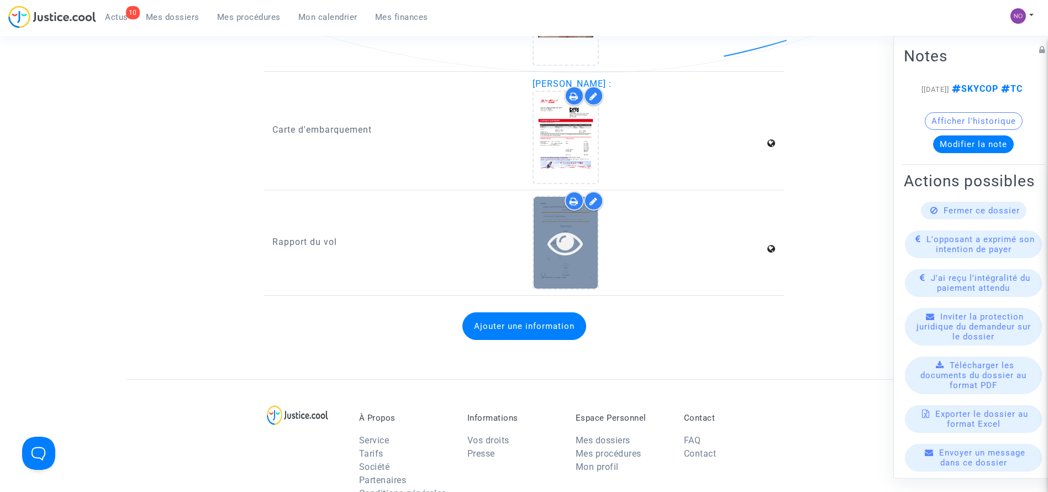
click at [586, 253] on div at bounding box center [566, 242] width 64 height 35
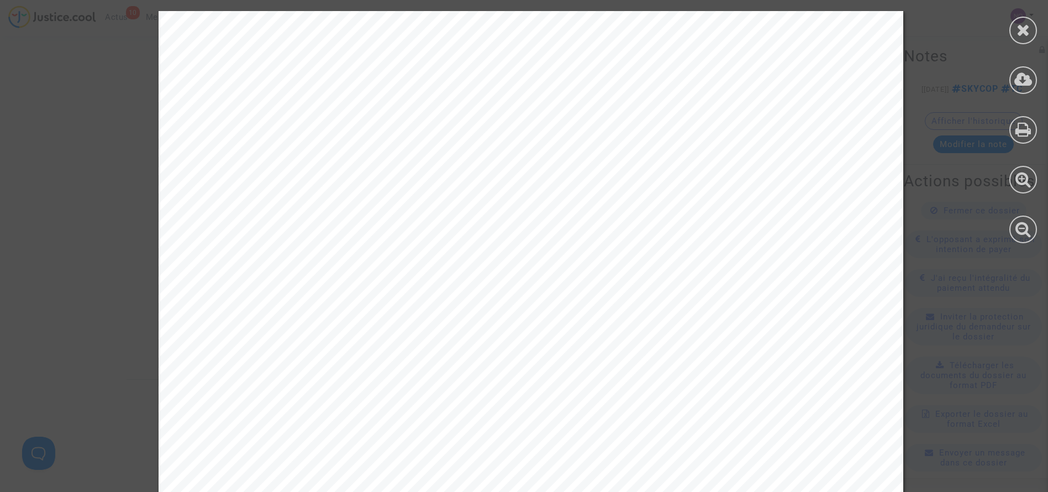
click at [563, 313] on span "Departure" at bounding box center [534, 332] width 165 height 38
click at [1018, 133] on icon at bounding box center [1024, 129] width 16 height 17
click at [1011, 23] on div at bounding box center [1024, 31] width 28 height 28
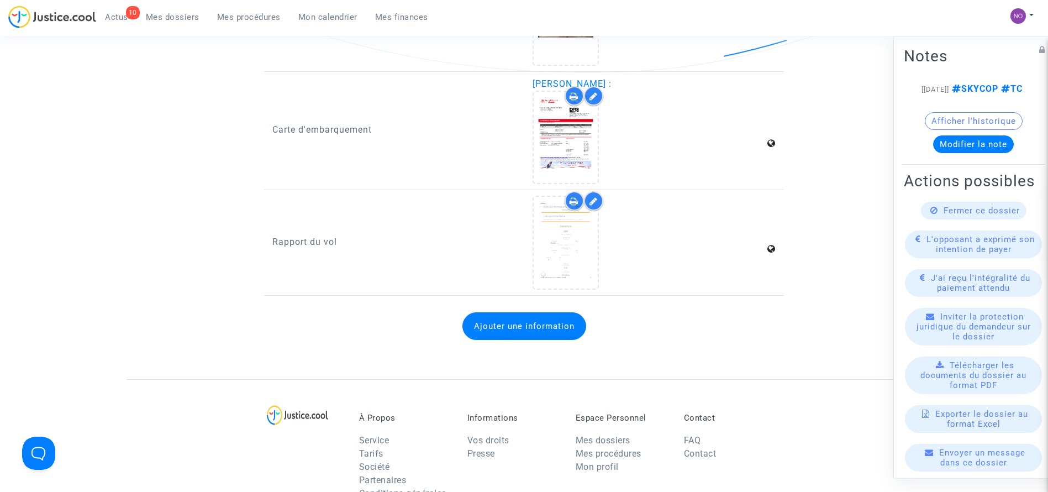
click at [253, 19] on span "Mes procédures" at bounding box center [249, 17] width 64 height 10
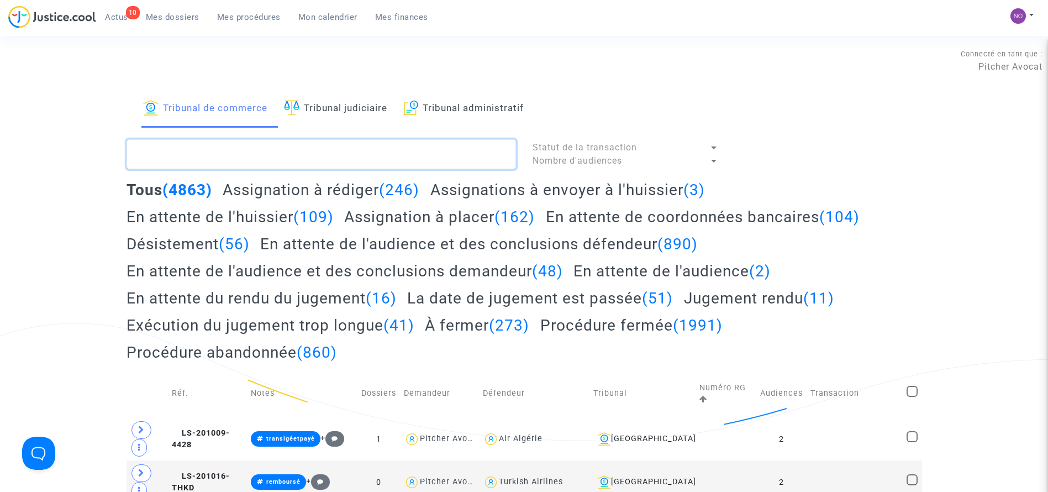
click at [401, 141] on textarea at bounding box center [322, 154] width 390 height 30
paste textarea "LS-250624-GHPJ"
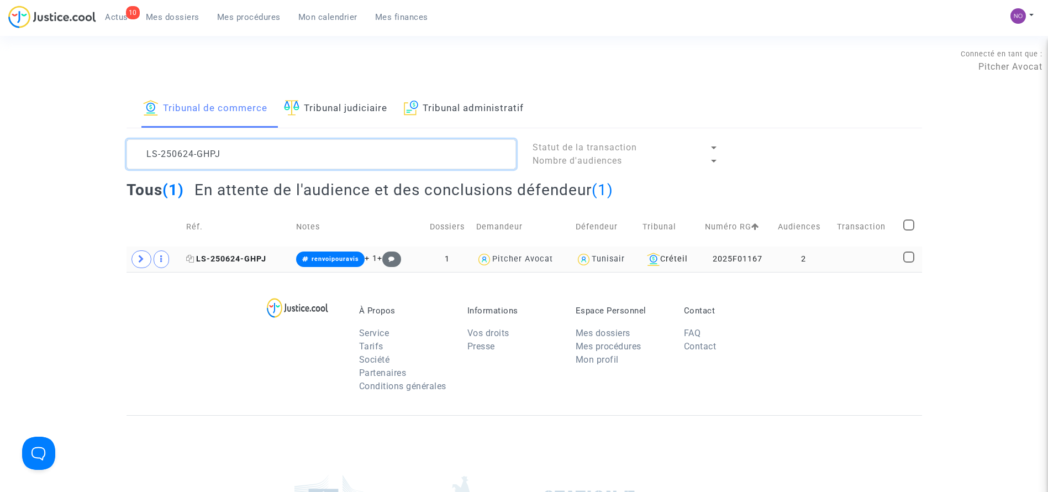
type textarea "LS-250624-GHPJ"
click at [235, 255] on span "LS-250624-GHPJ" at bounding box center [226, 258] width 80 height 9
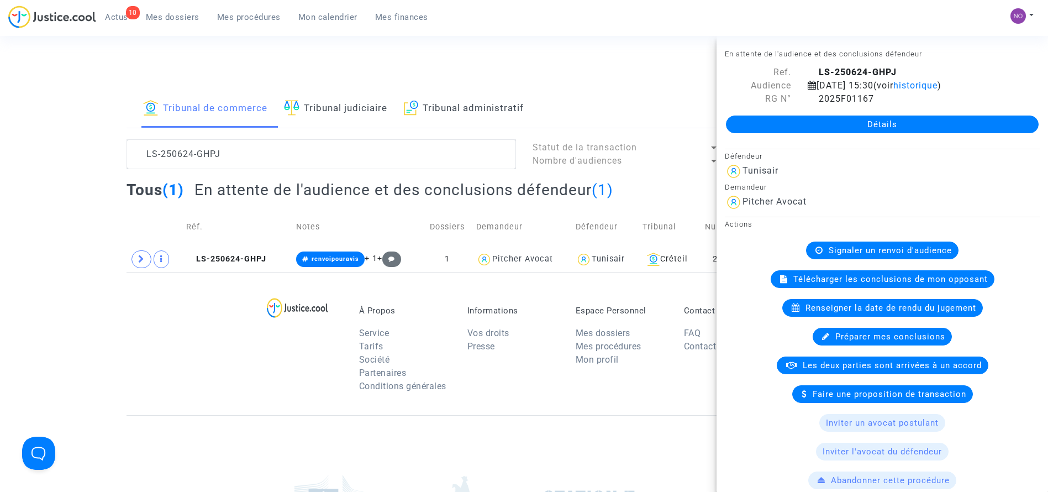
click at [827, 123] on link "Détails" at bounding box center [882, 124] width 313 height 18
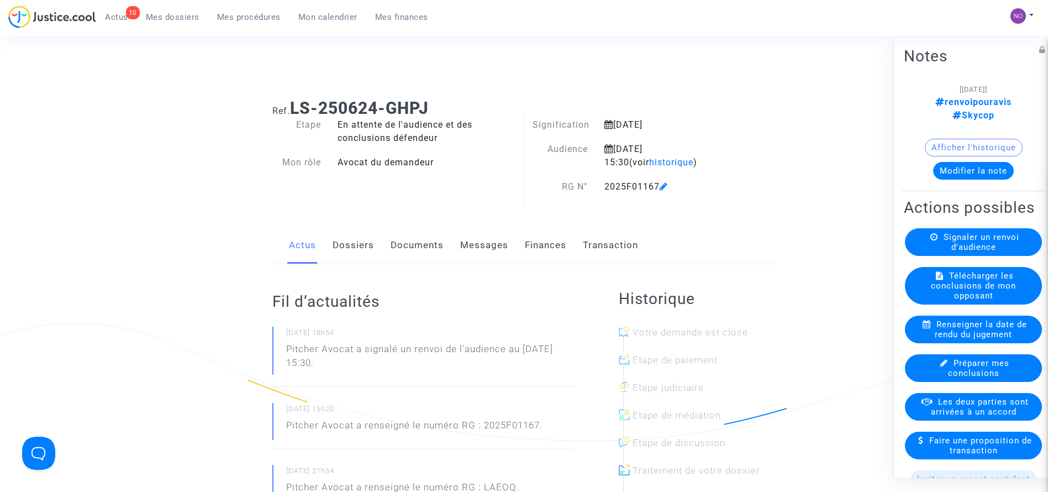
click at [410, 243] on link "Documents" at bounding box center [417, 245] width 53 height 36
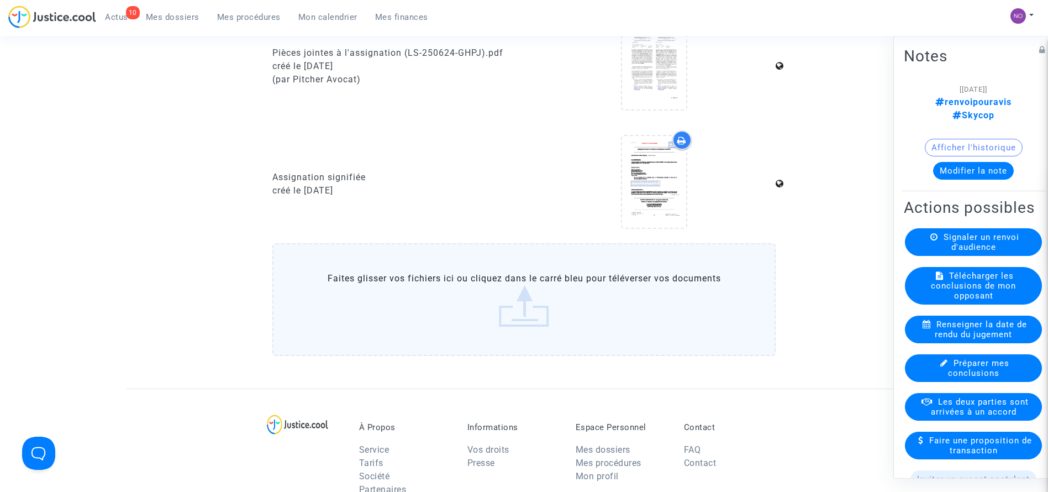
scroll to position [1033, 0]
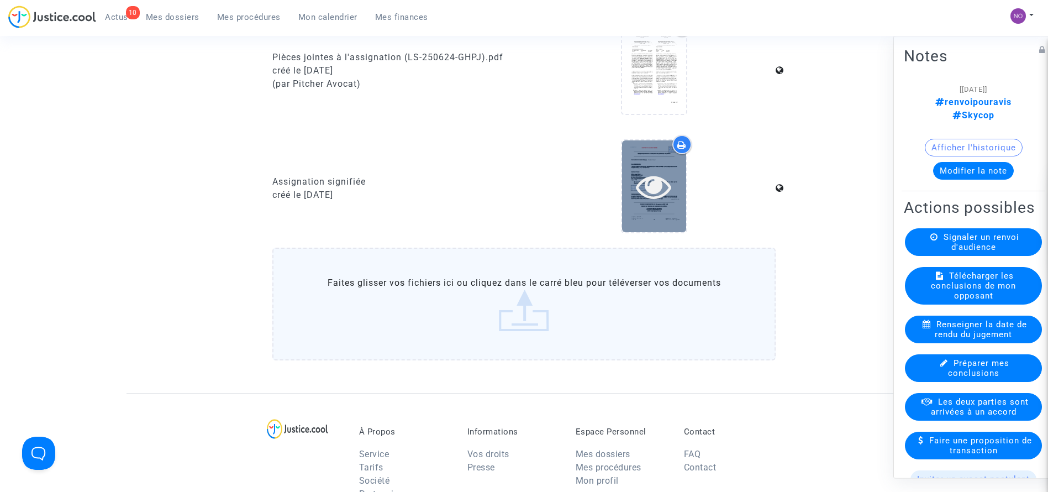
click at [667, 183] on icon at bounding box center [654, 186] width 36 height 35
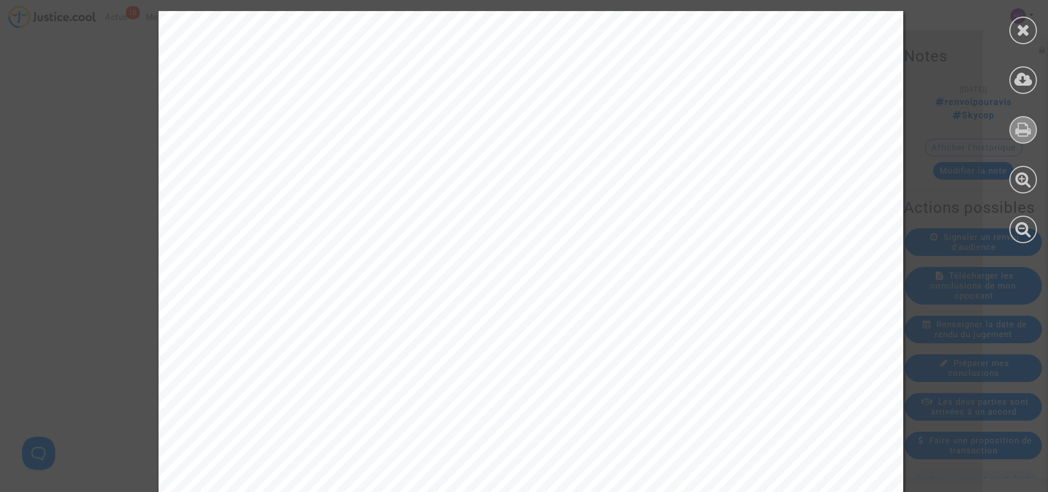
click at [1013, 136] on div at bounding box center [1024, 130] width 28 height 28
click at [1023, 28] on icon at bounding box center [1024, 30] width 14 height 17
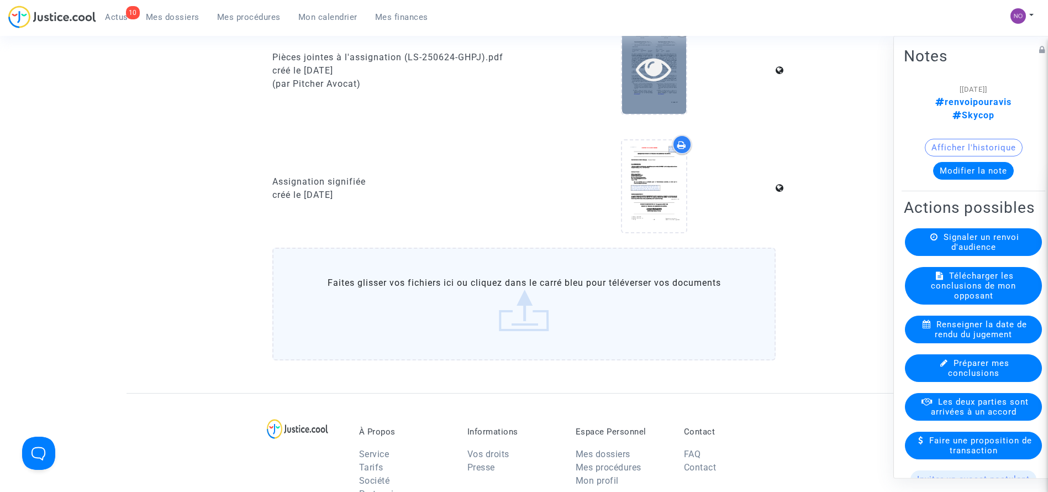
click at [648, 76] on icon at bounding box center [654, 68] width 36 height 35
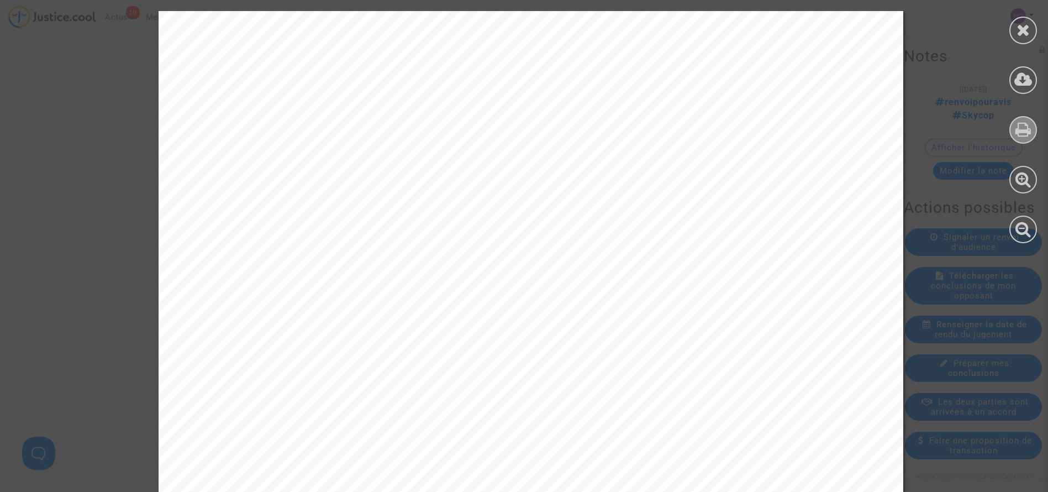
click at [1024, 133] on icon at bounding box center [1024, 129] width 16 height 17
click at [1033, 36] on div at bounding box center [1024, 31] width 28 height 28
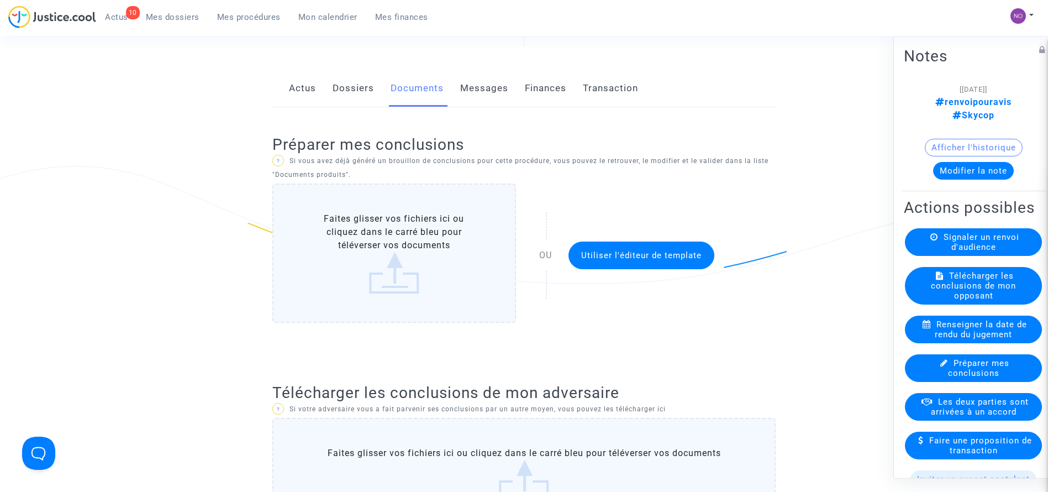
scroll to position [138, 0]
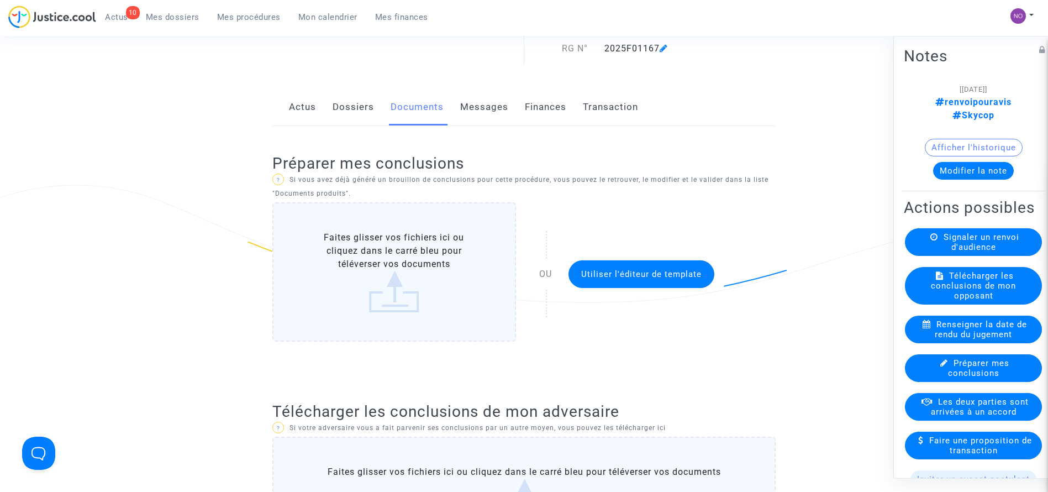
click at [369, 105] on link "Dossiers" at bounding box center [353, 107] width 41 height 36
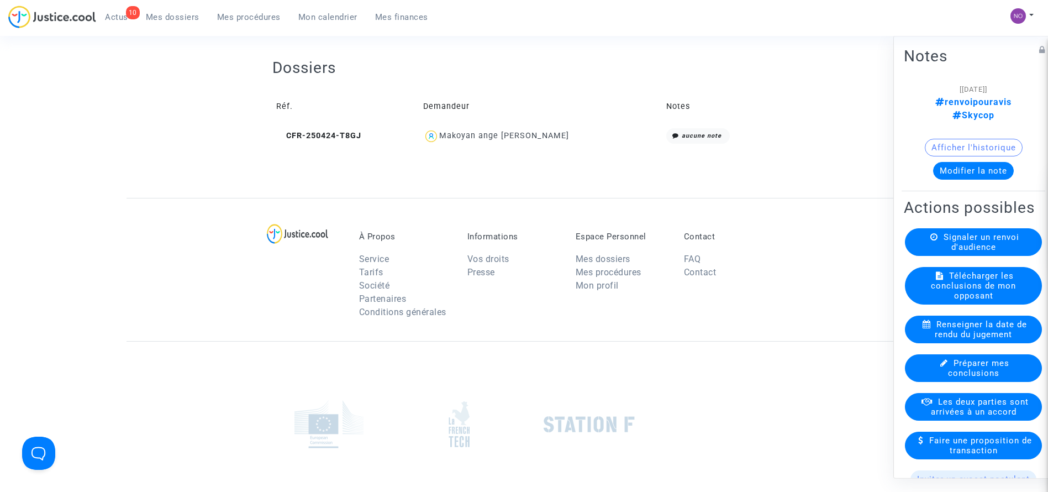
scroll to position [467, 0]
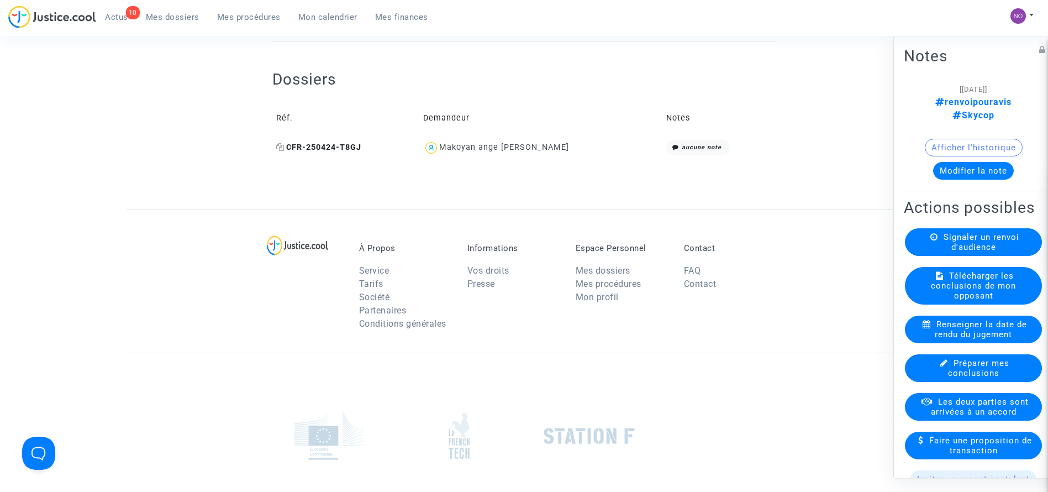
click at [316, 144] on span "CFR-250424-T8GJ" at bounding box center [318, 147] width 85 height 9
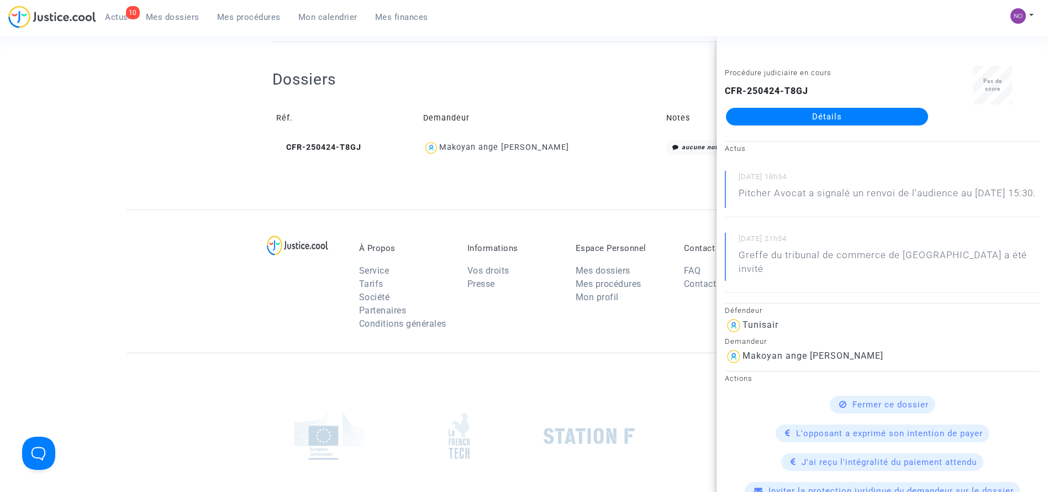
click at [757, 115] on link "Détails" at bounding box center [827, 117] width 202 height 18
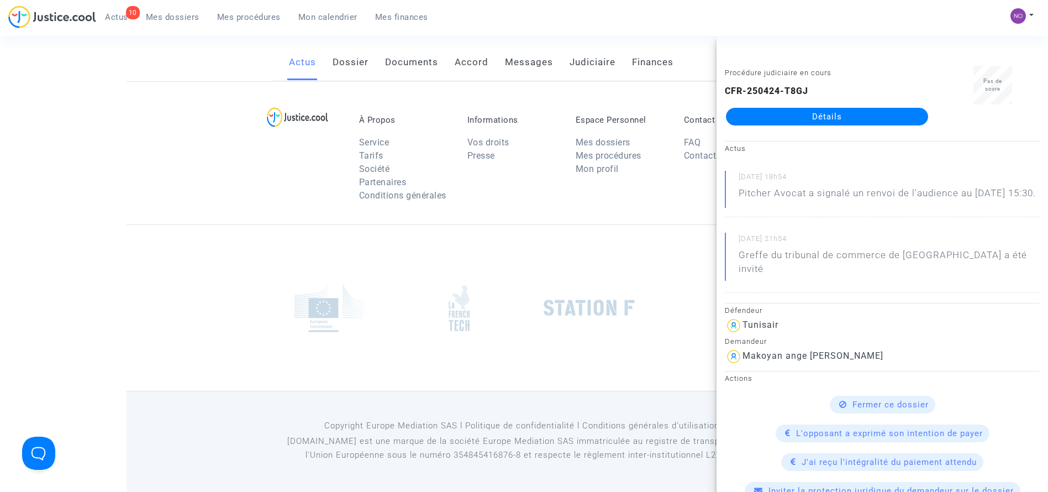
scroll to position [467, 0]
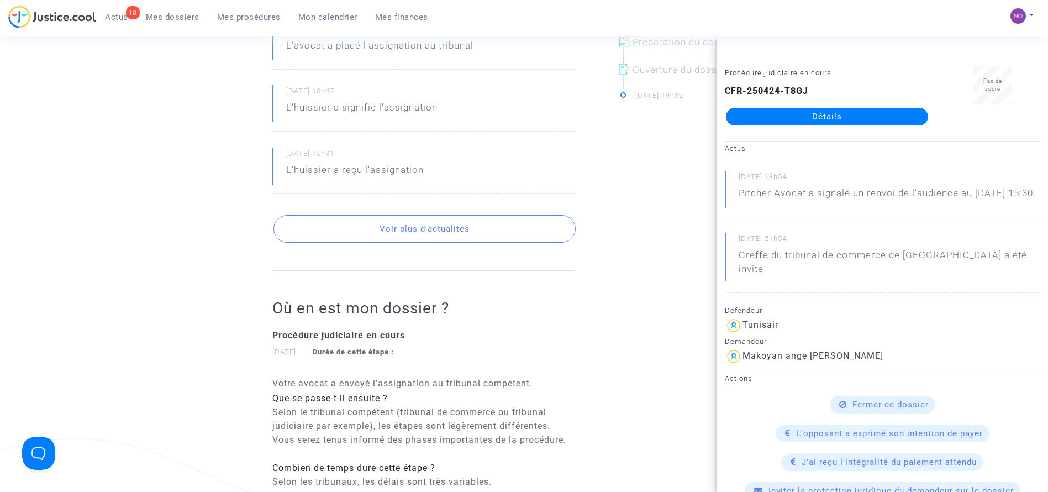
click at [123, 90] on div "Ref. CFR-250424-T8GJ Etape Procédure judiciaire en cours Catégorie Retard de vo…" at bounding box center [524, 155] width 1048 height 1064
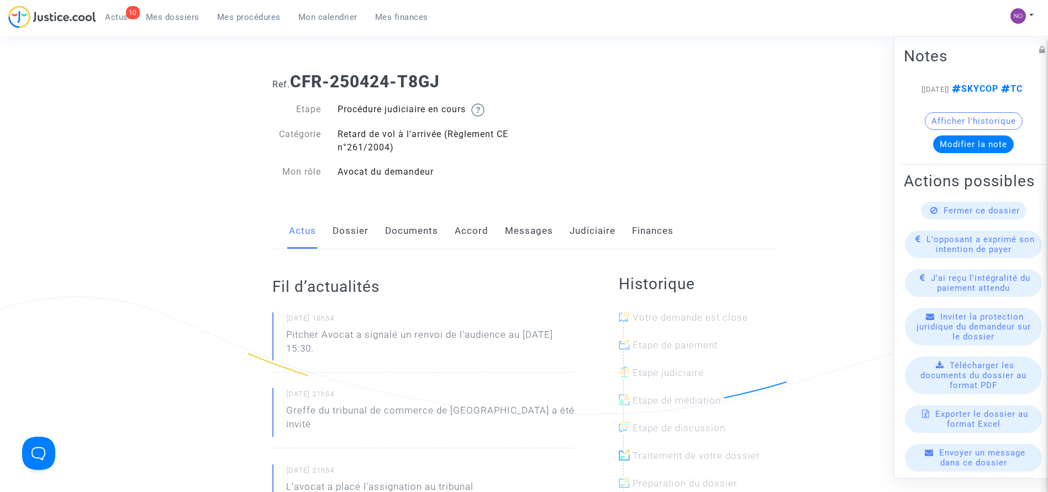
scroll to position [0, 0]
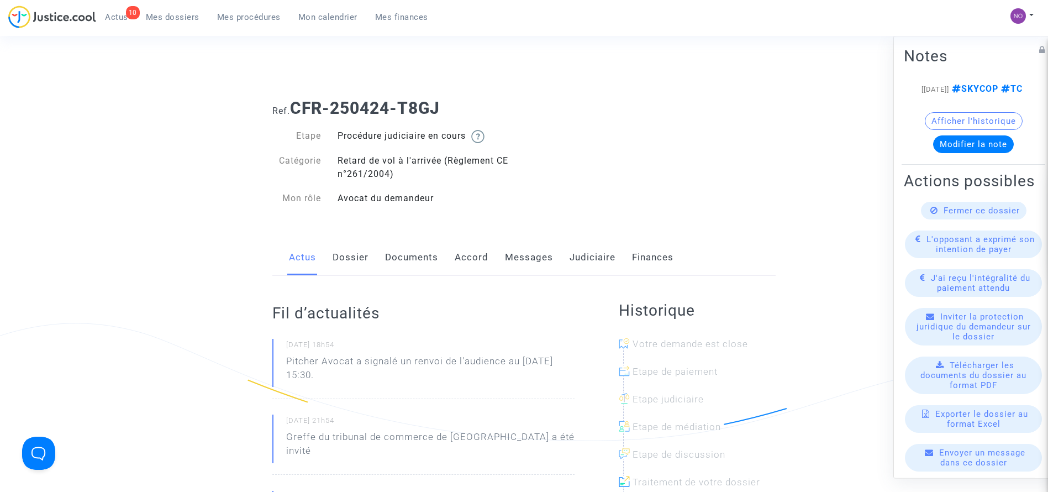
click at [395, 253] on link "Documents" at bounding box center [411, 257] width 53 height 36
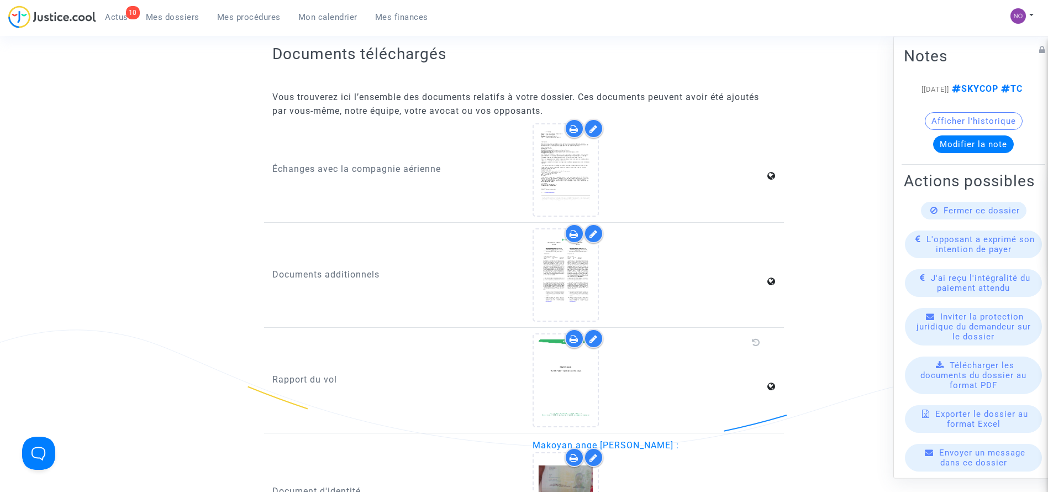
scroll to position [1162, 0]
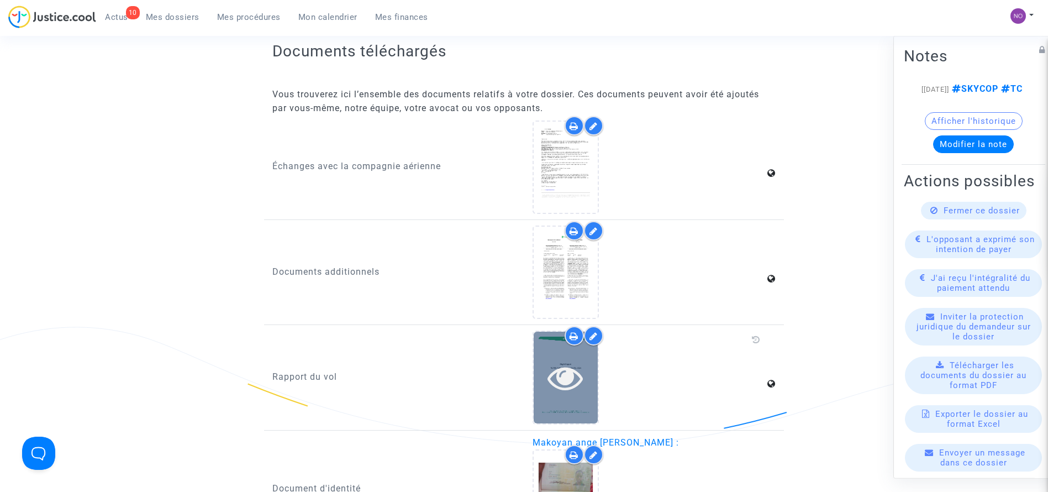
click at [572, 400] on div at bounding box center [566, 377] width 64 height 91
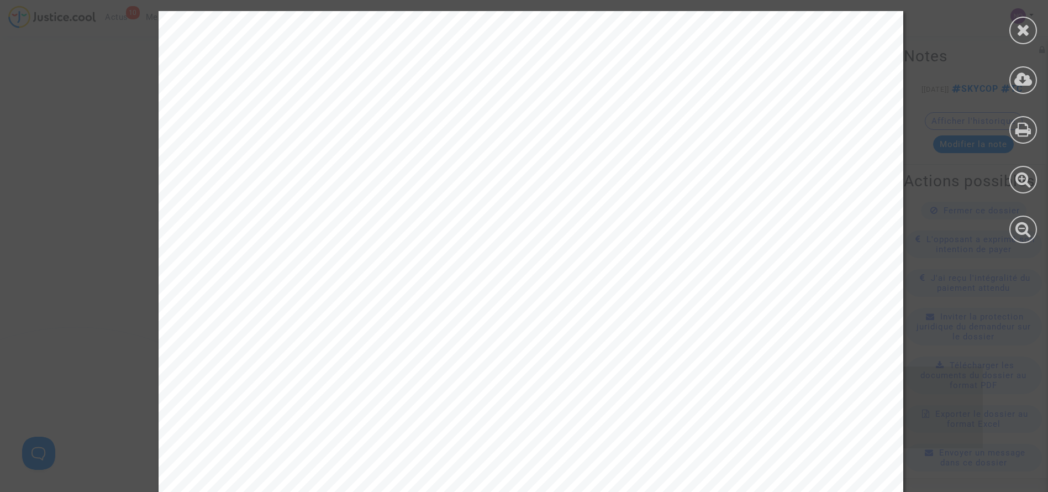
click at [831, 178] on div "(TU) Tunisair 719 Historical Flight Status Unknown Unknown Final Status We were…" at bounding box center [531, 360] width 745 height 1054
click at [1026, 133] on icon at bounding box center [1024, 129] width 16 height 17
click at [1014, 24] on div at bounding box center [1024, 31] width 28 height 28
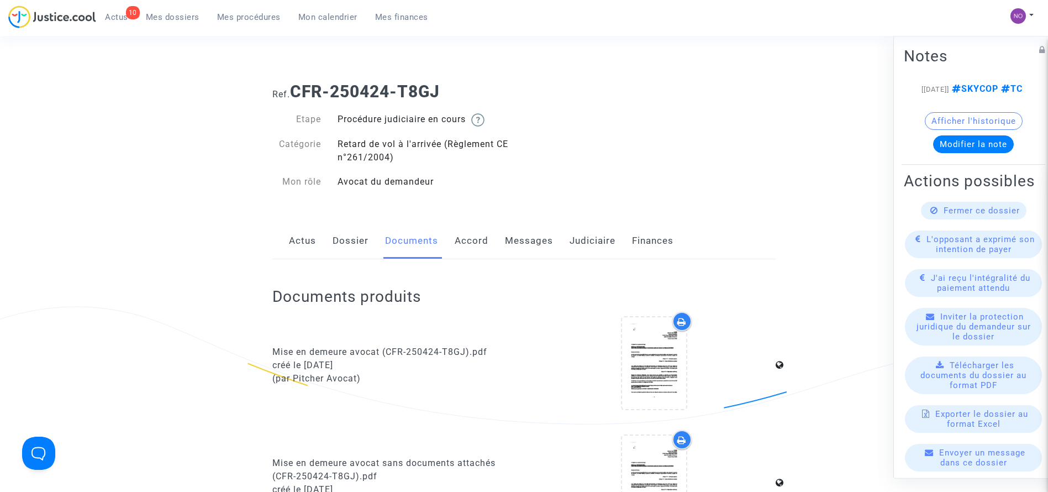
scroll to position [0, 0]
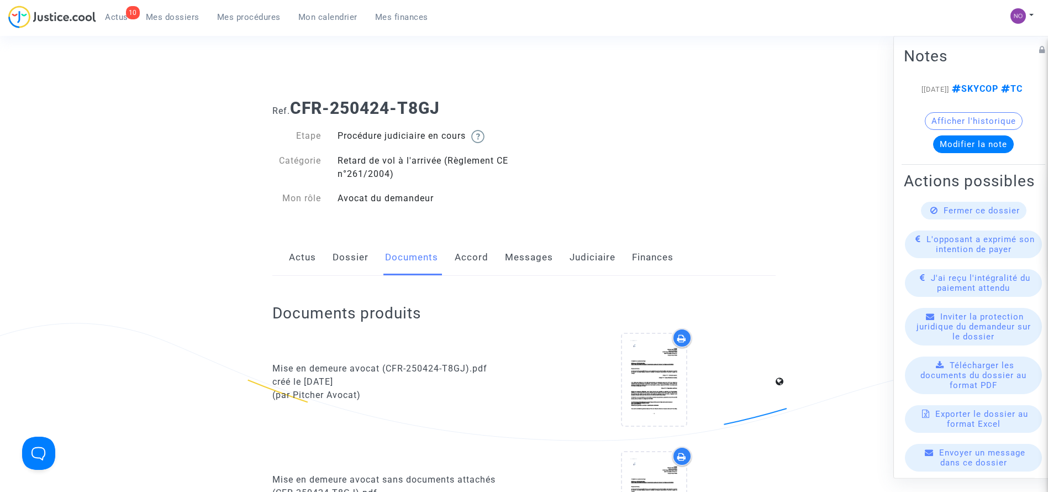
click at [357, 256] on link "Dossier" at bounding box center [351, 257] width 36 height 36
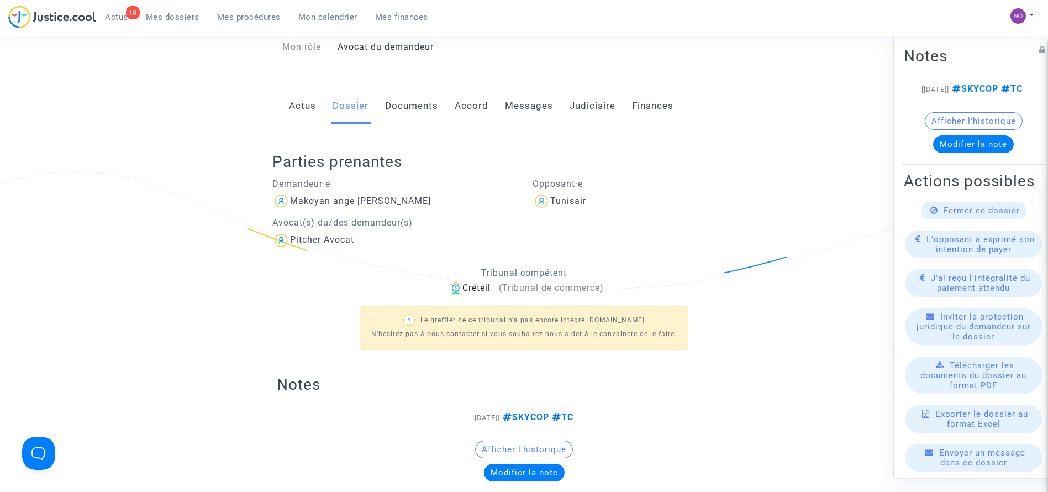
scroll to position [133, 0]
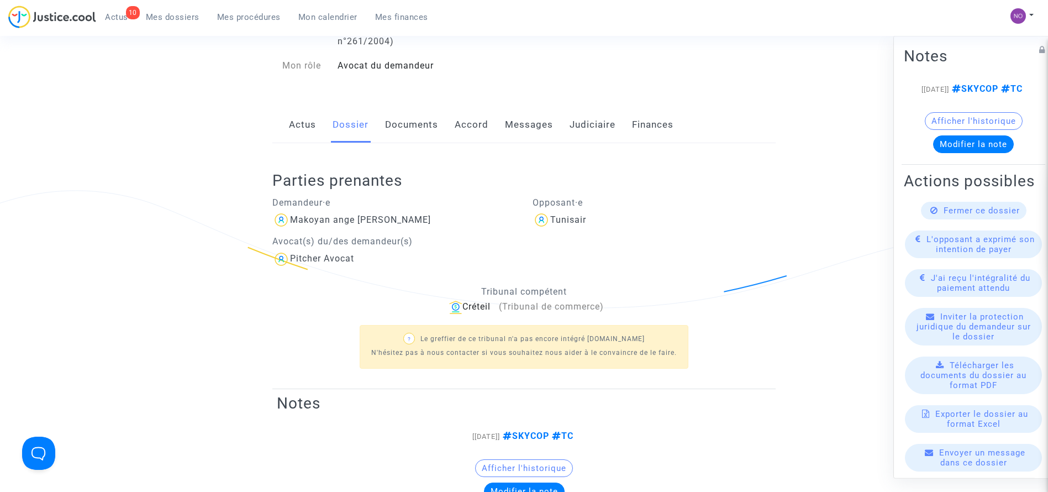
click at [381, 132] on div "Actus Dossier Documents Accord Messages Judiciaire Finances" at bounding box center [523, 125] width 503 height 37
click at [428, 127] on link "Documents" at bounding box center [411, 125] width 53 height 36
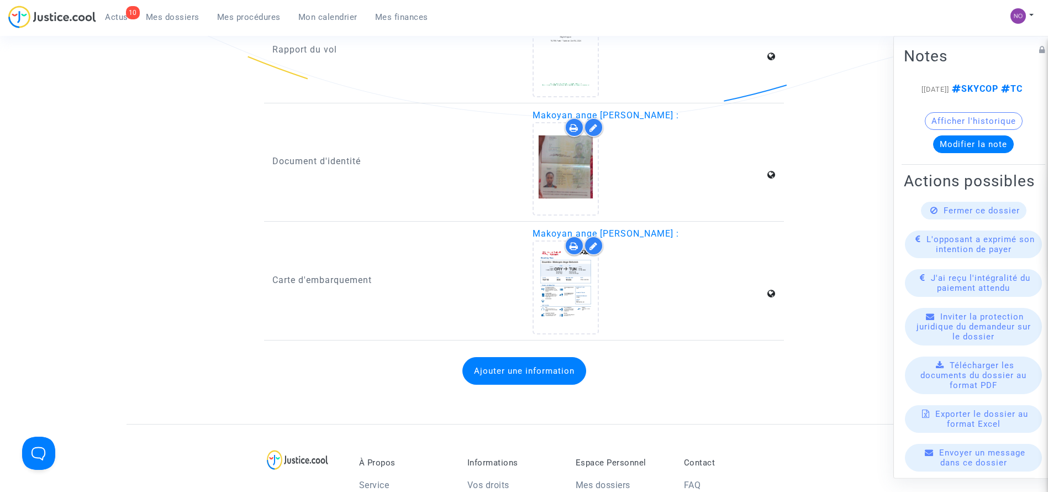
scroll to position [1492, 0]
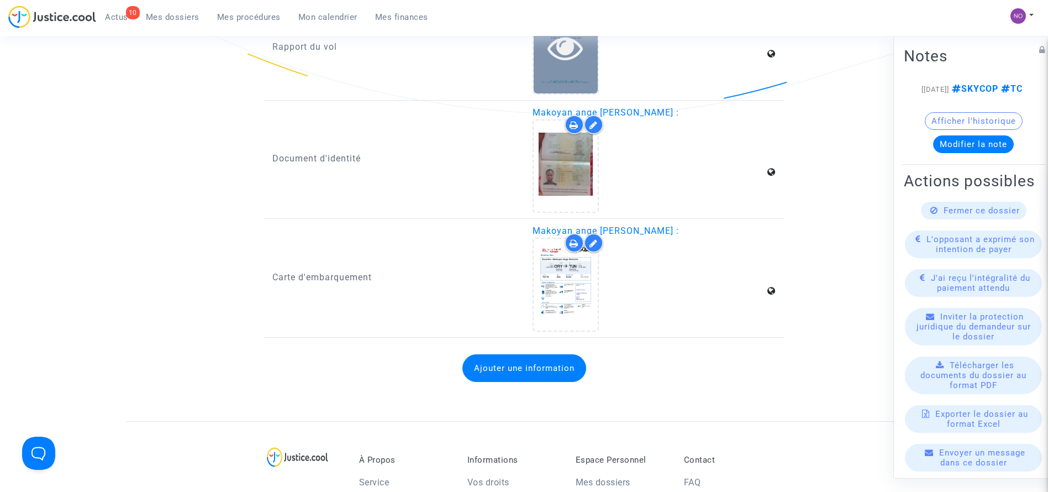
click at [562, 50] on icon at bounding box center [566, 47] width 36 height 35
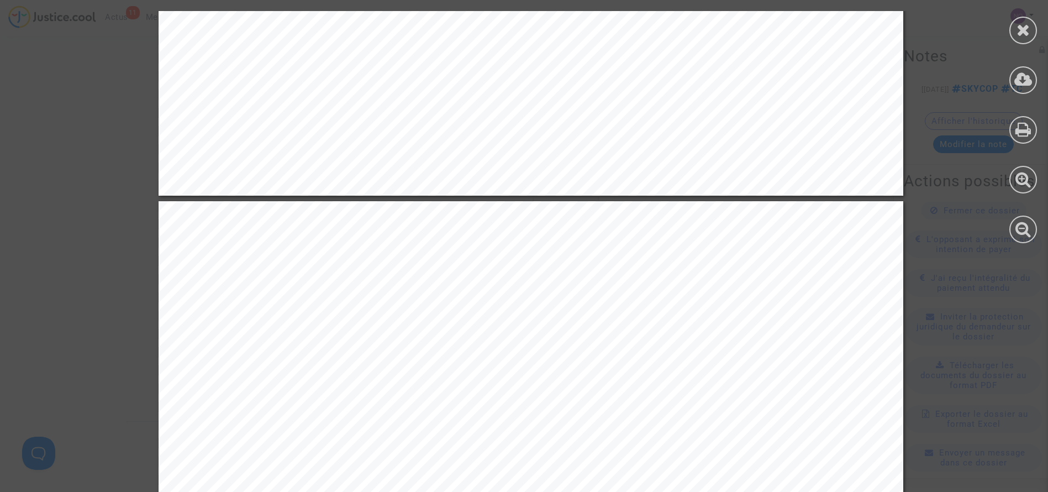
scroll to position [12565, 0]
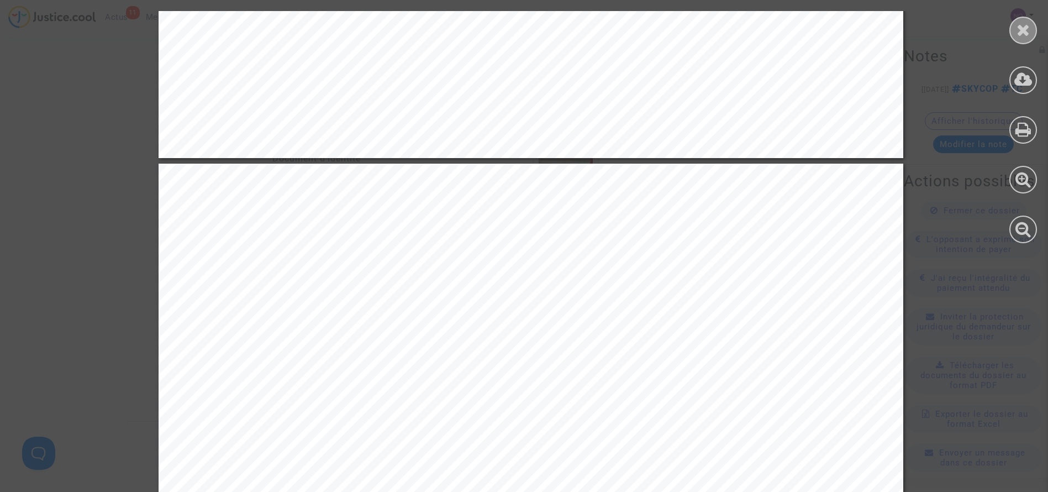
click at [1025, 34] on icon at bounding box center [1024, 30] width 14 height 17
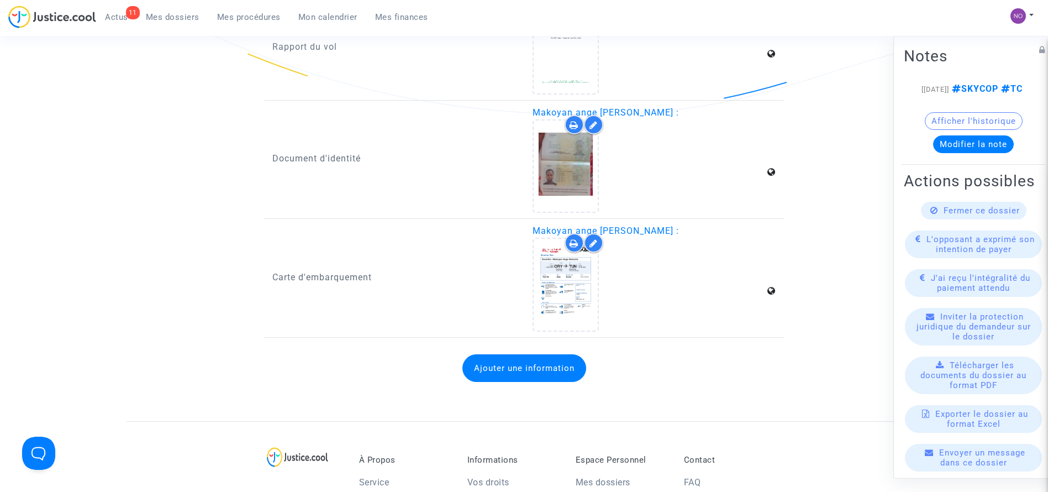
click at [251, 13] on span "Mes procédures" at bounding box center [249, 17] width 64 height 10
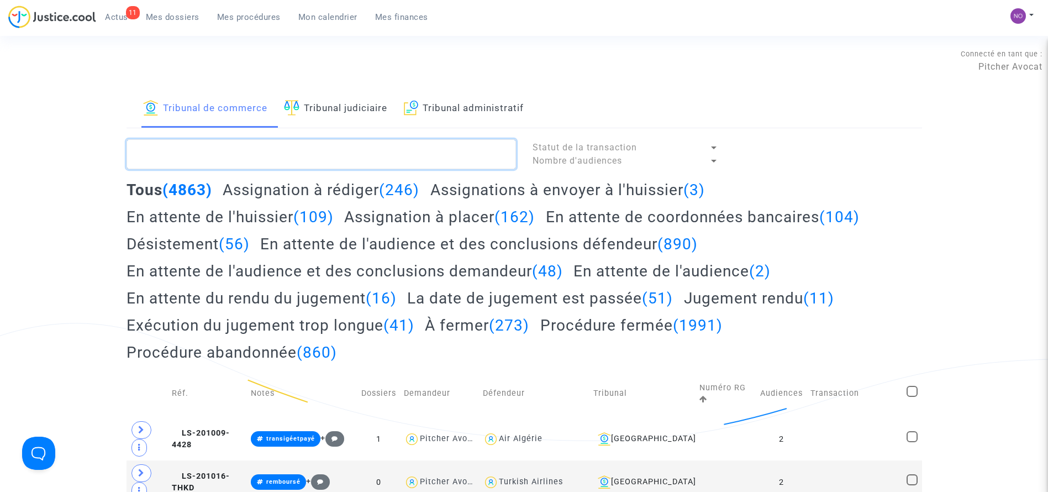
click at [479, 145] on textarea at bounding box center [322, 154] width 390 height 30
paste textarea "LS-250624-KGJR"
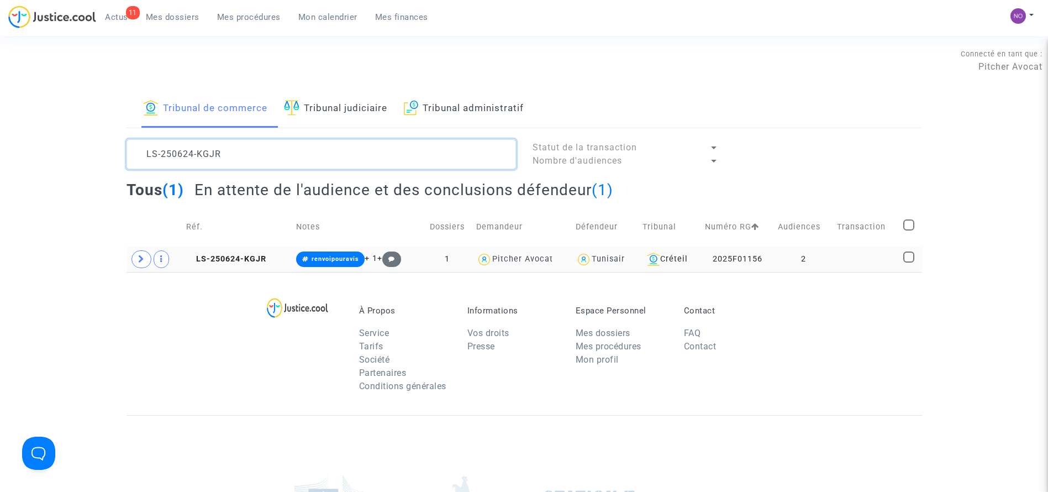
type textarea "LS-250624-KGJR"
click at [792, 253] on td "2" at bounding box center [803, 258] width 59 height 25
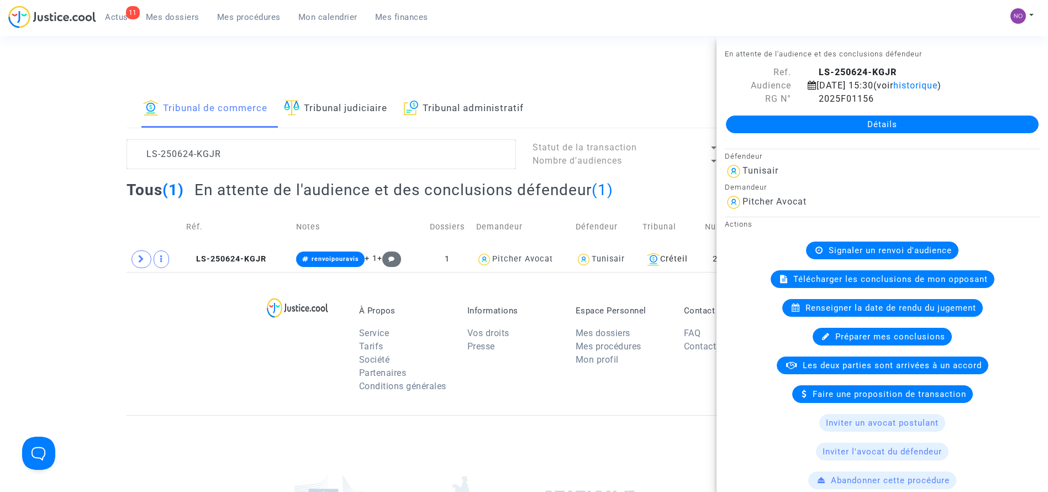
click at [844, 122] on link "Détails" at bounding box center [882, 124] width 313 height 18
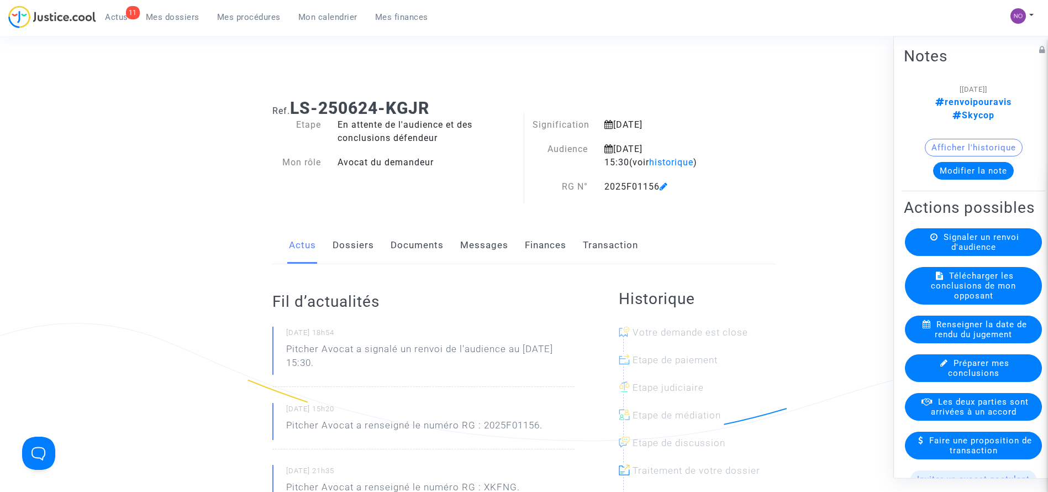
click at [422, 247] on link "Documents" at bounding box center [417, 245] width 53 height 36
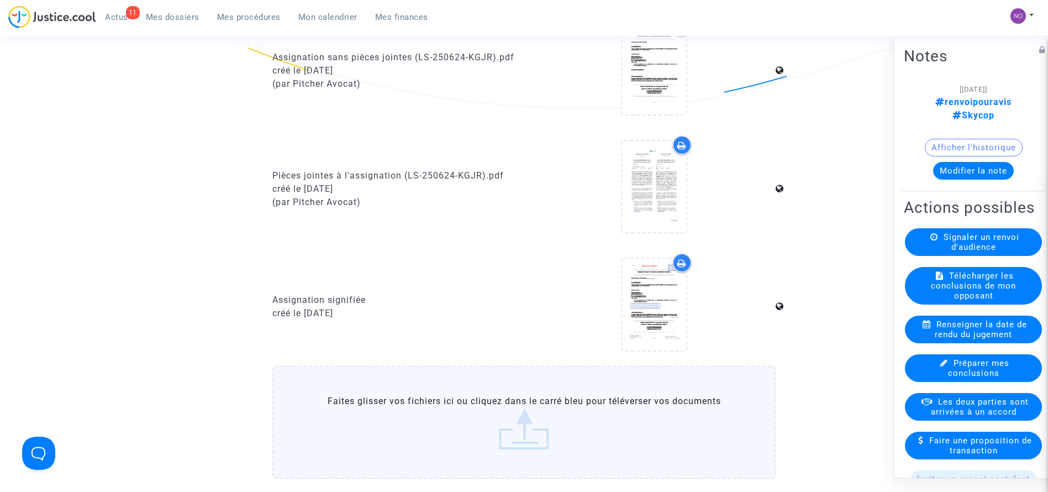
scroll to position [924, 0]
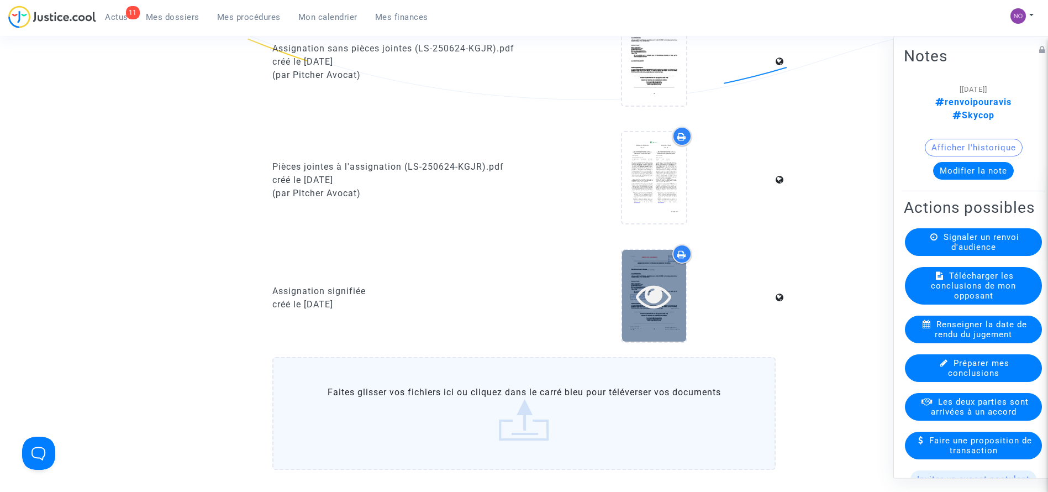
click at [643, 297] on icon at bounding box center [654, 295] width 36 height 35
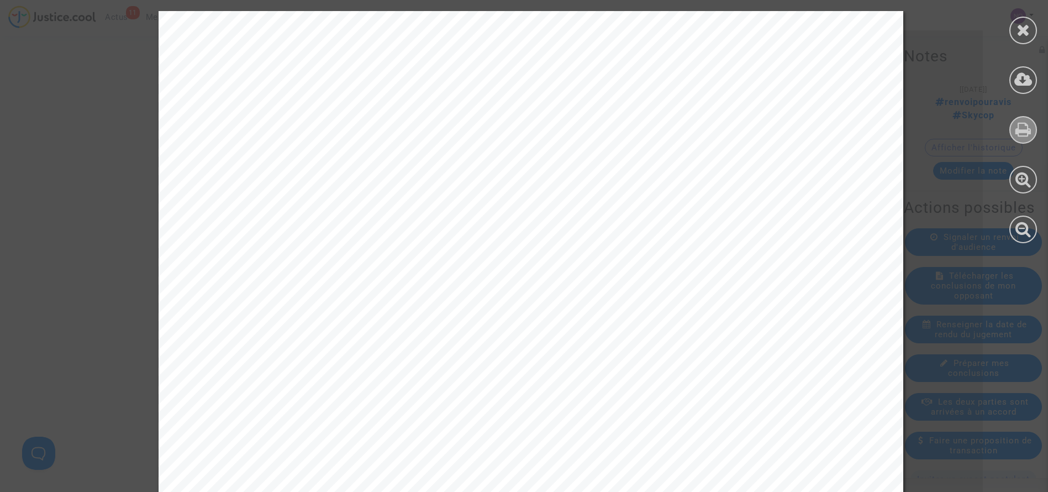
click at [1022, 125] on icon at bounding box center [1024, 129] width 16 height 17
click at [1020, 22] on icon at bounding box center [1024, 30] width 14 height 17
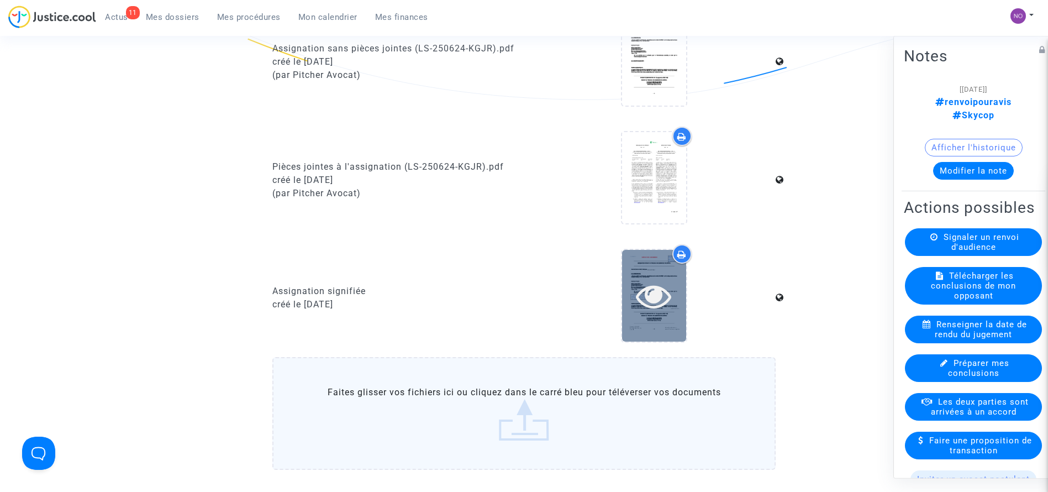
click at [651, 301] on icon at bounding box center [654, 295] width 36 height 35
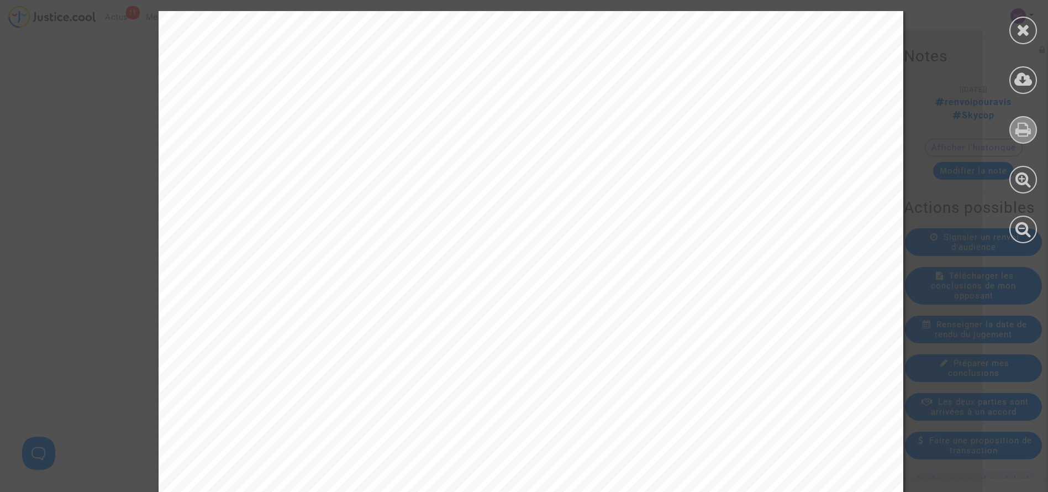
click at [1012, 133] on div at bounding box center [1024, 130] width 28 height 28
click at [1024, 38] on icon at bounding box center [1024, 30] width 14 height 17
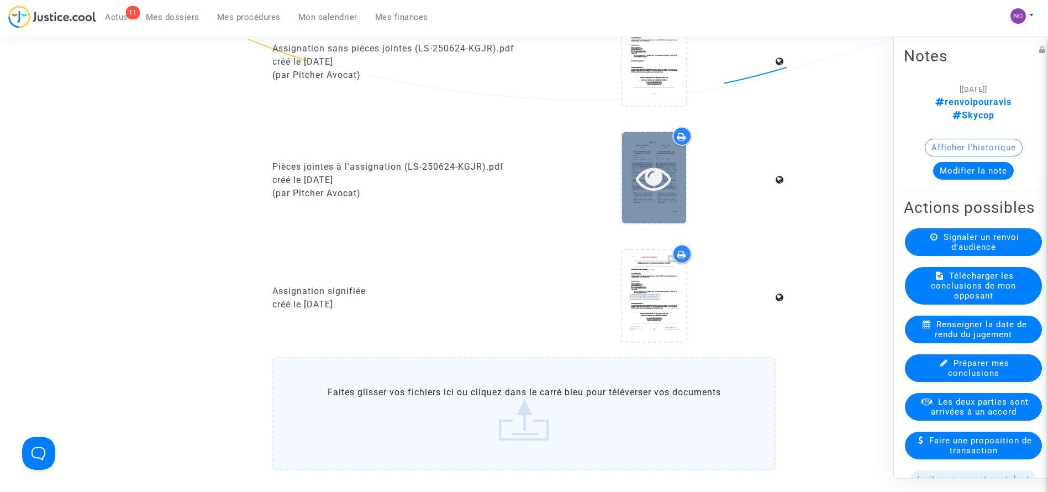
click at [650, 176] on icon at bounding box center [654, 177] width 36 height 35
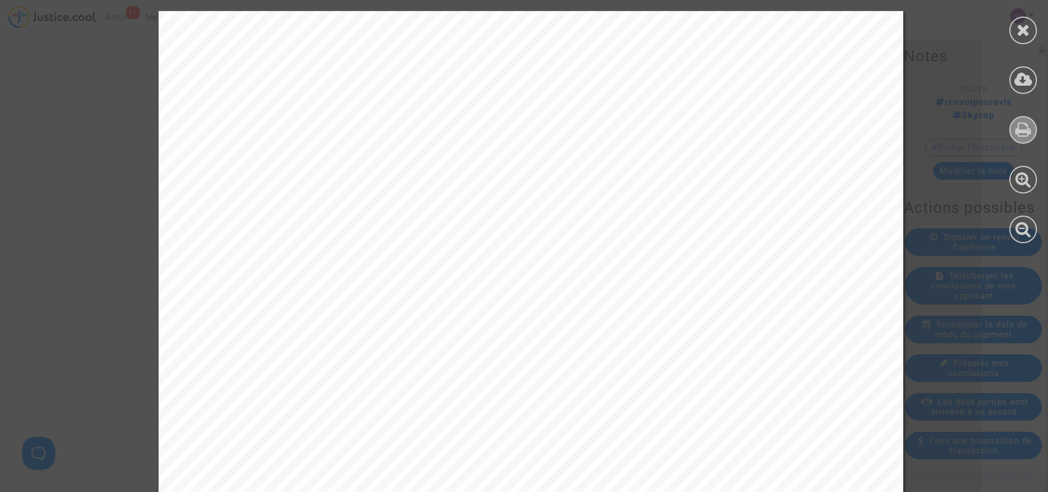
click at [1025, 125] on icon at bounding box center [1024, 129] width 16 height 17
click at [1019, 20] on div at bounding box center [1024, 31] width 28 height 28
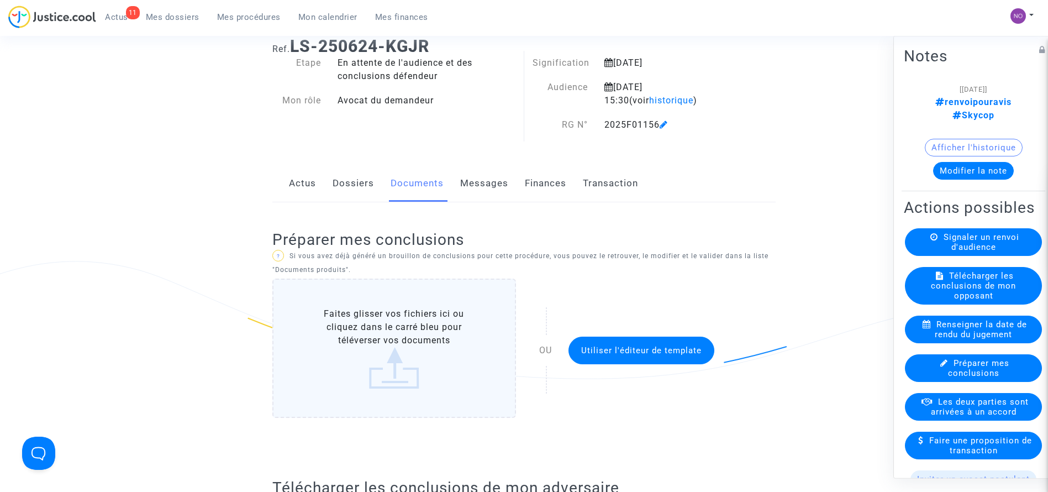
scroll to position [61, 0]
click at [338, 183] on link "Dossiers" at bounding box center [353, 184] width 41 height 36
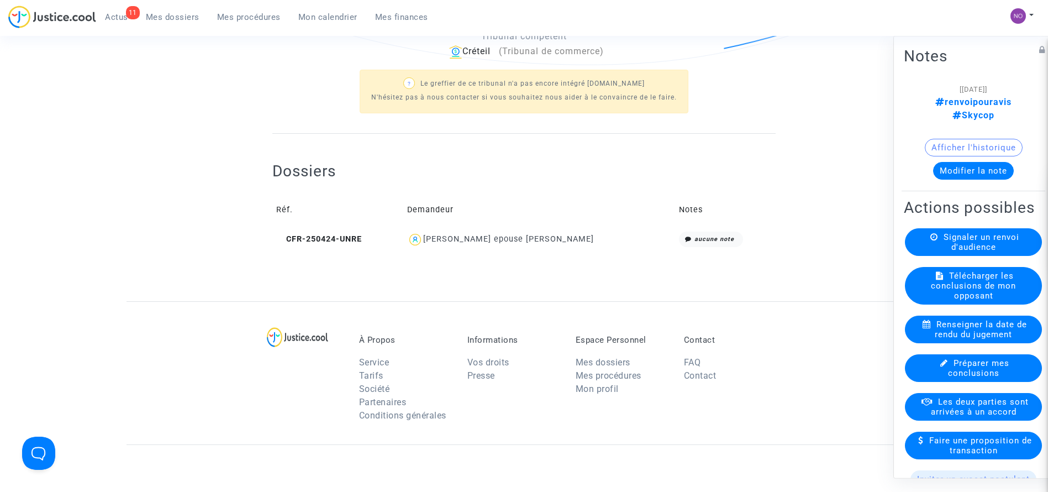
scroll to position [381, 0]
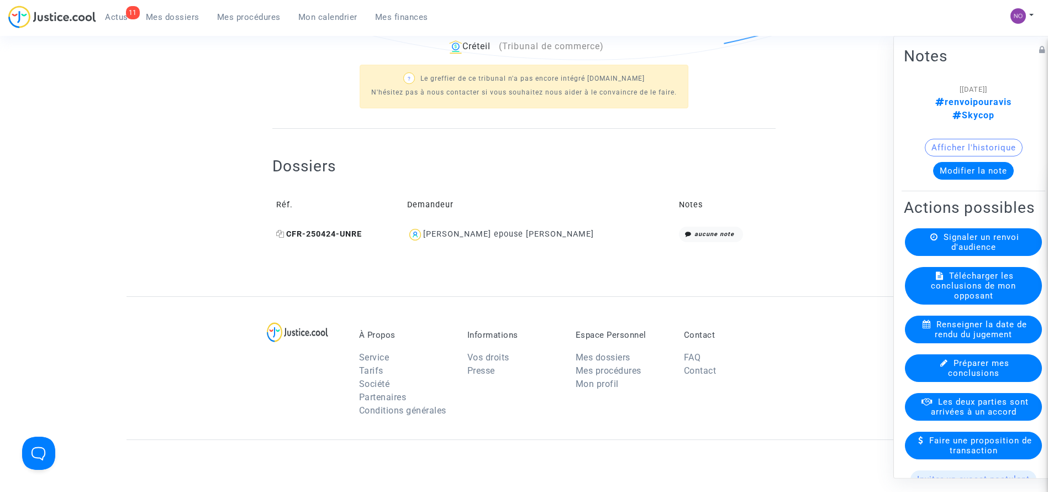
click at [354, 232] on span "CFR-250424-UNRE" at bounding box center [319, 233] width 86 height 9
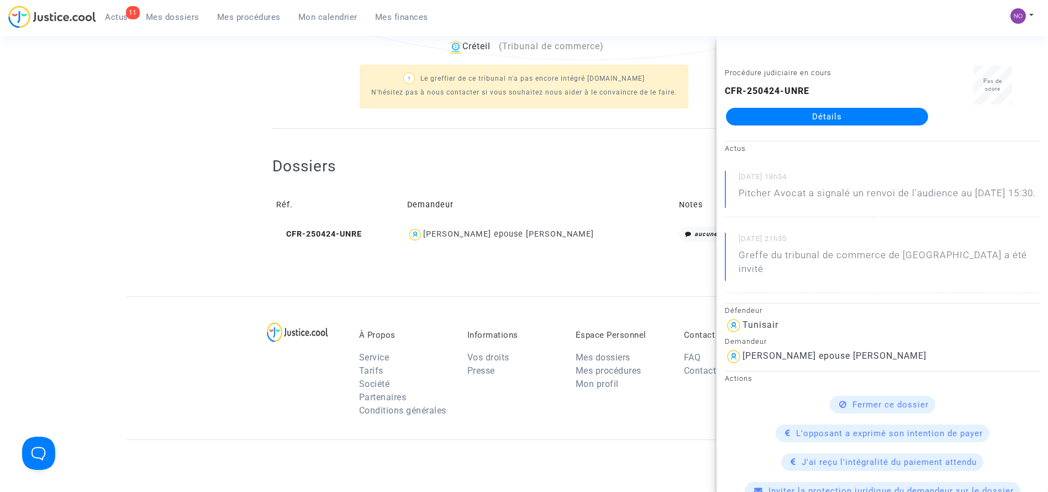
click at [766, 122] on link "Détails" at bounding box center [827, 117] width 202 height 18
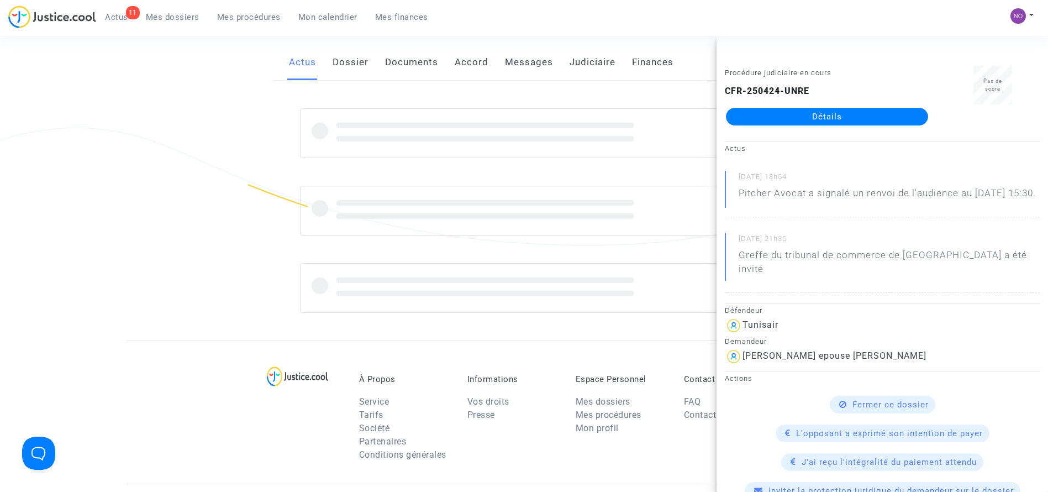
scroll to position [381, 0]
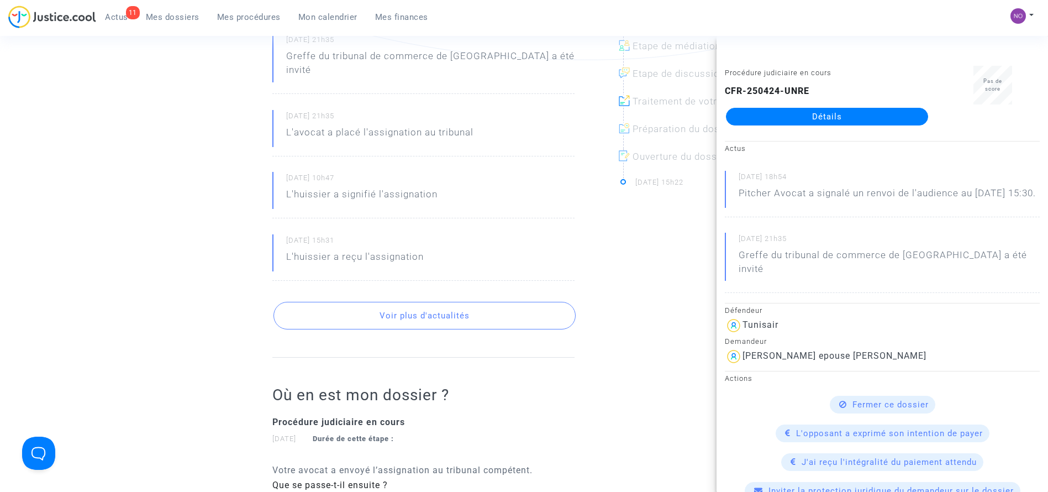
click at [222, 183] on ng-component "Ref. CFR-250424-UNRE Etape Procédure judiciaire en cours Catégorie Annulation d…" at bounding box center [525, 241] width 796 height 1064
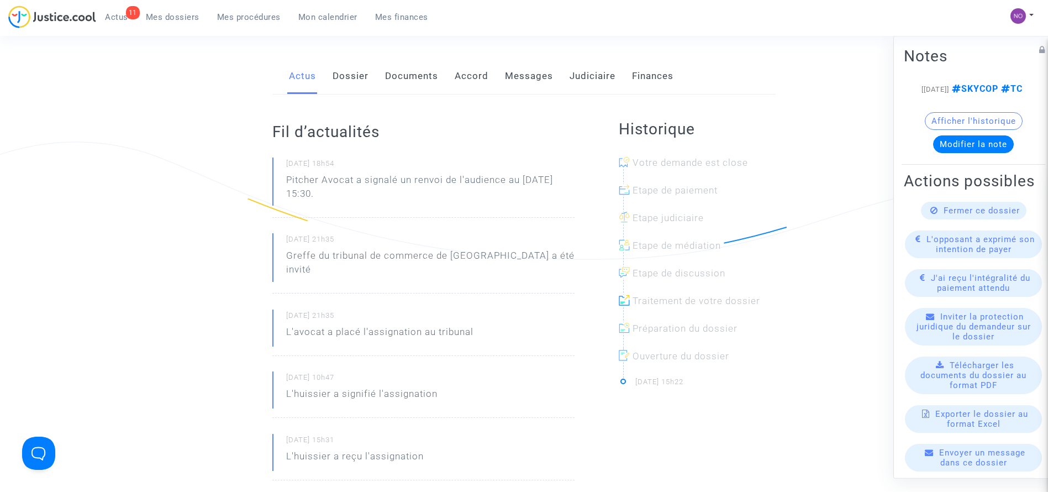
scroll to position [0, 0]
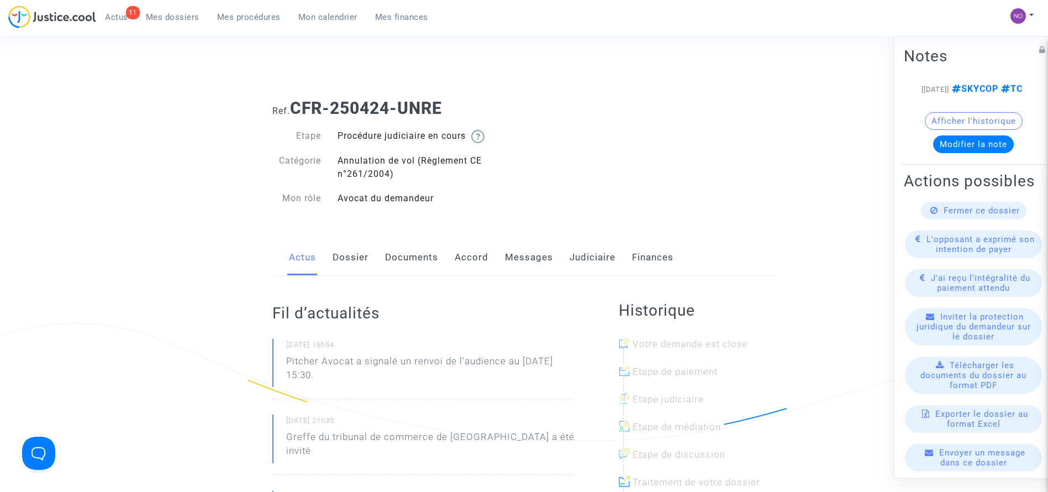
click at [395, 265] on link "Documents" at bounding box center [411, 257] width 53 height 36
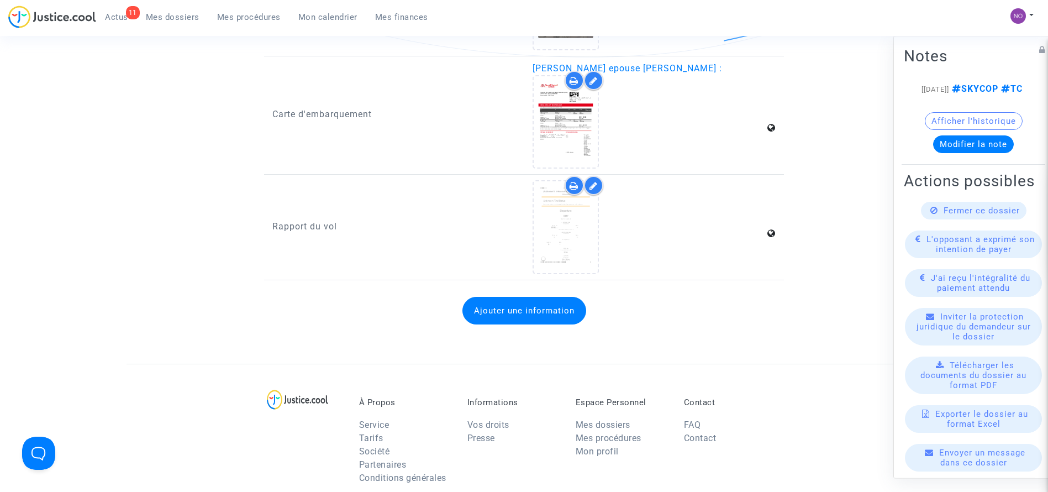
scroll to position [1547, 0]
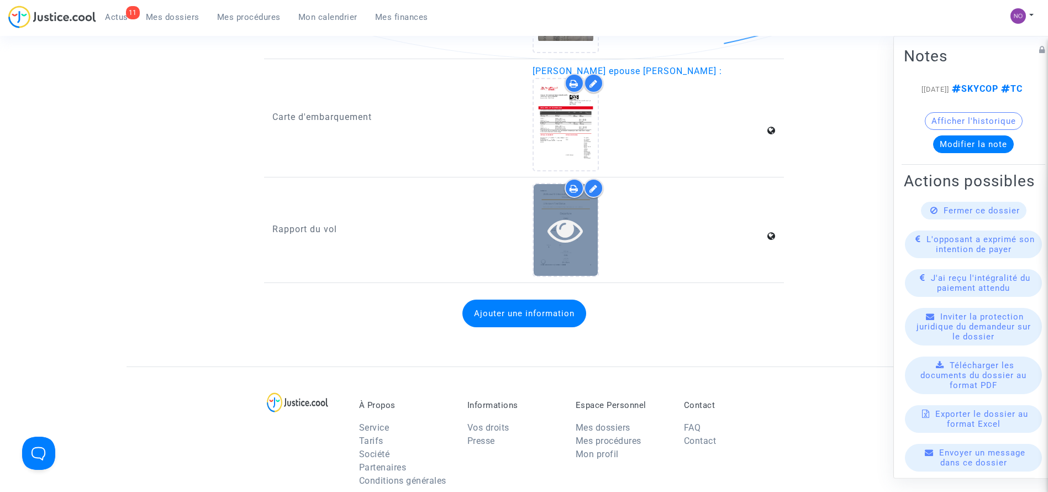
click at [570, 223] on icon at bounding box center [566, 229] width 36 height 35
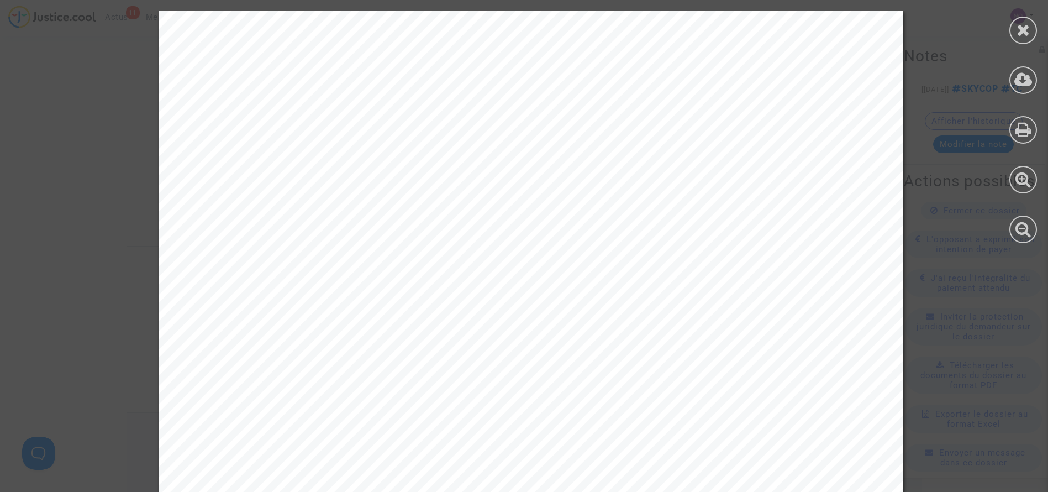
scroll to position [1831, 0]
click at [1023, 124] on icon at bounding box center [1024, 129] width 16 height 17
click at [1017, 31] on icon at bounding box center [1024, 30] width 14 height 17
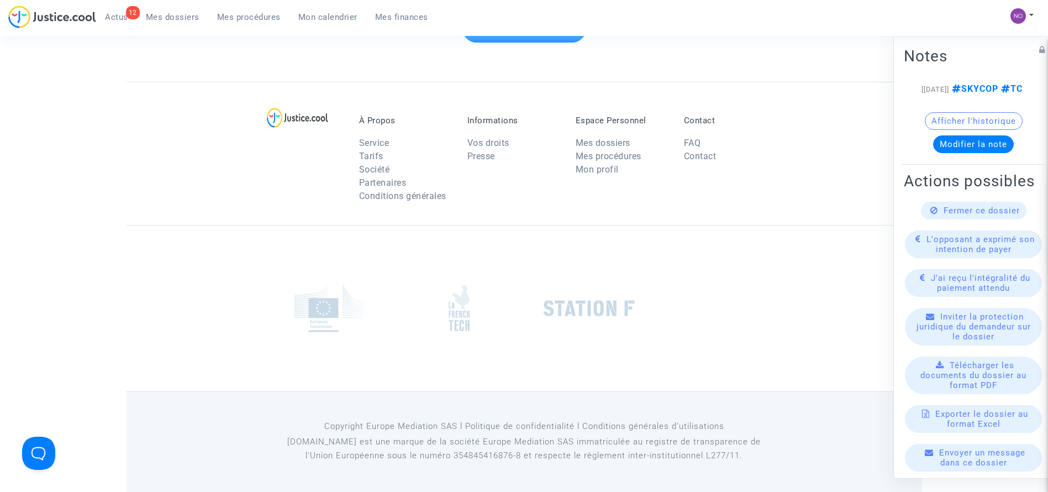
click at [239, 22] on link "Mes procédures" at bounding box center [248, 17] width 81 height 17
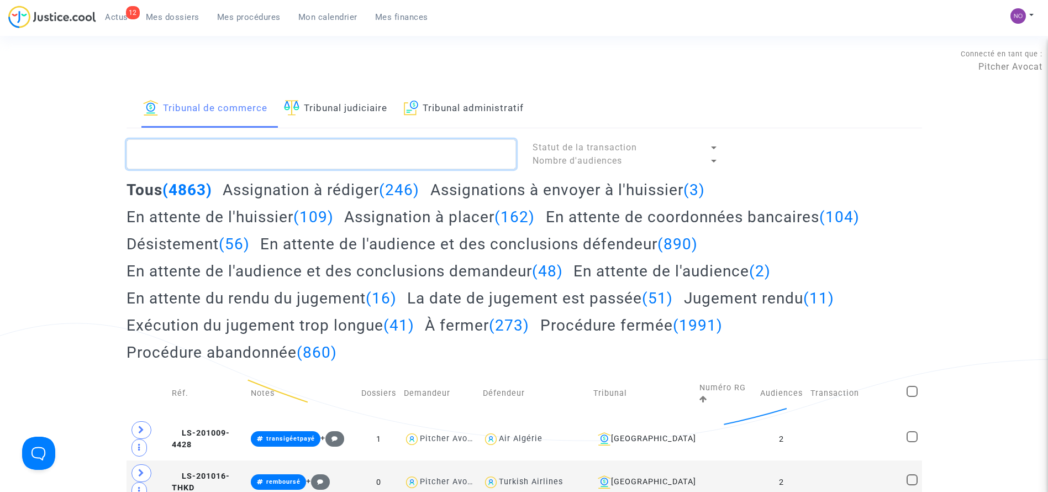
click at [356, 147] on textarea at bounding box center [322, 154] width 390 height 30
paste textarea "LS-250624-TGQE"
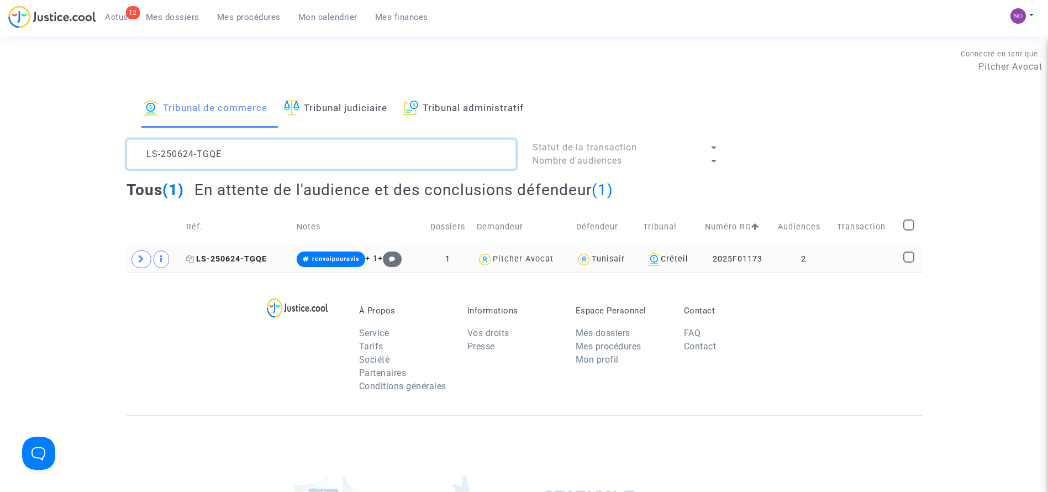
type textarea "LS-250624-TGQE"
click at [231, 254] on span "LS-250624-TGQE" at bounding box center [226, 258] width 81 height 9
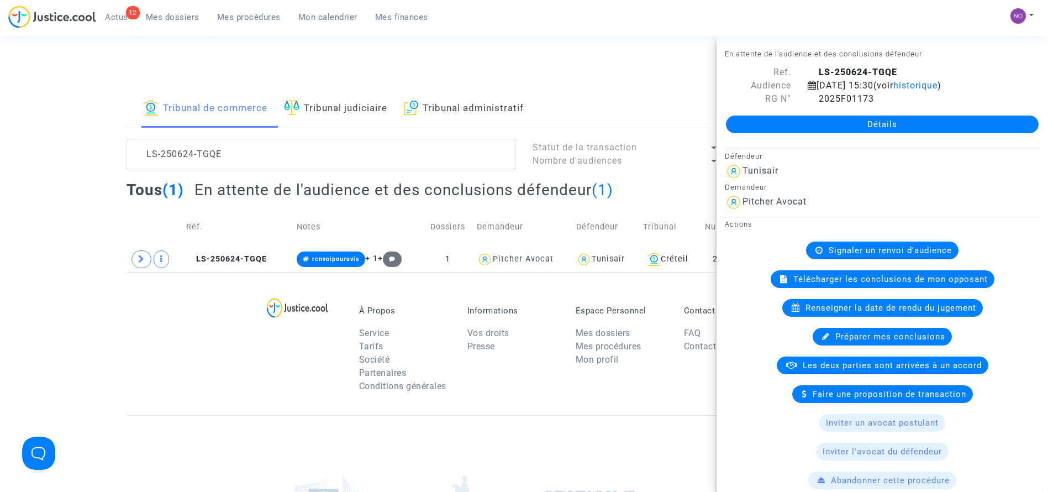
click at [818, 124] on link "Détails" at bounding box center [882, 124] width 313 height 18
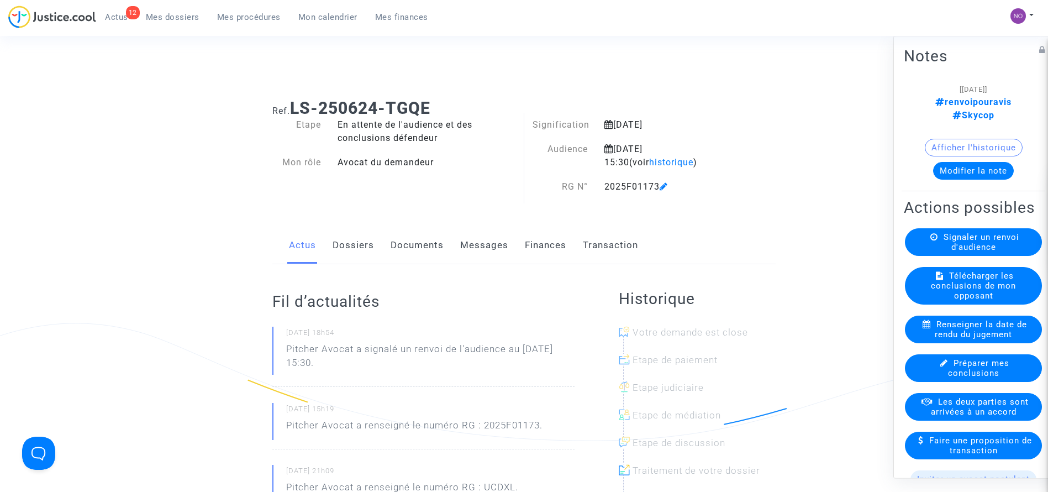
click at [438, 250] on link "Documents" at bounding box center [417, 245] width 53 height 36
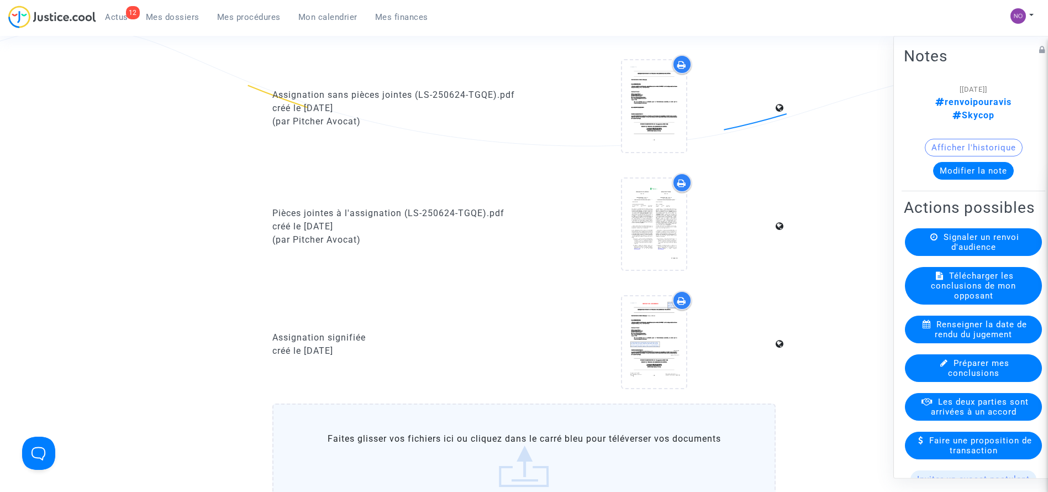
scroll to position [917, 0]
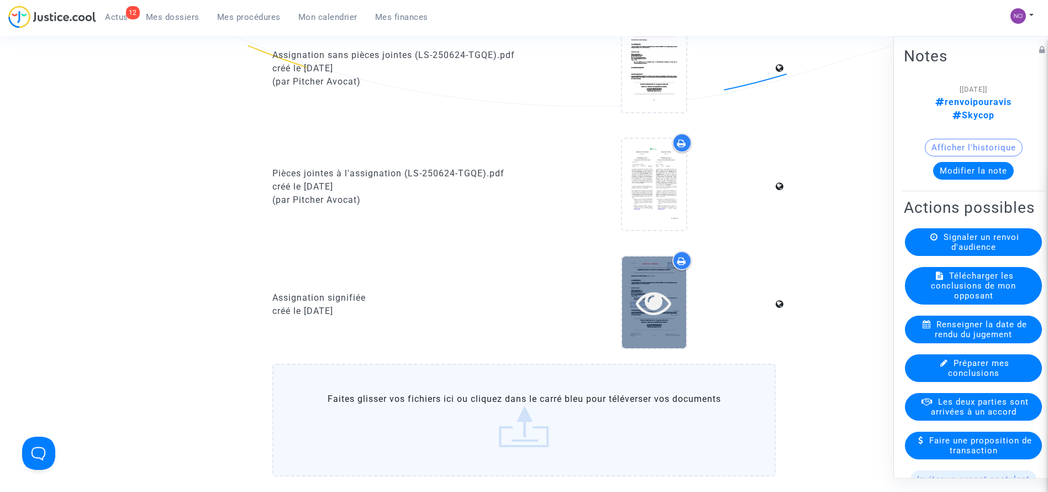
click at [660, 295] on icon at bounding box center [654, 302] width 36 height 35
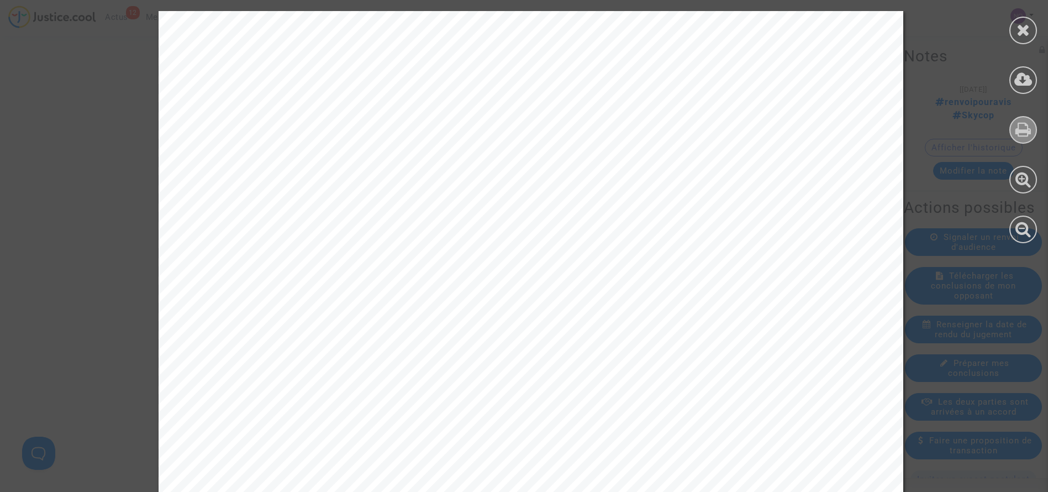
click at [1016, 127] on icon at bounding box center [1024, 129] width 16 height 17
click at [1027, 34] on icon at bounding box center [1024, 30] width 14 height 17
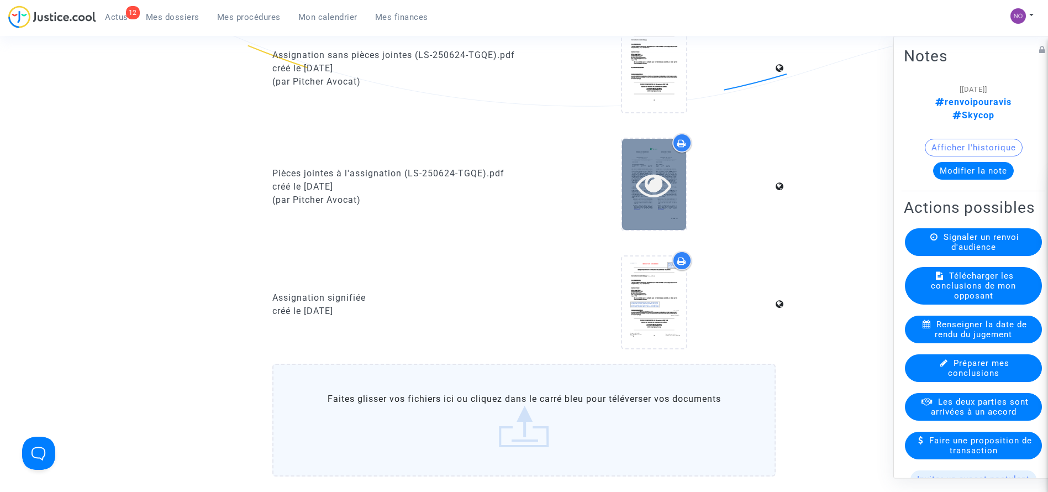
click at [674, 189] on div at bounding box center [654, 184] width 64 height 35
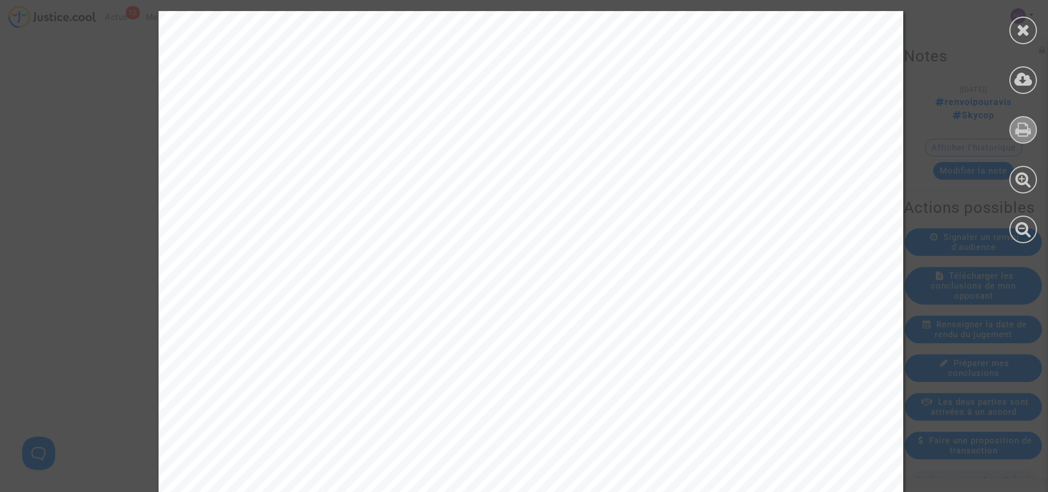
click at [1017, 132] on icon at bounding box center [1024, 129] width 16 height 17
click at [1031, 35] on div at bounding box center [1024, 31] width 28 height 28
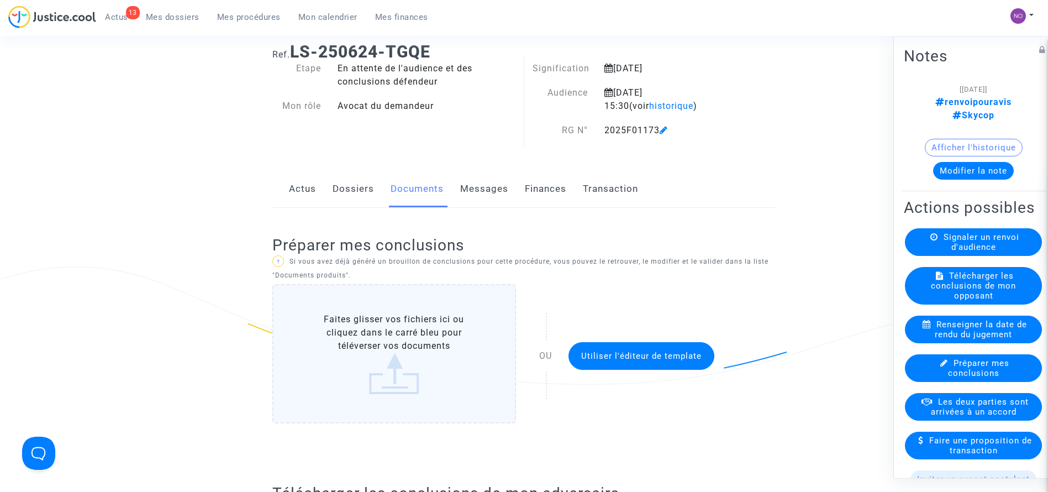
scroll to position [55, 0]
click at [358, 199] on link "Dossiers" at bounding box center [353, 190] width 41 height 36
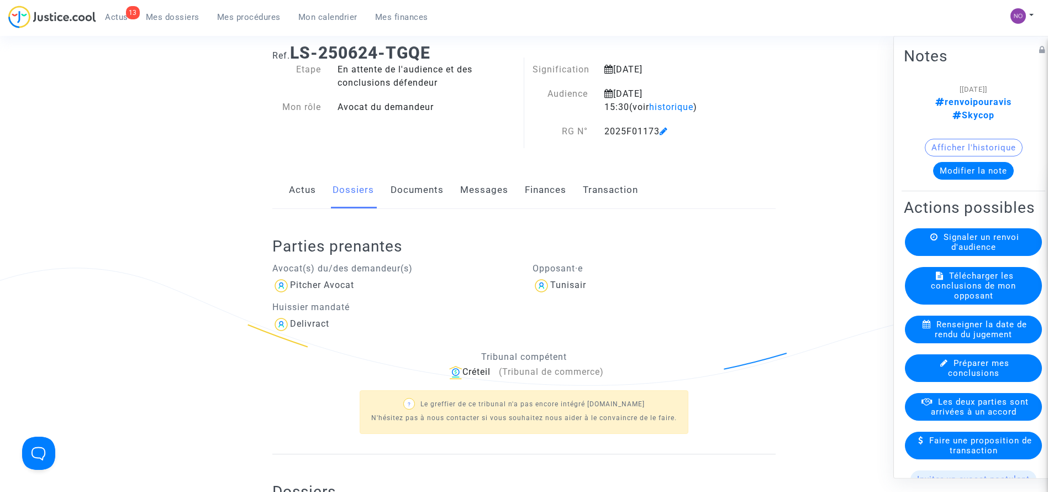
click at [150, 354] on ng-component "Ref. LS-250624-TGQE Etape En attente de l'audience et des conclusions défendeur…" at bounding box center [525, 328] width 796 height 587
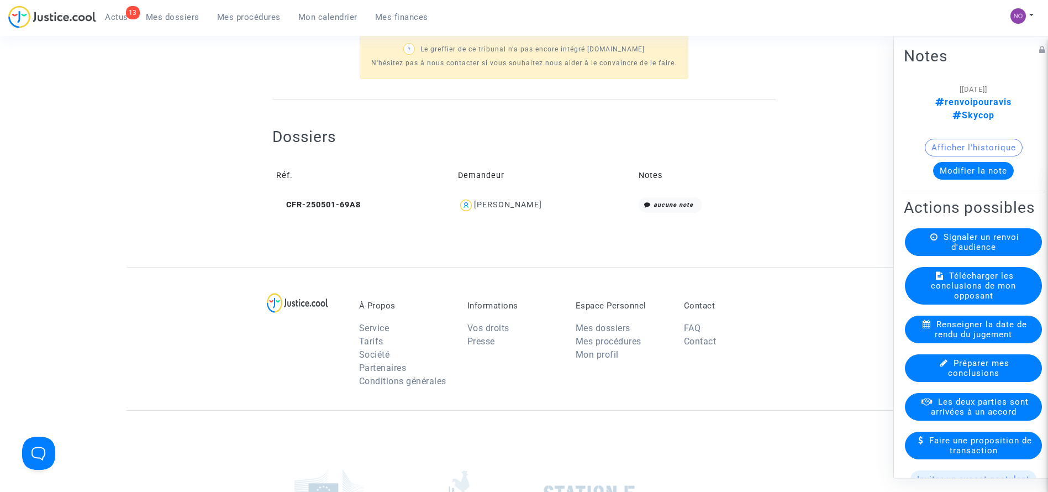
scroll to position [486, 0]
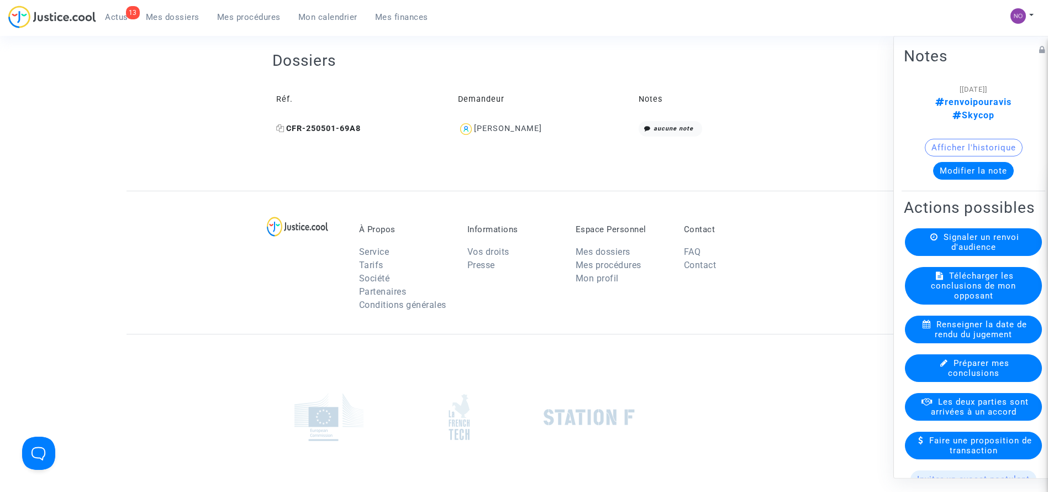
click at [316, 129] on span "CFR-250501-69A8" at bounding box center [318, 128] width 85 height 9
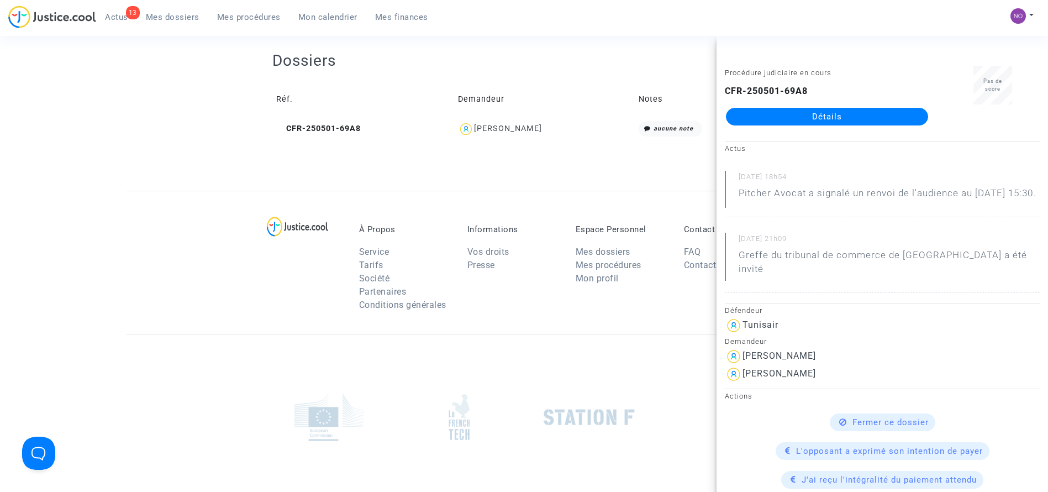
click at [751, 115] on link "Détails" at bounding box center [827, 117] width 202 height 18
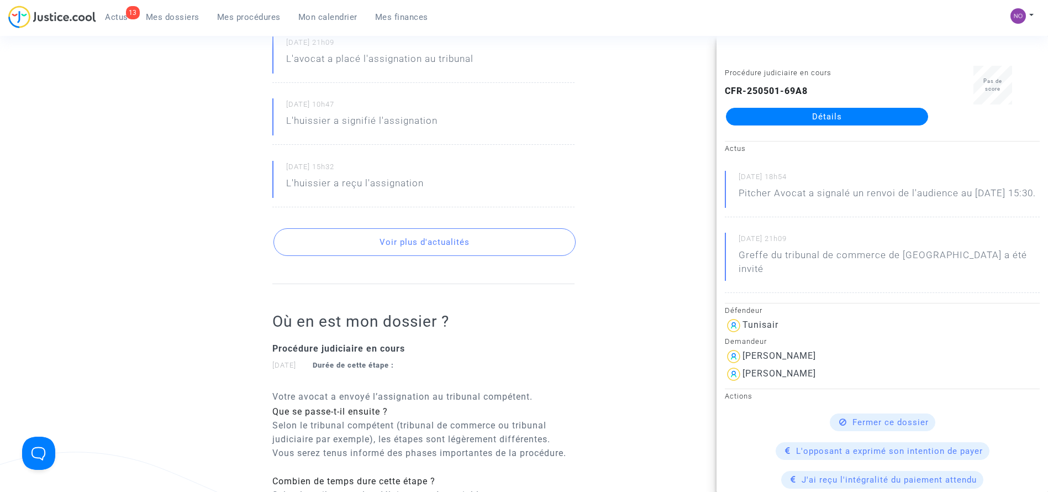
scroll to position [486, 0]
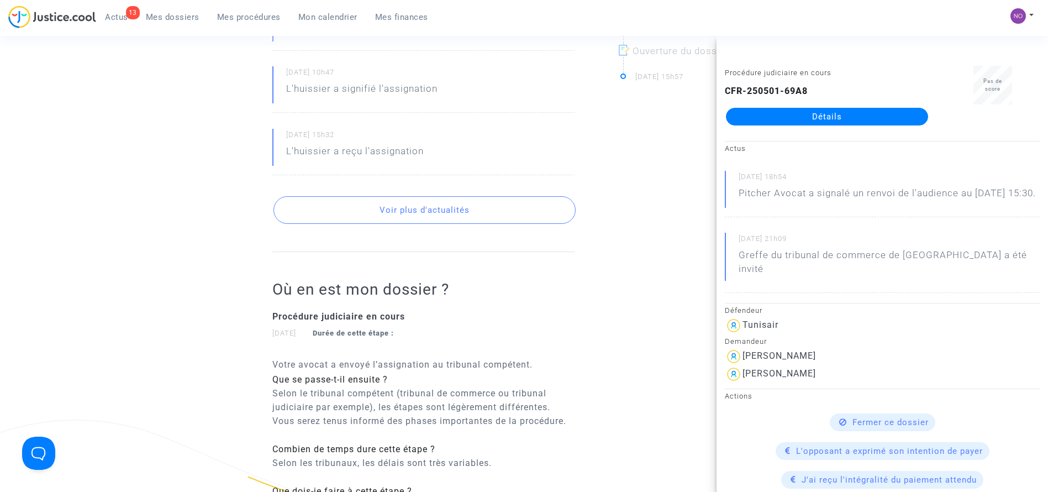
click at [104, 182] on div "Ref. CFR-250501-69A8 Etape Procédure judiciaire en cours Catégorie Retard de vo…" at bounding box center [524, 136] width 1048 height 1064
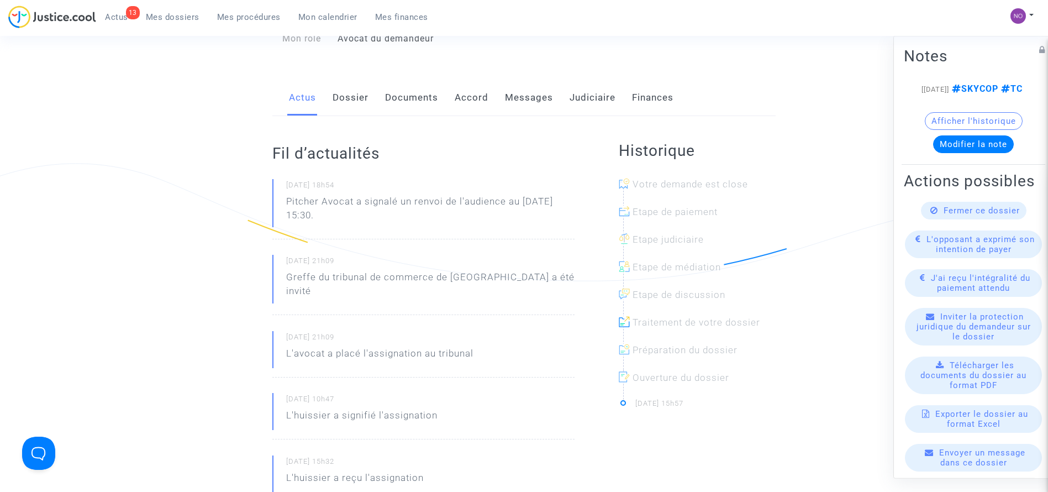
scroll to position [155, 0]
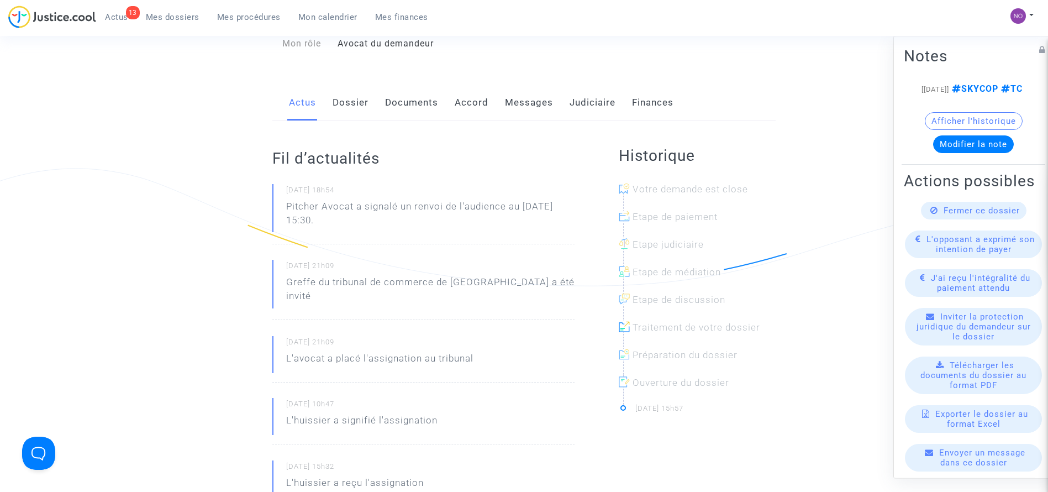
click at [403, 97] on link "Documents" at bounding box center [411, 103] width 53 height 36
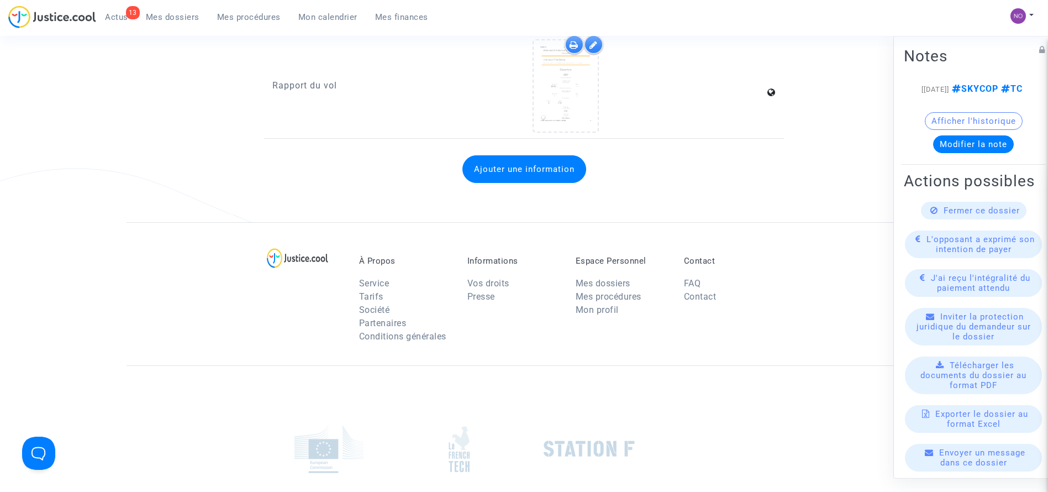
scroll to position [1922, 0]
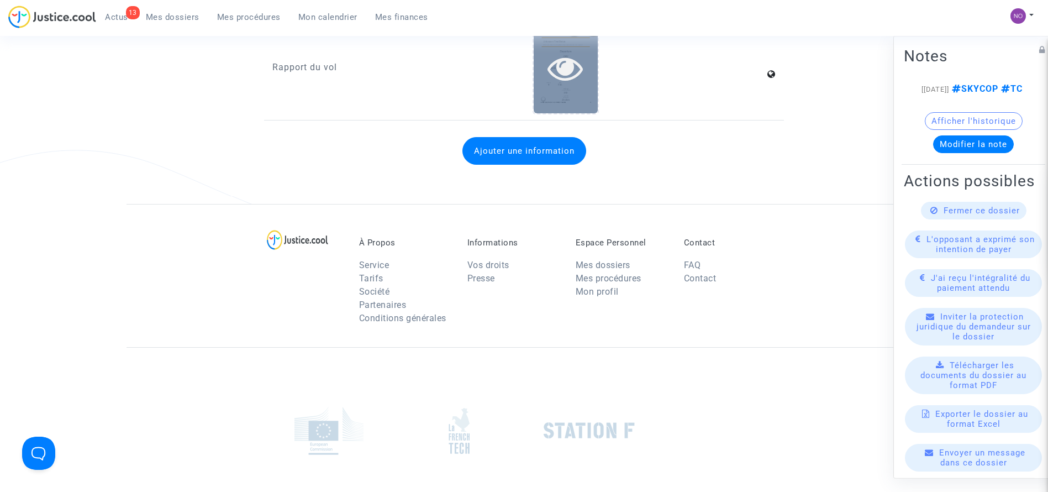
click at [563, 72] on icon at bounding box center [566, 67] width 36 height 35
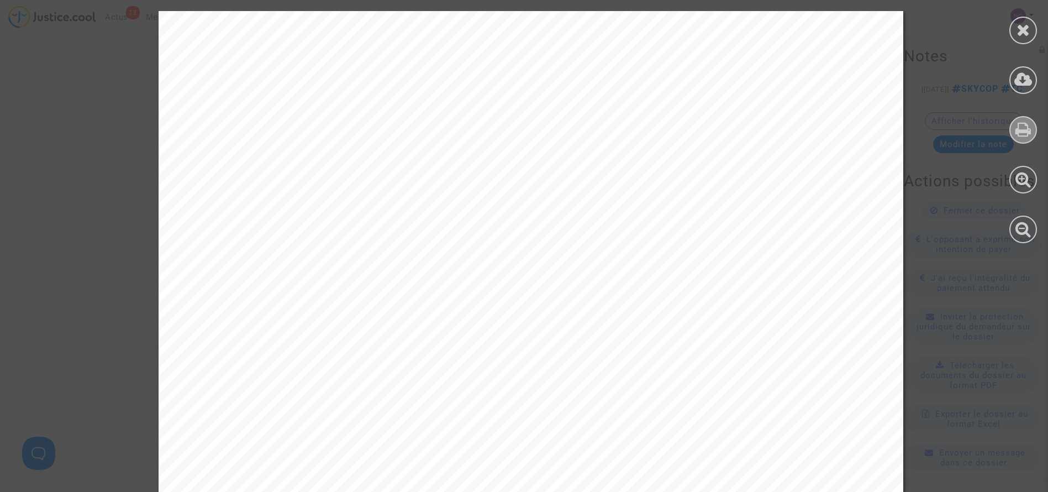
click at [1032, 122] on div at bounding box center [1024, 130] width 28 height 28
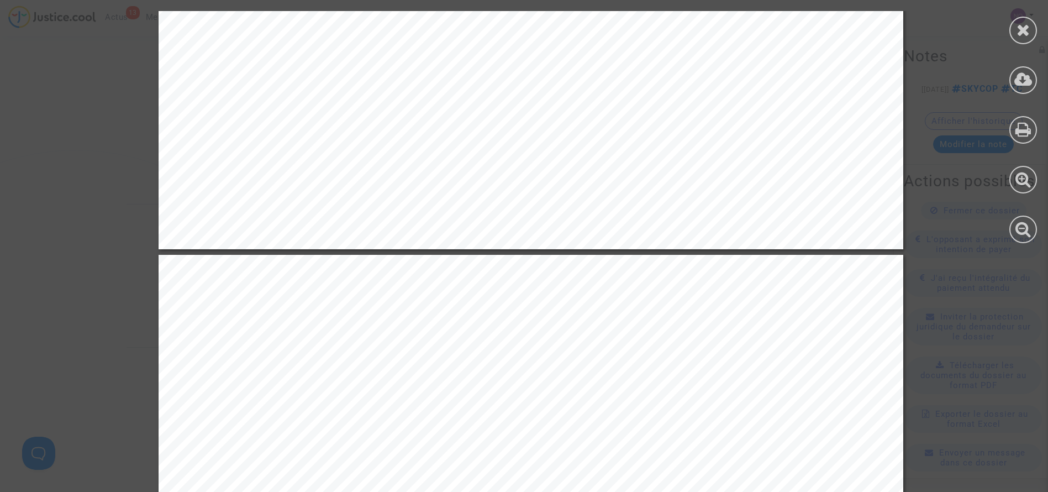
scroll to position [1028, 0]
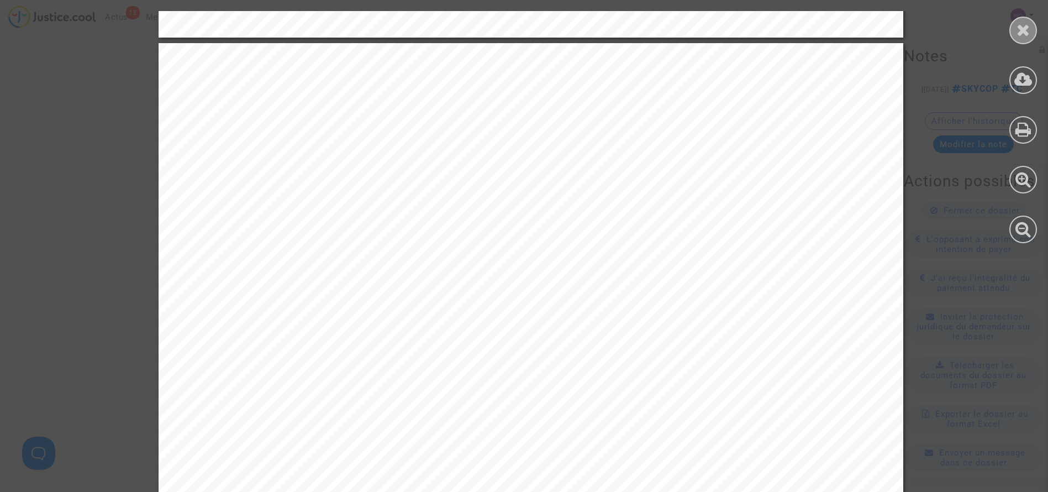
click at [1021, 24] on icon at bounding box center [1024, 30] width 14 height 17
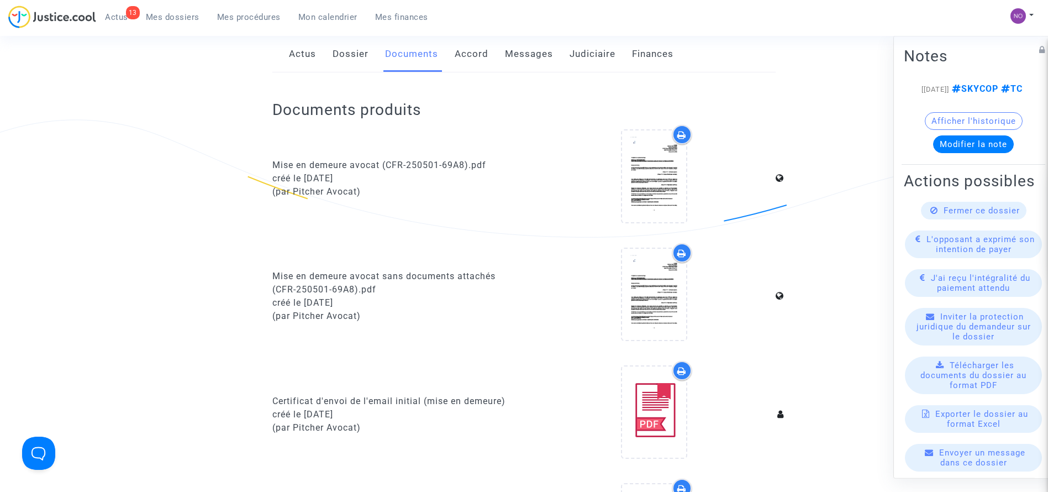
scroll to position [60, 0]
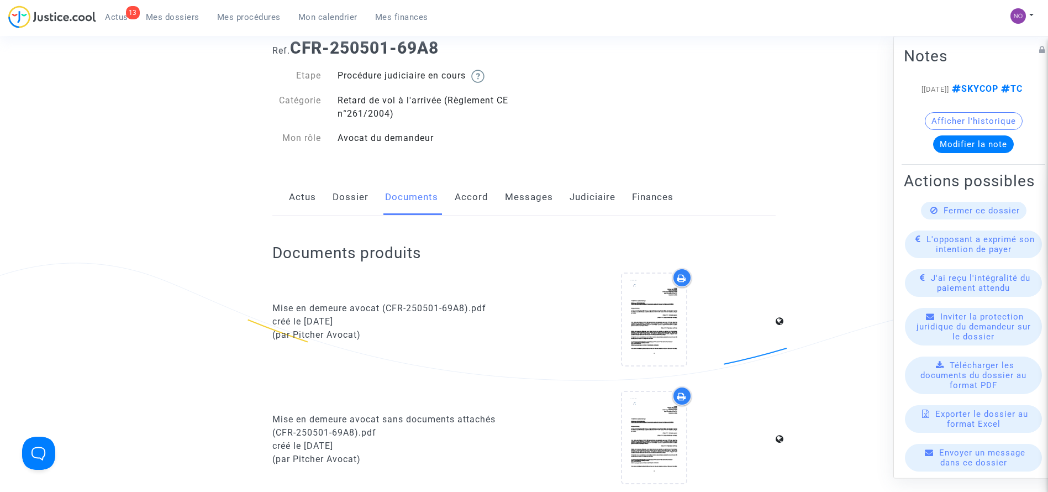
click at [566, 199] on div "Actus Dossier Documents Accord Messages Judiciaire Finances" at bounding box center [523, 197] width 503 height 37
click at [574, 199] on link "Judiciaire" at bounding box center [593, 197] width 46 height 36
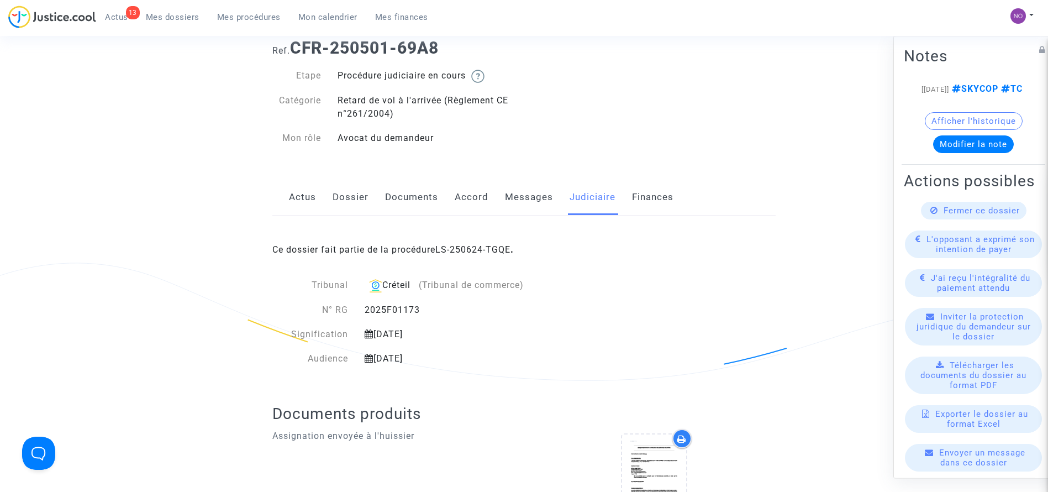
click at [239, 23] on link "Mes procédures" at bounding box center [248, 17] width 81 height 17
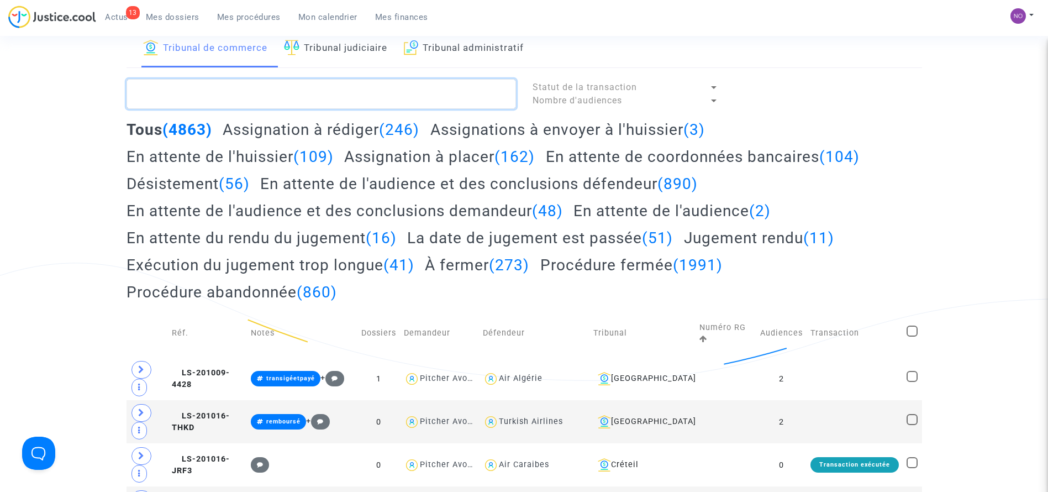
click at [261, 100] on textarea at bounding box center [322, 94] width 390 height 30
paste textarea "LS-250624-TUCF"
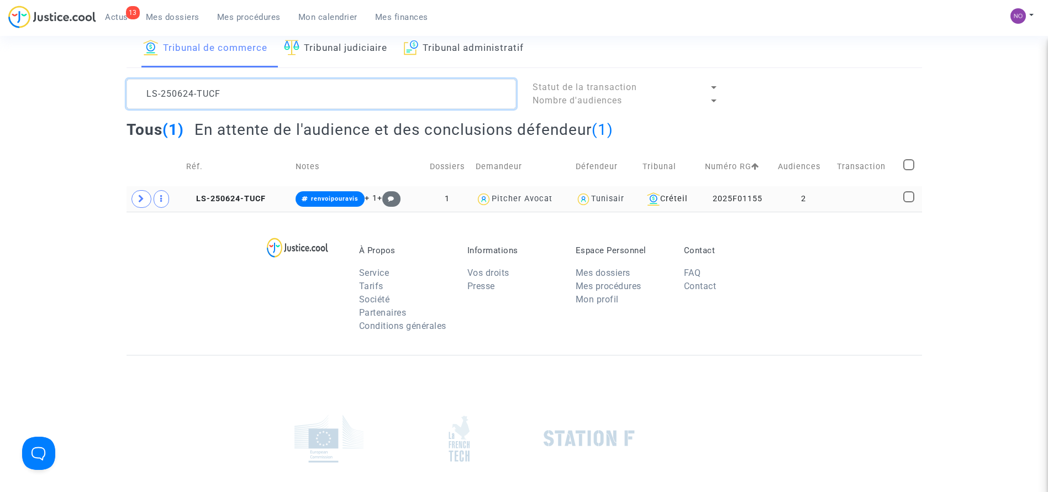
type textarea "LS-250624-TUCF"
click at [842, 194] on td at bounding box center [866, 198] width 66 height 25
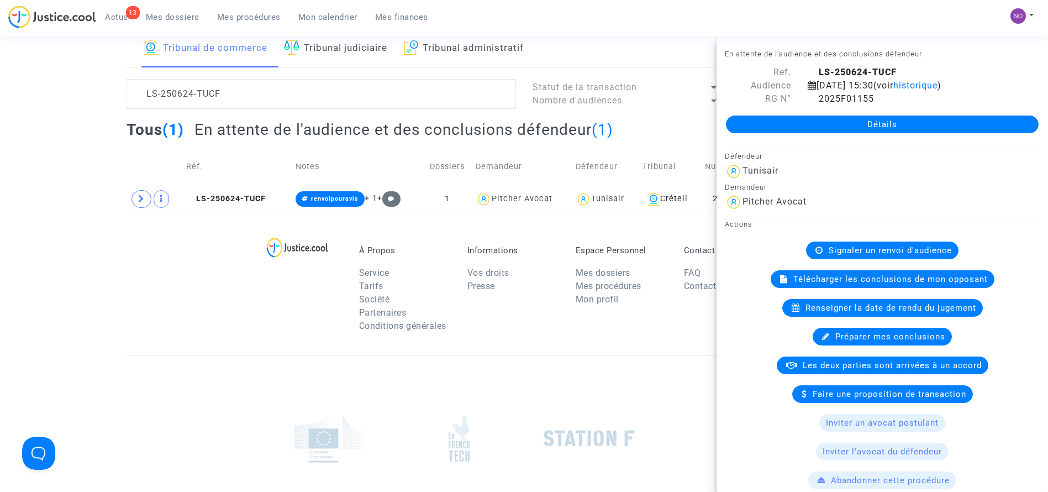
click at [901, 124] on link "Détails" at bounding box center [882, 124] width 313 height 18
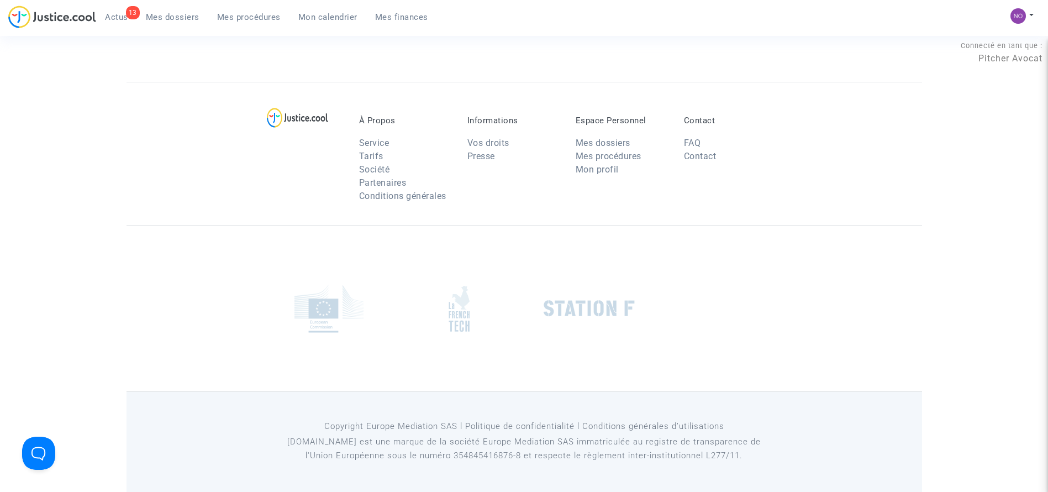
scroll to position [60, 0]
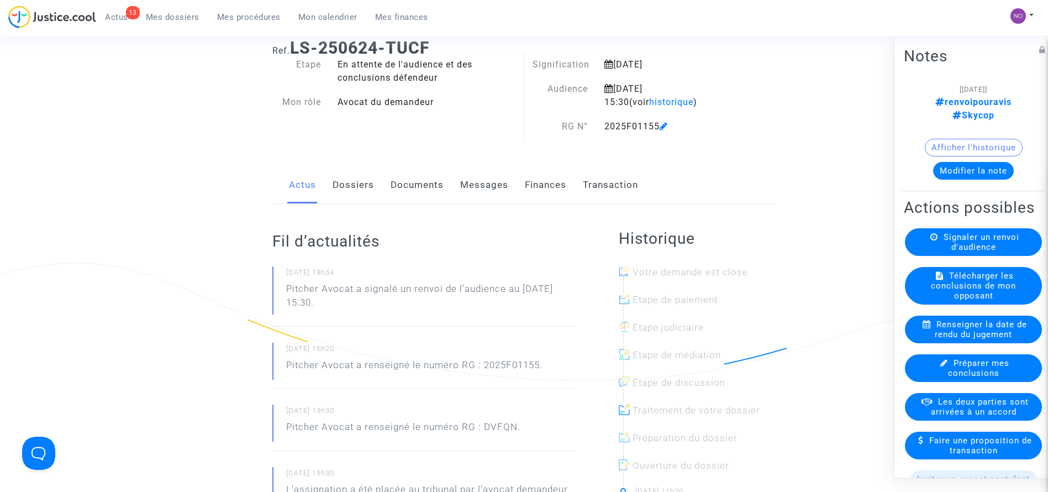
click at [423, 185] on link "Documents" at bounding box center [417, 185] width 53 height 36
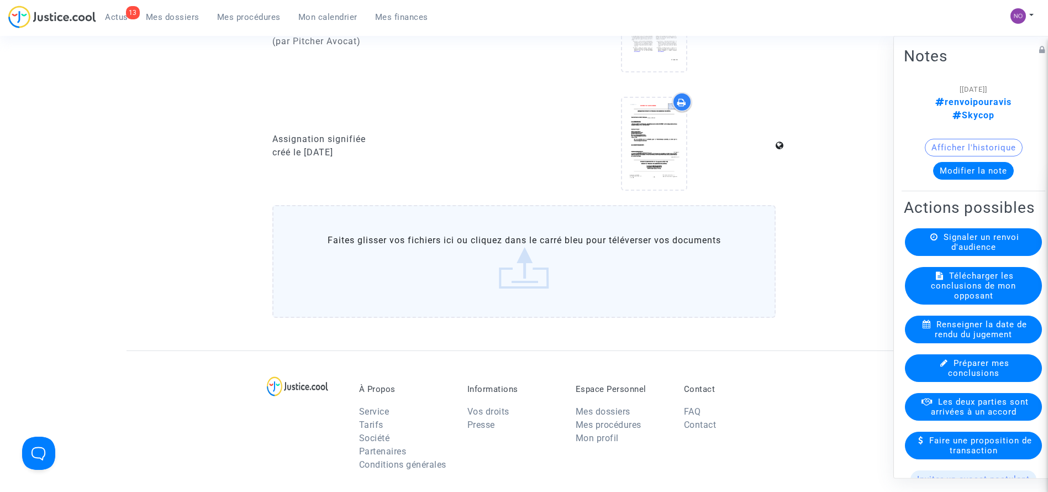
scroll to position [1059, 0]
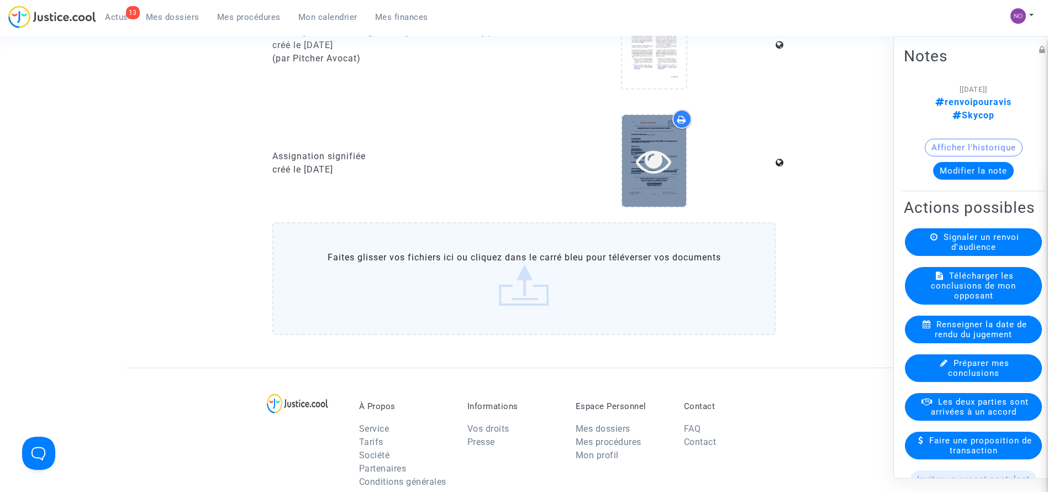
click at [665, 145] on icon at bounding box center [654, 160] width 36 height 35
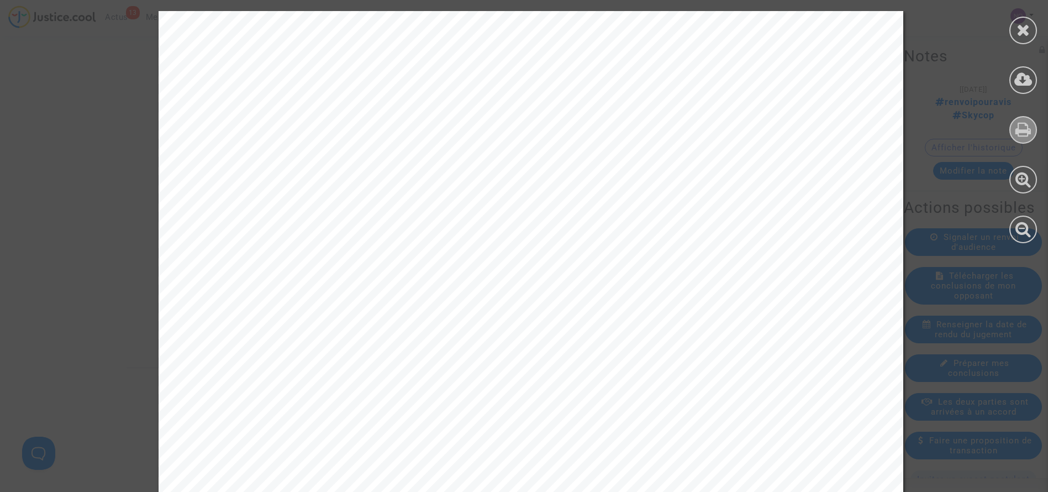
click at [1027, 135] on icon at bounding box center [1024, 129] width 16 height 17
click at [1024, 28] on icon at bounding box center [1024, 30] width 14 height 17
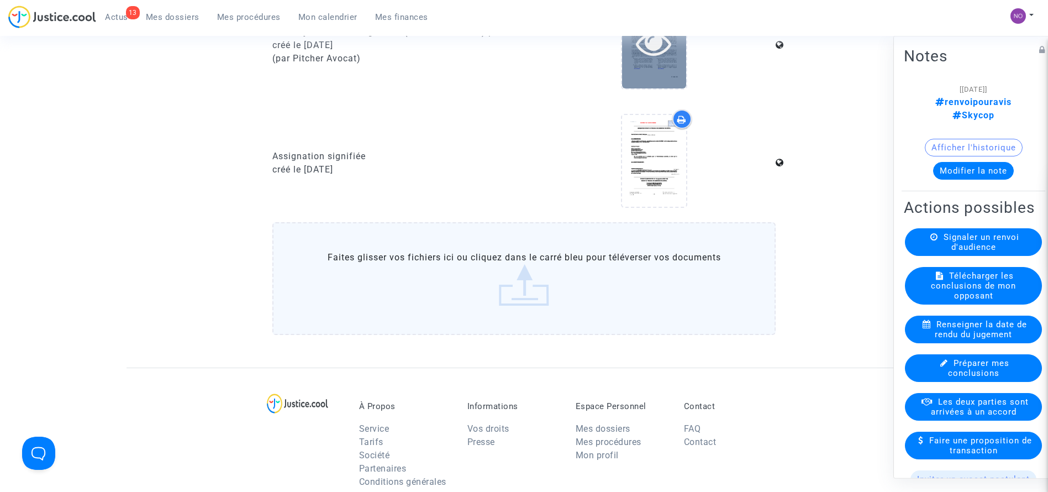
click at [645, 55] on icon at bounding box center [654, 42] width 36 height 35
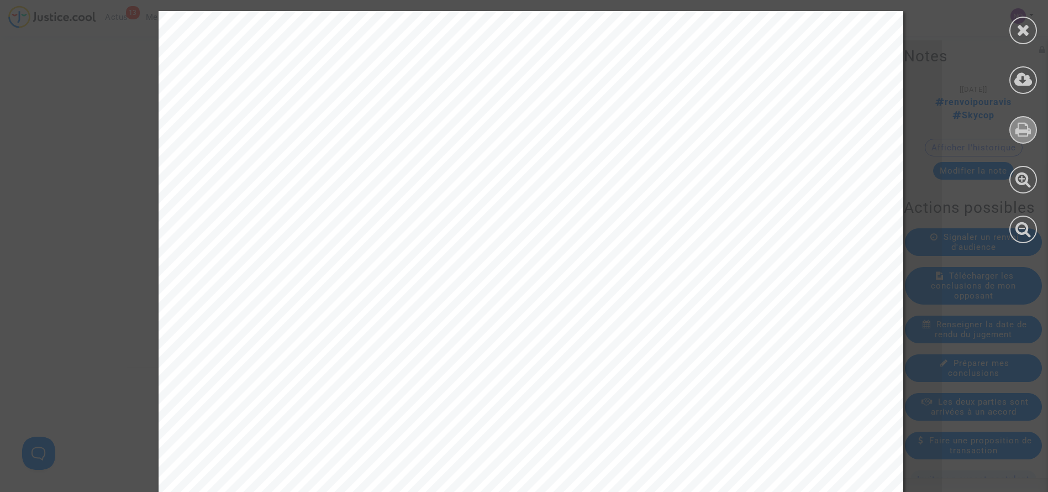
click at [1014, 130] on div at bounding box center [1024, 130] width 28 height 28
click at [1020, 36] on icon at bounding box center [1024, 30] width 14 height 17
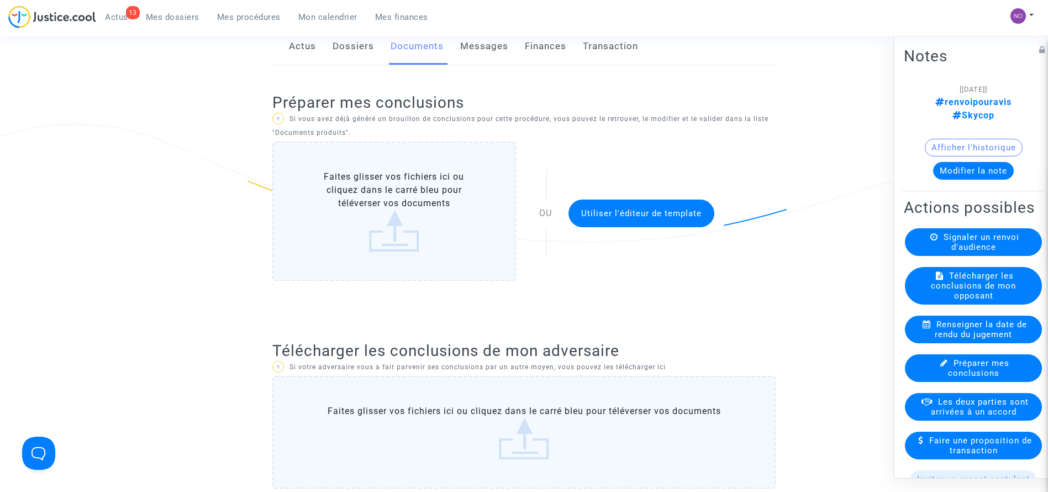
scroll to position [56, 0]
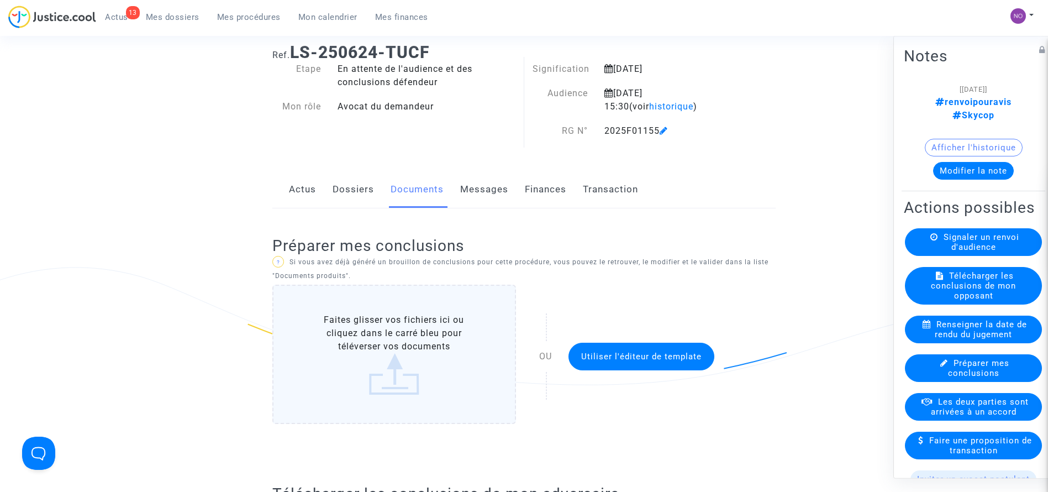
click at [352, 190] on link "Dossiers" at bounding box center [353, 189] width 41 height 36
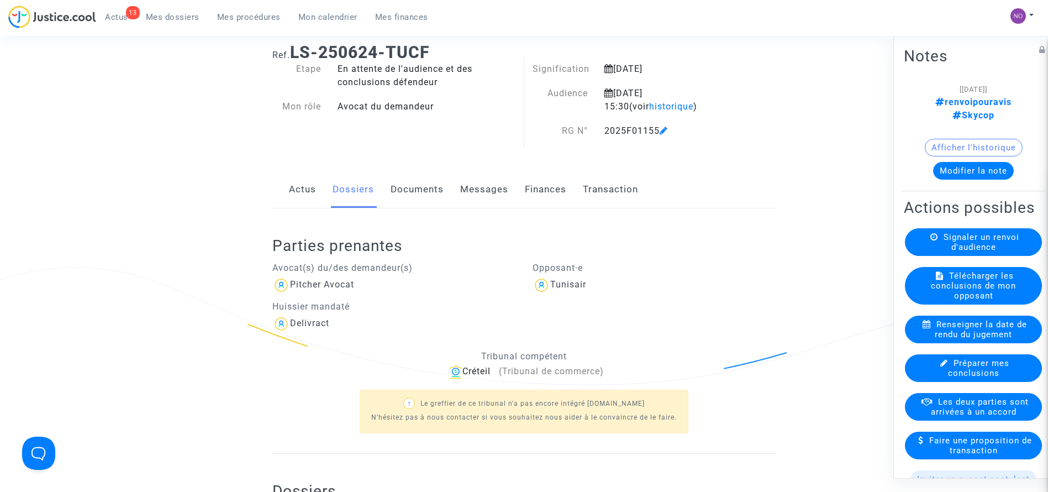
click at [167, 267] on ng-component "Ref. LS-250624-TUCF Etape En attente de l'audience et des conclusions défendeur…" at bounding box center [525, 327] width 796 height 587
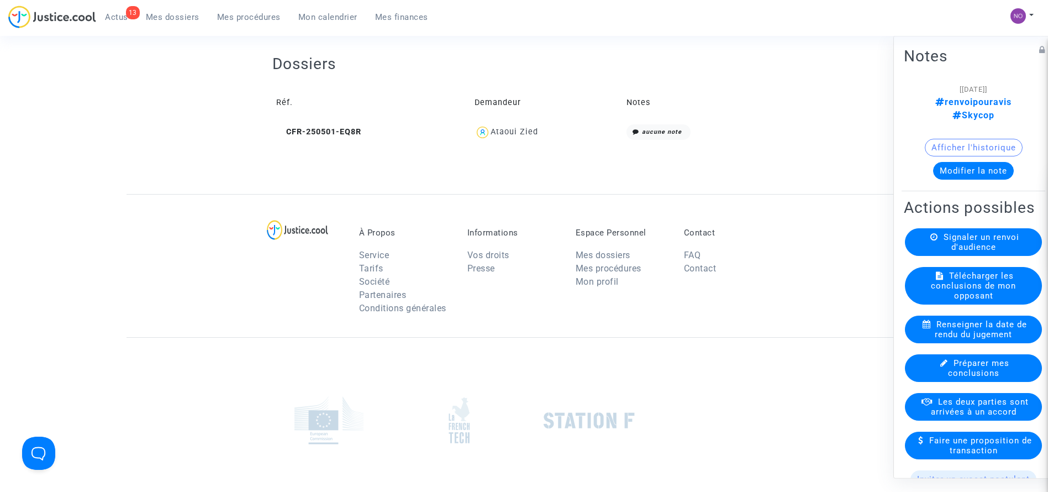
scroll to position [487, 0]
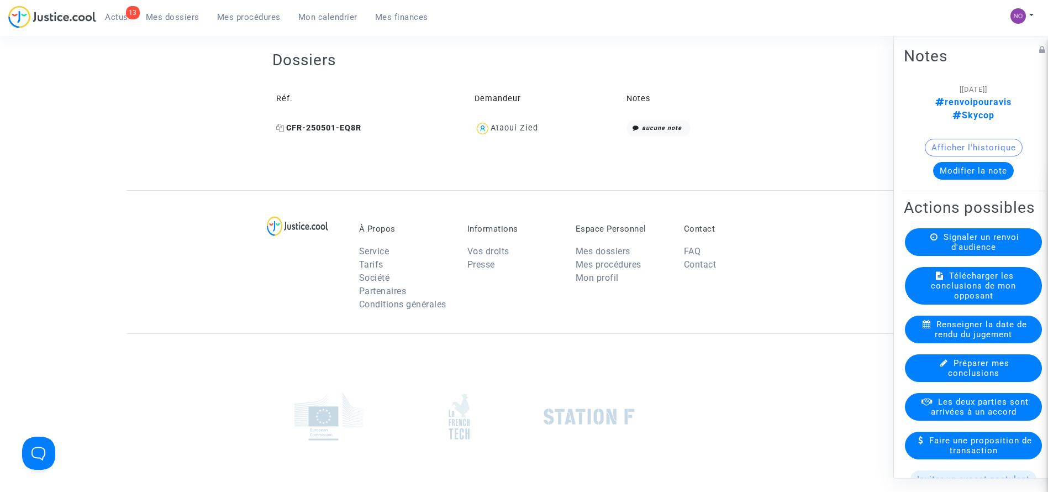
click at [333, 123] on span "CFR-250501-EQ8R" at bounding box center [318, 127] width 85 height 9
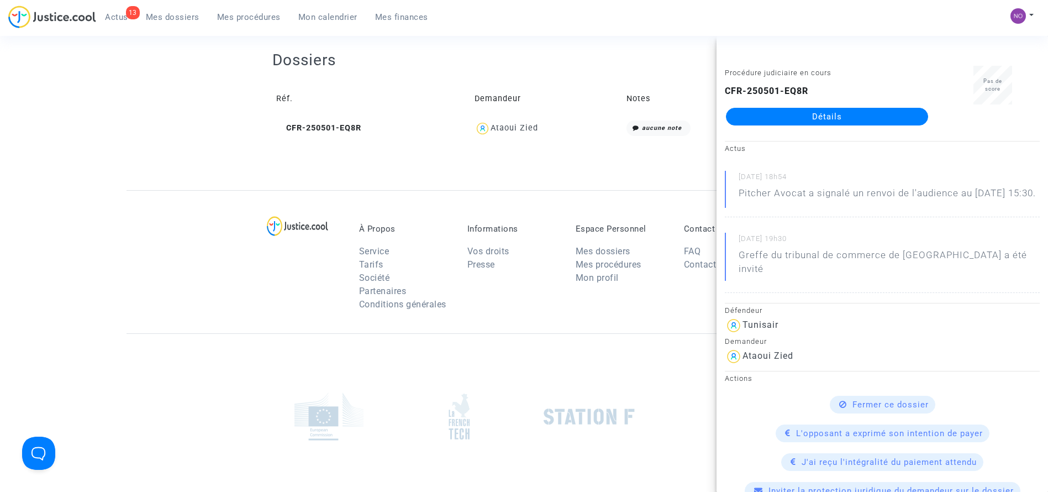
click at [781, 118] on link "Détails" at bounding box center [827, 117] width 202 height 18
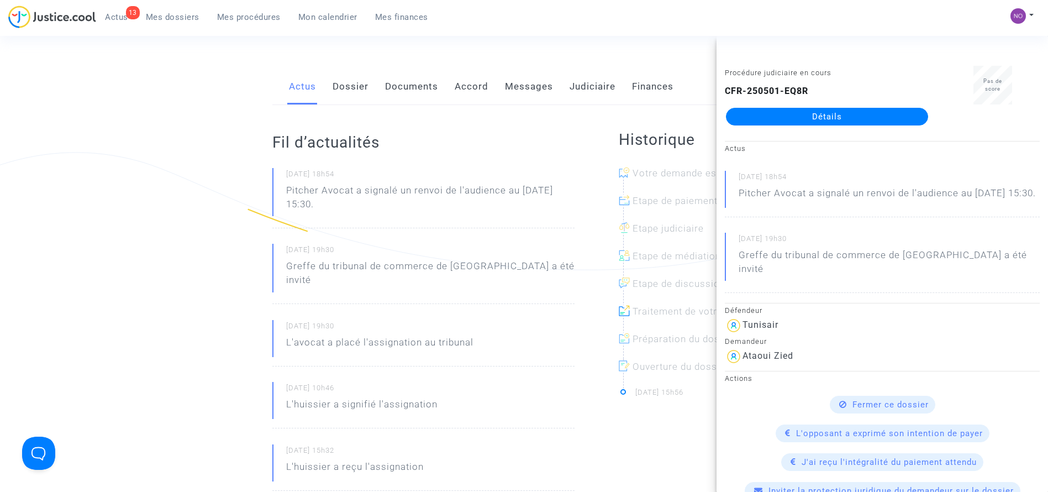
scroll to position [128, 0]
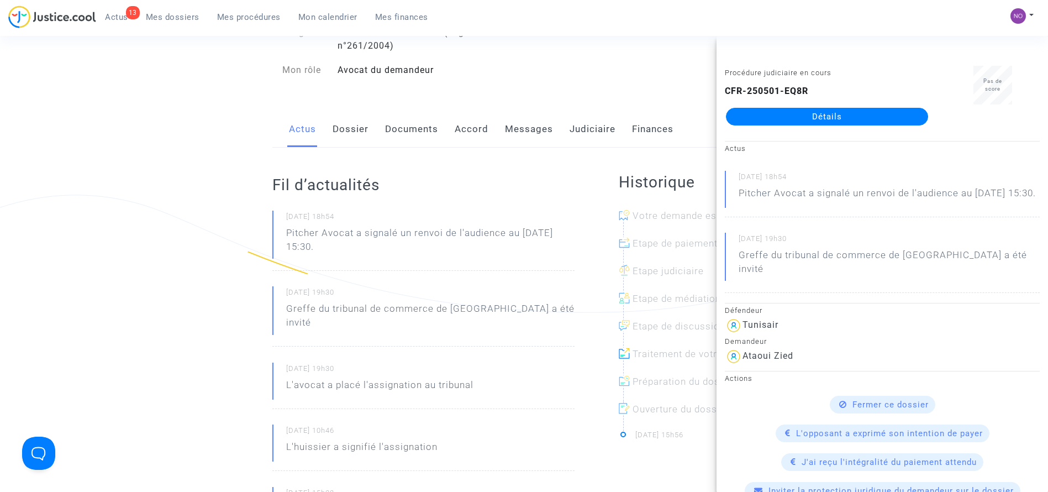
click at [397, 134] on link "Documents" at bounding box center [411, 129] width 53 height 36
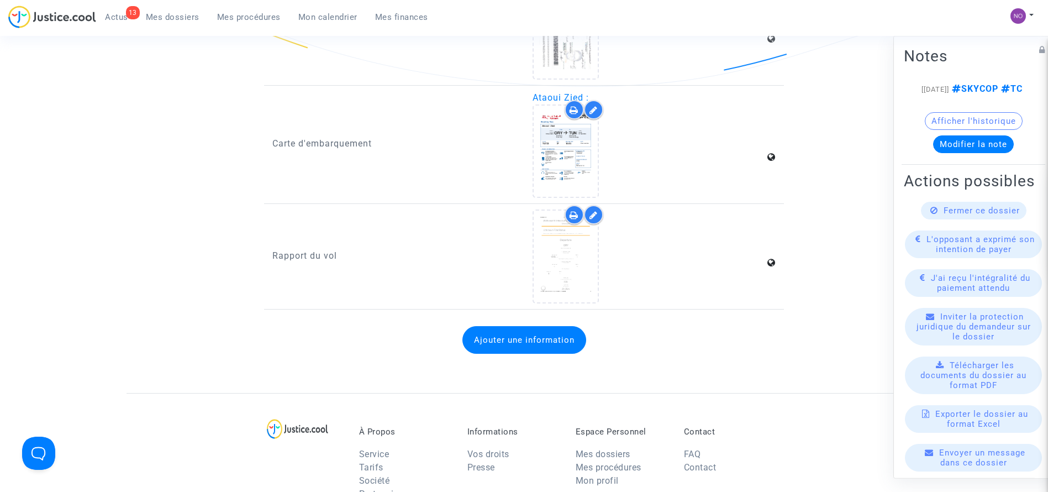
scroll to position [1554, 0]
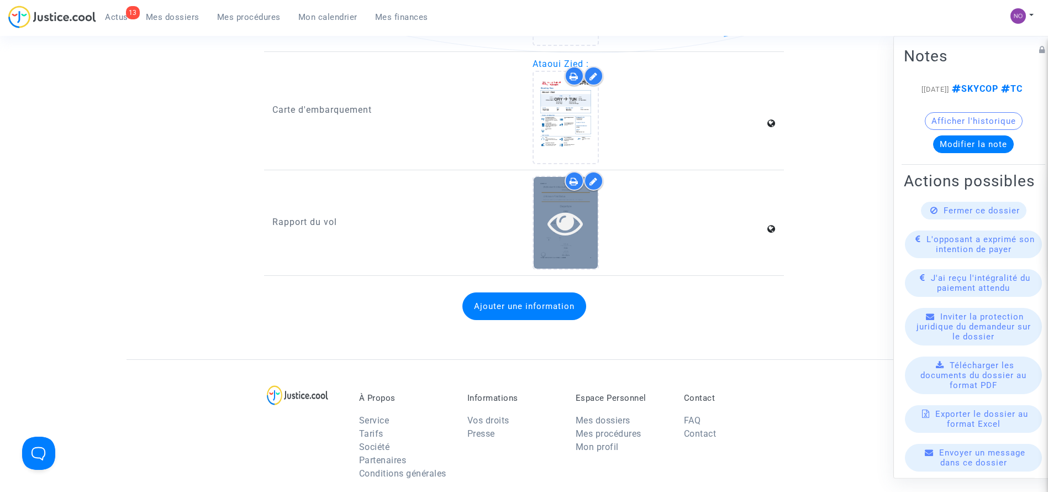
click at [556, 220] on icon at bounding box center [566, 222] width 36 height 35
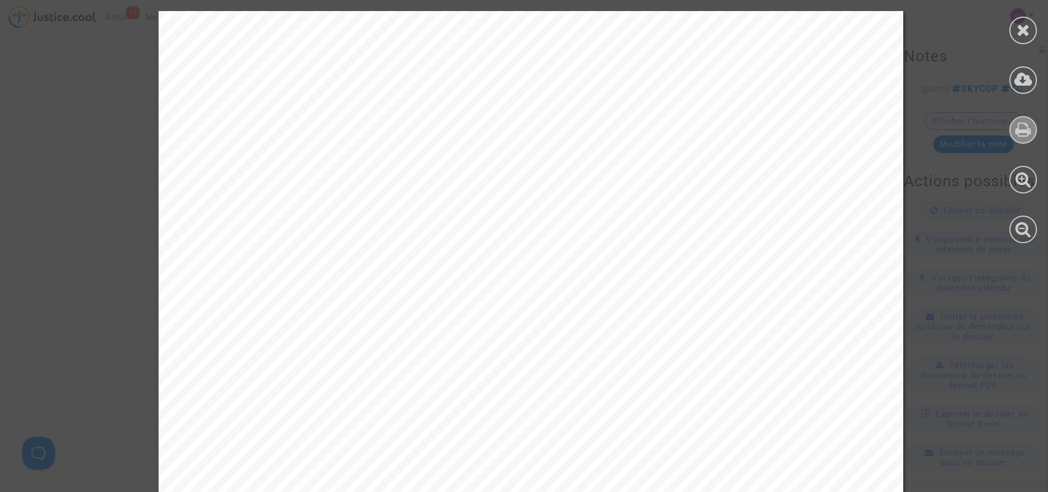
click at [1013, 134] on div at bounding box center [1024, 130] width 28 height 28
click at [755, 253] on span "We were unable to determine the final status of this flight. Please contact the…" at bounding box center [522, 252] width 591 height 12
click at [1023, 31] on icon at bounding box center [1024, 30] width 14 height 17
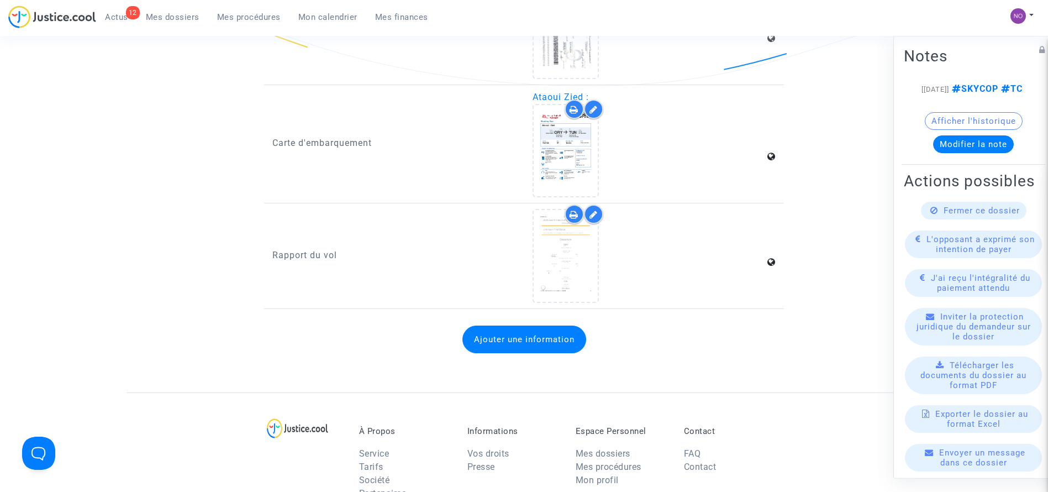
click at [243, 7] on ul "12 Actus Mes dossiers Mes procédures Mon calendrier Mes finances" at bounding box center [266, 16] width 341 height 20
click at [248, 21] on span "Mes procédures" at bounding box center [249, 17] width 64 height 10
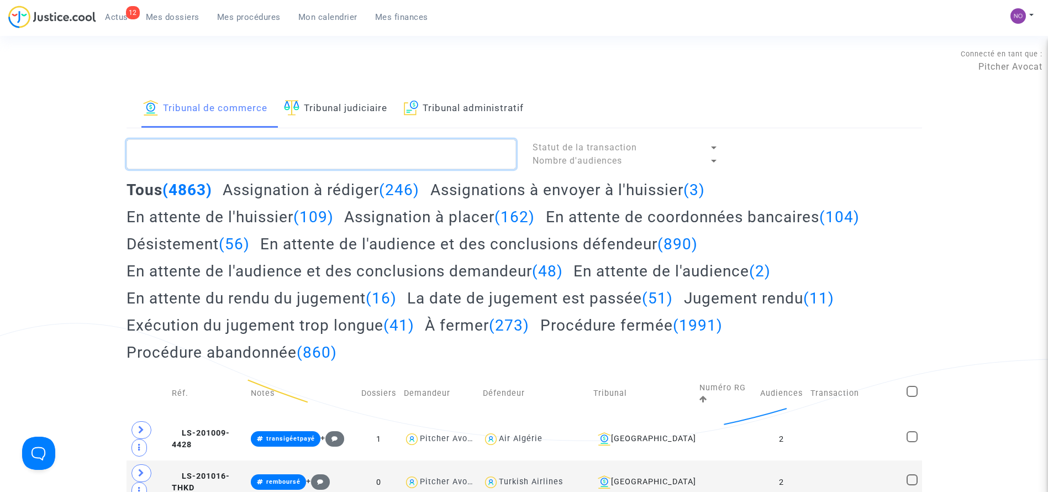
click at [383, 156] on textarea at bounding box center [322, 154] width 390 height 30
paste textarea "LS-250624-REQT"
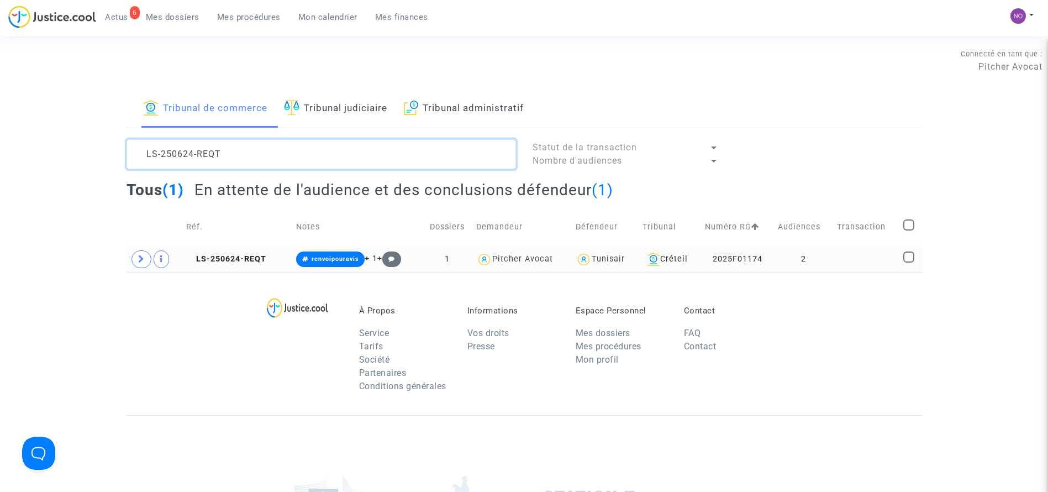
type textarea "LS-250624-REQT"
click at [855, 261] on td at bounding box center [866, 258] width 66 height 25
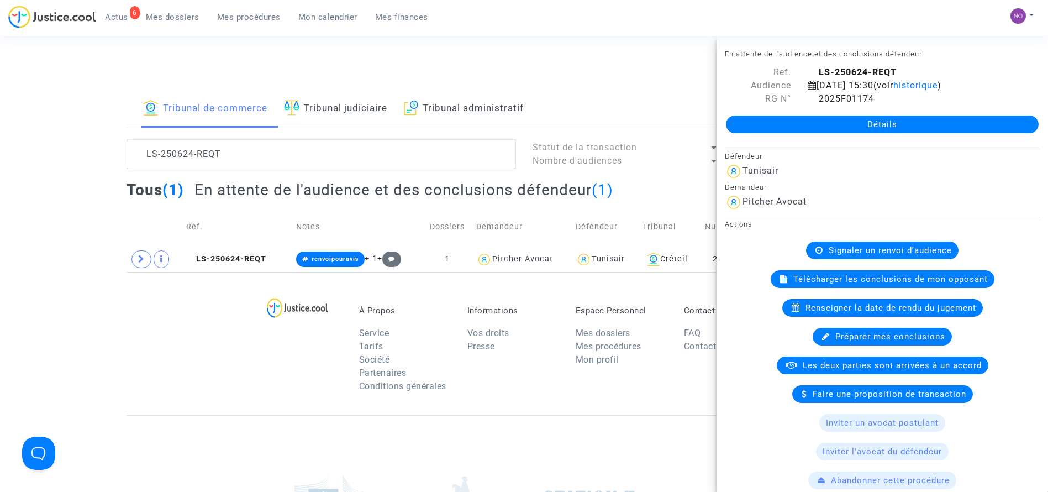
click at [938, 125] on link "Détails" at bounding box center [882, 124] width 313 height 18
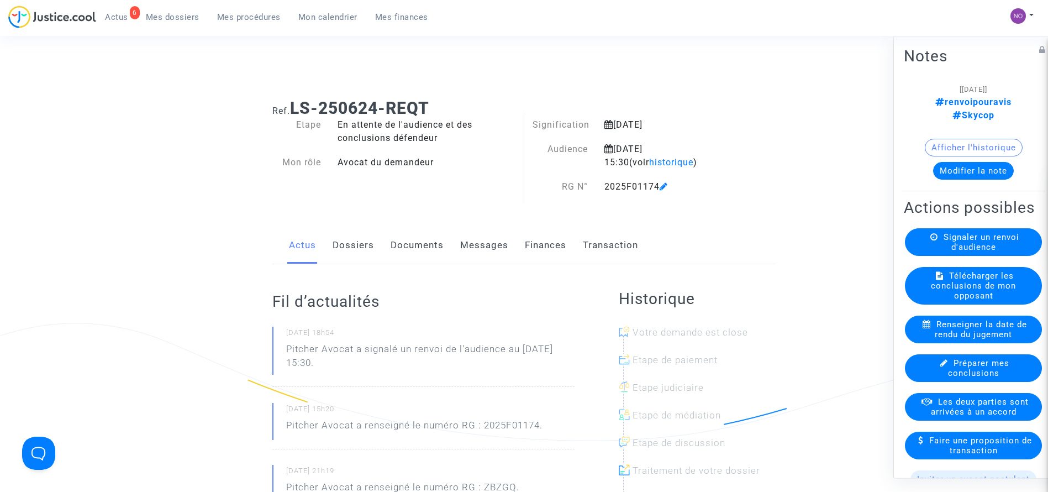
click at [413, 244] on link "Documents" at bounding box center [417, 245] width 53 height 36
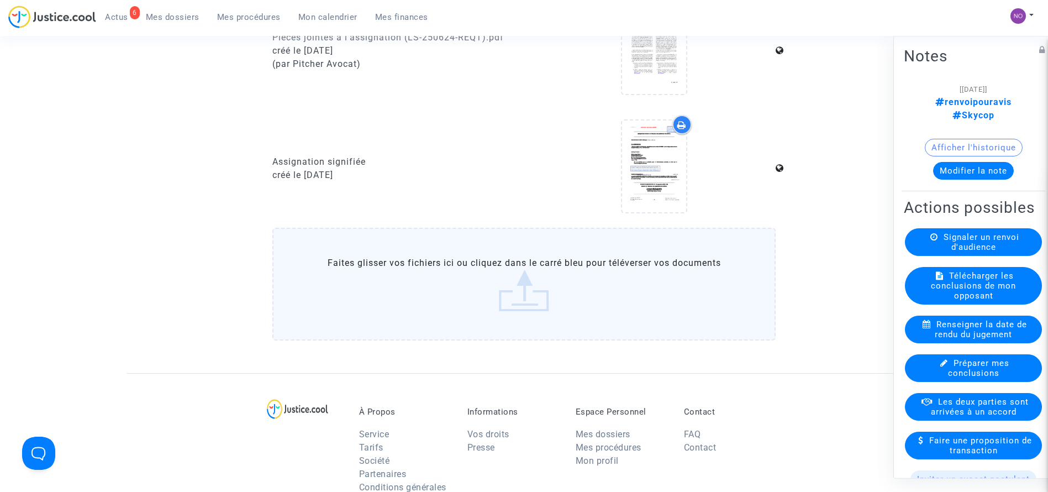
scroll to position [1062, 0]
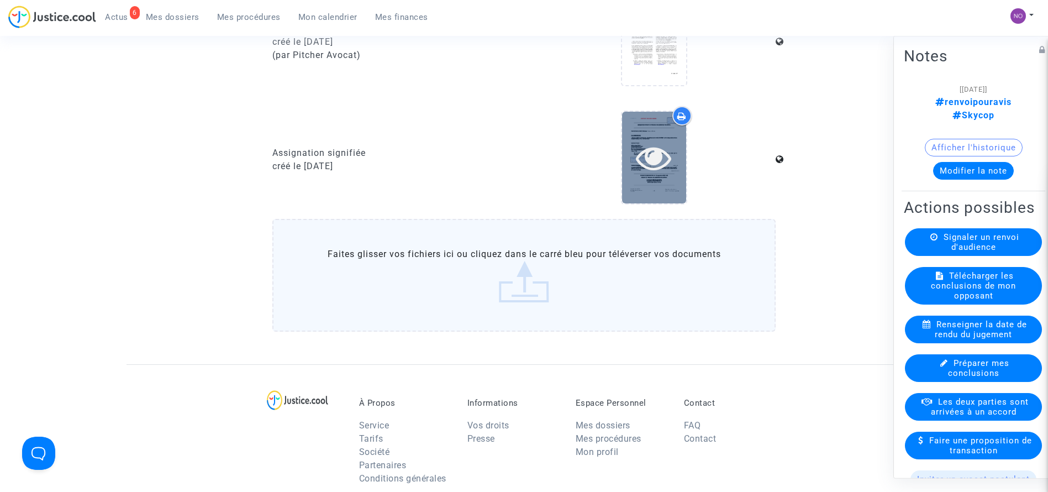
click at [660, 142] on icon at bounding box center [654, 157] width 36 height 35
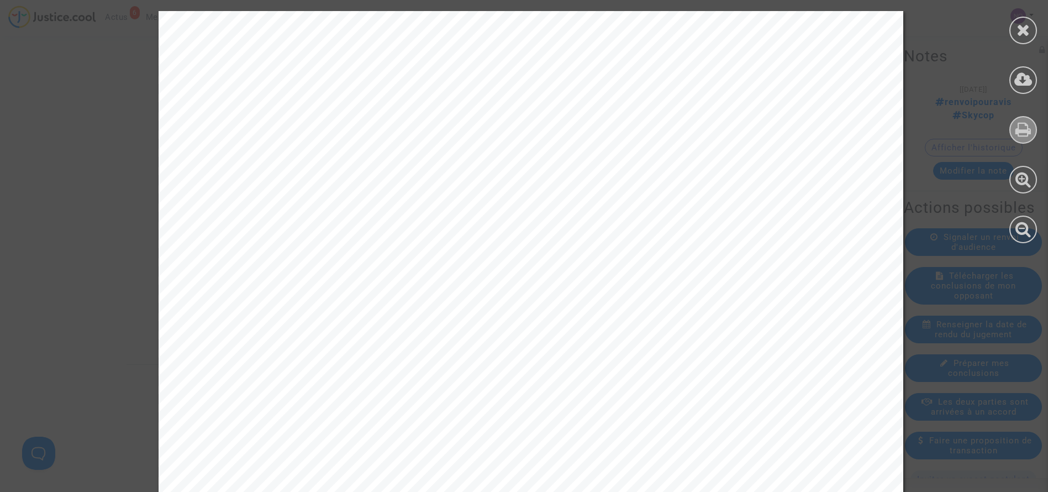
click at [1017, 128] on icon at bounding box center [1024, 129] width 16 height 17
click at [1026, 36] on icon at bounding box center [1024, 30] width 14 height 17
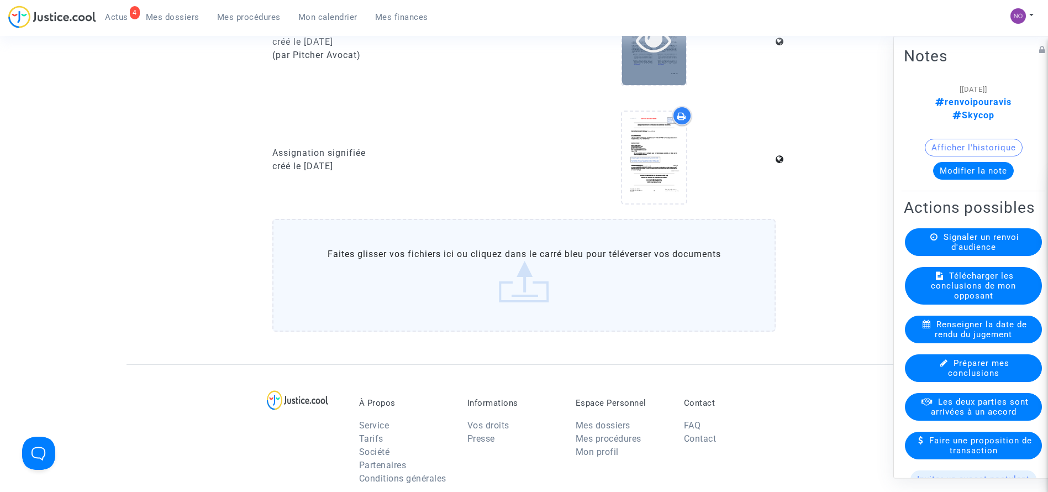
click at [642, 51] on icon at bounding box center [654, 39] width 36 height 35
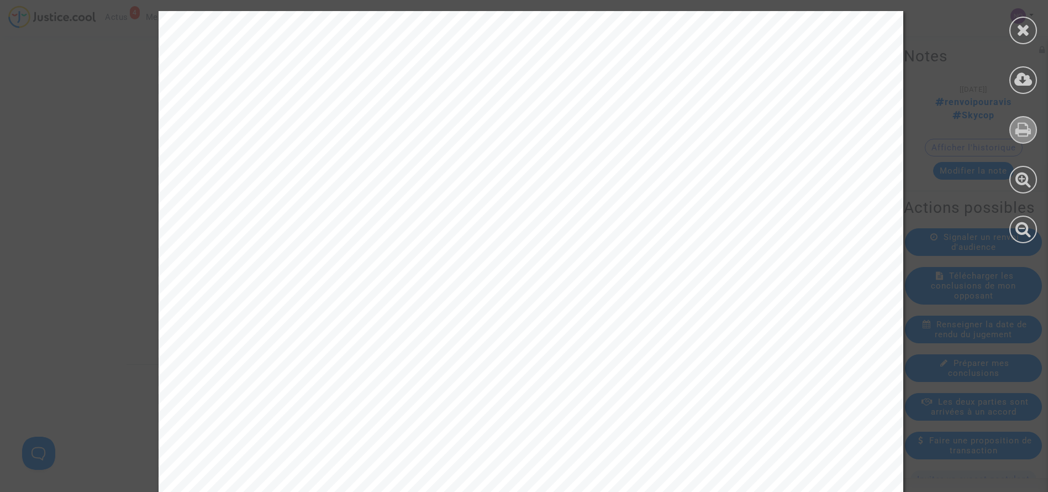
click at [1024, 124] on icon at bounding box center [1024, 129] width 16 height 17
click at [1019, 31] on icon at bounding box center [1024, 30] width 14 height 17
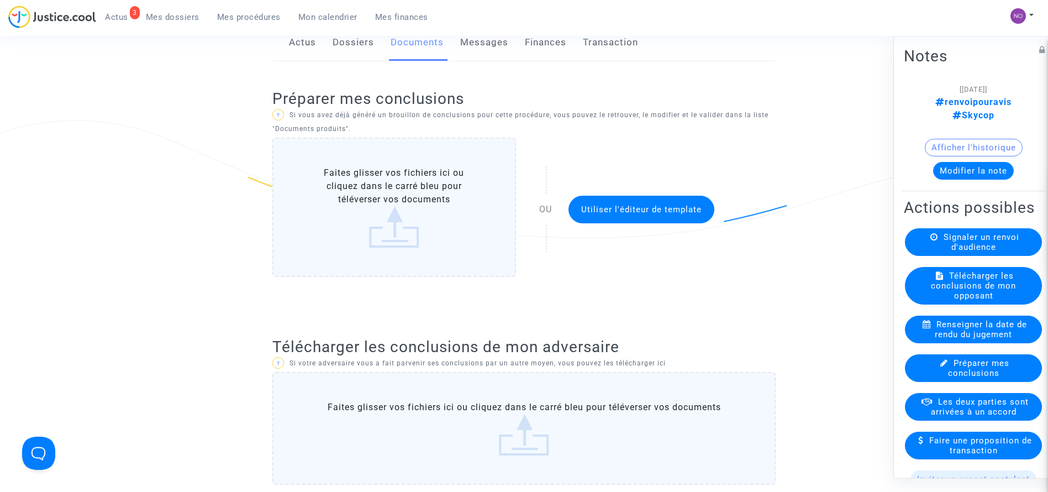
scroll to position [59, 0]
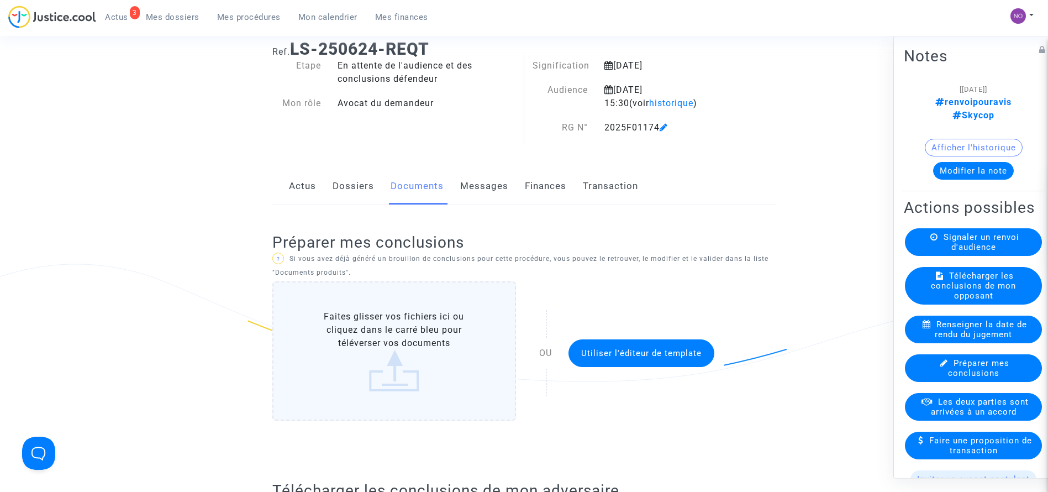
click at [335, 194] on link "Dossiers" at bounding box center [353, 186] width 41 height 36
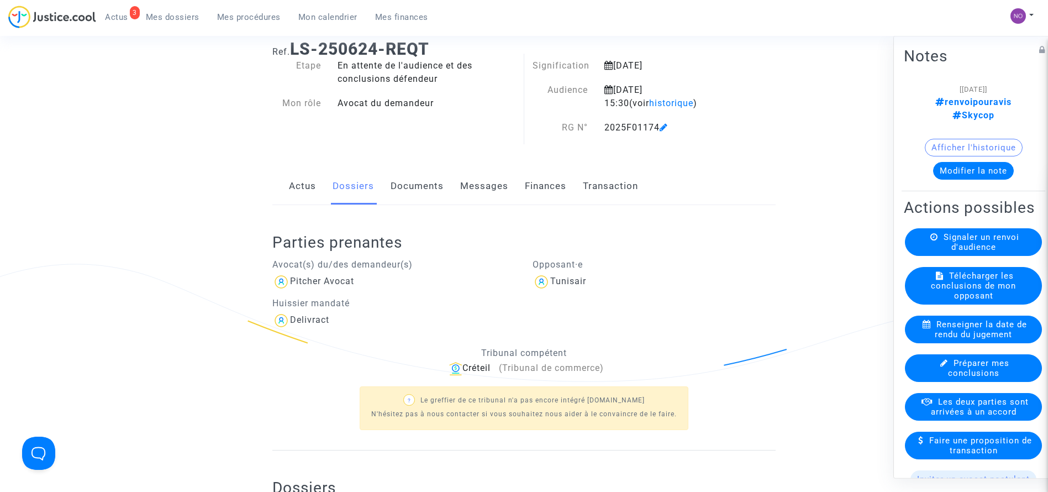
click at [165, 351] on ng-component "Ref. LS-250624-REQT Etape En attente de l'audience et des conclusions défendeur…" at bounding box center [525, 324] width 796 height 587
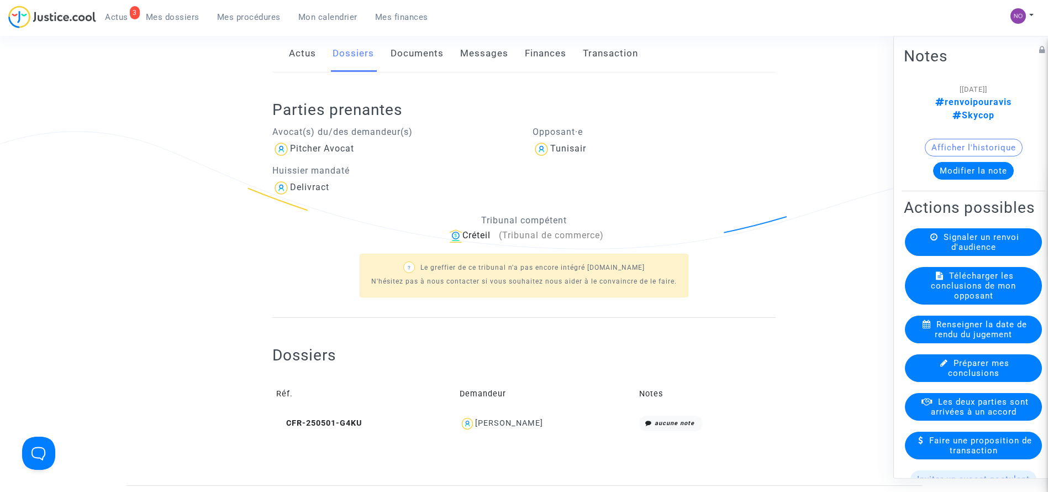
scroll to position [291, 0]
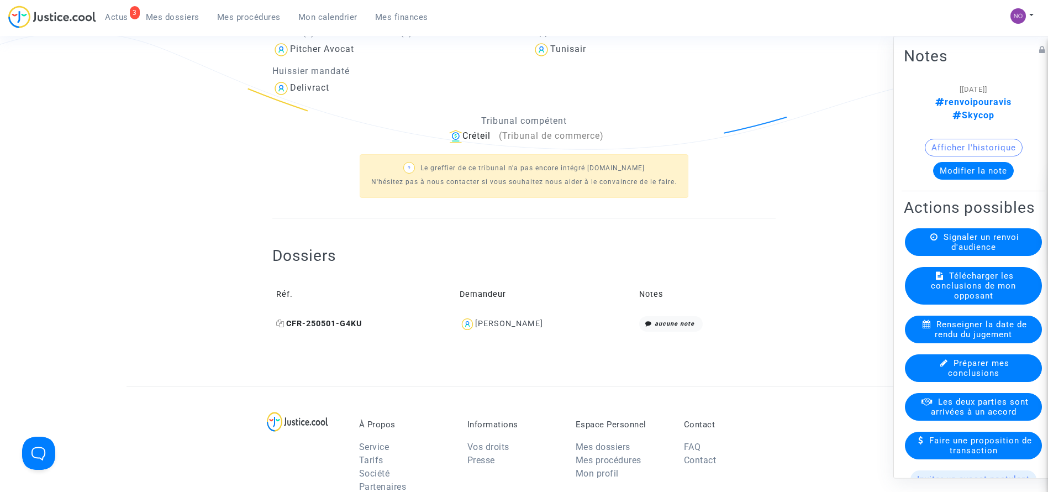
click at [341, 327] on span "CFR-250501-G4KU" at bounding box center [319, 323] width 86 height 9
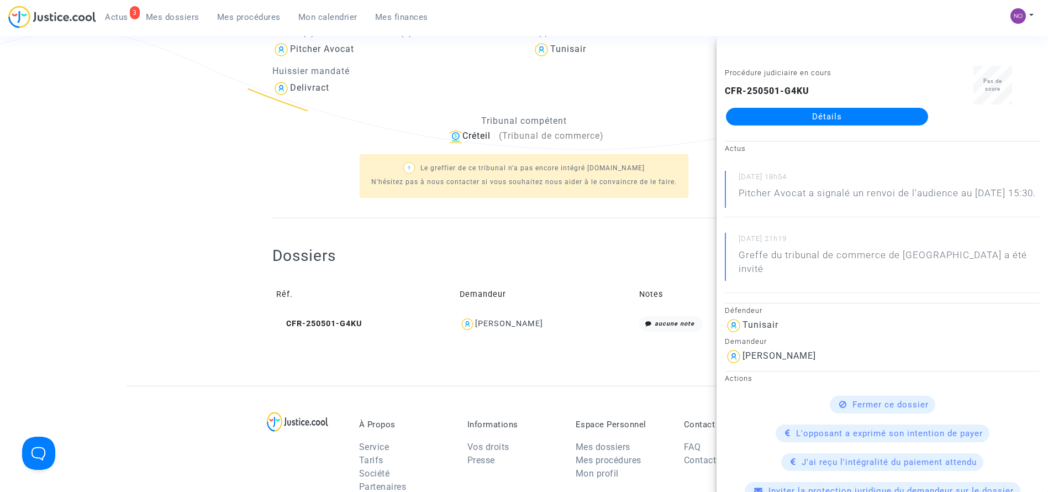
click at [744, 107] on div "CFR-250501-G4KU Détails" at bounding box center [827, 105] width 204 height 41
click at [739, 112] on link "Détails" at bounding box center [827, 117] width 202 height 18
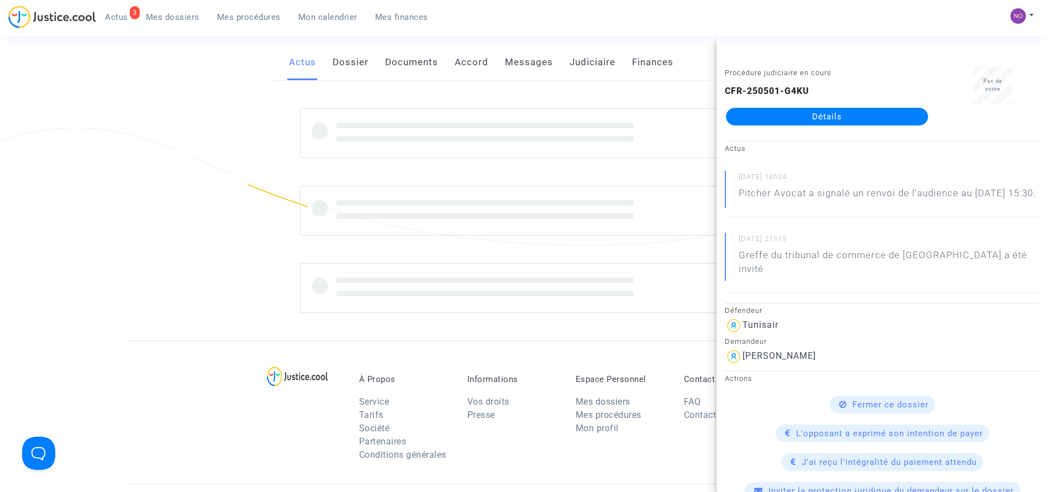
scroll to position [291, 0]
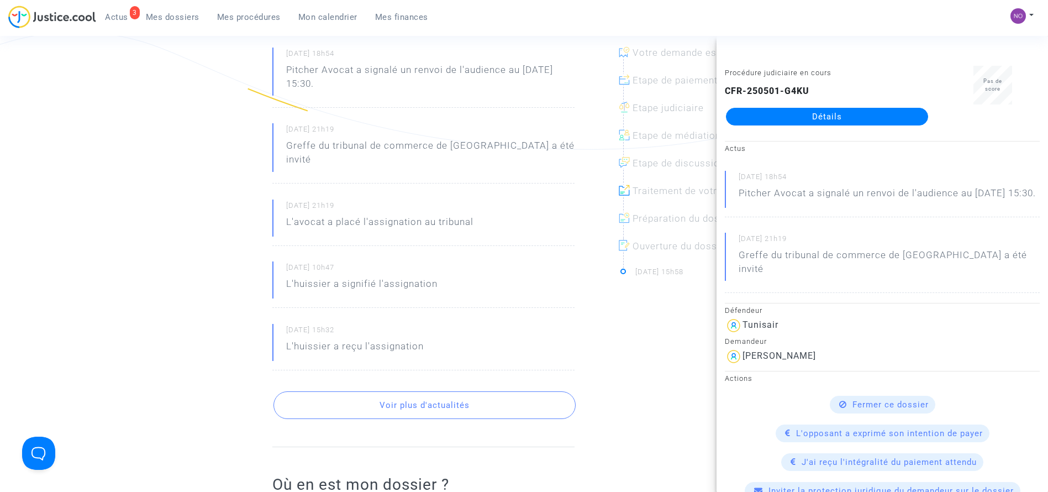
click at [133, 166] on ng-component "Ref. CFR-250501-G4KU Etape Procédure judiciaire en cours Catégorie Retard de vo…" at bounding box center [525, 331] width 796 height 1064
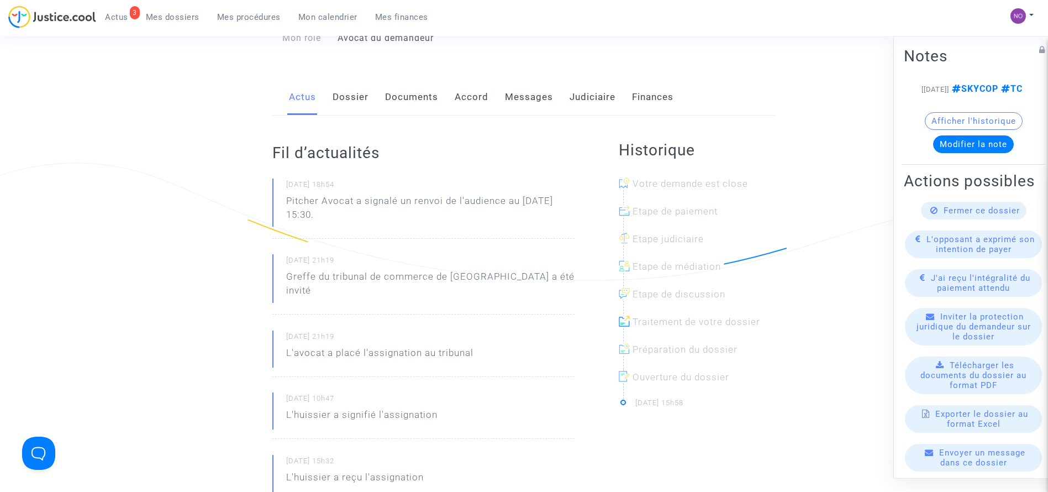
scroll to position [159, 0]
click at [413, 98] on link "Documents" at bounding box center [411, 99] width 53 height 36
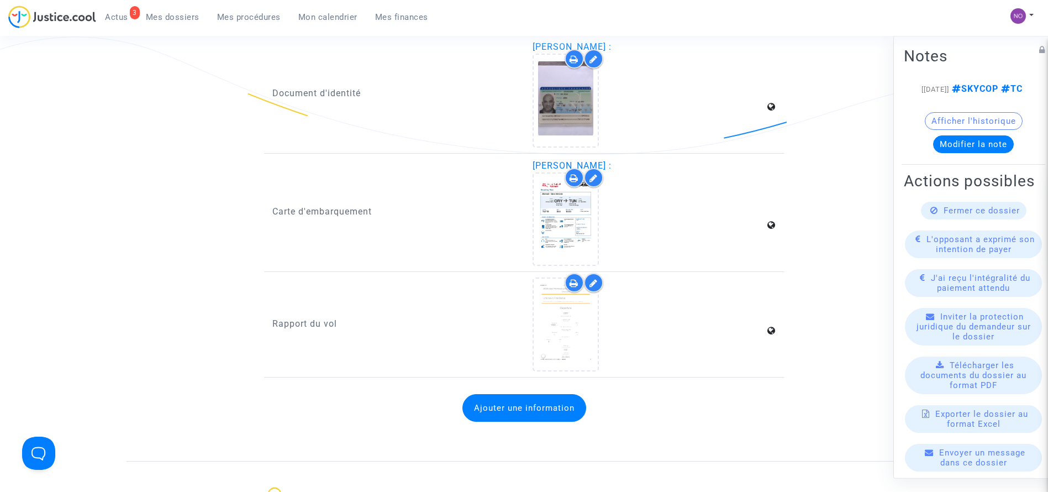
scroll to position [1502, 0]
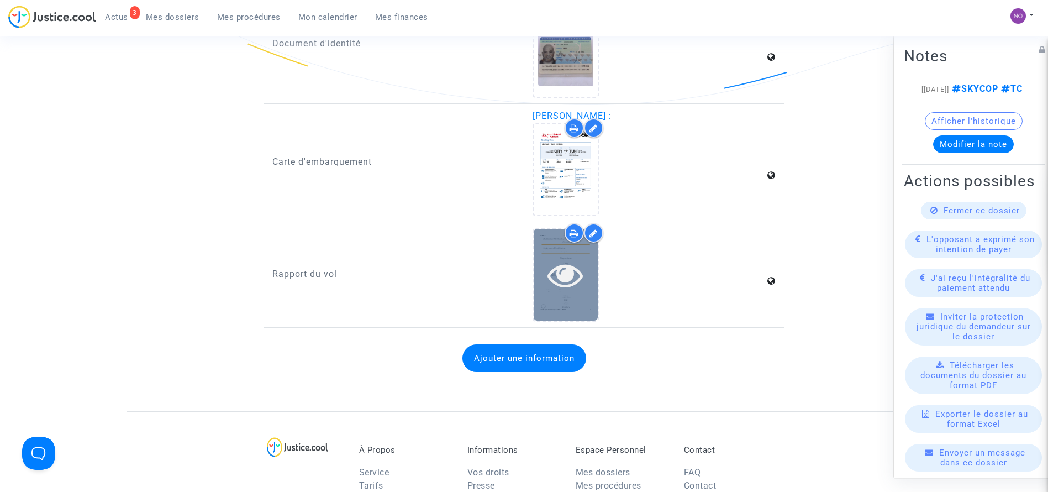
click at [553, 267] on icon at bounding box center [566, 274] width 36 height 35
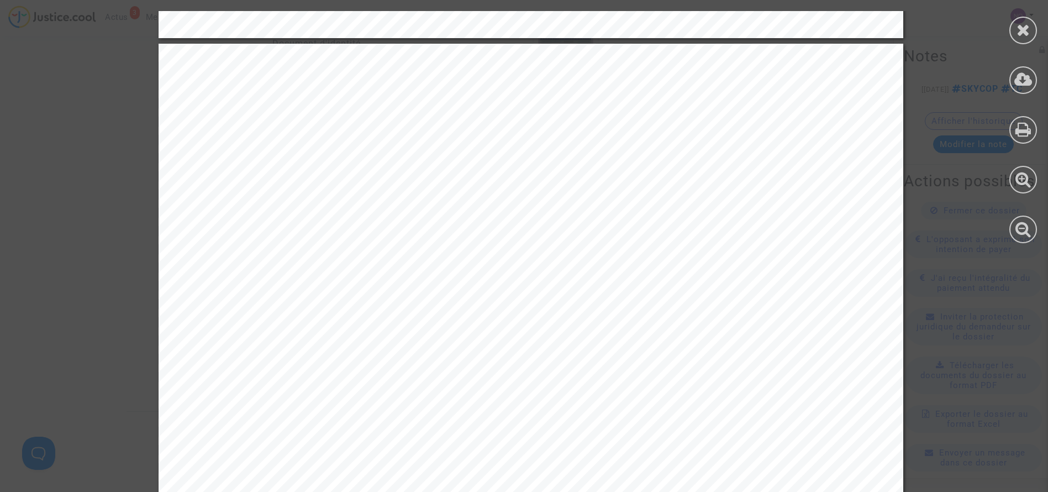
scroll to position [1028, 0]
click at [1029, 123] on icon at bounding box center [1024, 129] width 16 height 17
click at [1015, 30] on div at bounding box center [1024, 31] width 28 height 28
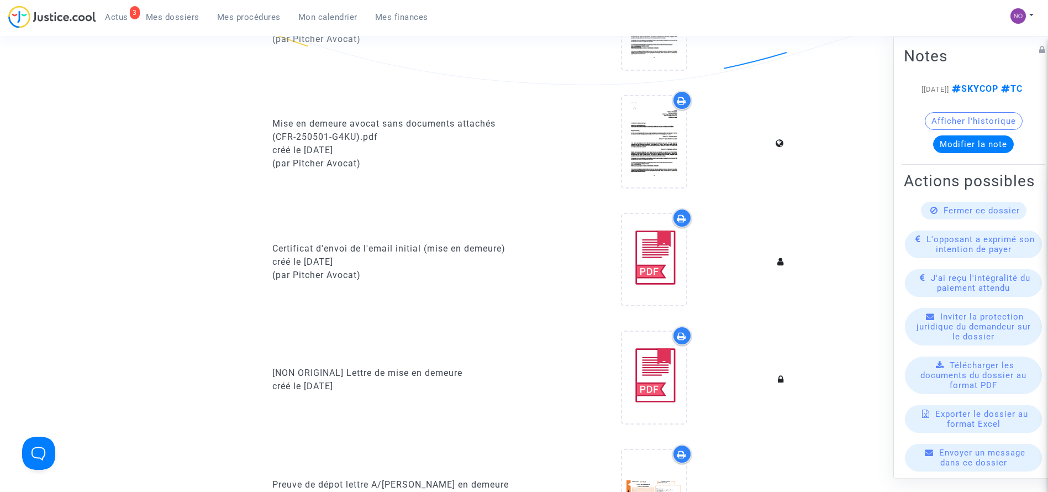
scroll to position [69, 0]
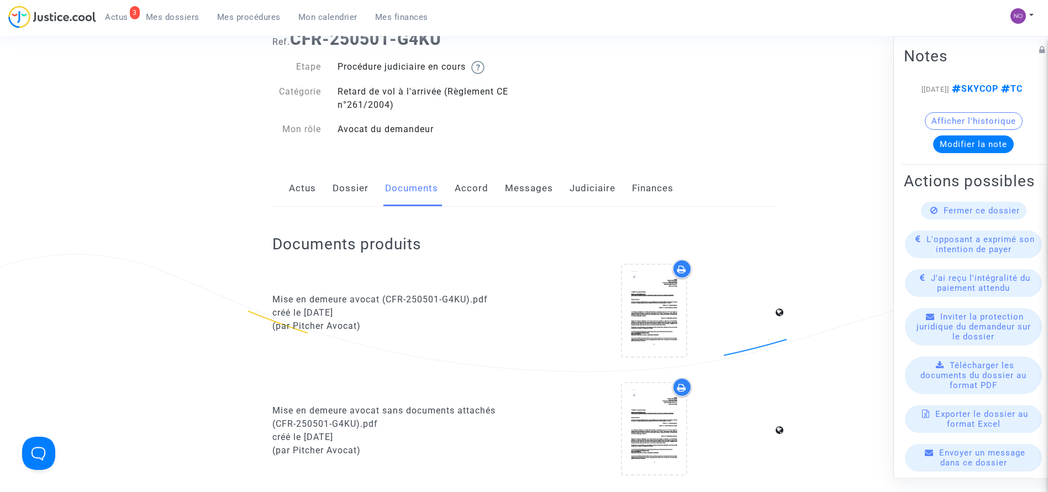
click at [582, 194] on link "Judiciaire" at bounding box center [593, 188] width 46 height 36
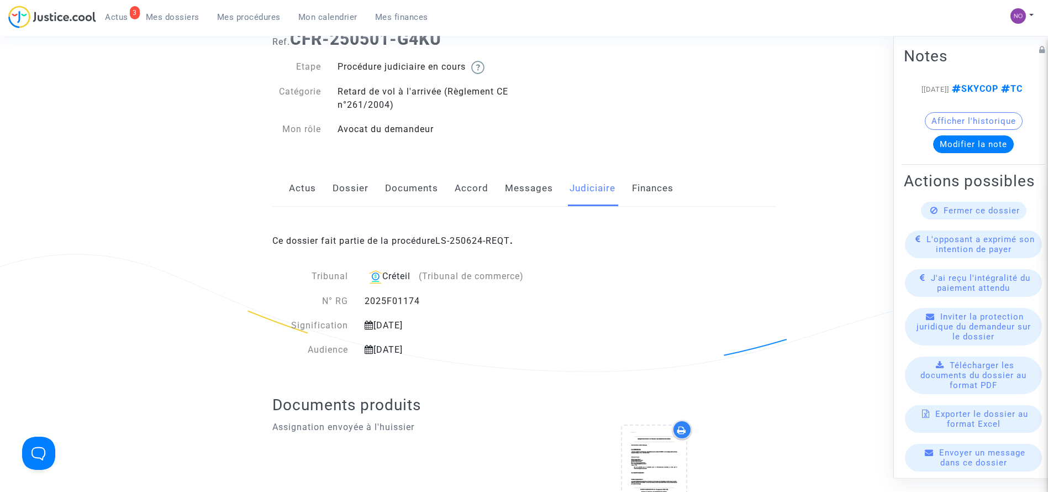
click at [259, 14] on span "Mes procédures" at bounding box center [249, 17] width 64 height 10
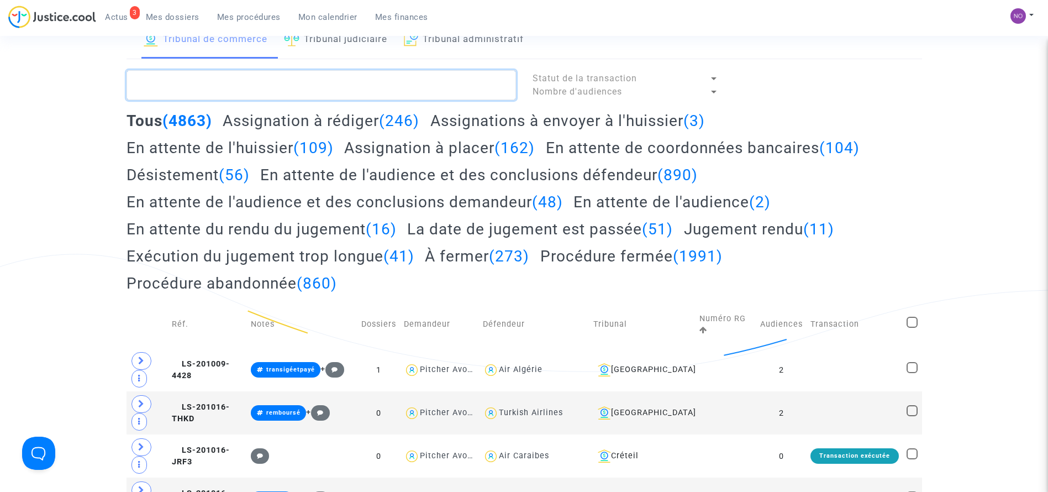
click at [302, 88] on textarea at bounding box center [322, 85] width 390 height 30
paste textarea "LS-250624-CEFX"
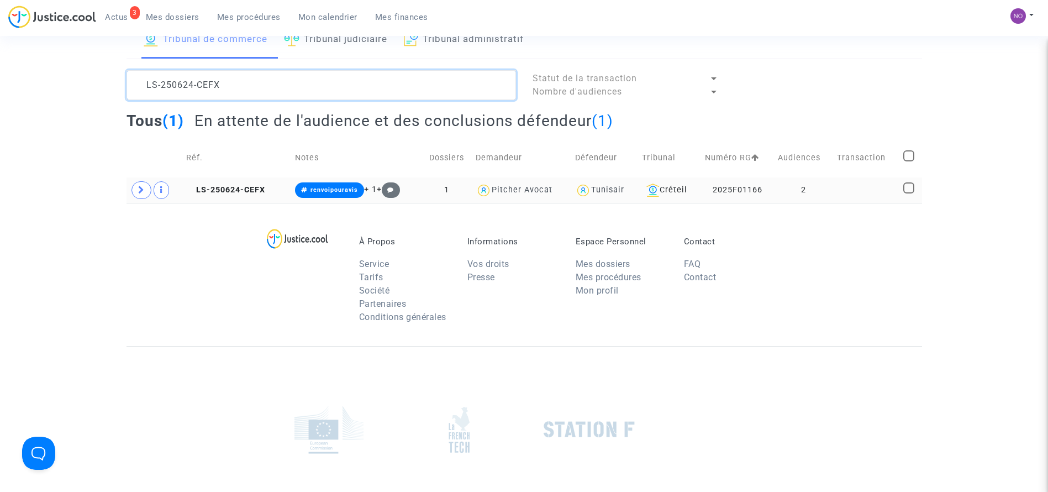
type textarea "LS-250624-CEFX"
click at [832, 190] on td "2" at bounding box center [803, 189] width 59 height 25
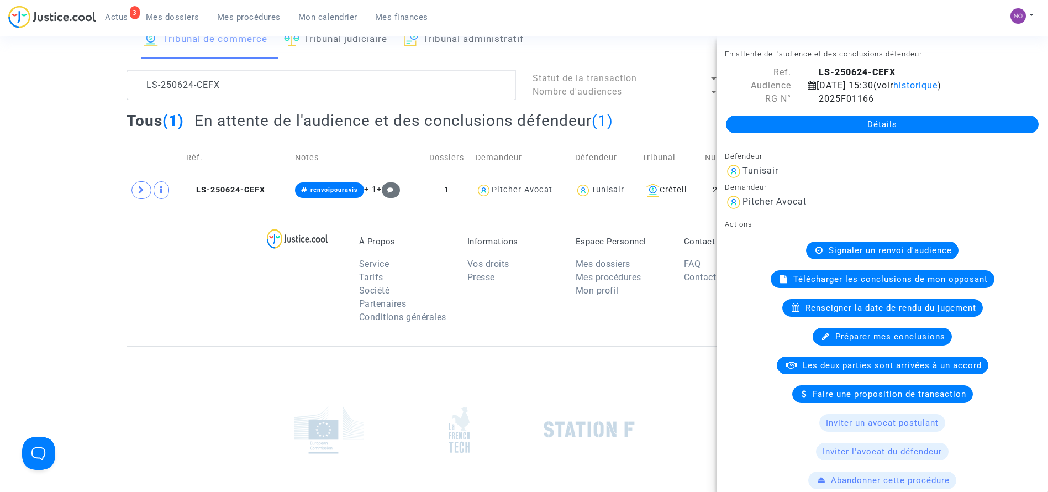
click at [969, 126] on link "Détails" at bounding box center [882, 124] width 313 height 18
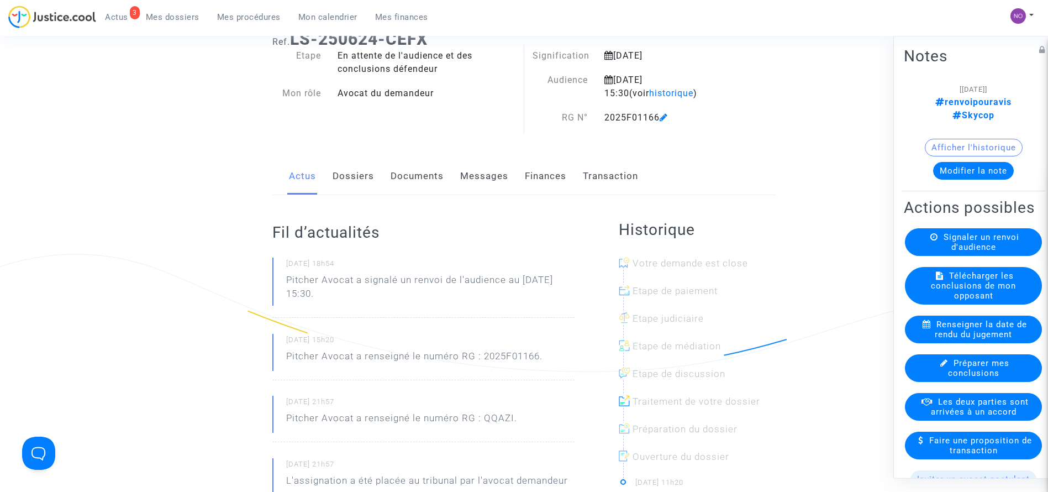
click at [423, 171] on link "Documents" at bounding box center [417, 176] width 53 height 36
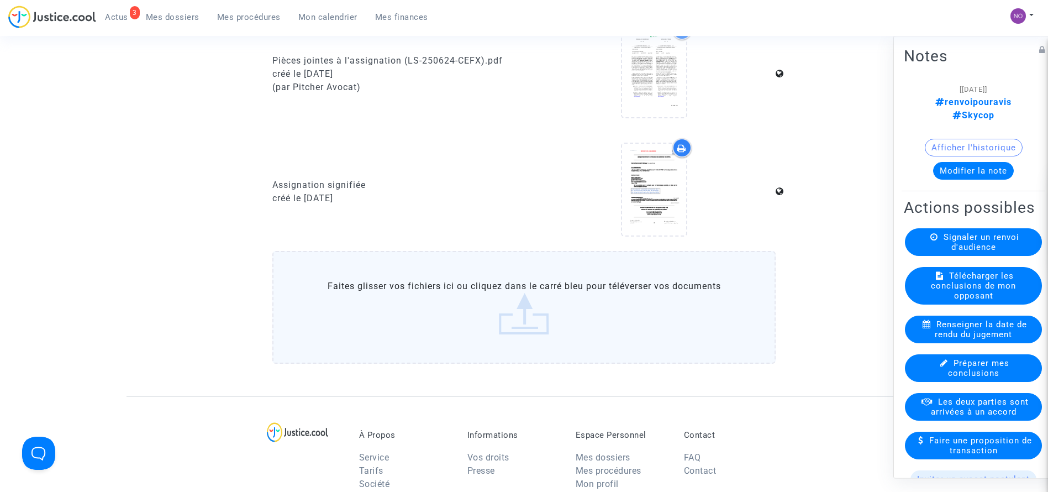
scroll to position [1034, 0]
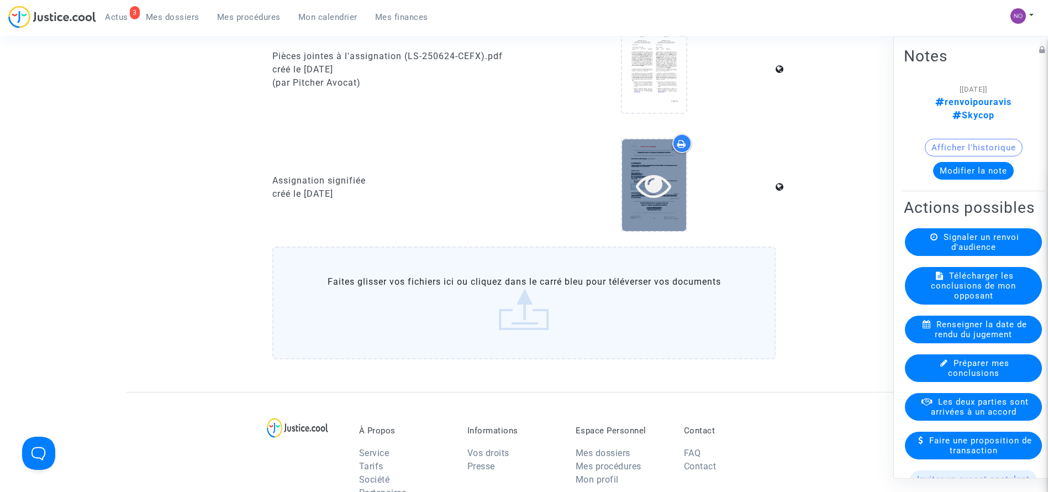
click at [663, 194] on icon at bounding box center [654, 184] width 36 height 35
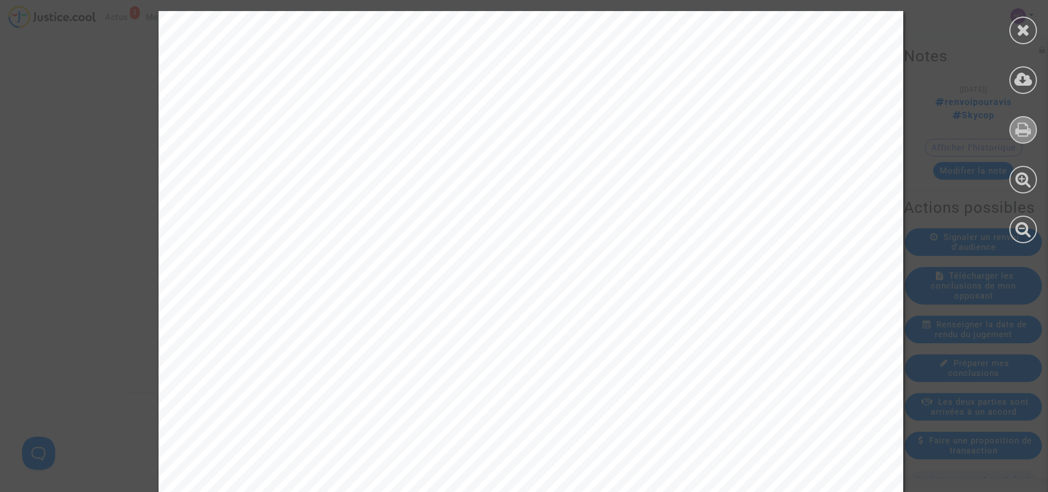
click at [1016, 130] on icon at bounding box center [1024, 129] width 16 height 17
click at [1021, 38] on icon at bounding box center [1024, 30] width 14 height 17
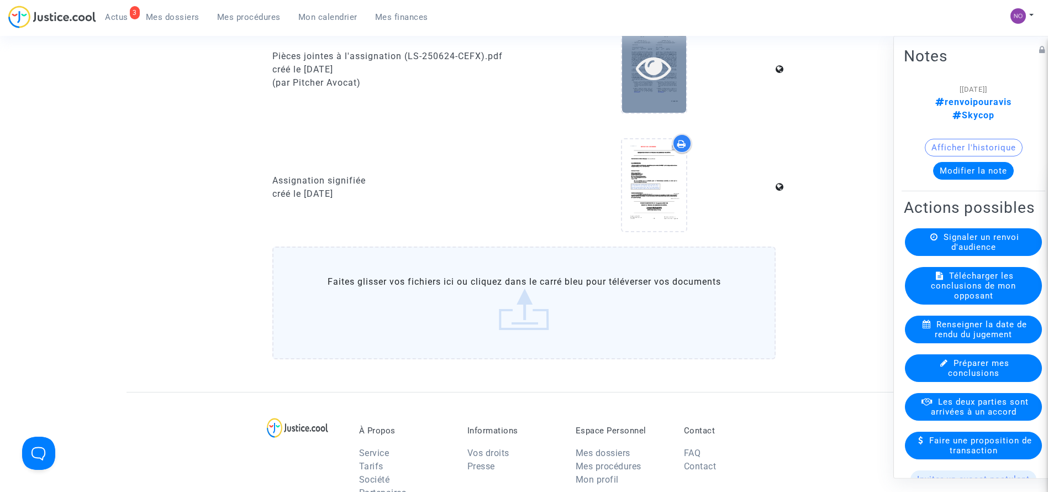
click at [654, 60] on icon at bounding box center [654, 67] width 36 height 35
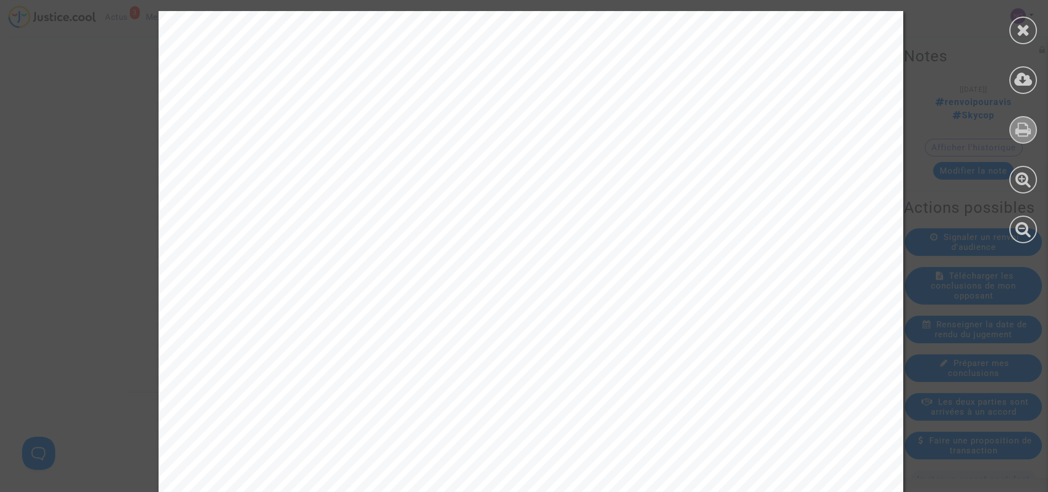
click at [1027, 132] on icon at bounding box center [1024, 129] width 16 height 17
click at [1031, 25] on div at bounding box center [1024, 31] width 28 height 28
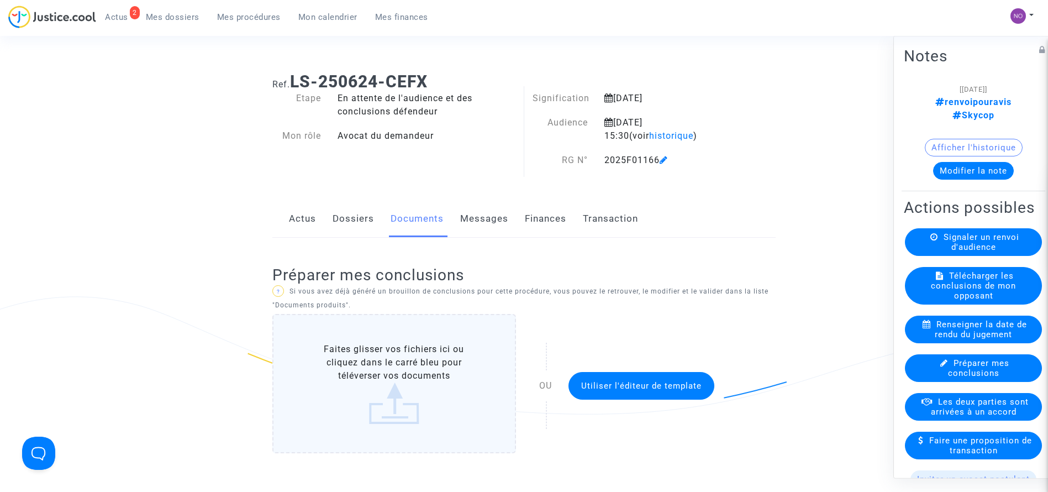
scroll to position [0, 0]
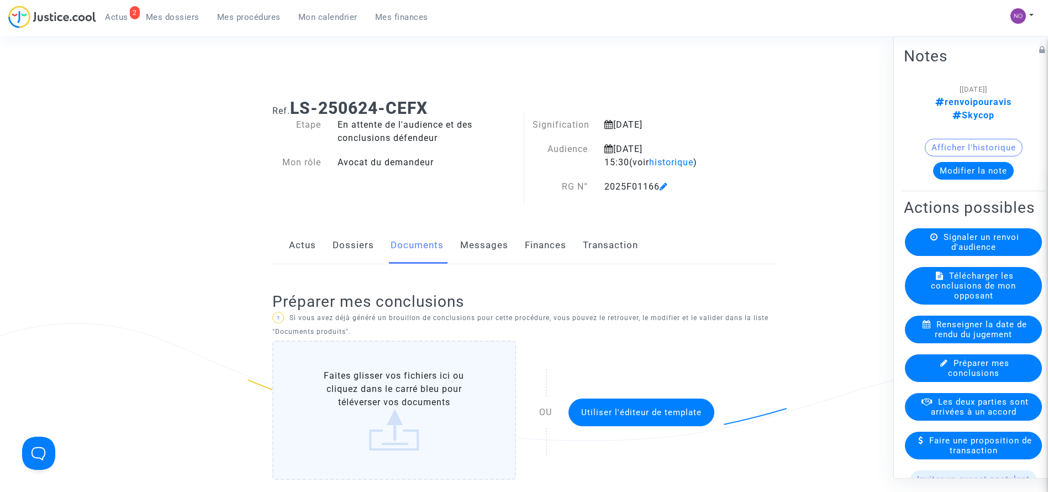
click at [355, 230] on link "Dossiers" at bounding box center [353, 245] width 41 height 36
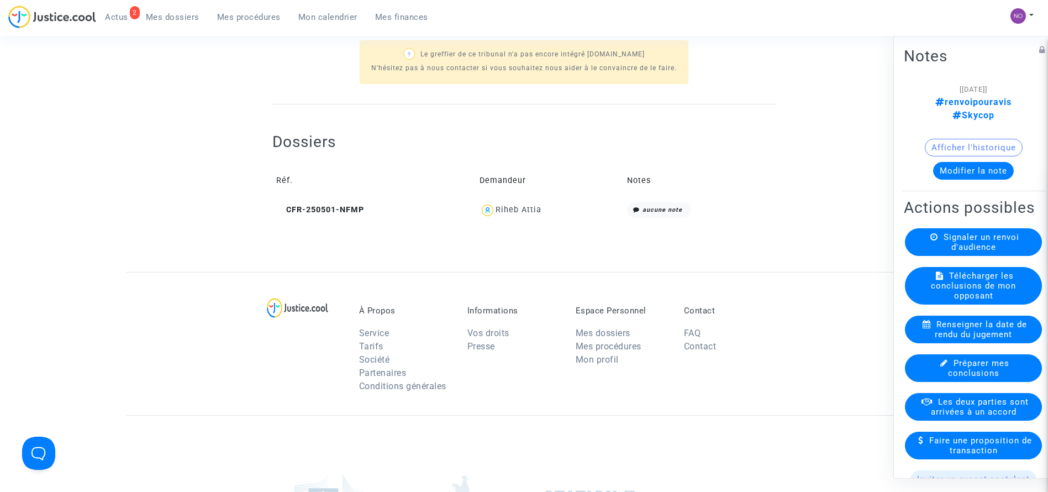
scroll to position [413, 0]
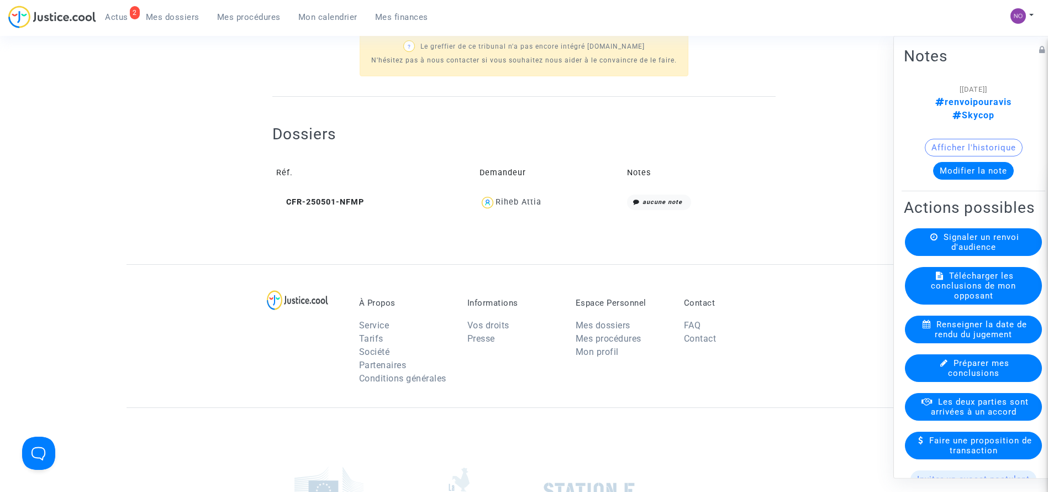
click at [708, 344] on li "Contact" at bounding box center [730, 338] width 92 height 13
click at [365, 199] on td "CFR-250501-NFMP" at bounding box center [373, 203] width 203 height 24
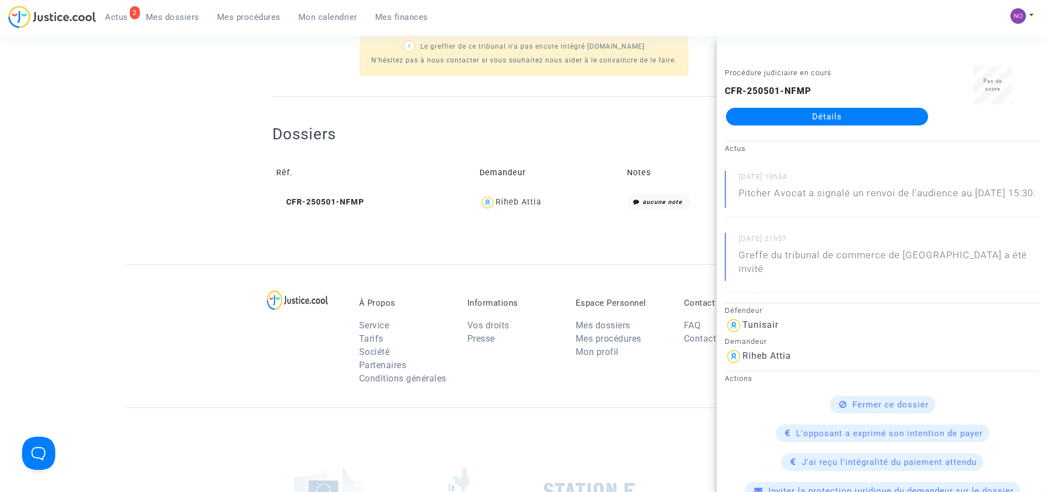
click at [827, 120] on link "Détails" at bounding box center [827, 117] width 202 height 18
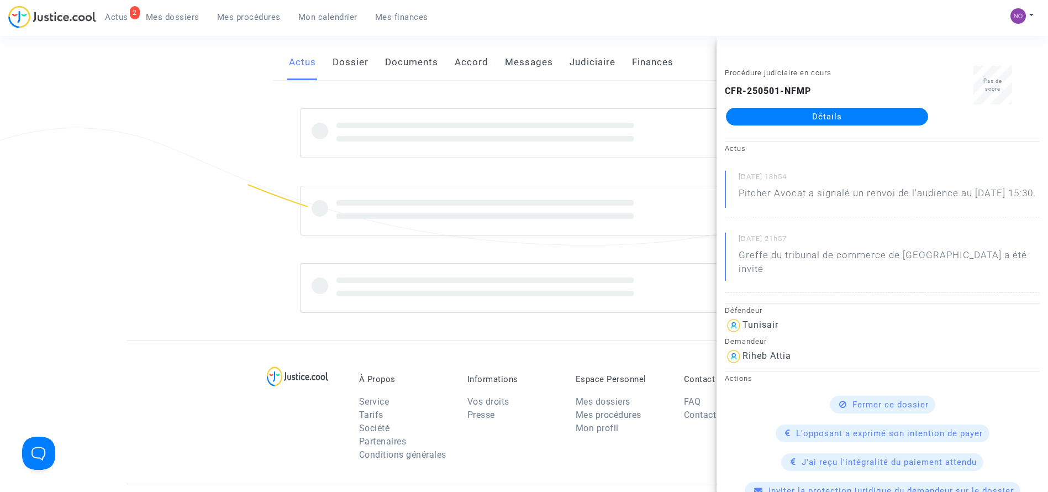
scroll to position [413, 0]
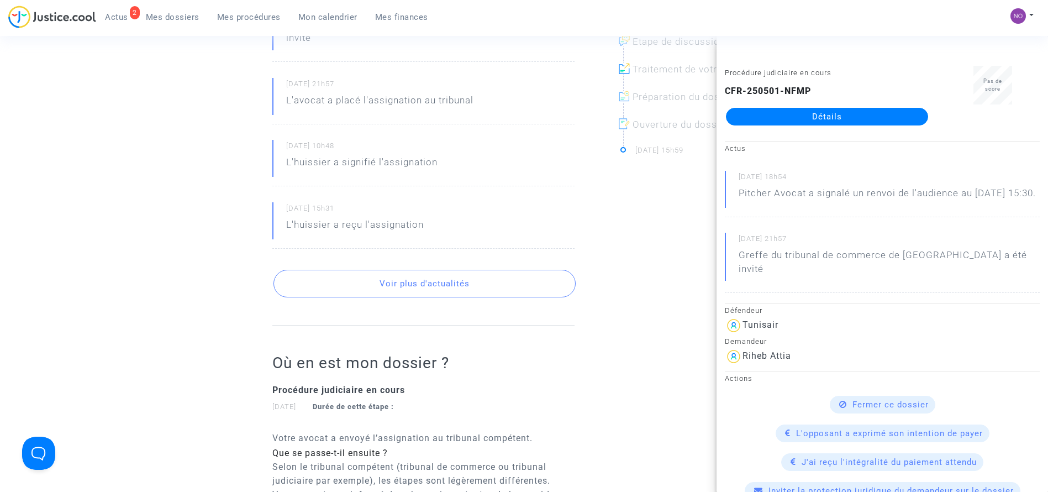
click at [827, 120] on link "Détails" at bounding box center [827, 117] width 202 height 18
click at [199, 232] on ng-component "Ref. CFR-250501-NFMP Etape Procédure judiciaire en cours Catégorie Retard de vo…" at bounding box center [525, 209] width 796 height 1064
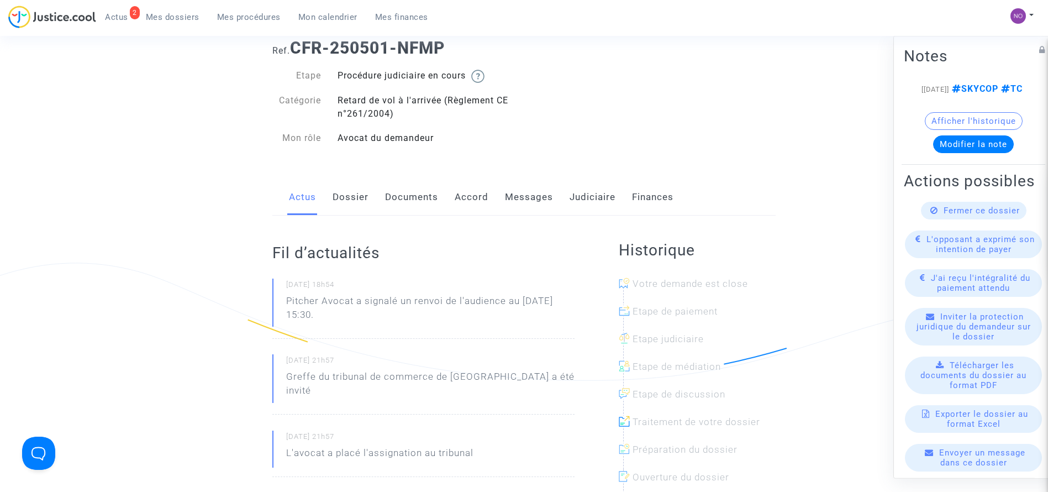
scroll to position [0, 0]
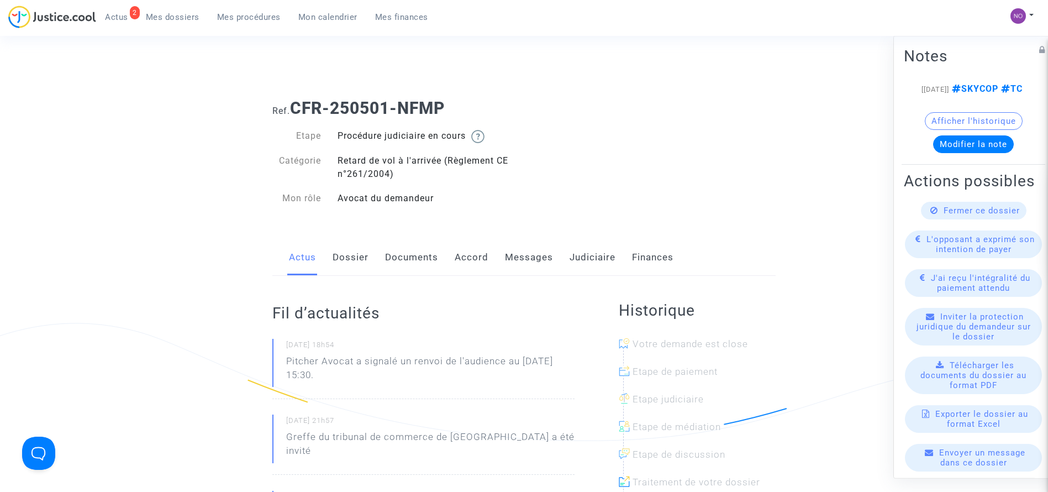
click at [397, 264] on link "Documents" at bounding box center [411, 257] width 53 height 36
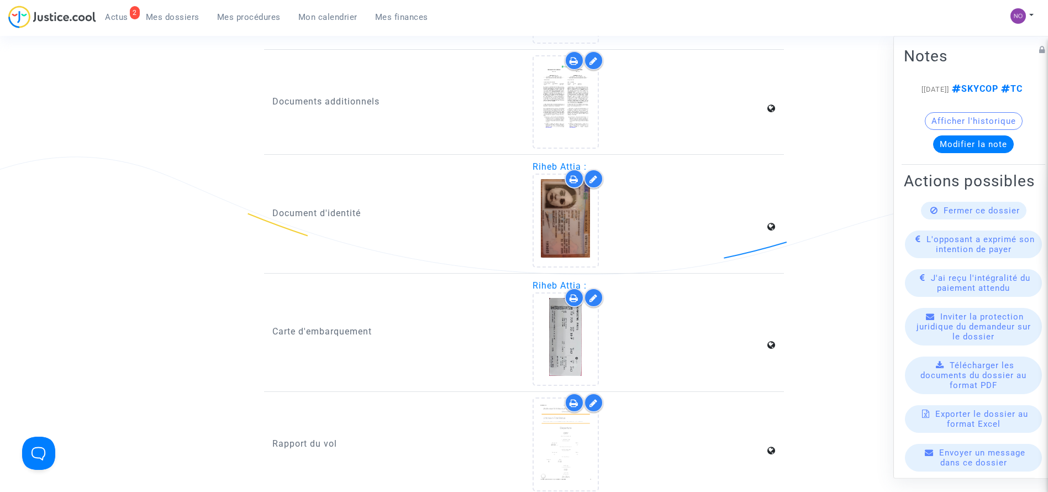
scroll to position [1396, 0]
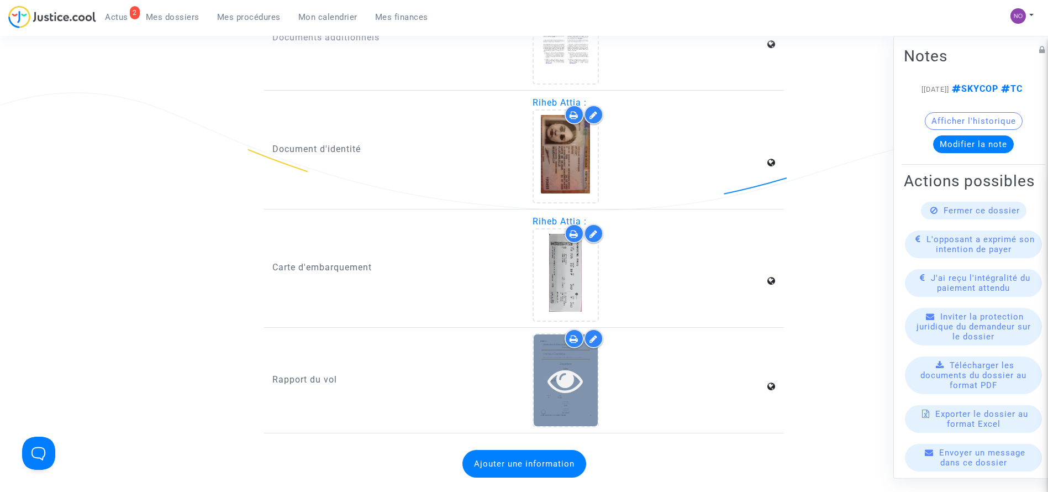
click at [571, 384] on icon at bounding box center [566, 379] width 36 height 35
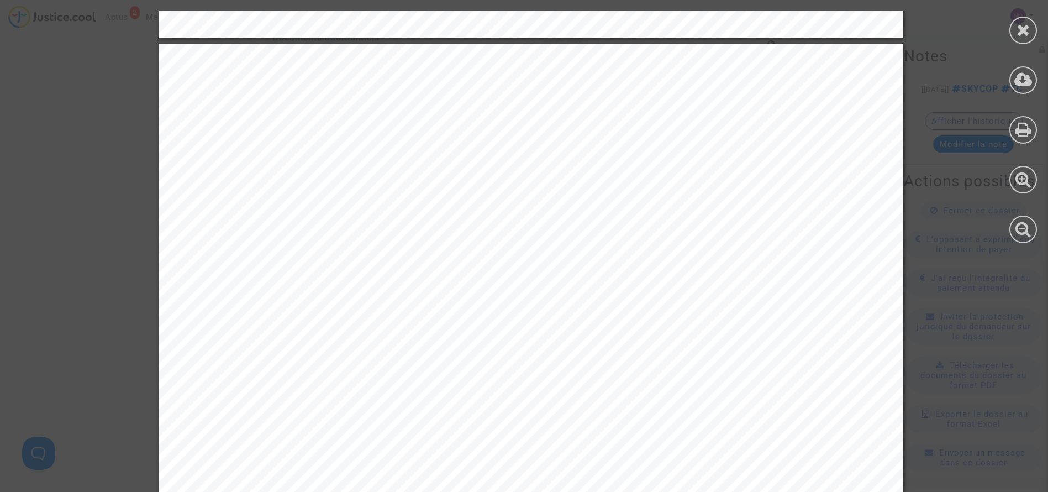
scroll to position [1094, 0]
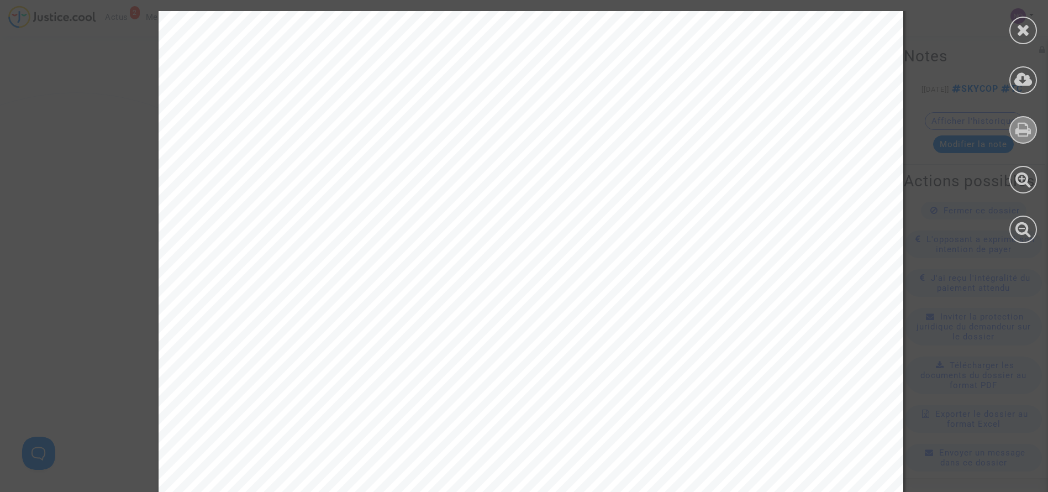
click at [1021, 141] on div at bounding box center [1024, 130] width 28 height 28
click at [1023, 39] on div at bounding box center [1024, 31] width 28 height 28
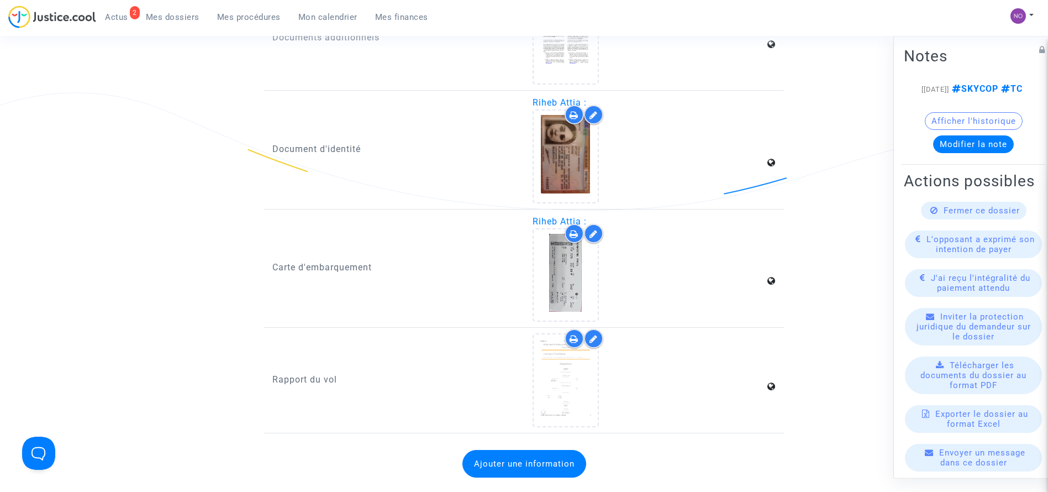
click at [235, 17] on span "Mes procédures" at bounding box center [249, 17] width 64 height 10
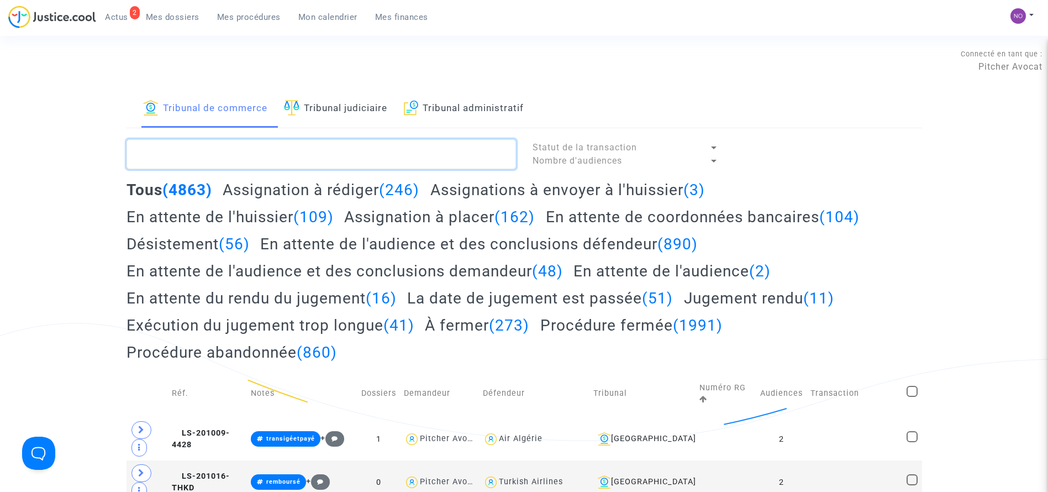
click at [325, 150] on textarea at bounding box center [322, 154] width 390 height 30
paste textarea "LS-250624-HUKV"
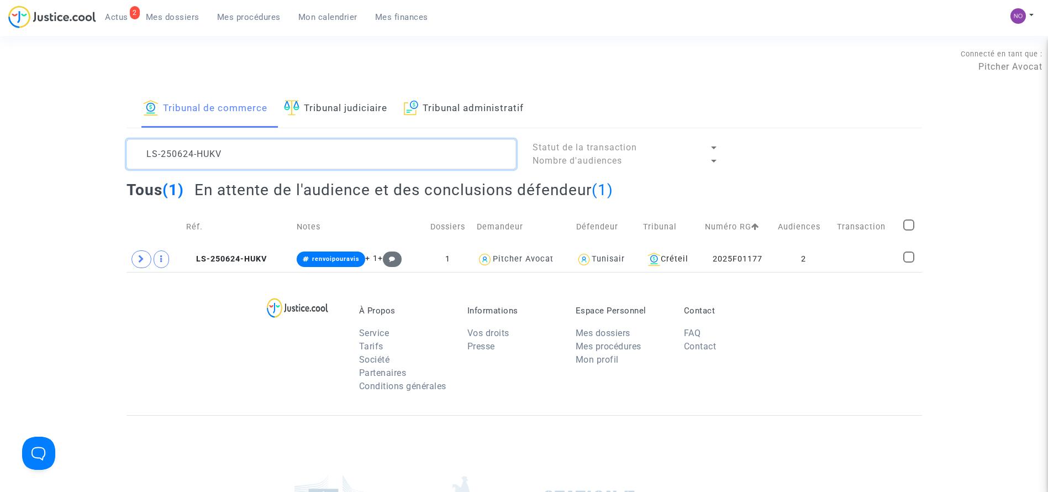
type textarea "LS-250624-HUKV"
click at [206, 250] on td "LS-250624-HUKV" at bounding box center [237, 258] width 111 height 25
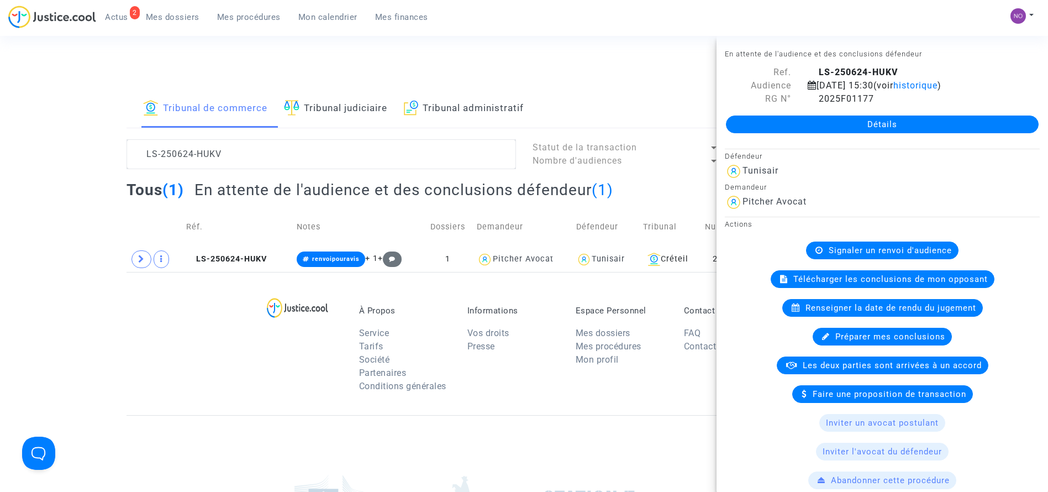
click at [754, 118] on link "Détails" at bounding box center [882, 124] width 313 height 18
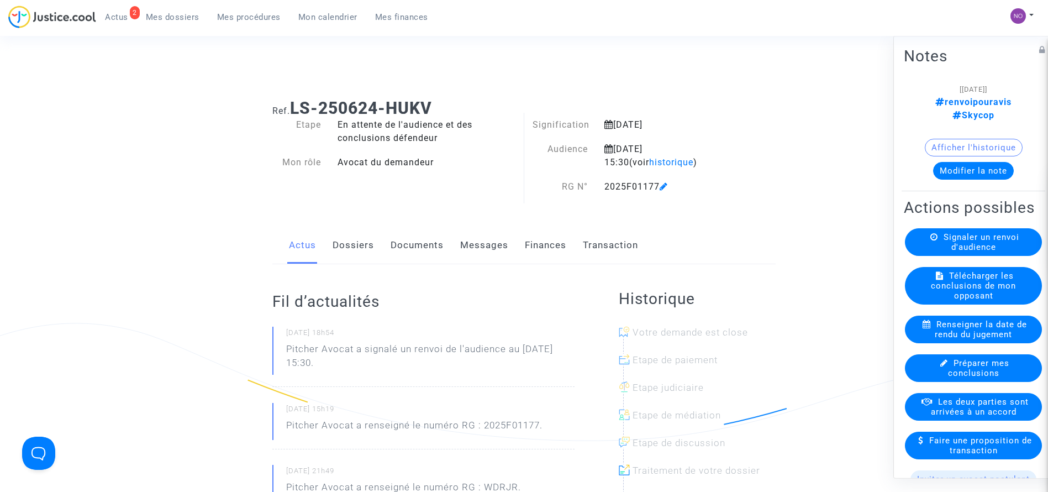
click at [431, 251] on link "Documents" at bounding box center [417, 245] width 53 height 36
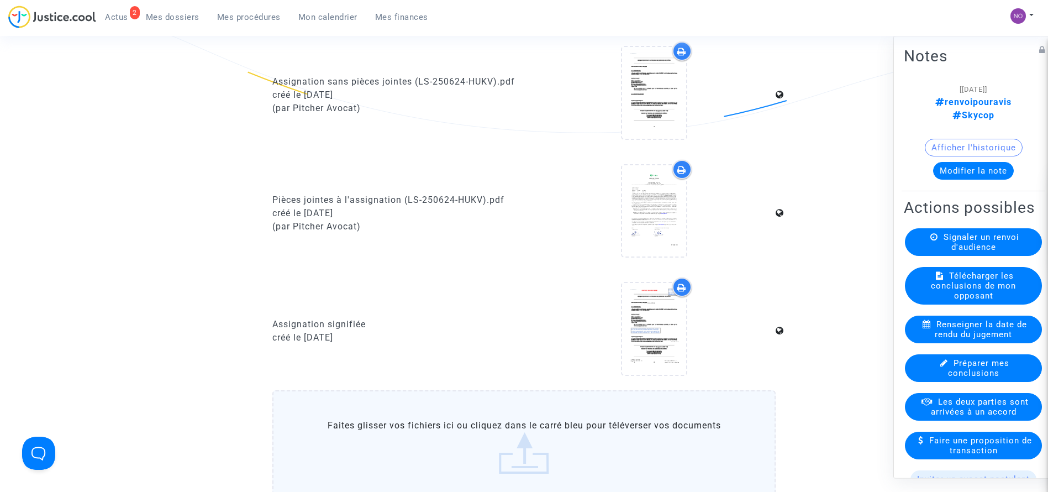
scroll to position [893, 0]
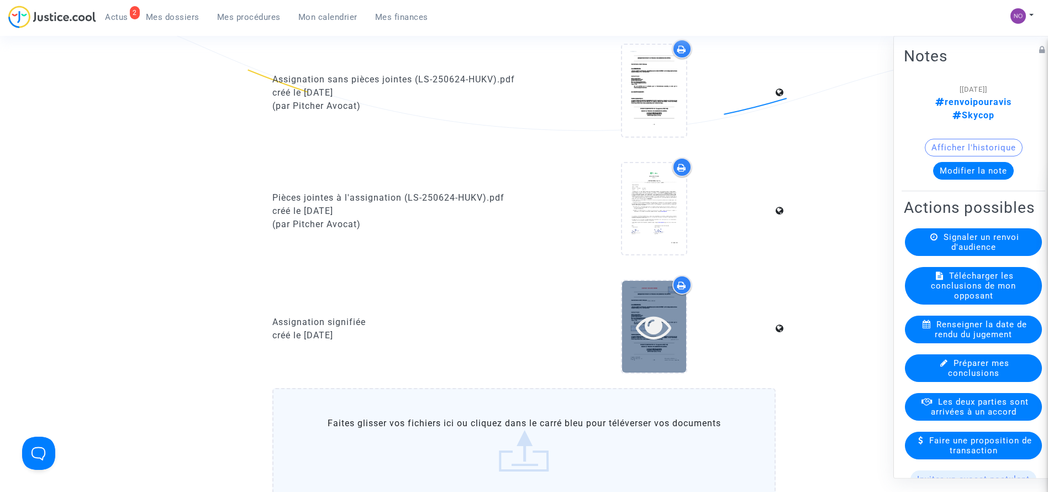
click at [649, 328] on icon at bounding box center [654, 326] width 36 height 35
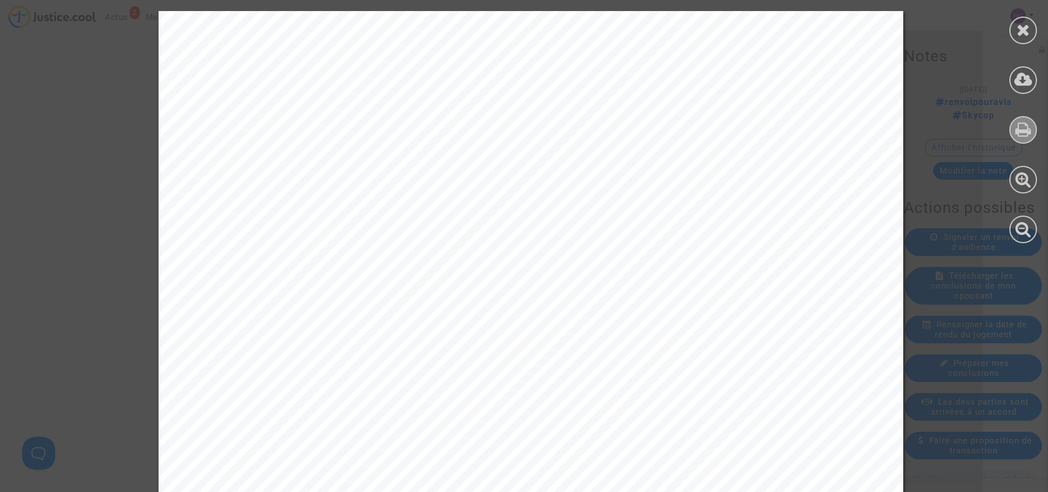
click at [1031, 128] on icon at bounding box center [1024, 129] width 16 height 17
click at [1019, 28] on icon at bounding box center [1024, 30] width 14 height 17
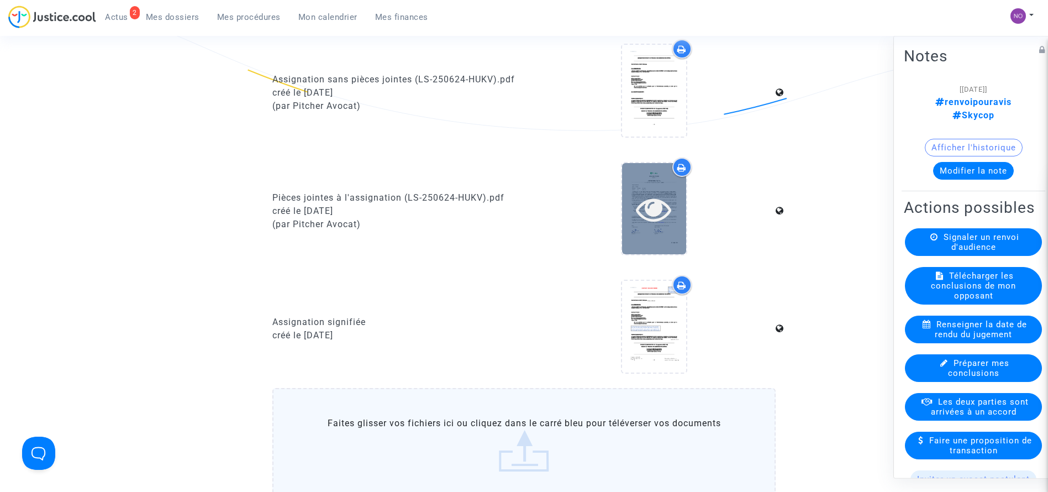
click at [645, 224] on icon at bounding box center [654, 208] width 36 height 35
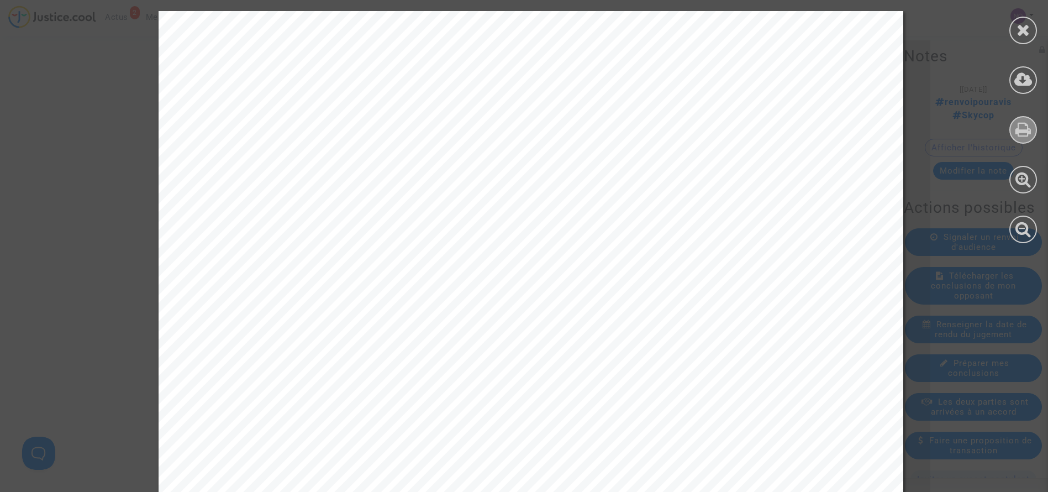
click at [1016, 133] on icon at bounding box center [1024, 129] width 16 height 17
click at [1019, 36] on icon at bounding box center [1024, 30] width 14 height 17
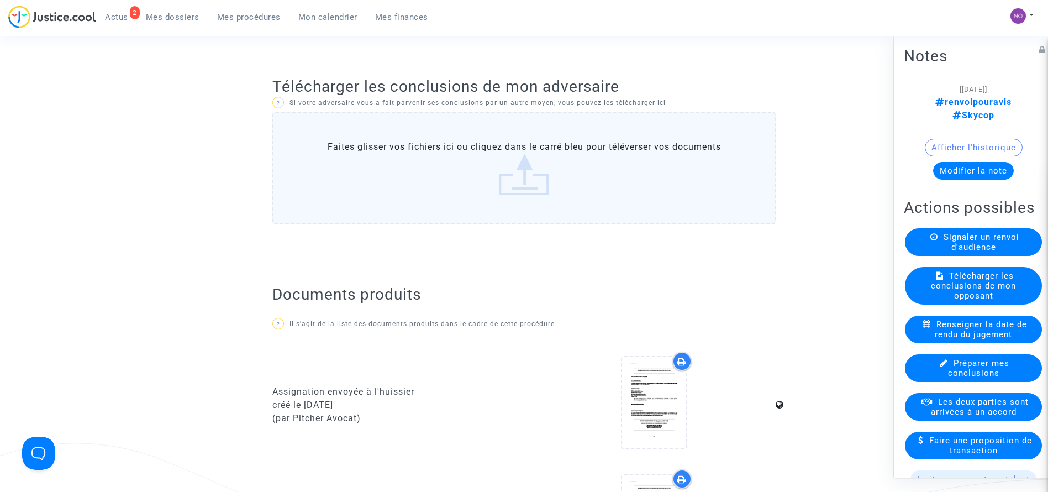
scroll to position [176, 0]
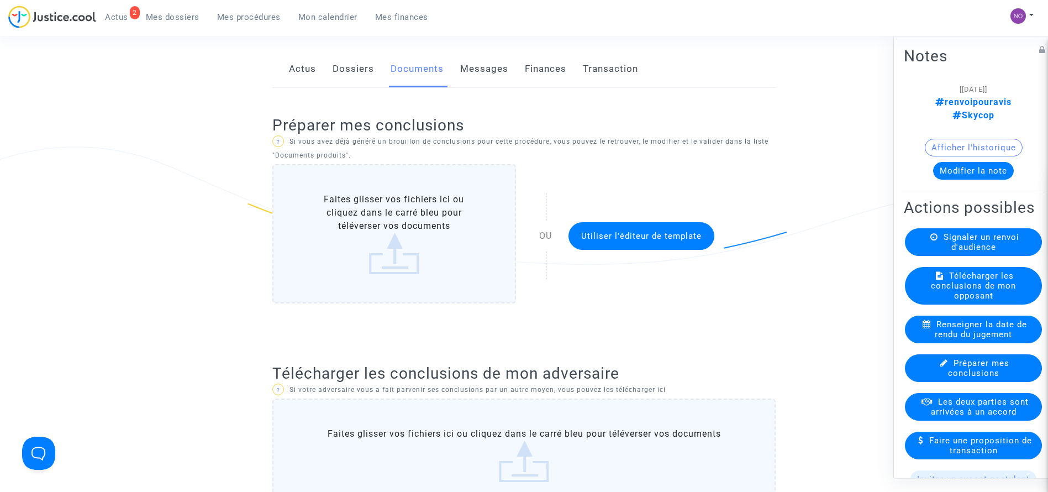
click at [348, 74] on link "Dossiers" at bounding box center [353, 69] width 41 height 36
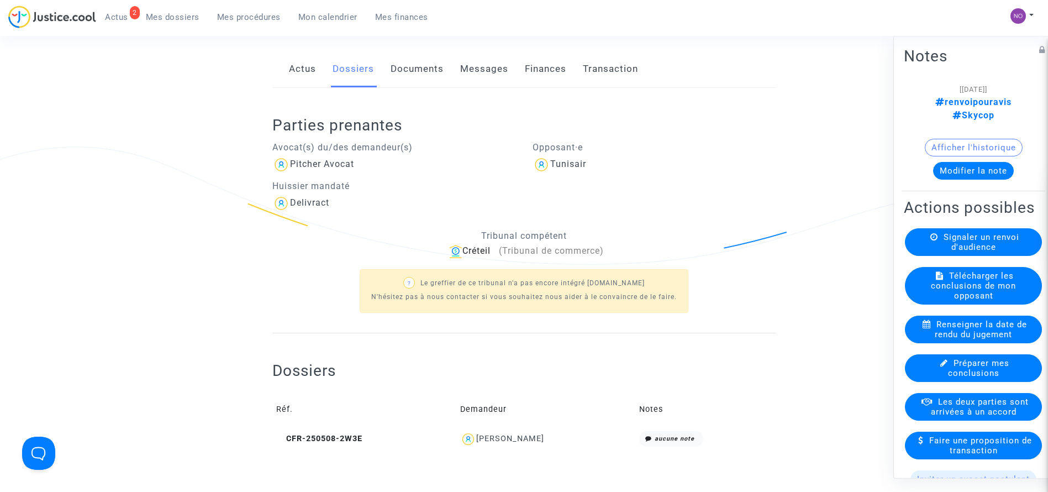
scroll to position [451, 0]
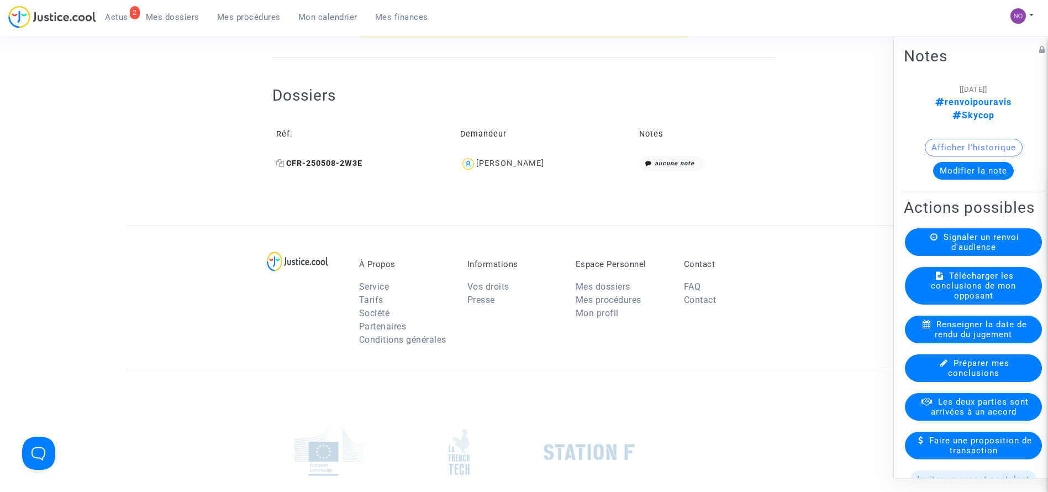
click at [307, 166] on span "CFR-250508-2W3E" at bounding box center [319, 163] width 86 height 9
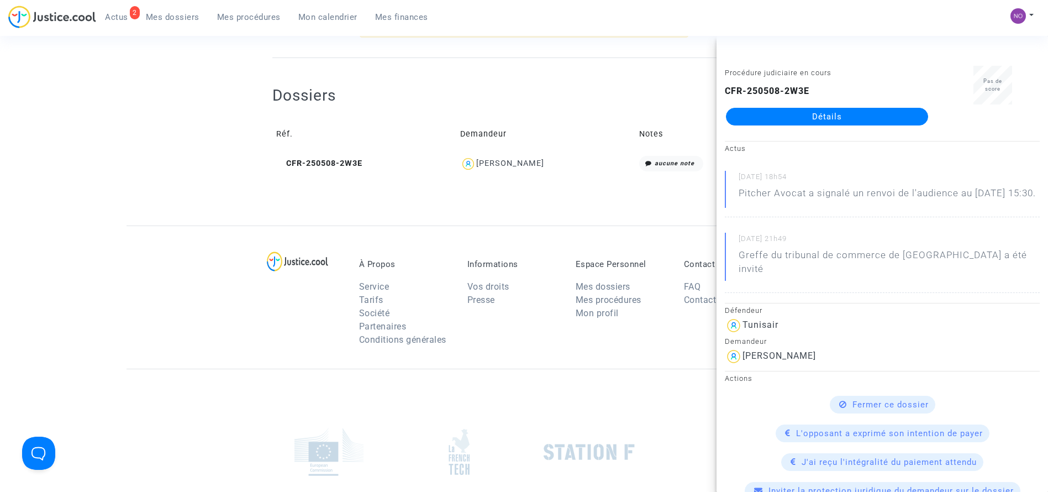
click at [782, 115] on link "Détails" at bounding box center [827, 117] width 202 height 18
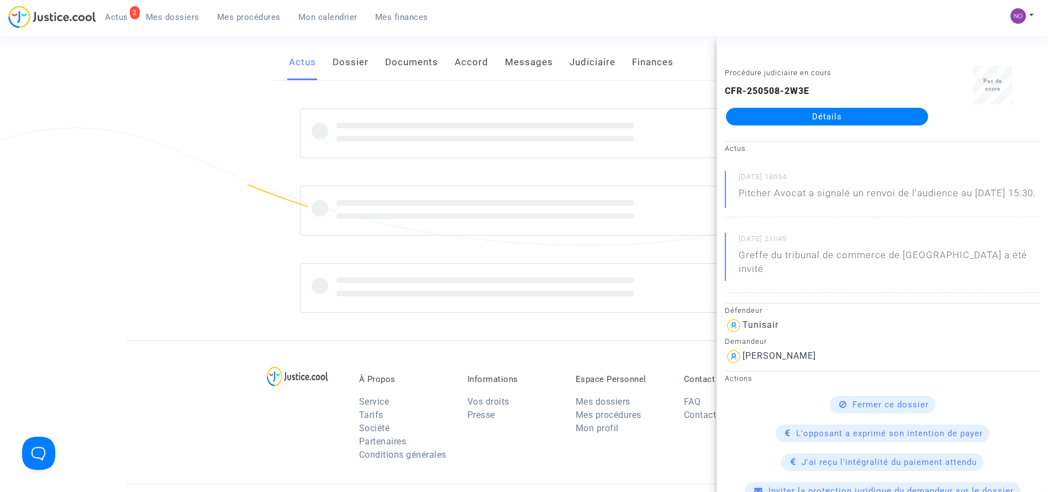
scroll to position [451, 0]
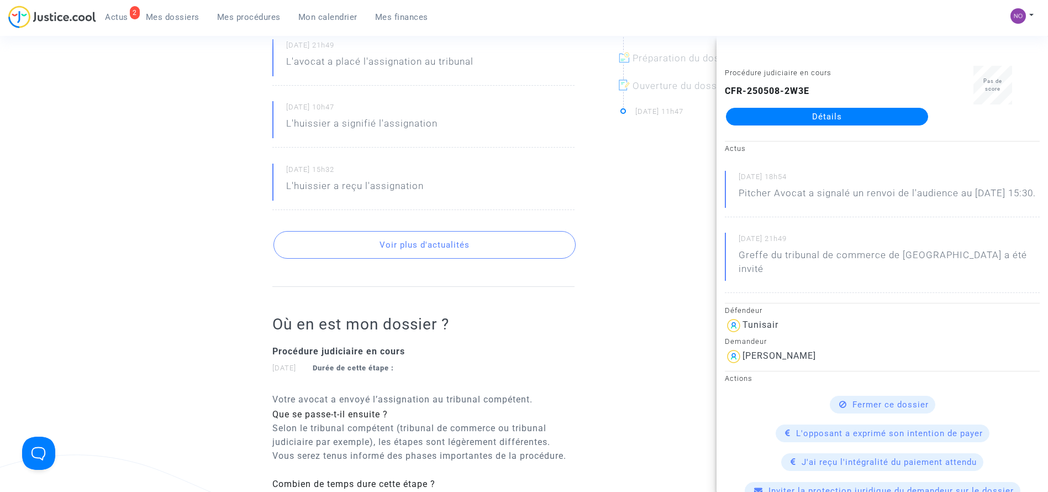
click at [648, 228] on div "Historique Votre demande est close Etape de paiement Etape judiciaire Etape de …" at bounding box center [698, 263] width 174 height 878
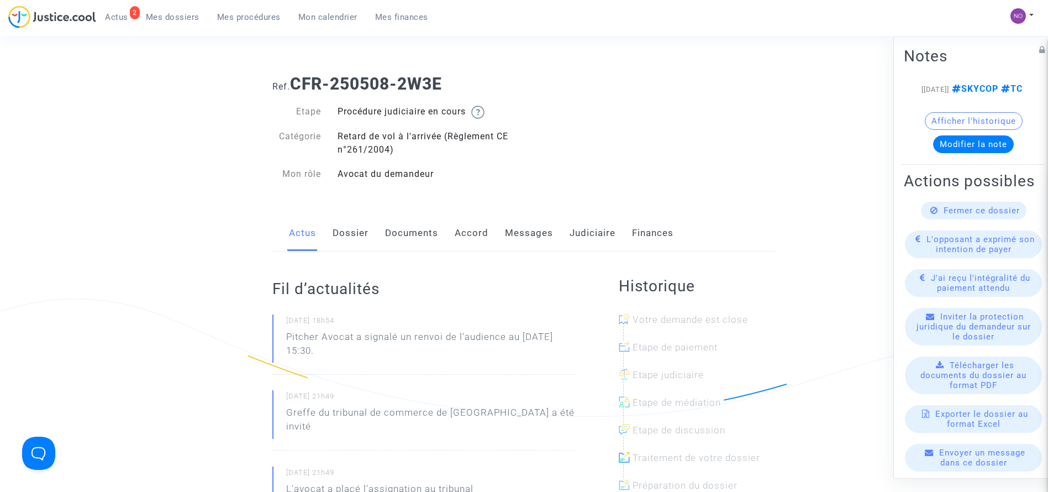
scroll to position [20, 0]
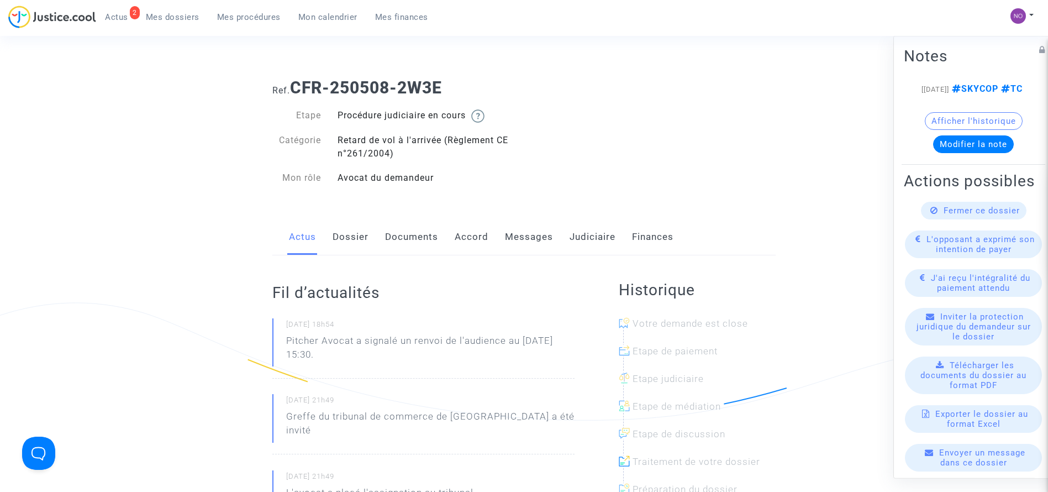
click at [389, 238] on link "Documents" at bounding box center [411, 237] width 53 height 36
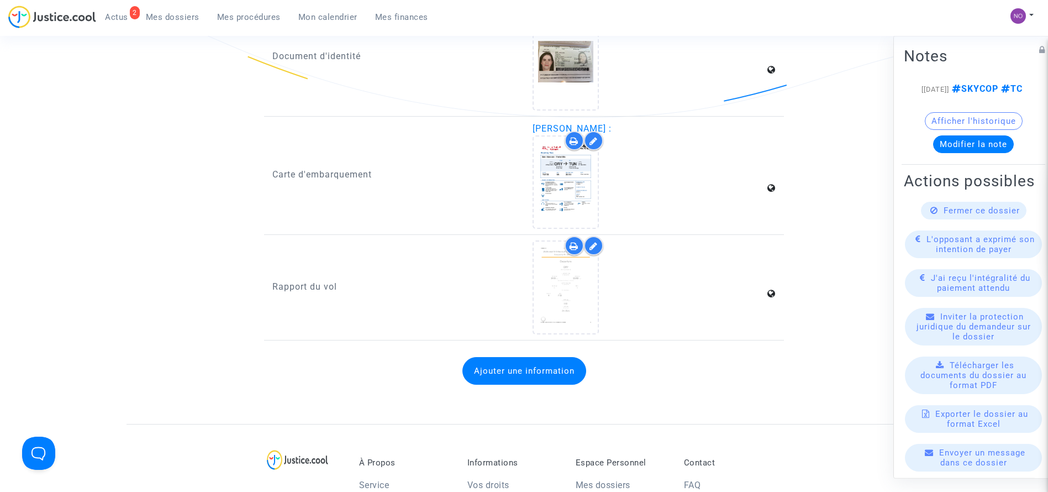
scroll to position [1586, 0]
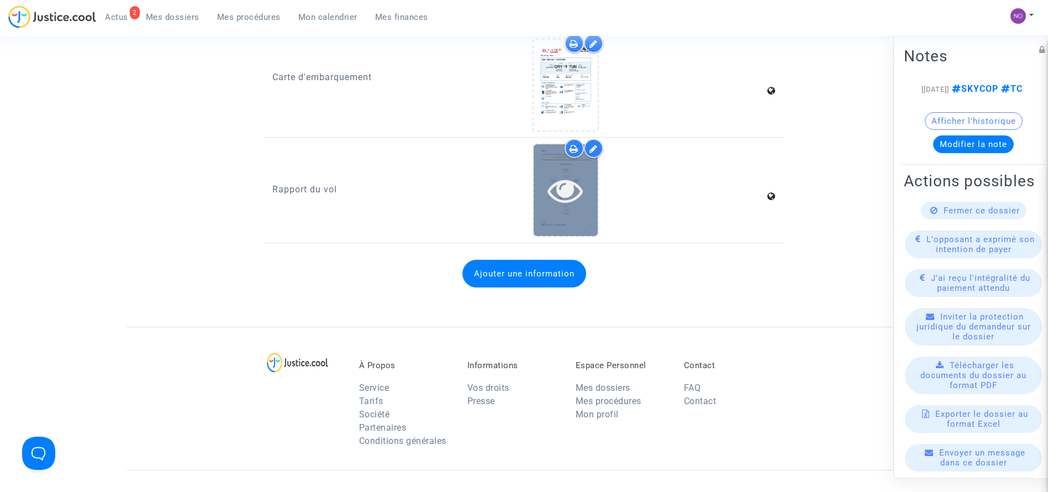
click at [565, 181] on icon at bounding box center [566, 189] width 36 height 35
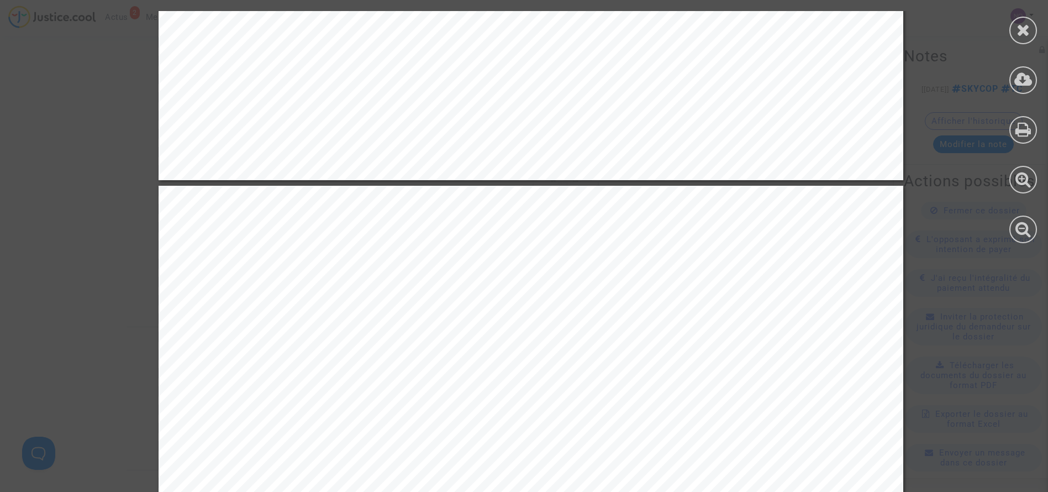
scroll to position [961, 0]
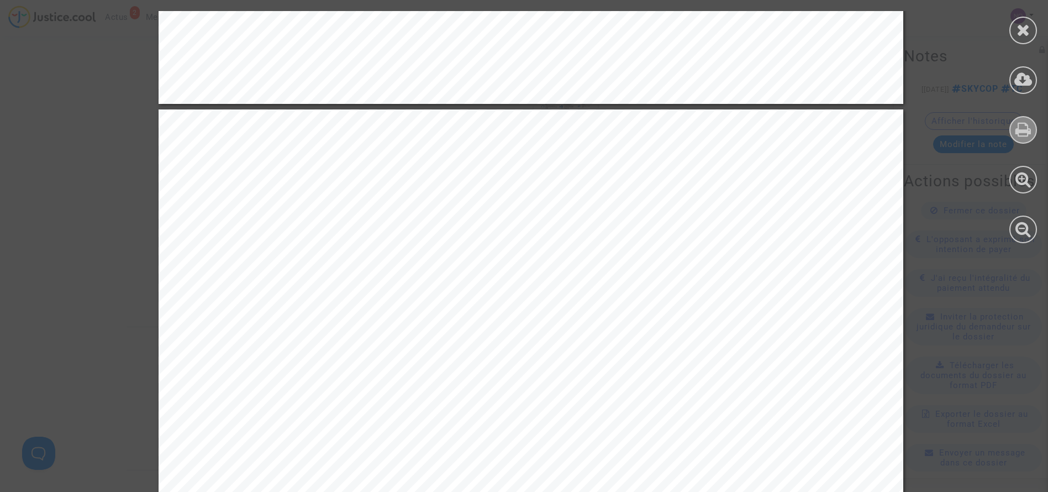
click at [1017, 135] on icon at bounding box center [1024, 129] width 16 height 17
click at [1028, 33] on icon at bounding box center [1024, 30] width 14 height 17
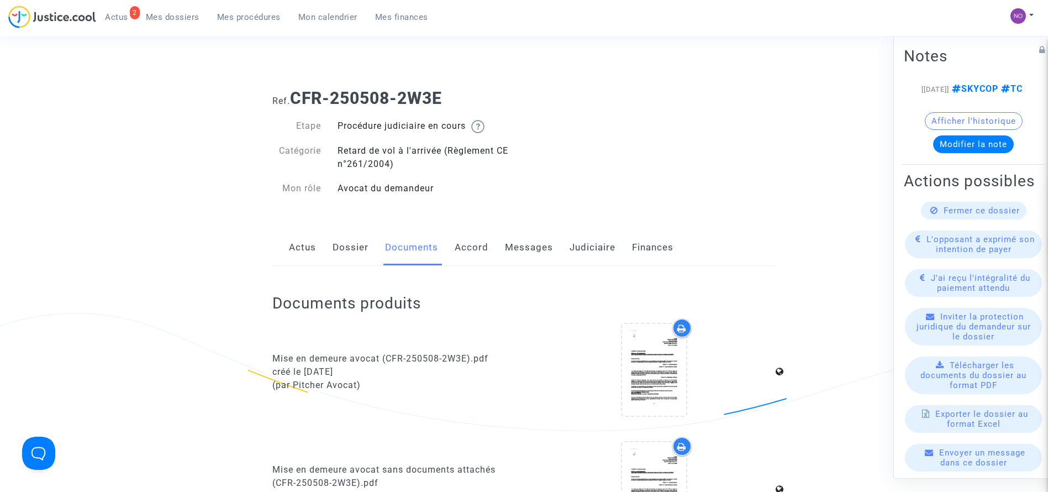
scroll to position [0, 0]
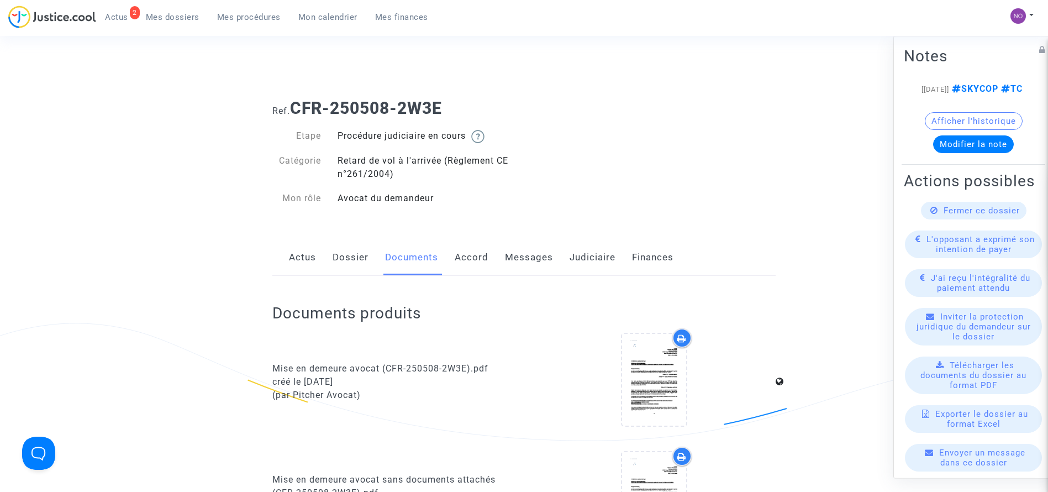
click at [246, 9] on link "Mes procédures" at bounding box center [248, 17] width 81 height 17
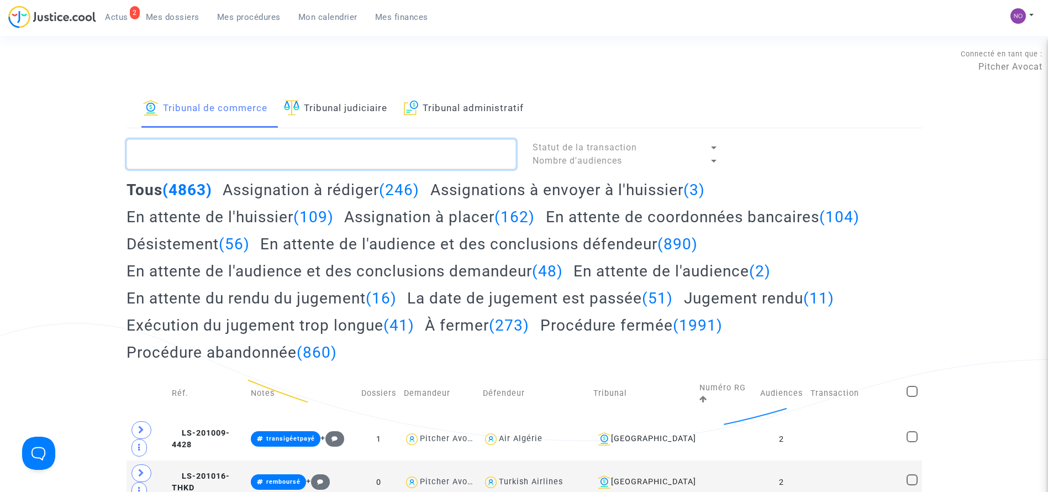
click at [319, 152] on textarea at bounding box center [322, 154] width 390 height 30
paste textarea "LS-250624-QE78"
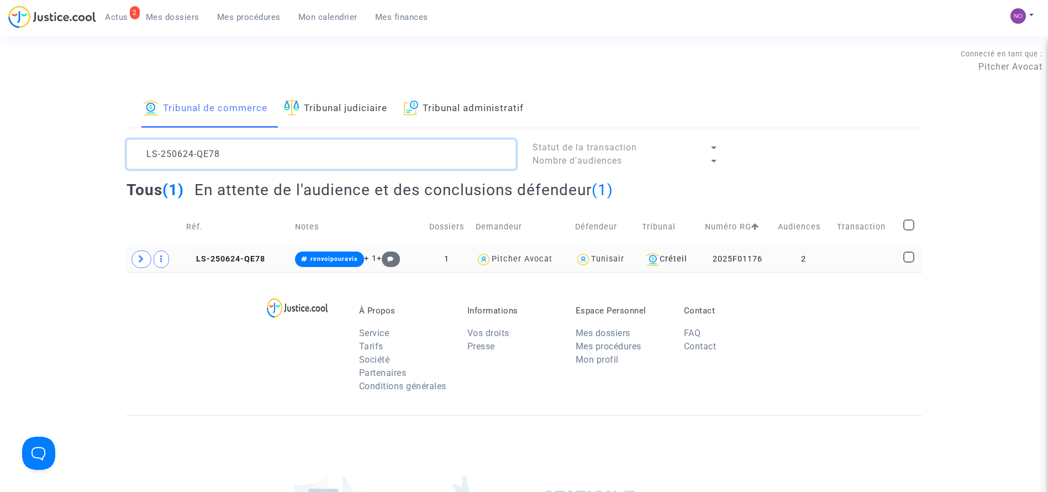
type textarea "LS-250624-QE78"
click at [797, 255] on td "2" at bounding box center [803, 258] width 59 height 25
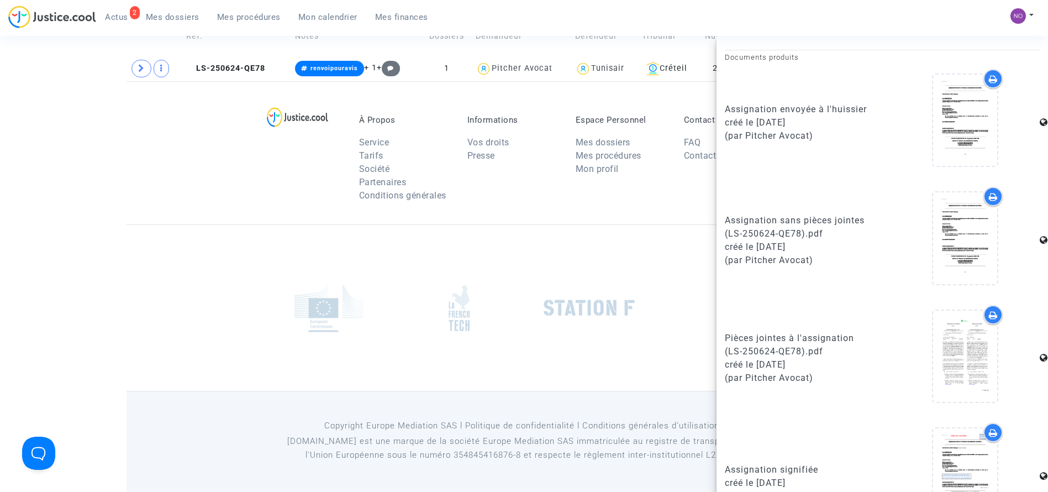
scroll to position [643, 0]
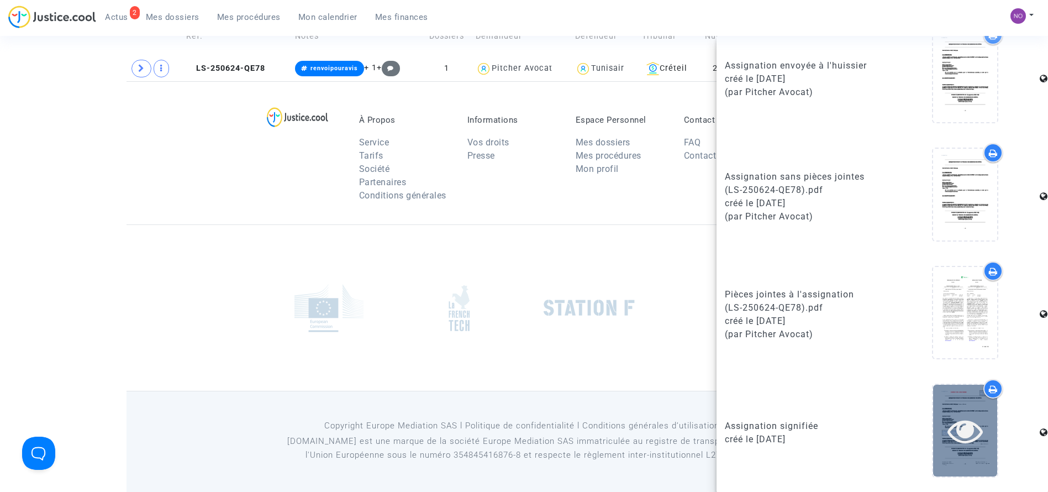
click at [953, 440] on icon at bounding box center [966, 430] width 36 height 35
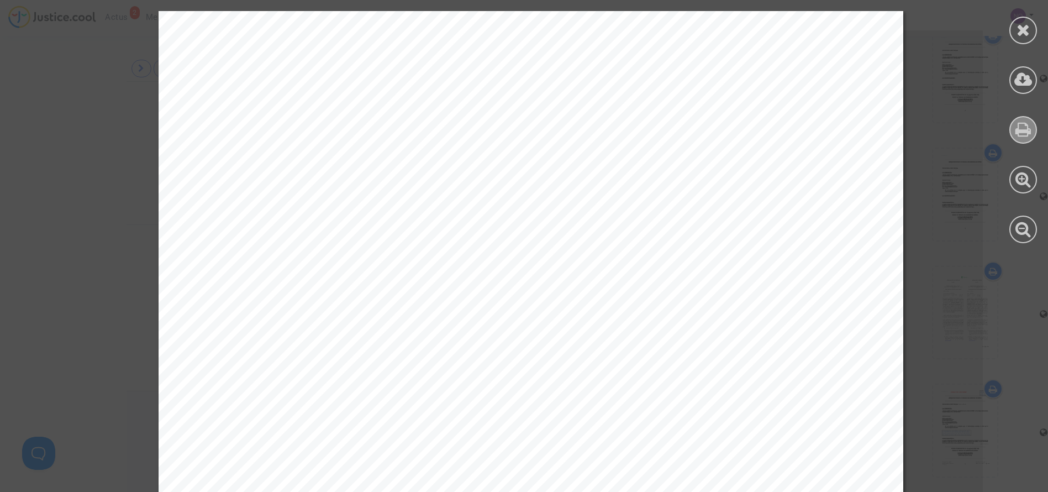
click at [1023, 118] on div at bounding box center [1024, 130] width 28 height 28
click at [1013, 35] on div at bounding box center [1024, 31] width 28 height 28
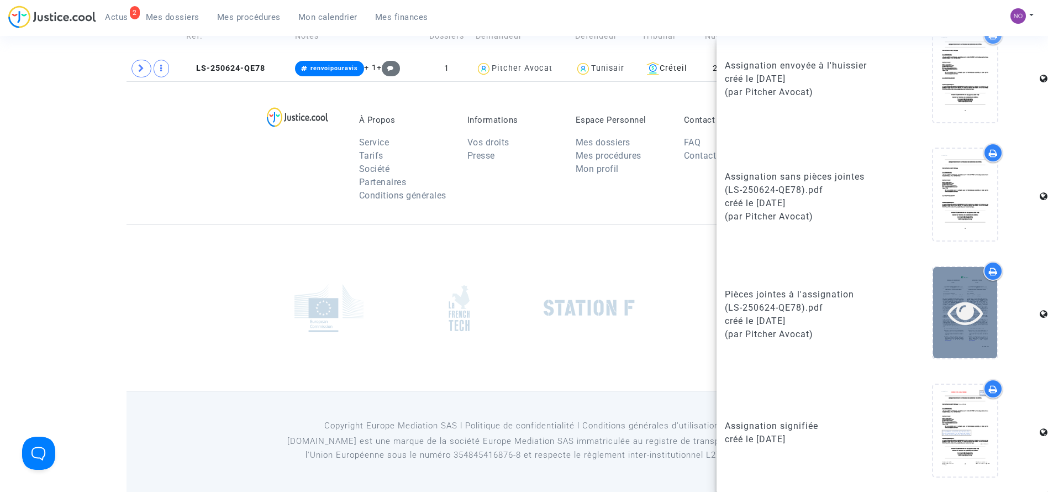
click at [951, 313] on icon at bounding box center [966, 312] width 36 height 35
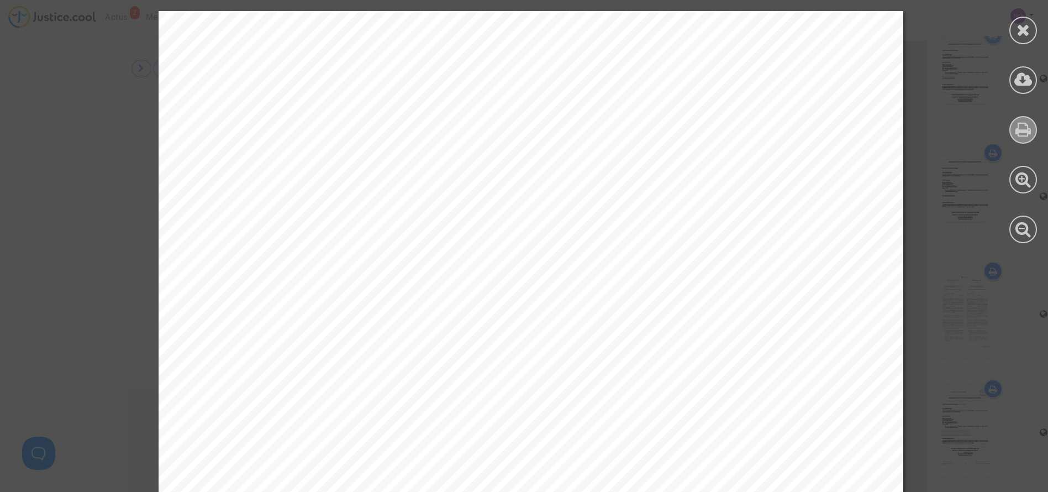
click at [1022, 133] on icon at bounding box center [1024, 129] width 16 height 17
click at [1037, 21] on div at bounding box center [1023, 127] width 50 height 254
click at [1025, 31] on icon at bounding box center [1024, 30] width 14 height 17
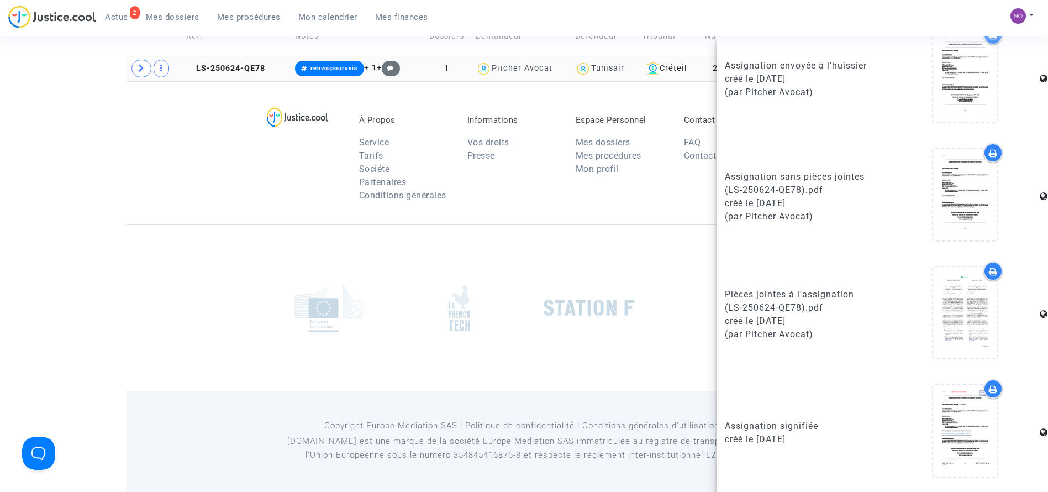
click at [132, 61] on td at bounding box center [155, 68] width 56 height 25
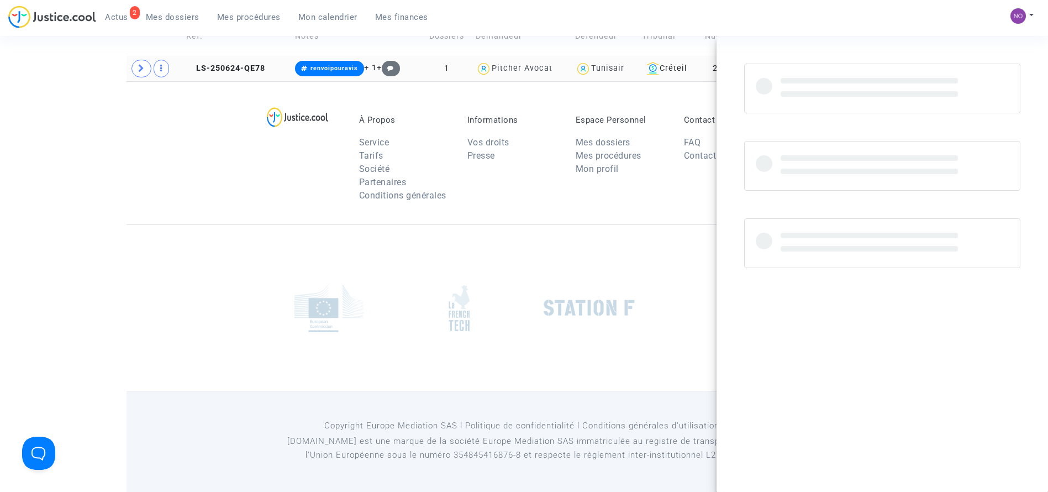
scroll to position [0, 0]
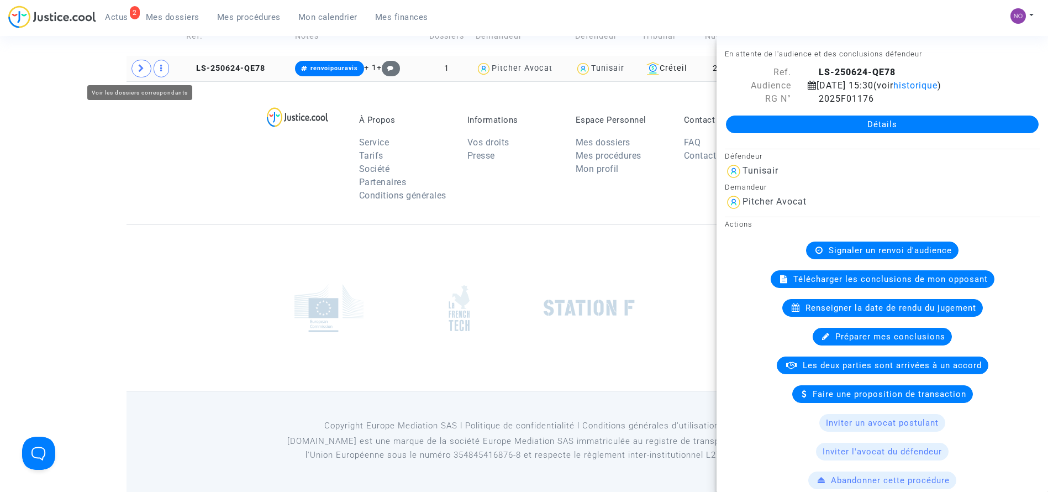
click at [137, 70] on span at bounding box center [142, 69] width 20 height 18
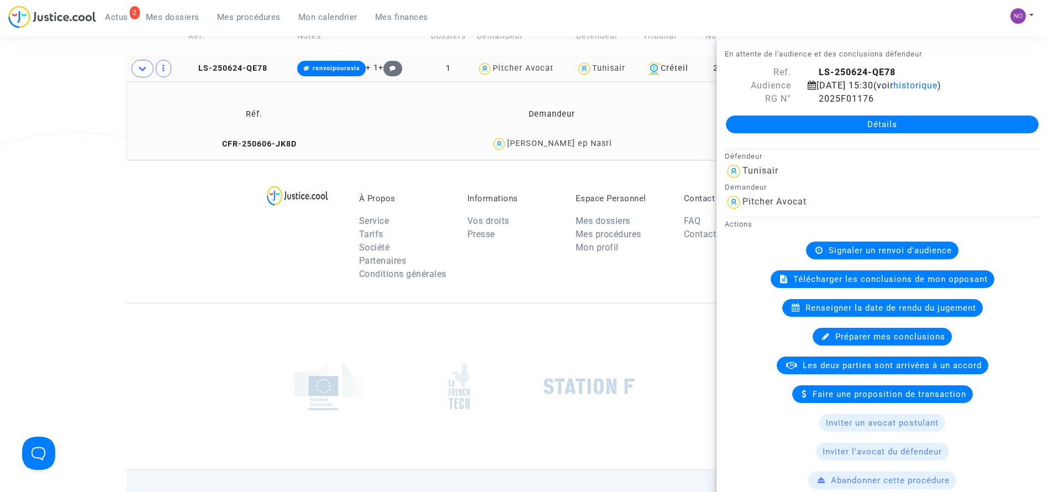
click at [252, 150] on td "CFR-250606-JK8D" at bounding box center [254, 144] width 249 height 24
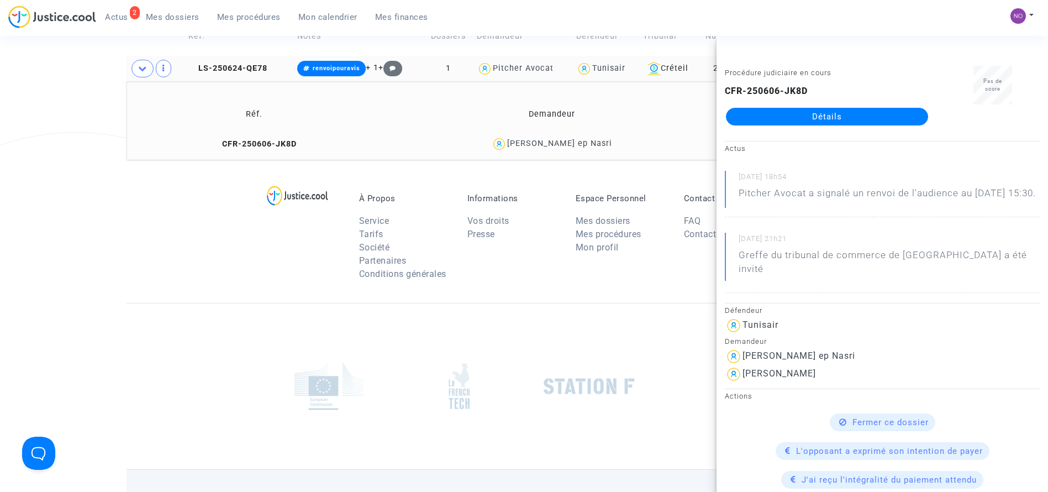
click at [776, 117] on link "Détails" at bounding box center [827, 117] width 202 height 18
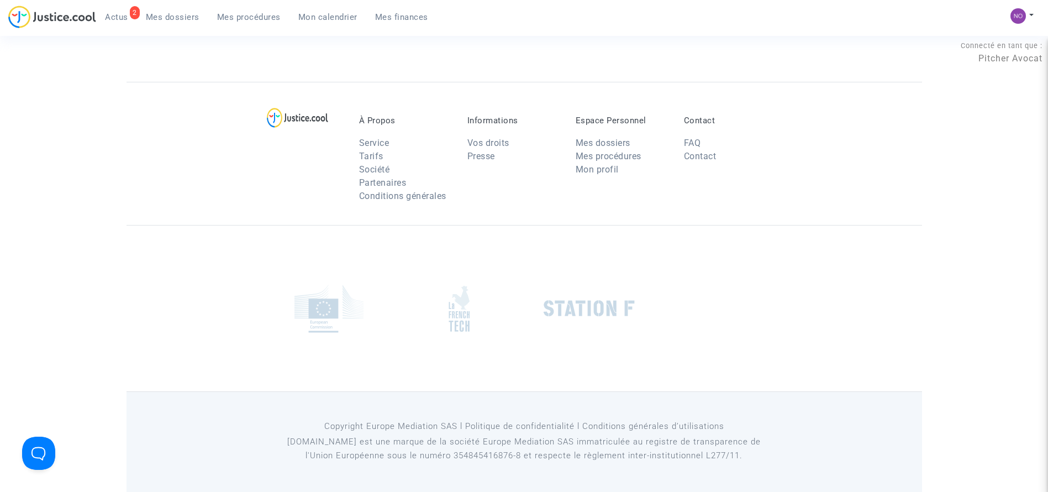
scroll to position [191, 0]
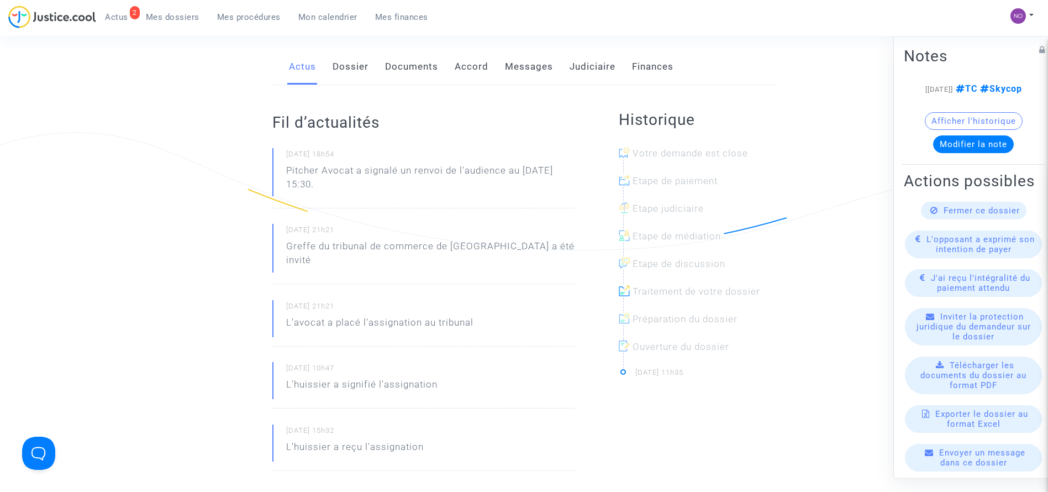
click at [406, 81] on link "Documents" at bounding box center [411, 67] width 53 height 36
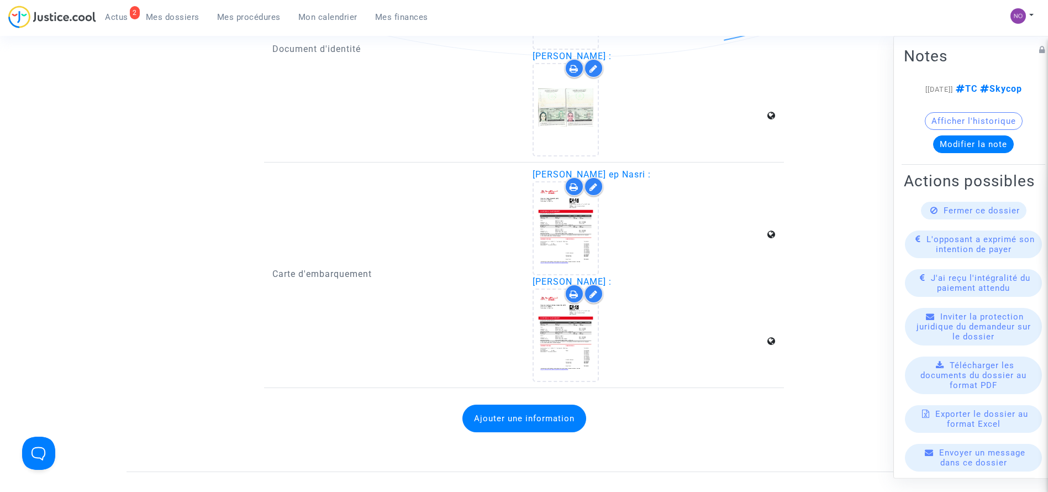
scroll to position [1517, 0]
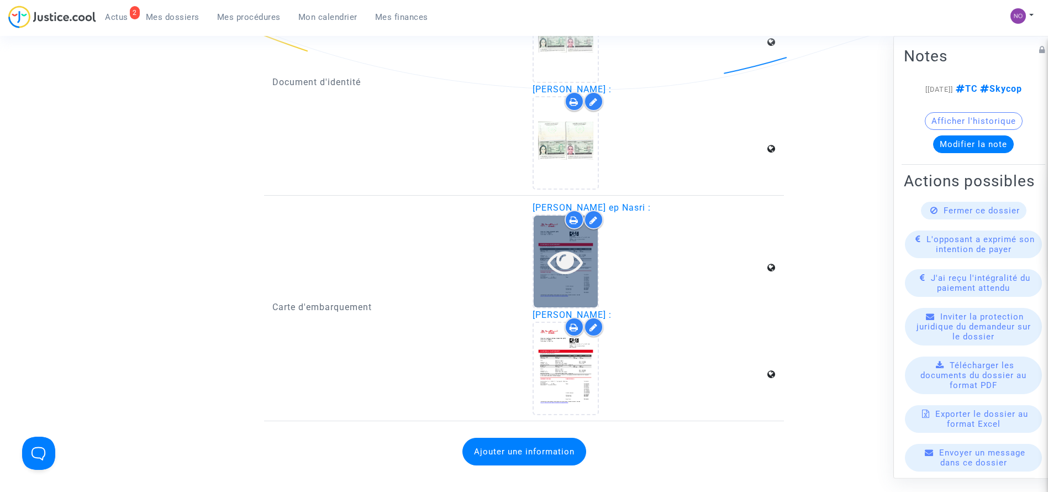
click at [550, 274] on icon at bounding box center [566, 261] width 36 height 35
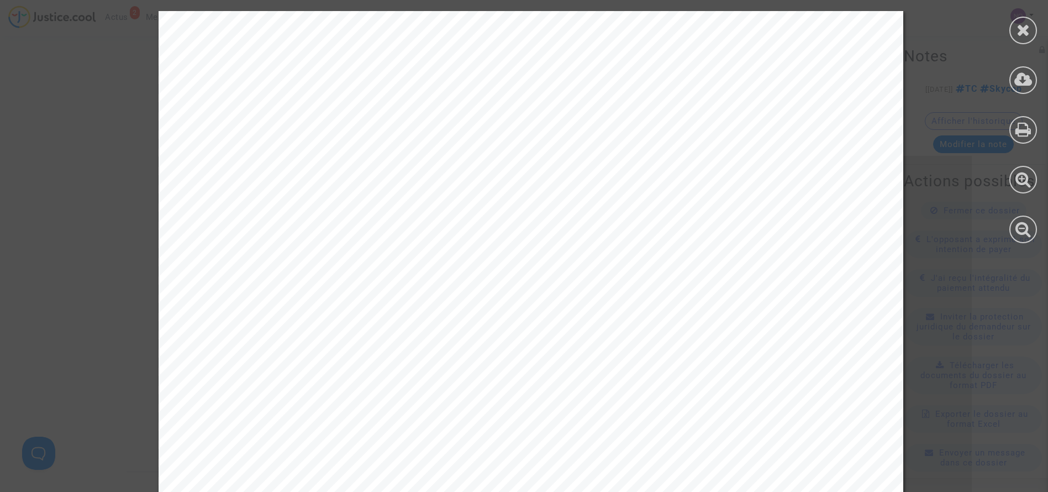
scroll to position [1583, 0]
click at [1022, 31] on icon at bounding box center [1024, 30] width 14 height 17
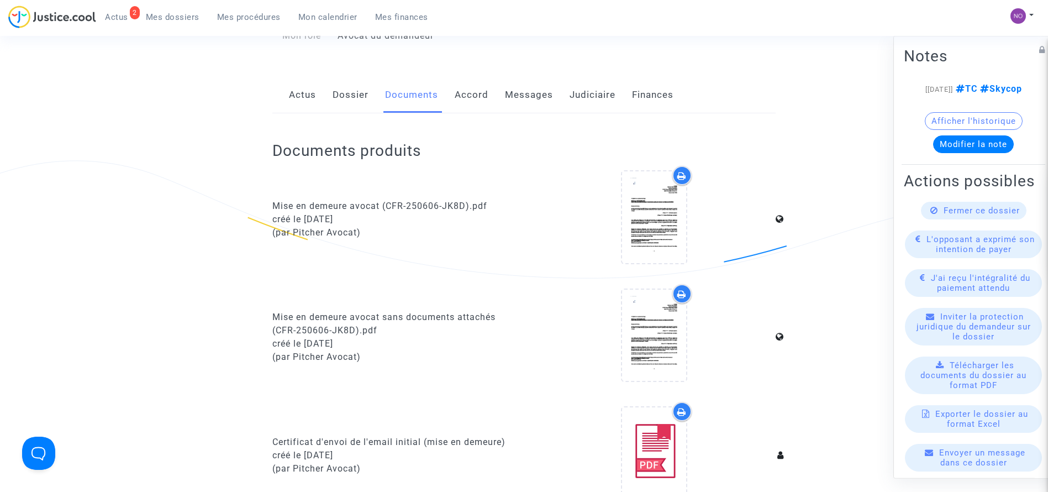
scroll to position [0, 0]
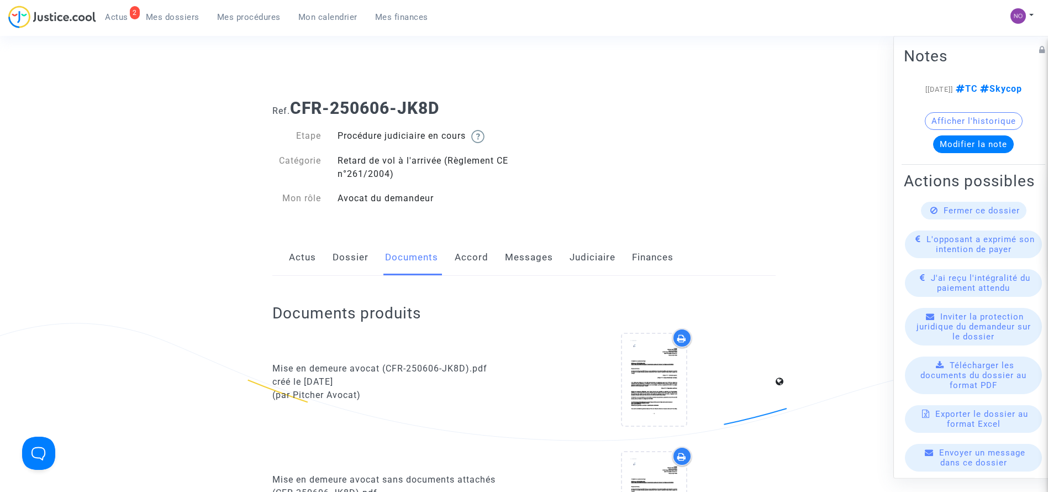
click at [593, 257] on link "Judiciaire" at bounding box center [593, 257] width 46 height 36
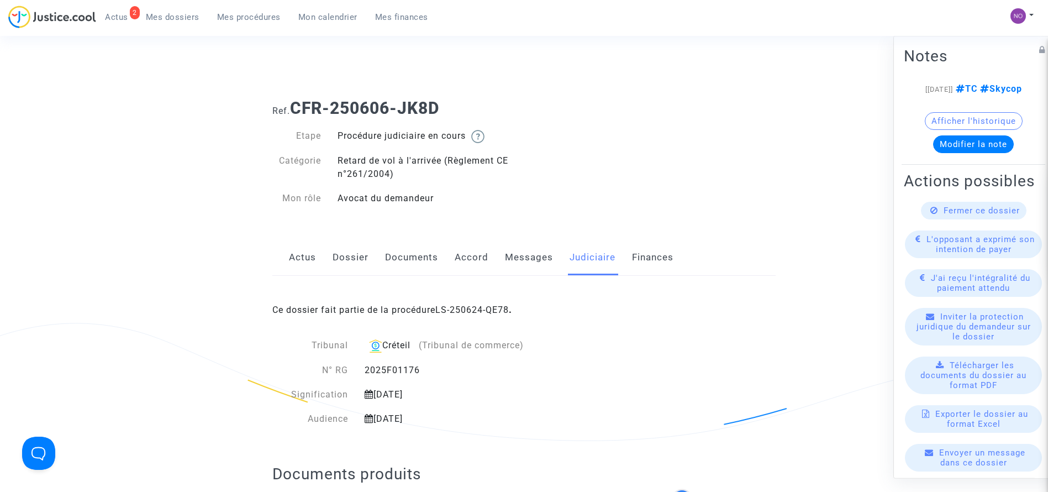
click at [248, 16] on span "Mes procédures" at bounding box center [249, 17] width 64 height 10
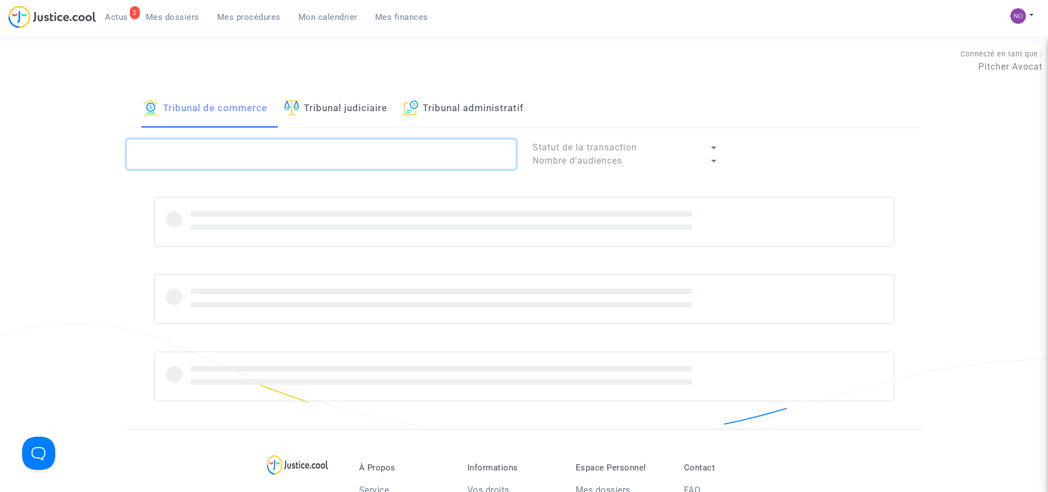
click at [285, 157] on textarea at bounding box center [322, 154] width 390 height 30
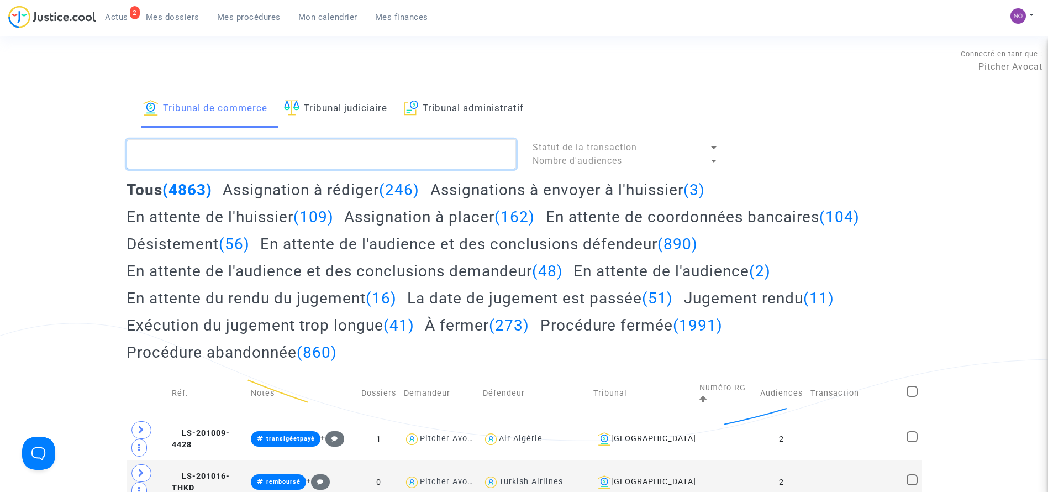
paste textarea "LS-250624-HNQQ"
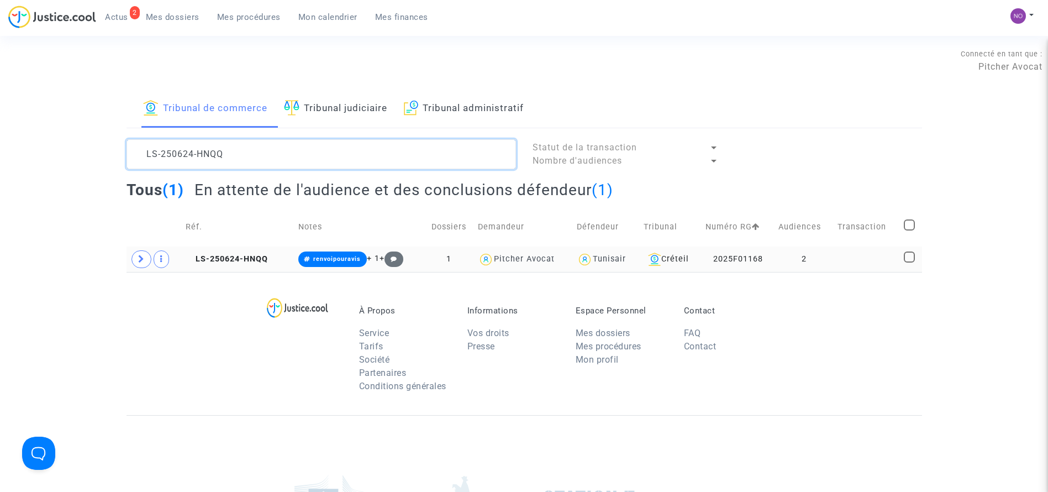
type textarea "LS-250624-HNQQ"
click at [871, 264] on td at bounding box center [867, 258] width 66 height 25
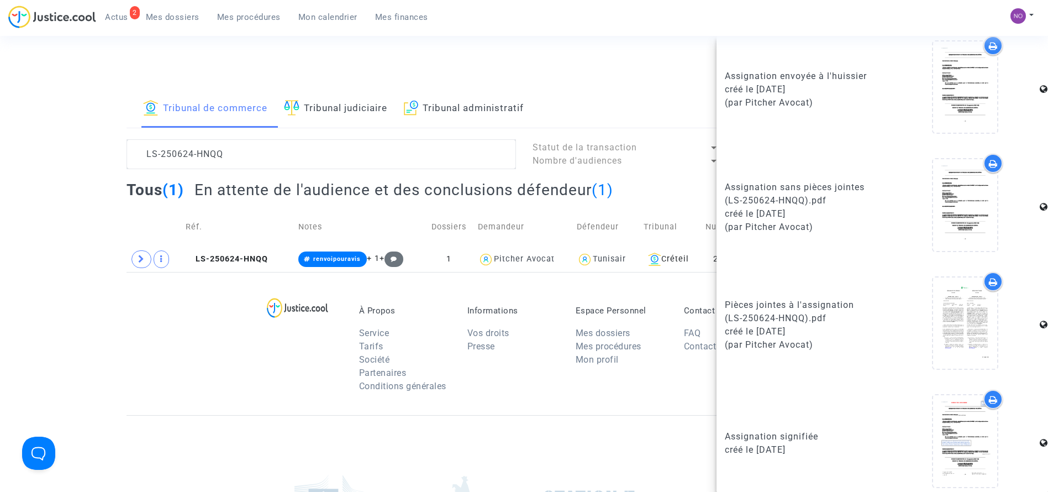
scroll to position [643, 0]
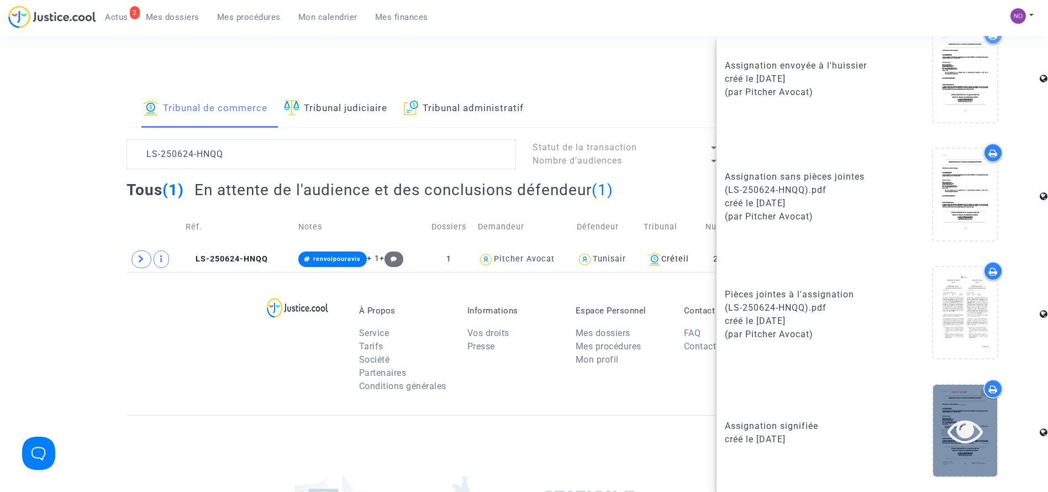
click at [961, 435] on icon at bounding box center [966, 430] width 36 height 35
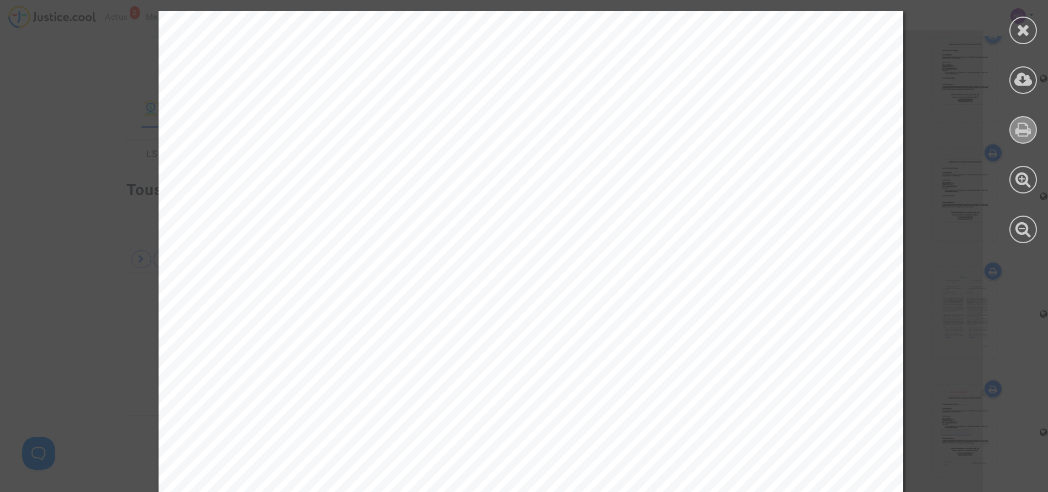
click at [1018, 134] on icon at bounding box center [1024, 129] width 16 height 17
click at [1029, 30] on icon at bounding box center [1024, 30] width 14 height 17
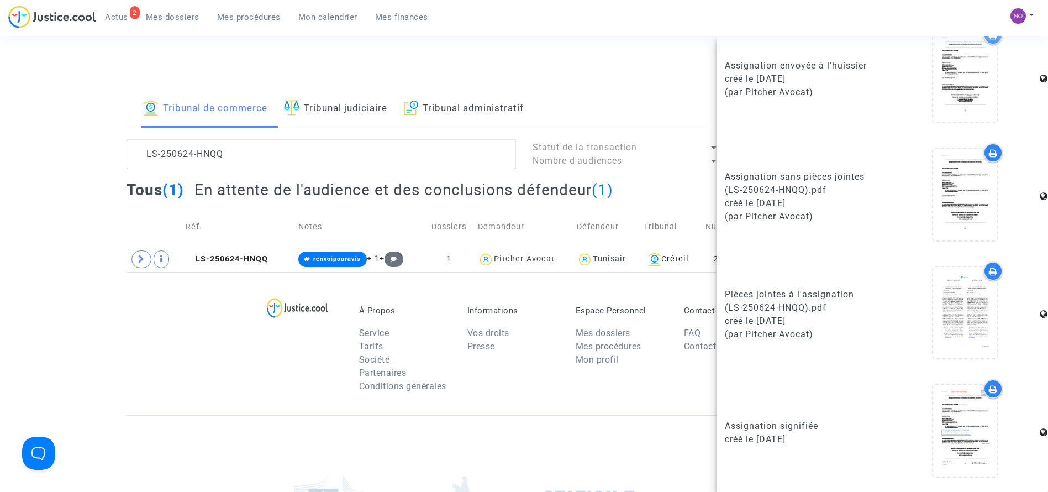
click at [905, 352] on div at bounding box center [965, 314] width 149 height 107
click at [961, 299] on icon at bounding box center [966, 312] width 36 height 35
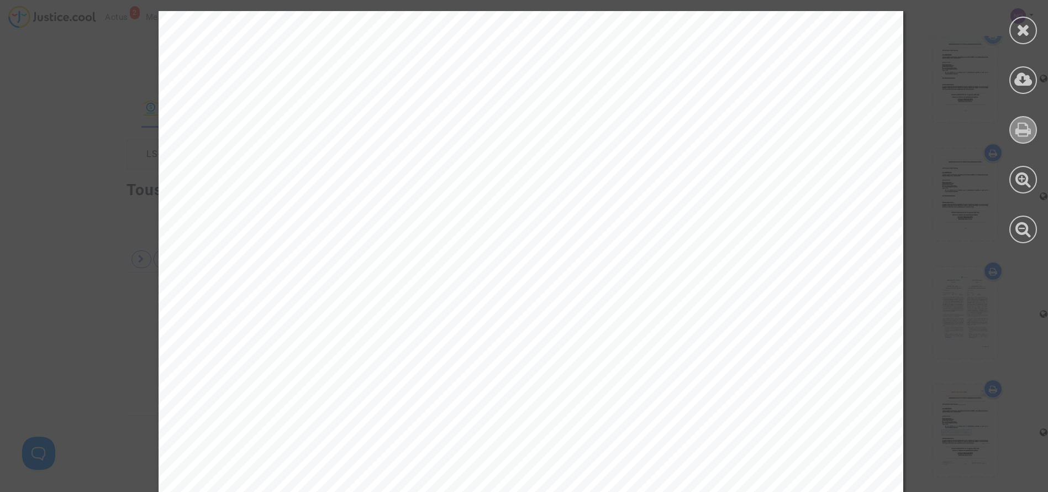
click at [1016, 132] on icon at bounding box center [1024, 129] width 16 height 17
click at [1032, 39] on div at bounding box center [1024, 31] width 28 height 28
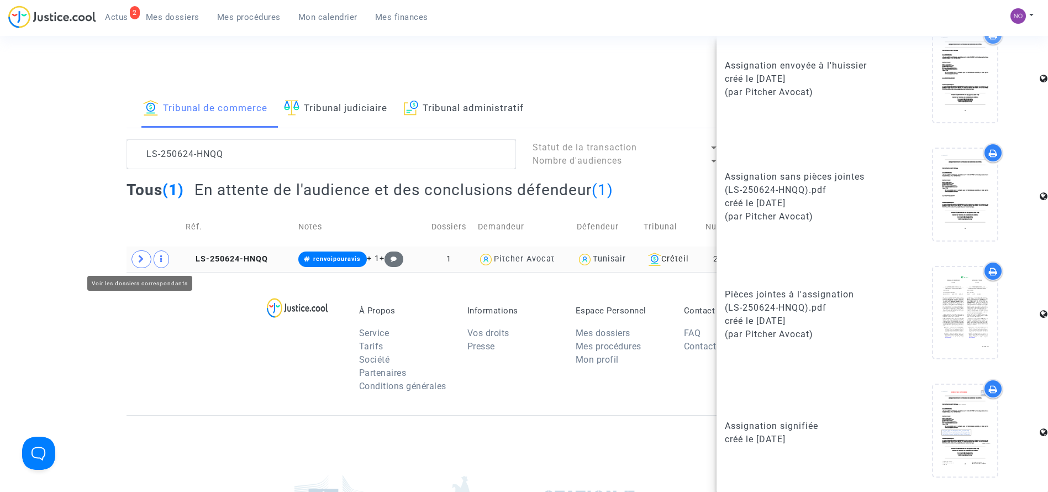
click at [136, 255] on span at bounding box center [142, 259] width 20 height 18
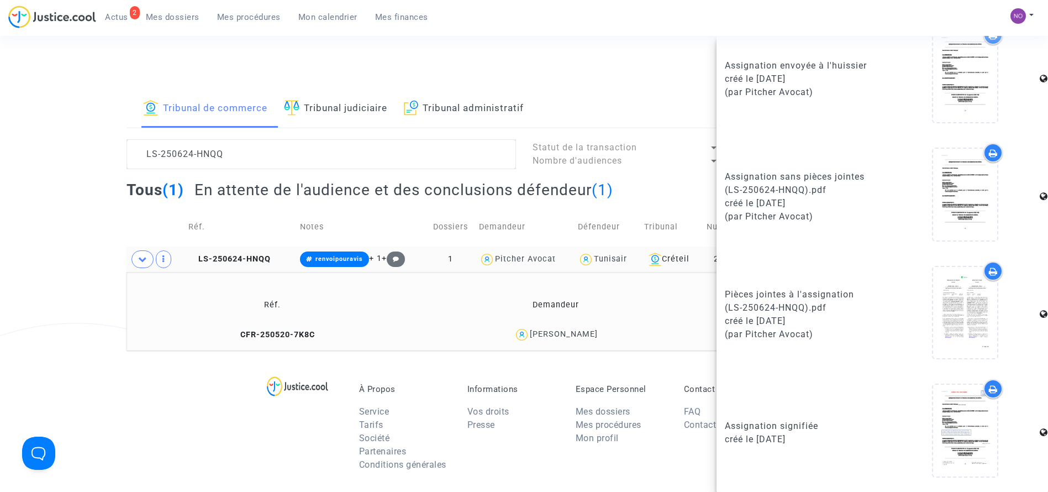
click at [267, 327] on td "CFR-250520-7K8C" at bounding box center [272, 335] width 285 height 24
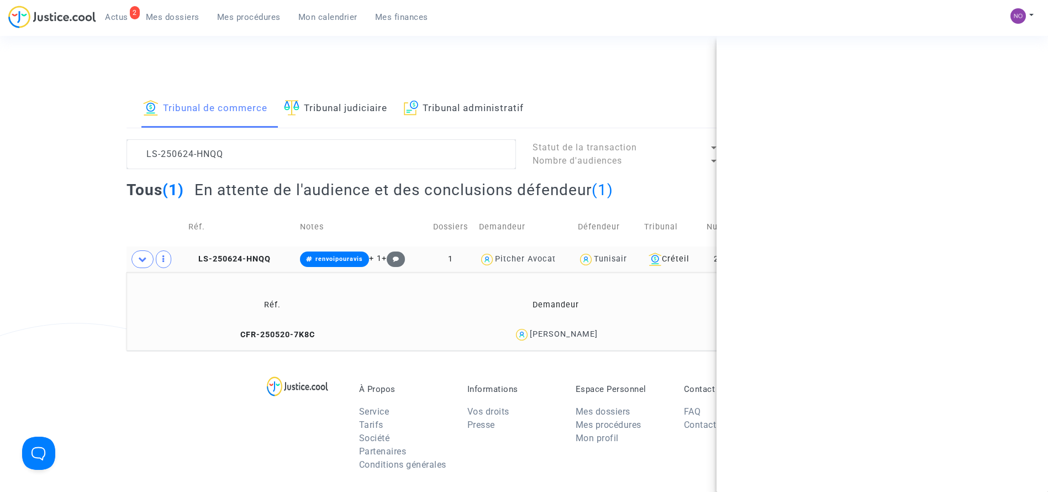
scroll to position [0, 0]
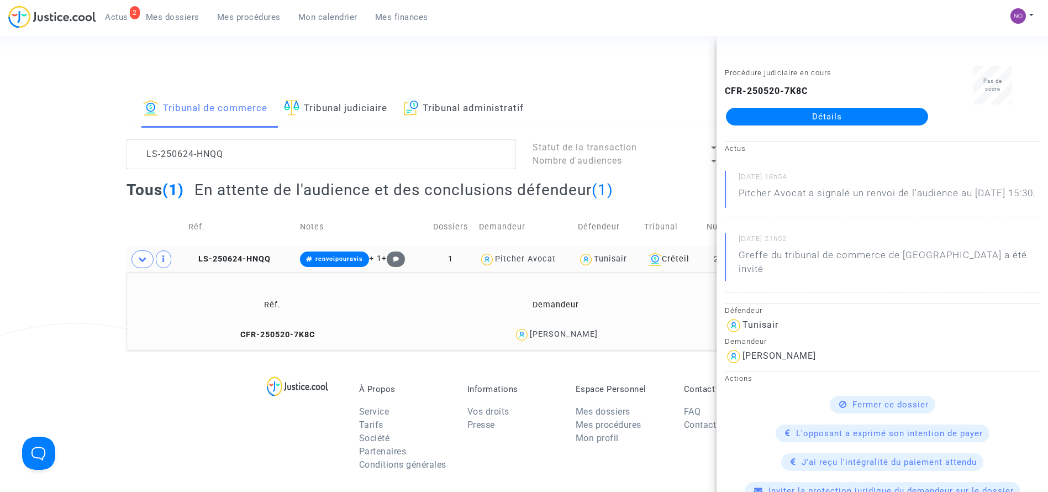
click at [811, 132] on div "Procédure judiciaire en cours CFR-250520-7K8C Détails" at bounding box center [827, 101] width 221 height 70
click at [803, 115] on link "Détails" at bounding box center [827, 117] width 202 height 18
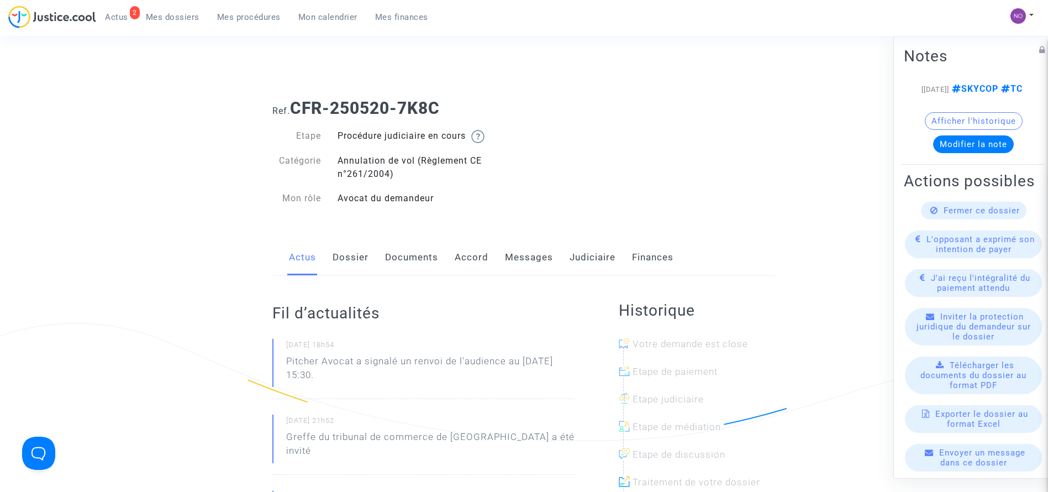
click at [398, 266] on link "Documents" at bounding box center [411, 257] width 53 height 36
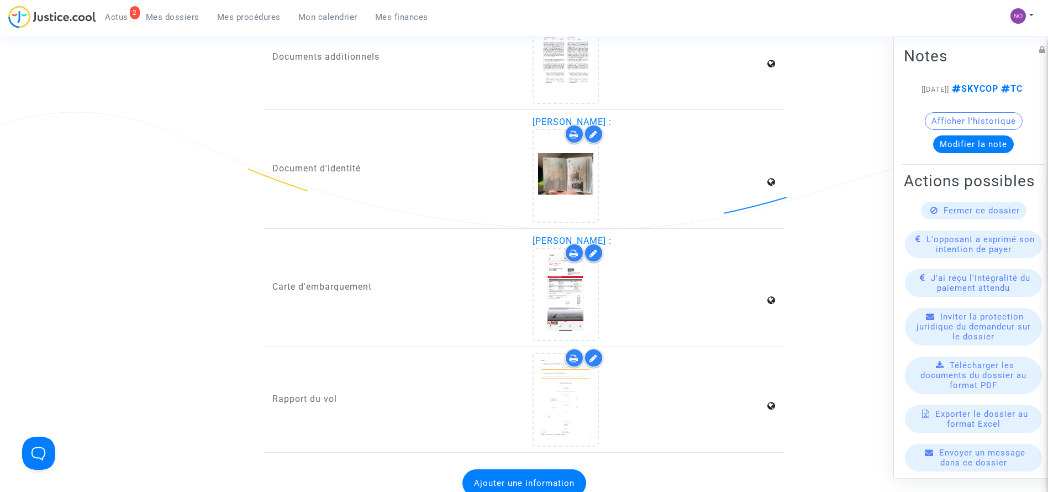
scroll to position [1396, 0]
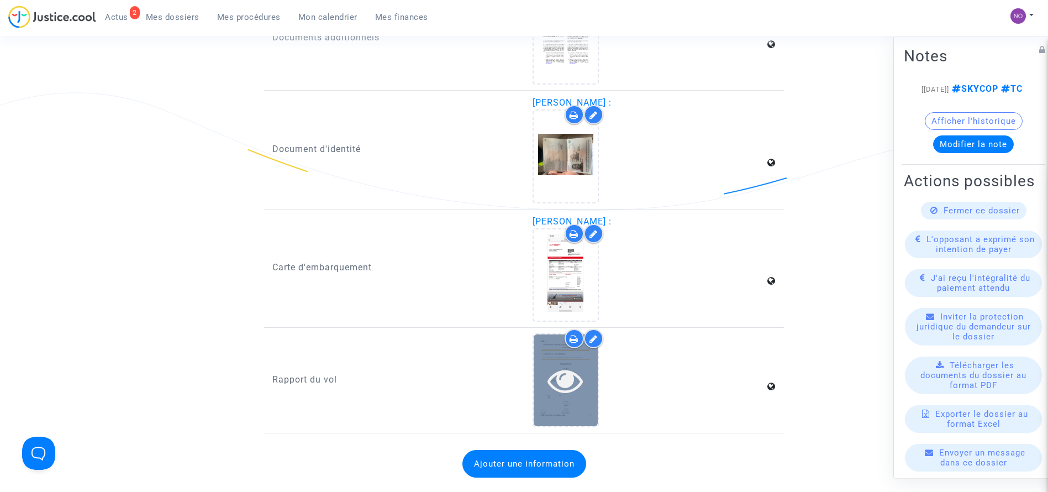
click at [588, 378] on div at bounding box center [566, 379] width 64 height 35
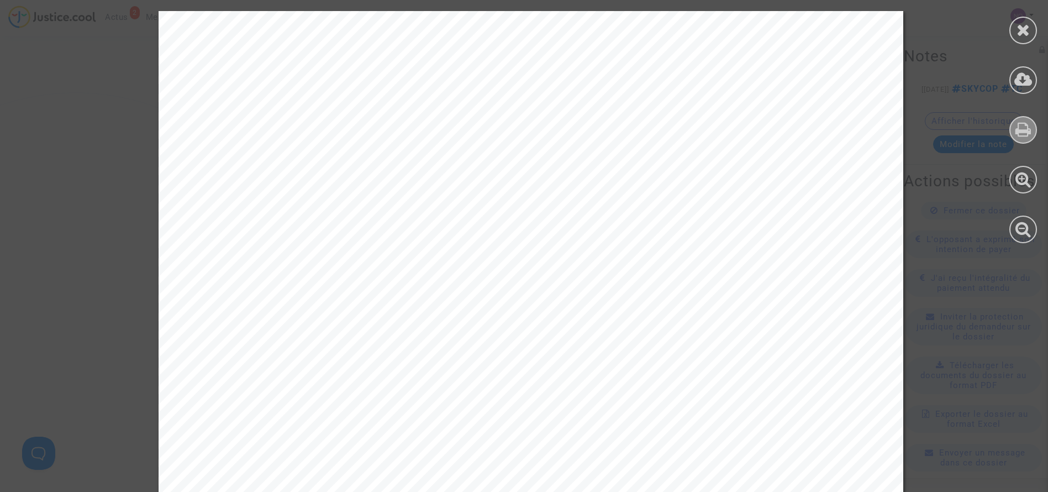
click at [1016, 122] on icon at bounding box center [1024, 129] width 16 height 17
drag, startPoint x: 1044, startPoint y: 45, endPoint x: 1042, endPoint y: 110, distance: 65.3
click at [1042, 110] on div at bounding box center [1023, 127] width 50 height 254
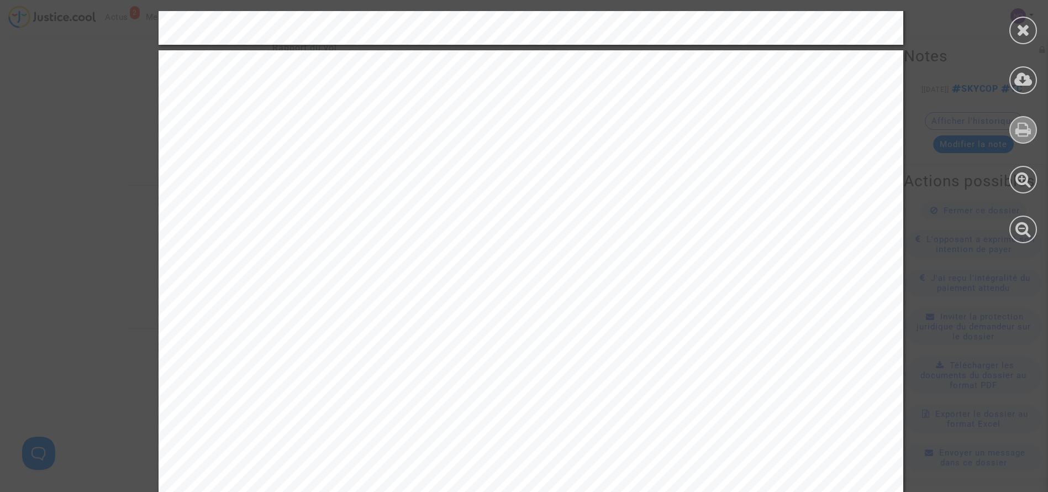
scroll to position [987, 0]
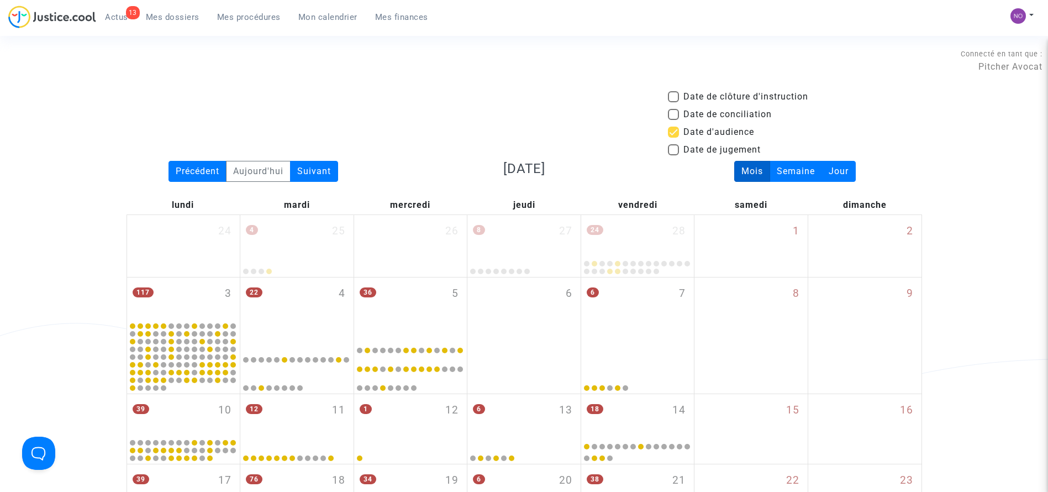
click at [249, 18] on span "Mes procédures" at bounding box center [249, 17] width 64 height 10
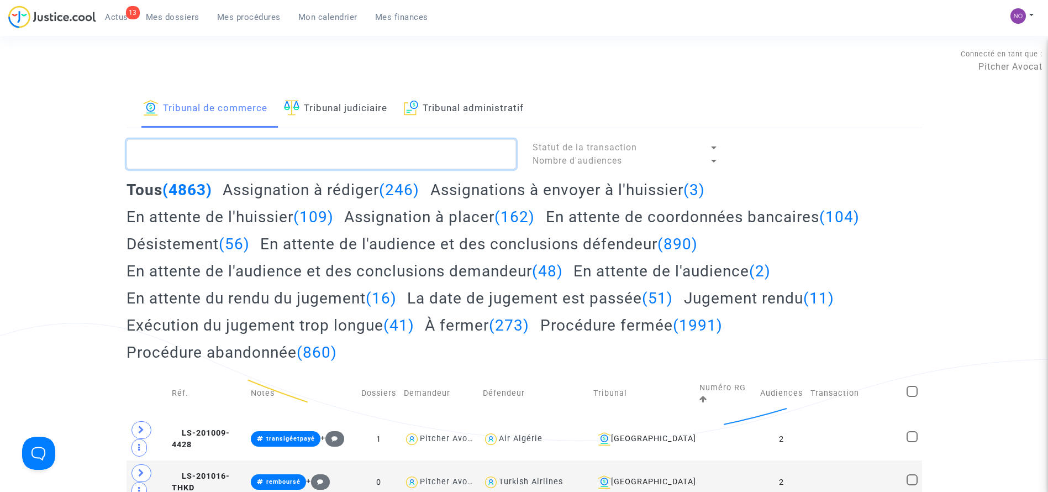
click at [280, 144] on textarea at bounding box center [322, 154] width 390 height 30
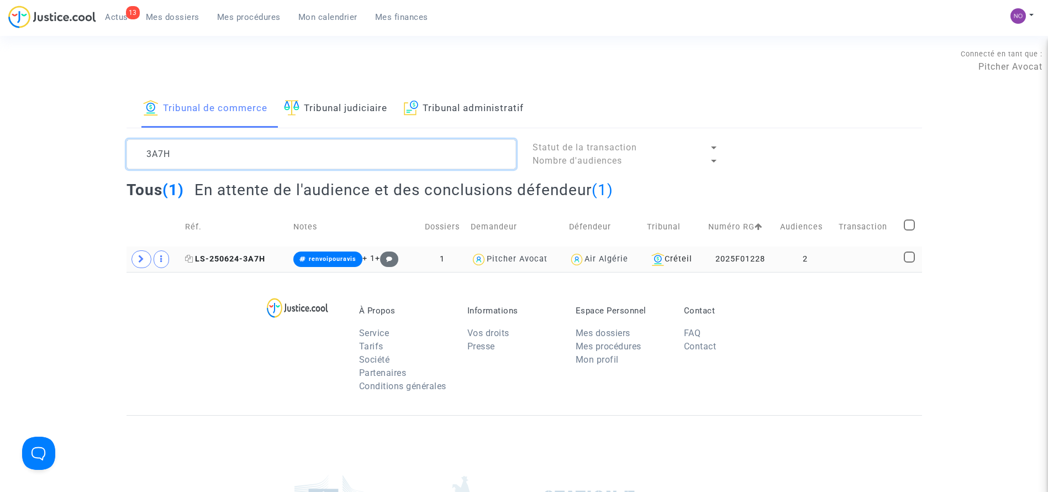
type textarea "3A7H"
click at [221, 254] on span "LS-250624-3A7H" at bounding box center [225, 258] width 80 height 9
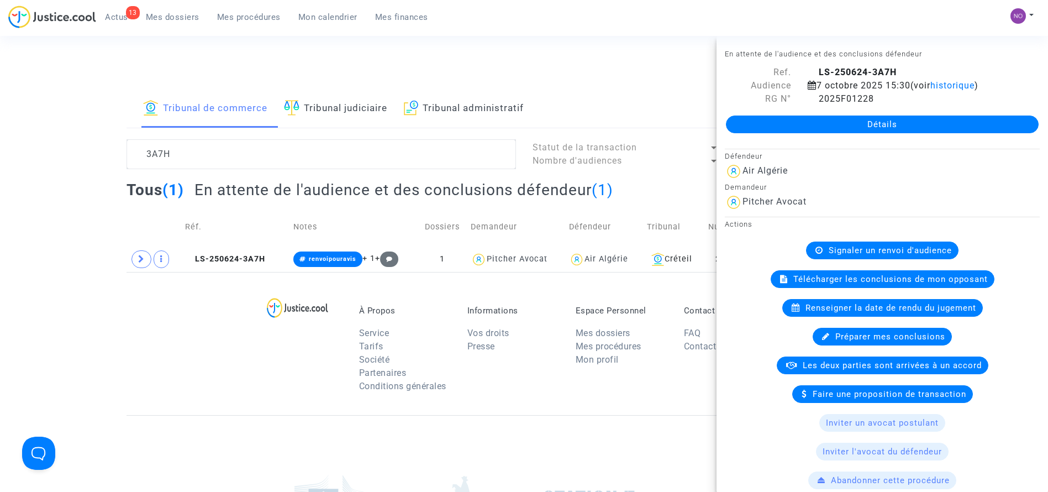
click at [971, 129] on link "Détails" at bounding box center [882, 124] width 313 height 18
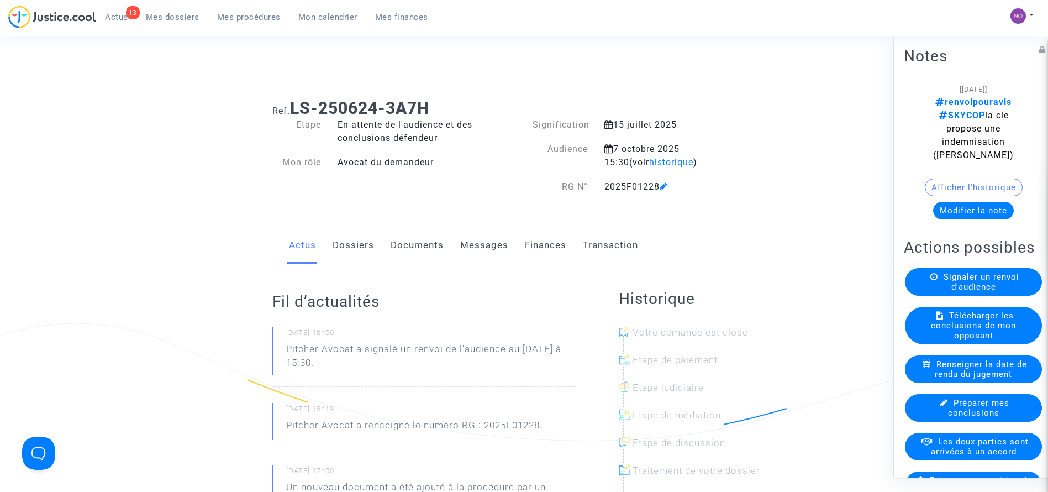
click at [429, 247] on link "Documents" at bounding box center [417, 245] width 53 height 36
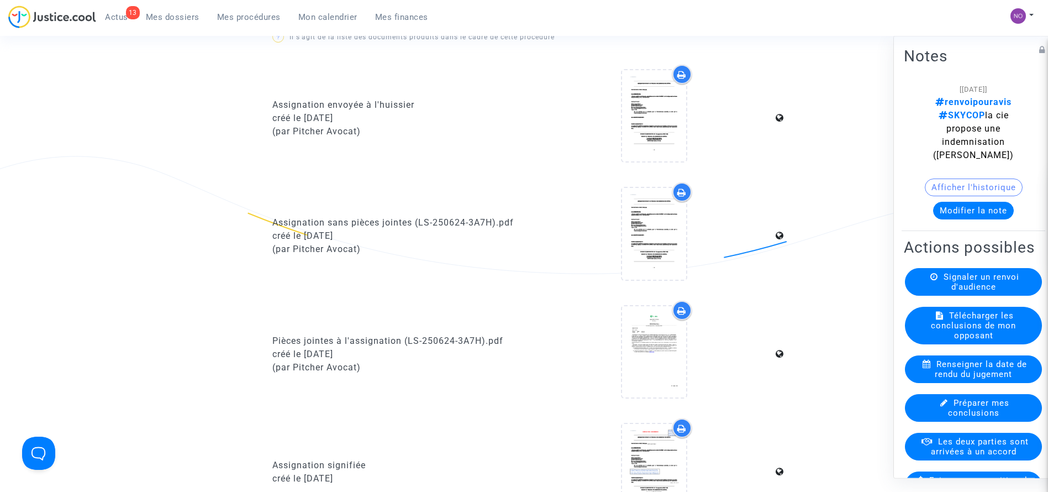
scroll to position [735, 0]
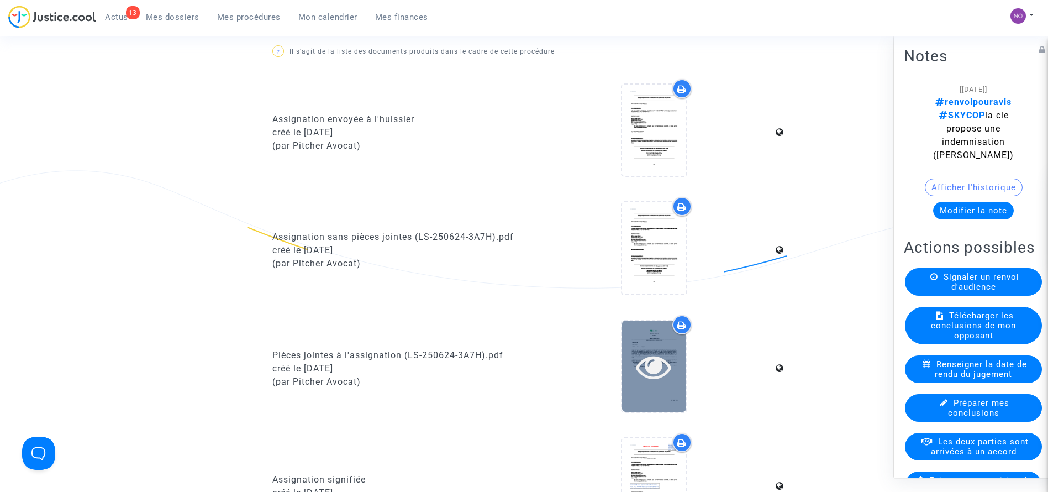
click at [657, 361] on icon at bounding box center [654, 366] width 36 height 35
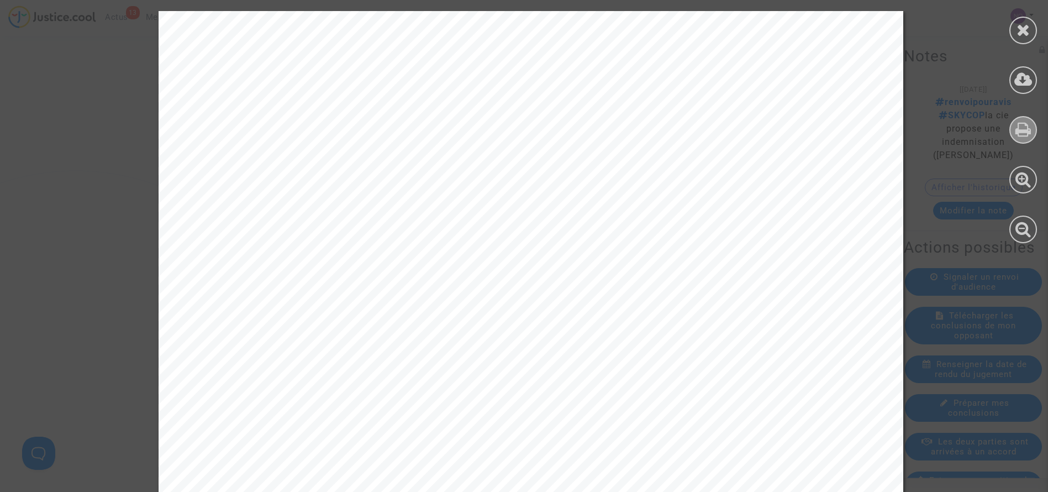
click at [1022, 130] on icon at bounding box center [1024, 129] width 16 height 17
